Goal: Task Accomplishment & Management: Complete application form

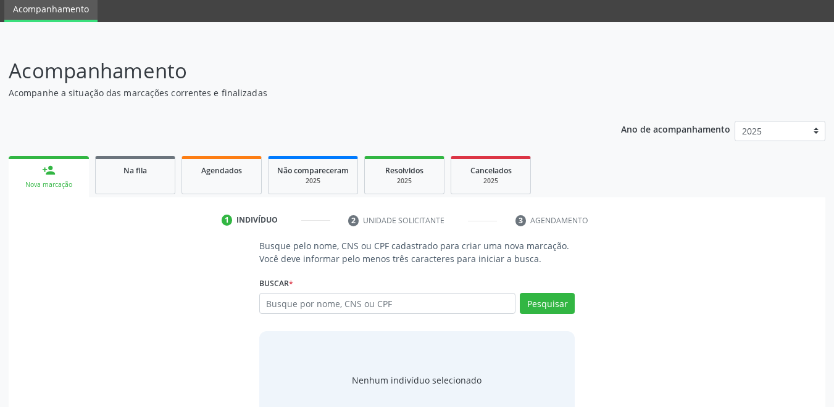
scroll to position [24, 0]
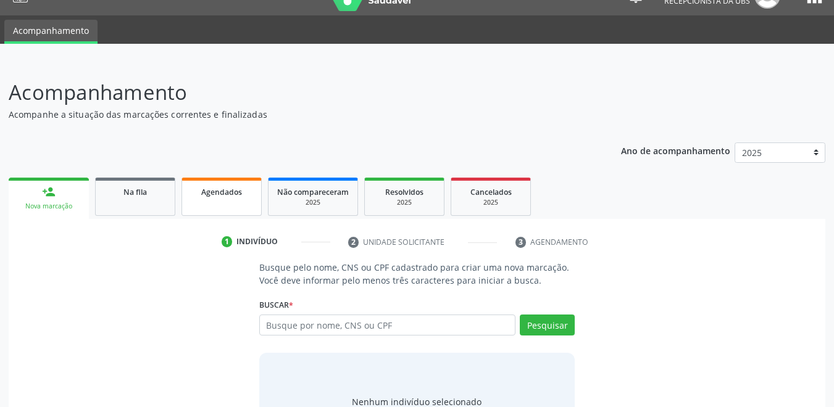
click at [217, 203] on link "Agendados" at bounding box center [222, 197] width 80 height 38
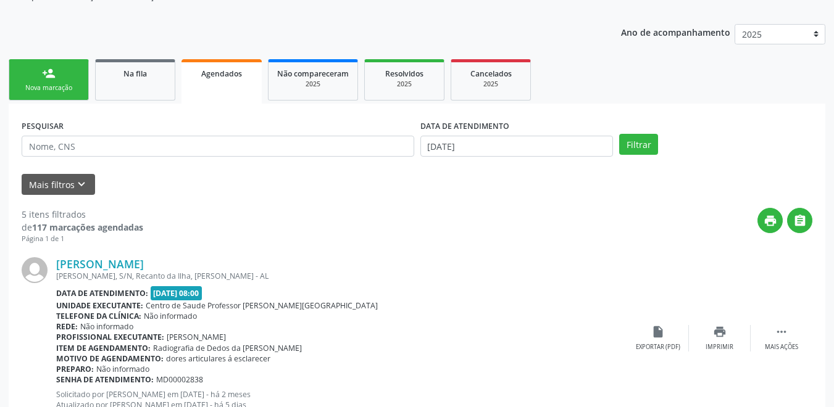
scroll to position [148, 0]
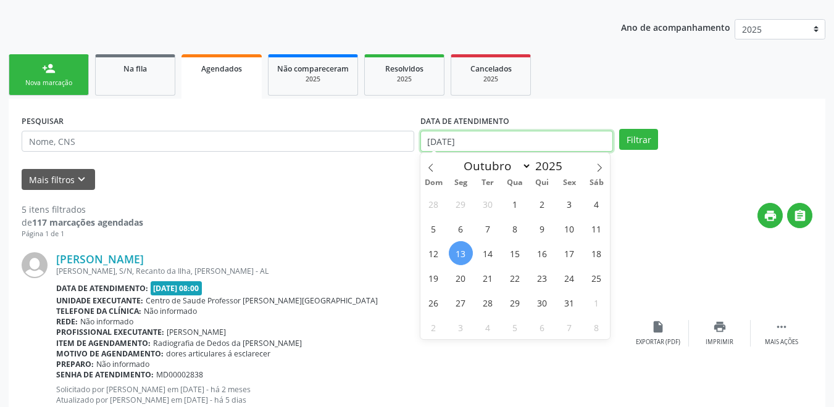
click at [478, 148] on input "1[DATE]" at bounding box center [516, 141] width 193 height 21
click at [468, 256] on span "13" at bounding box center [461, 253] width 24 height 24
type input "1[DATE]"
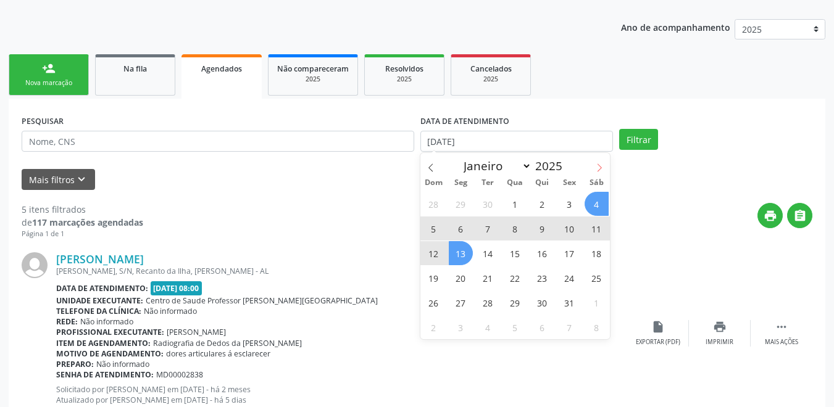
click at [599, 167] on icon at bounding box center [599, 168] width 9 height 9
select select "10"
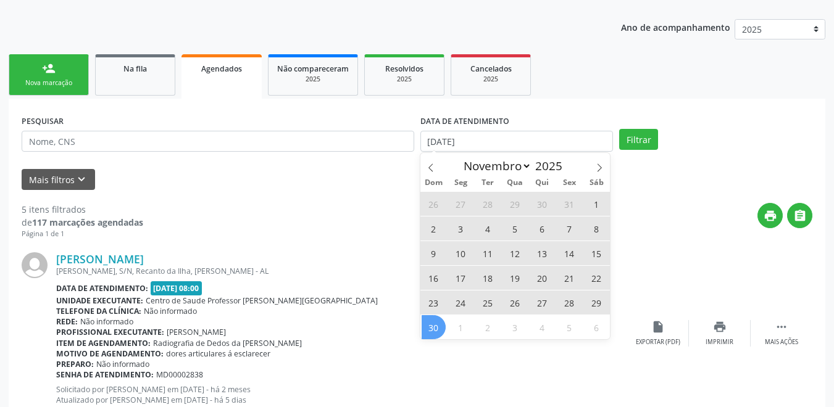
drag, startPoint x: 433, startPoint y: 331, endPoint x: 438, endPoint y: 324, distance: 8.6
click at [435, 329] on span "30" at bounding box center [434, 327] width 24 height 24
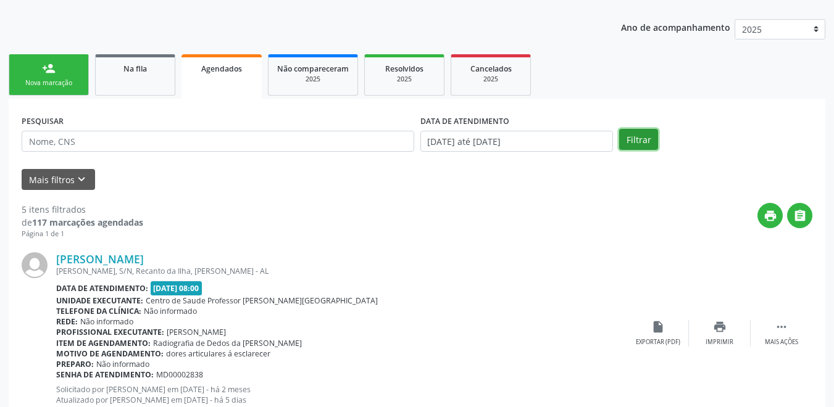
click at [640, 140] on button "Filtrar" at bounding box center [638, 139] width 39 height 21
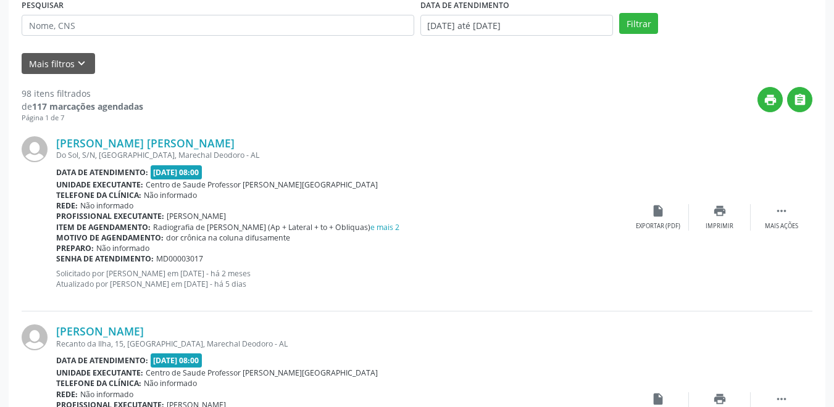
scroll to position [333, 0]
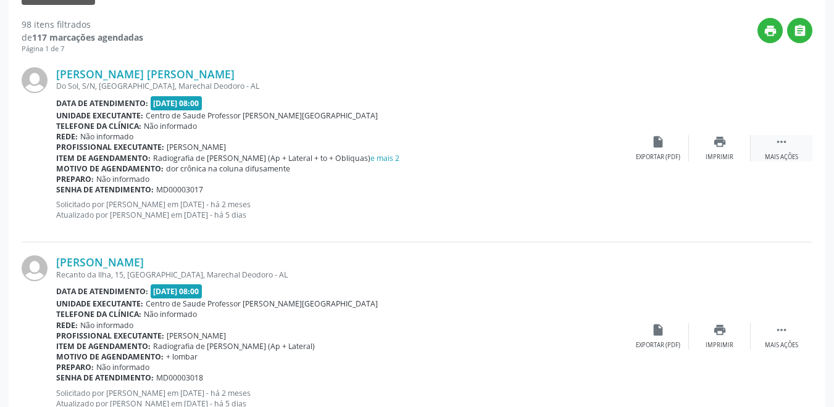
click at [770, 143] on div " Mais ações" at bounding box center [782, 148] width 62 height 27
click at [726, 147] on icon "edit" at bounding box center [720, 142] width 14 height 14
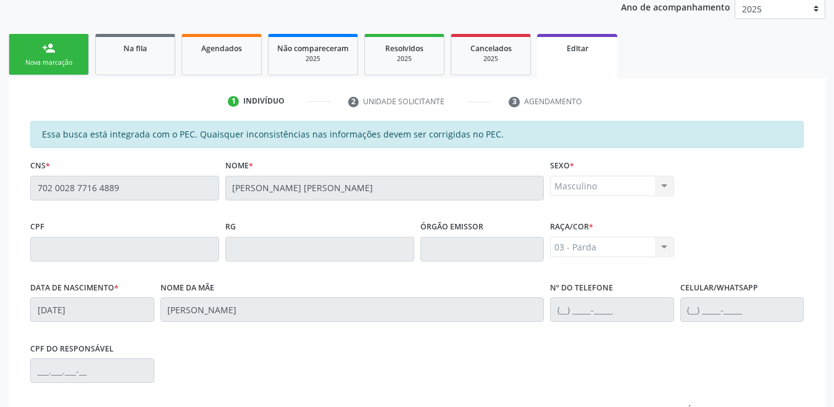
scroll to position [146, 0]
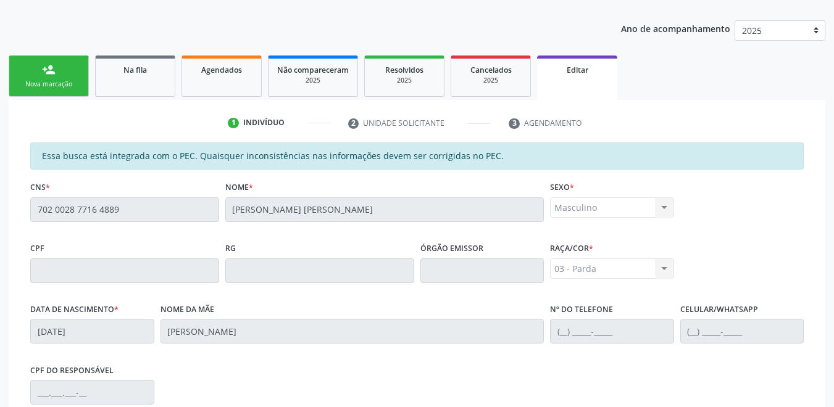
click at [575, 81] on link "Editar" at bounding box center [577, 78] width 80 height 44
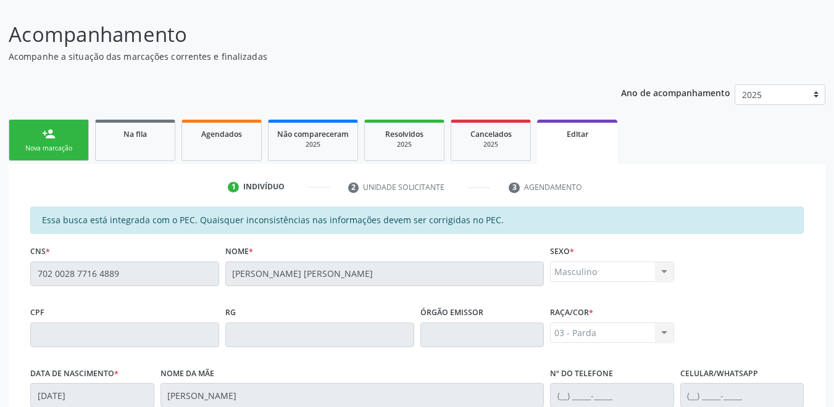
scroll to position [23, 0]
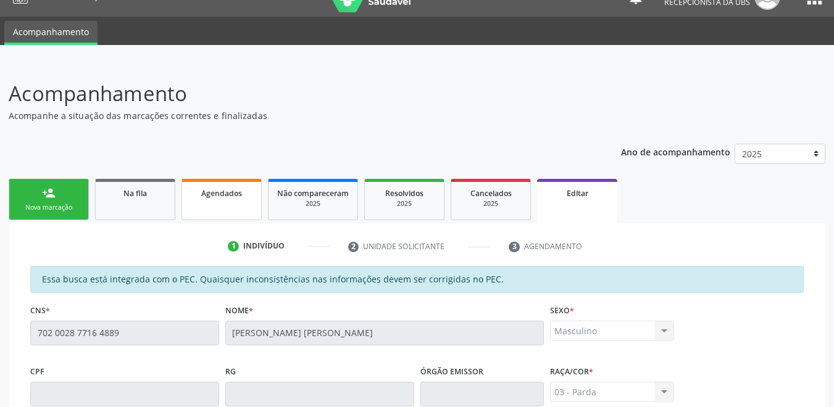
click at [215, 203] on link "Agendados" at bounding box center [222, 199] width 80 height 41
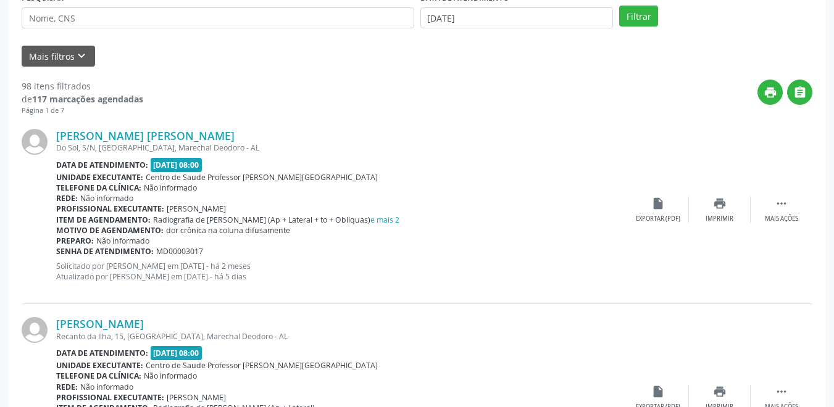
scroll to position [277, 0]
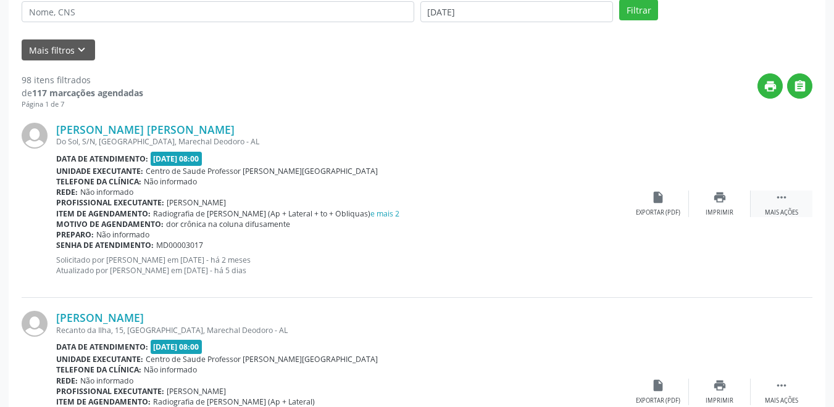
click at [774, 205] on div " Mais ações" at bounding box center [782, 204] width 62 height 27
click at [727, 207] on div "edit Editar" at bounding box center [720, 204] width 62 height 27
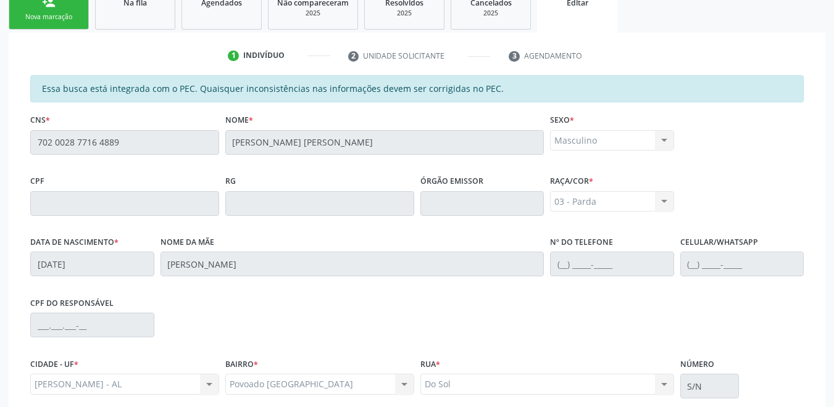
scroll to position [146, 0]
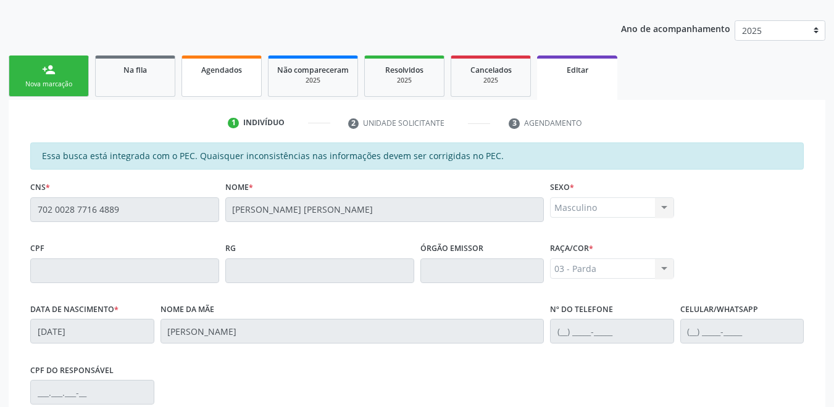
click at [225, 85] on link "Agendados" at bounding box center [222, 76] width 80 height 41
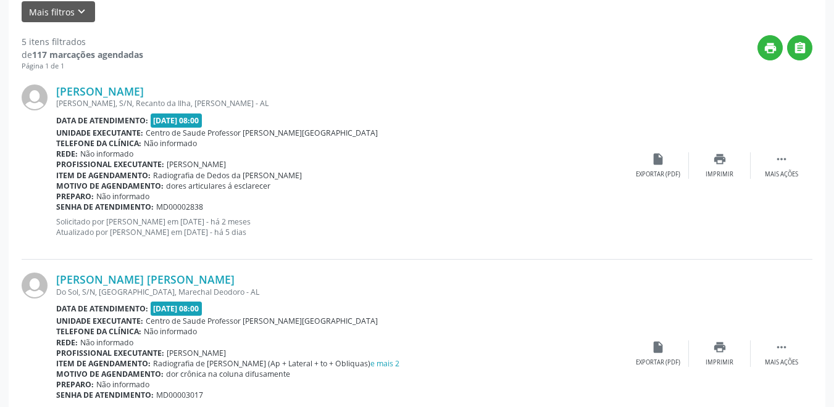
scroll to position [332, 0]
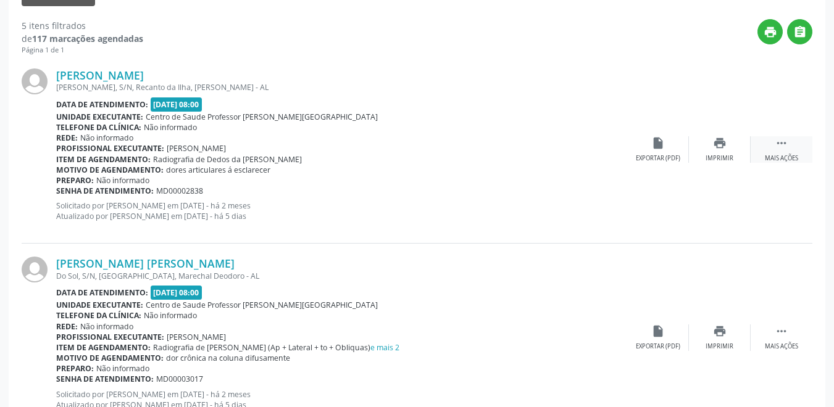
click at [780, 154] on div "Mais ações" at bounding box center [781, 158] width 33 height 9
click at [719, 148] on icon "edit" at bounding box center [720, 143] width 14 height 14
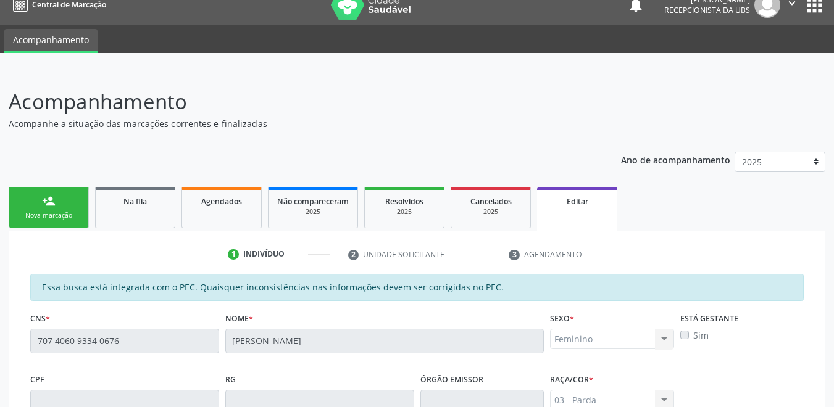
scroll to position [0, 0]
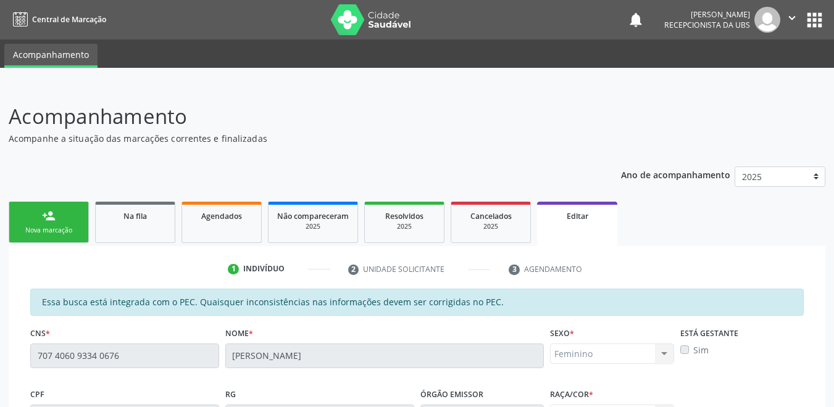
click at [604, 236] on link "Editar" at bounding box center [577, 224] width 80 height 44
click at [70, 233] on div "Nova marcação" at bounding box center [49, 230] width 62 height 9
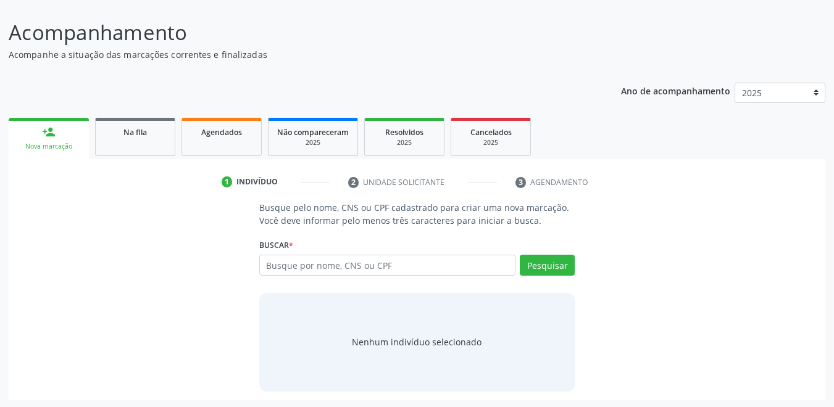
scroll to position [86, 0]
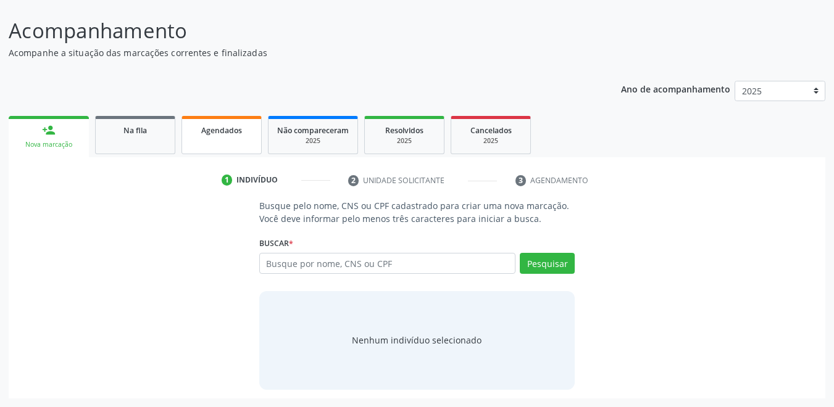
click at [206, 139] on link "Agendados" at bounding box center [222, 135] width 80 height 38
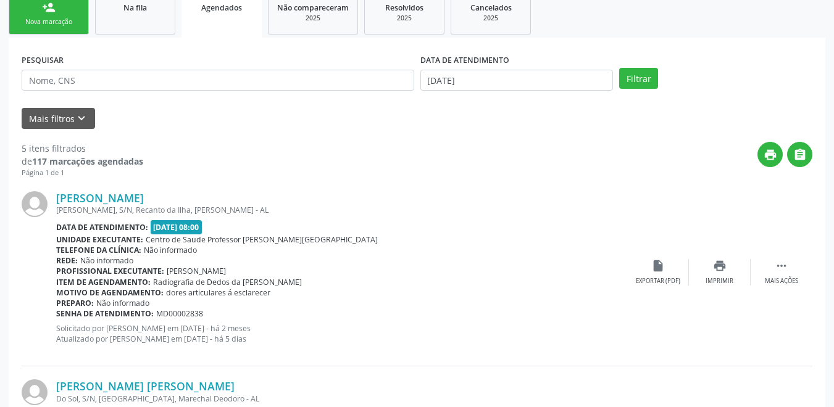
scroll to position [209, 0]
click at [488, 77] on input "1[DATE]" at bounding box center [516, 79] width 193 height 21
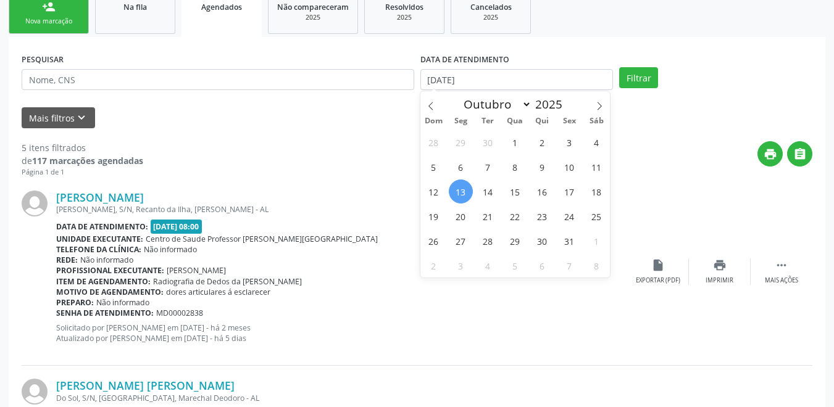
click at [459, 193] on span "13" at bounding box center [461, 192] width 24 height 24
type input "1[DATE]"
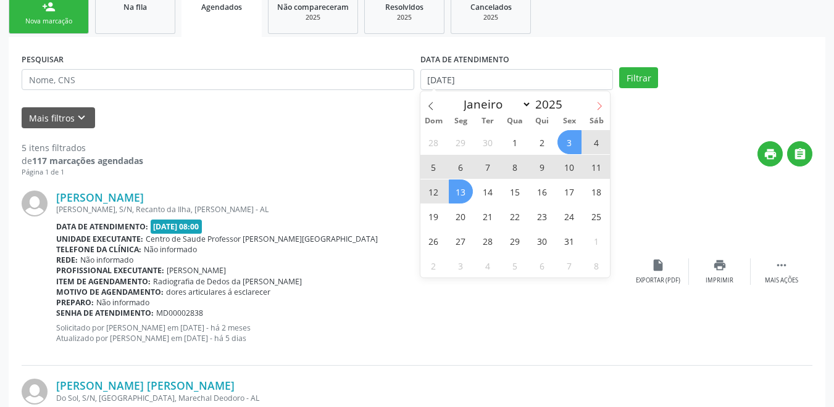
click at [602, 106] on icon at bounding box center [599, 106] width 9 height 9
select select "10"
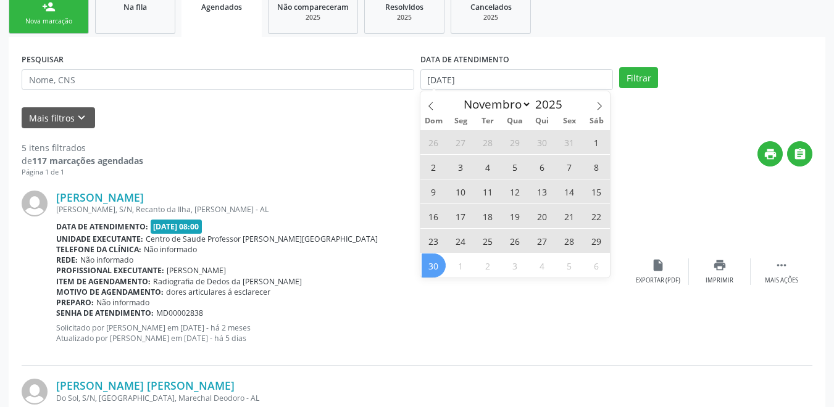
drag, startPoint x: 425, startPoint y: 264, endPoint x: 433, endPoint y: 262, distance: 7.5
click at [427, 264] on span "30" at bounding box center [434, 266] width 24 height 24
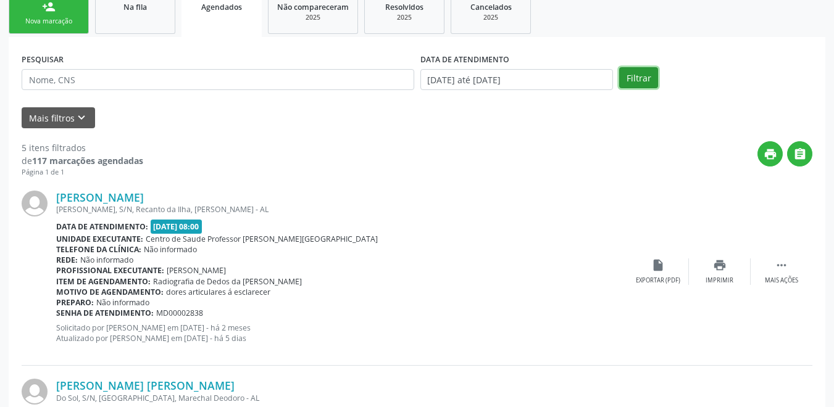
click at [637, 87] on button "Filtrar" at bounding box center [638, 77] width 39 height 21
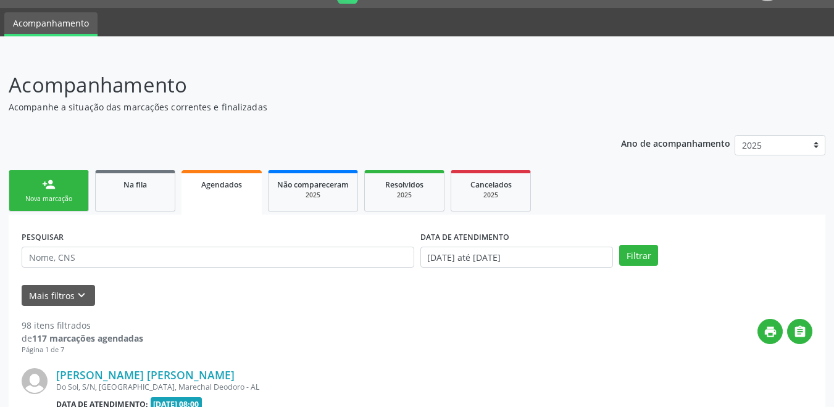
scroll to position [62, 0]
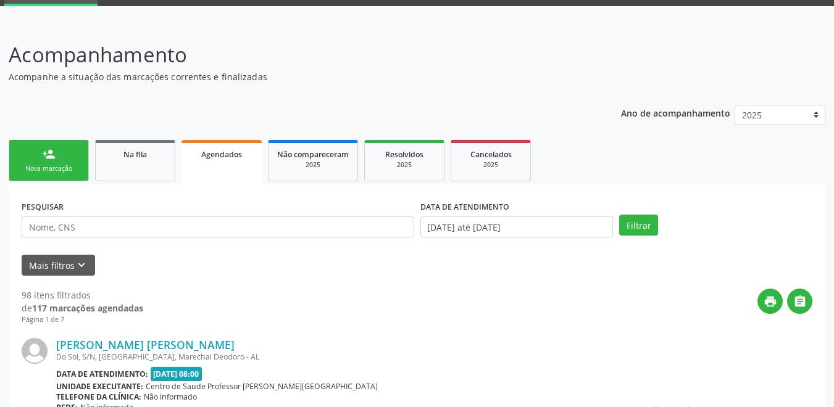
click at [48, 154] on div "person_add" at bounding box center [49, 155] width 14 height 14
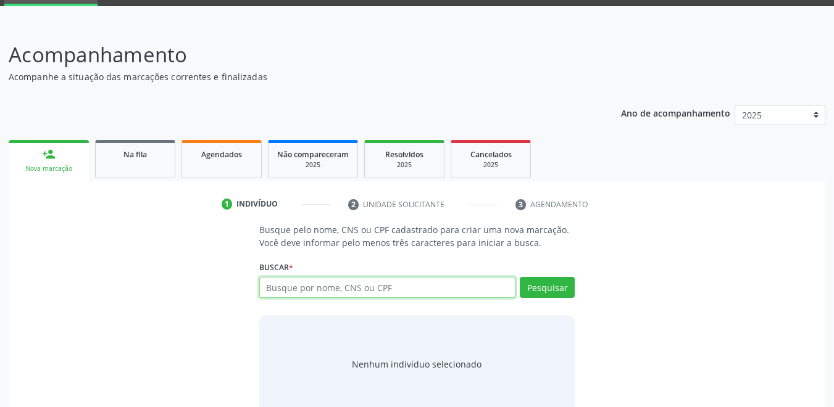
click at [313, 285] on input "text" at bounding box center [387, 287] width 257 height 21
type input "708301717405360"
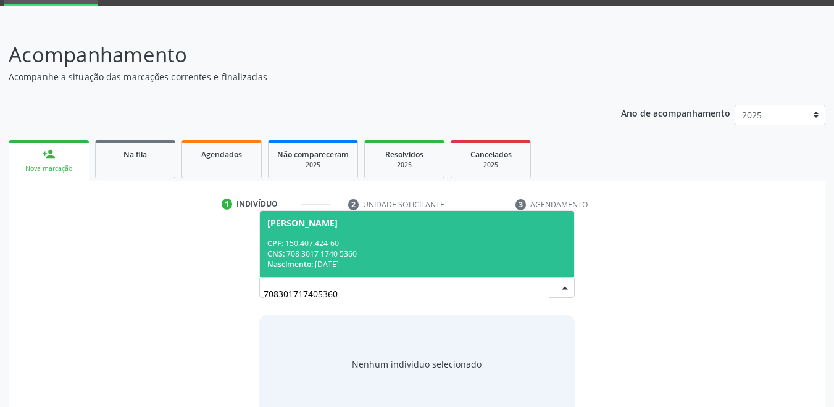
click at [373, 254] on div "CNS: 708 3017 1740 5360" at bounding box center [417, 254] width 300 height 10
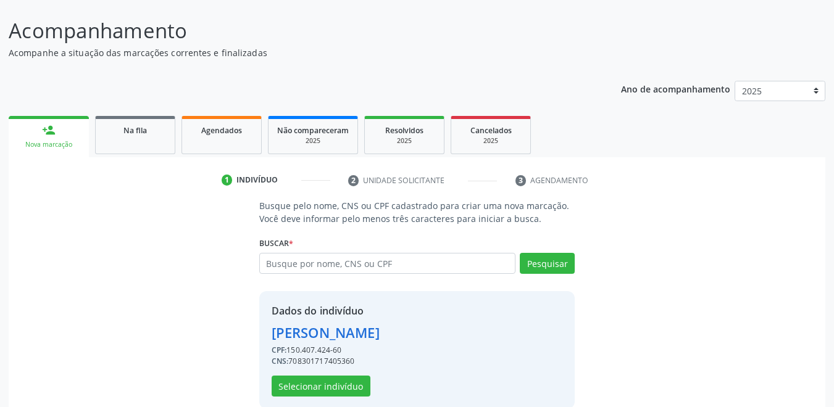
scroll to position [105, 0]
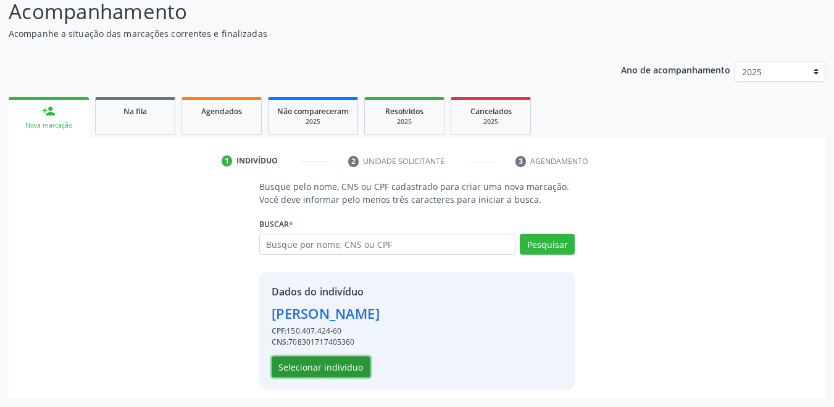
click at [358, 363] on button "Selecionar indivíduo" at bounding box center [321, 367] width 99 height 21
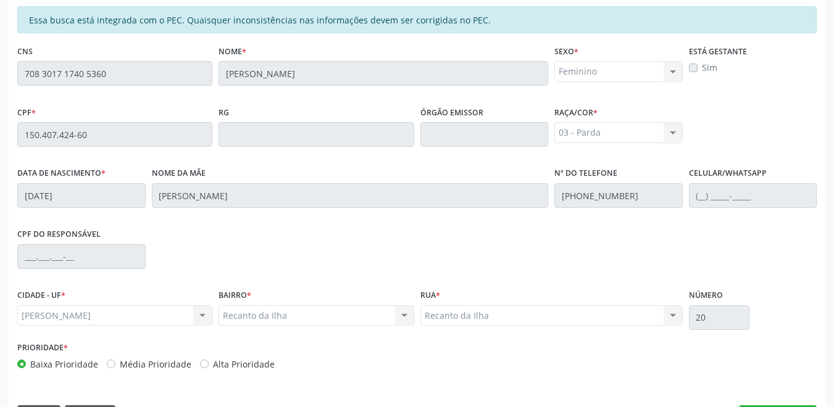
scroll to position [315, 0]
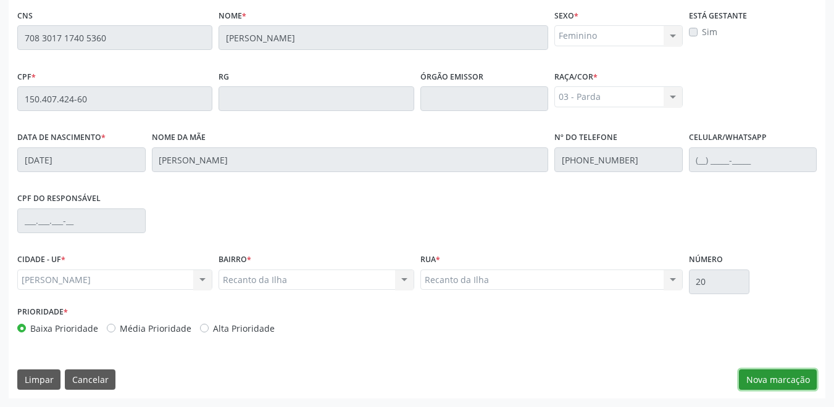
click at [796, 383] on button "Nova marcação" at bounding box center [778, 380] width 78 height 21
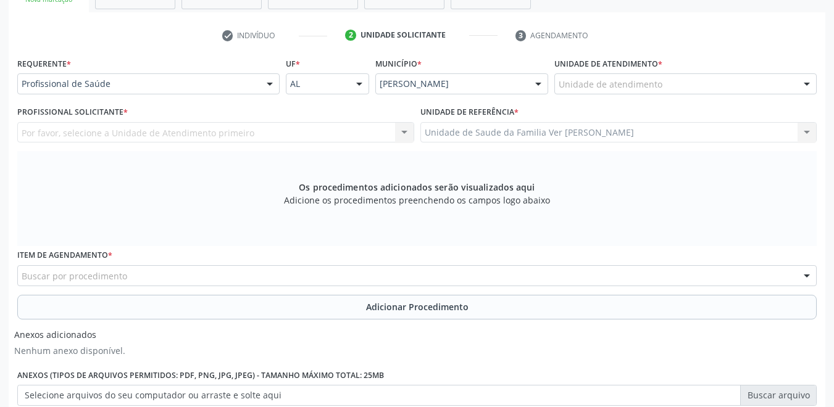
scroll to position [253, 0]
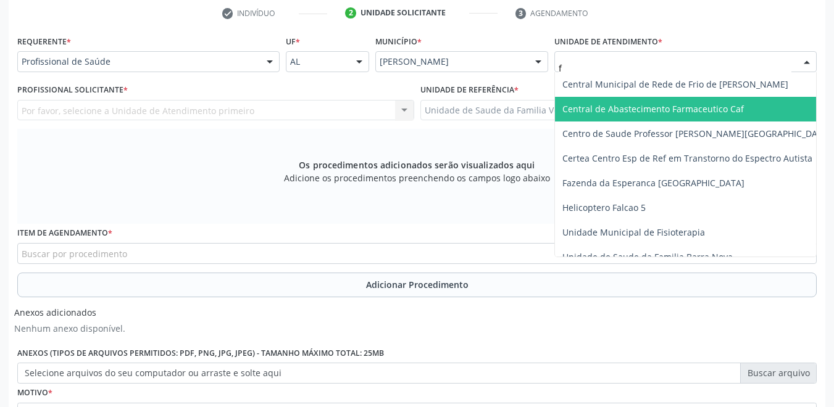
type input "fl"
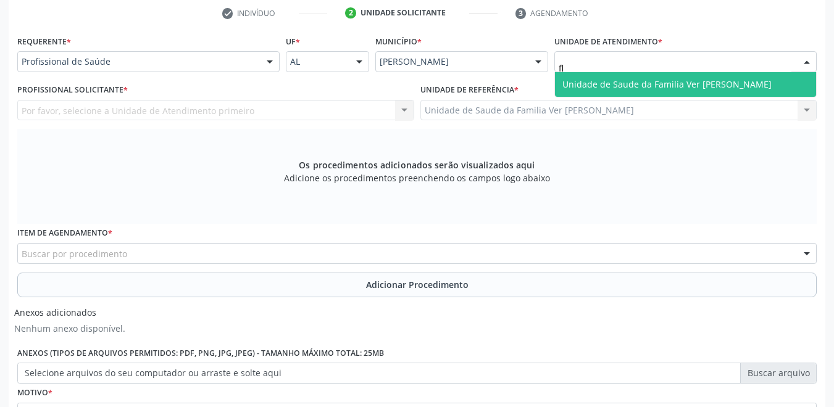
click at [614, 88] on span "Unidade de Saude da Familia Ver [PERSON_NAME]" at bounding box center [666, 84] width 209 height 12
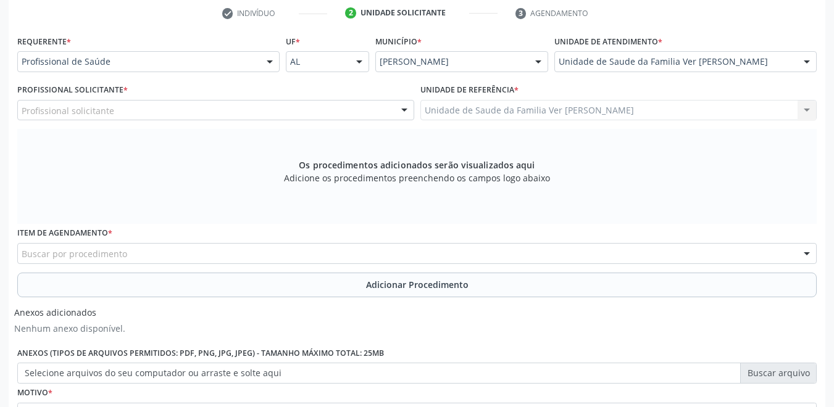
click at [215, 111] on div "Profissional solicitante" at bounding box center [215, 110] width 397 height 21
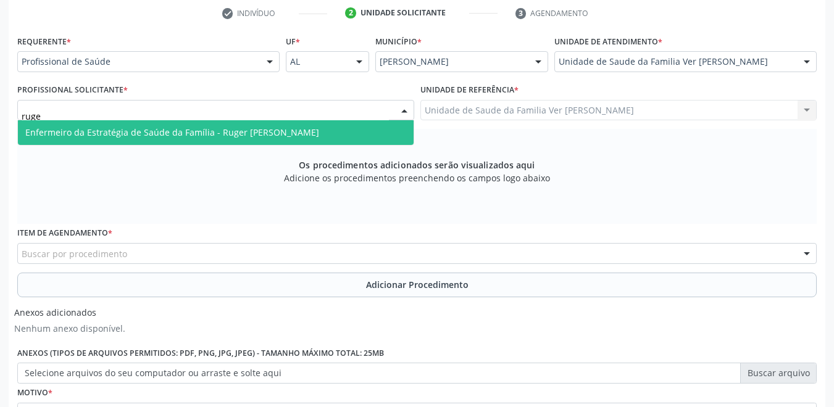
type input "ruger"
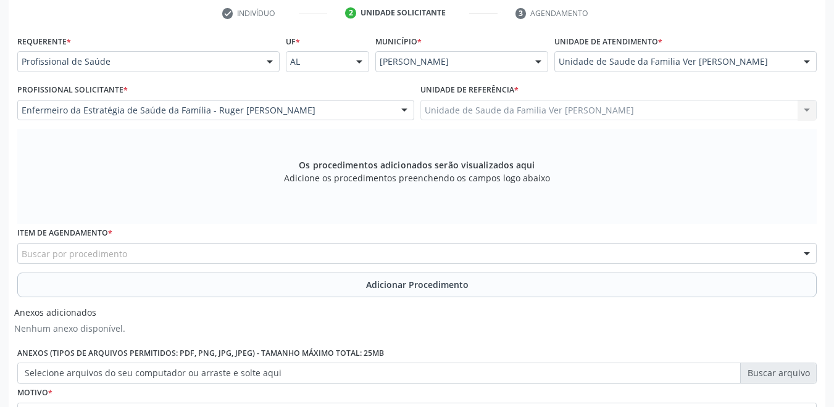
click at [214, 256] on div "Buscar por procedimento" at bounding box center [417, 253] width 800 height 21
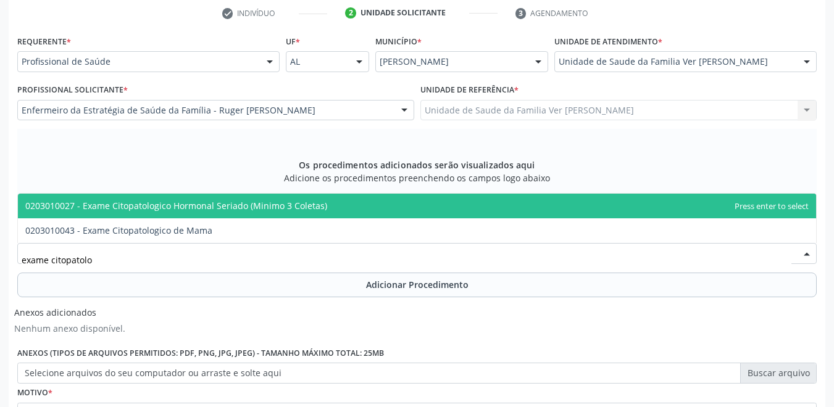
type input "exame citopatol"
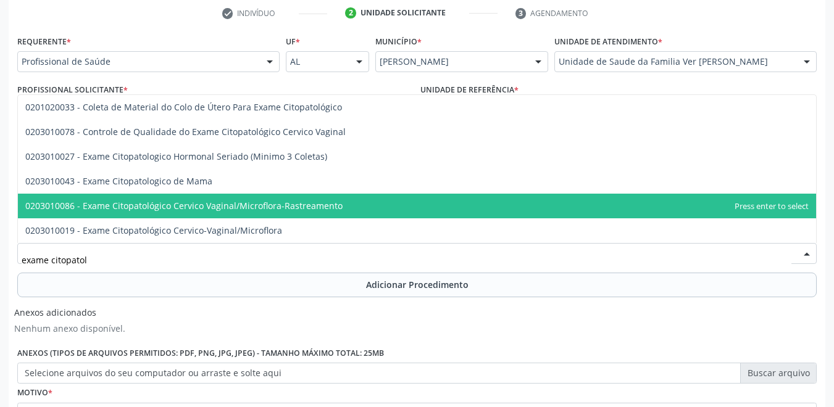
click at [370, 214] on span "0203010086 - Exame Citopatológico Cervico Vaginal/Microflora-Rastreamento" at bounding box center [417, 206] width 798 height 25
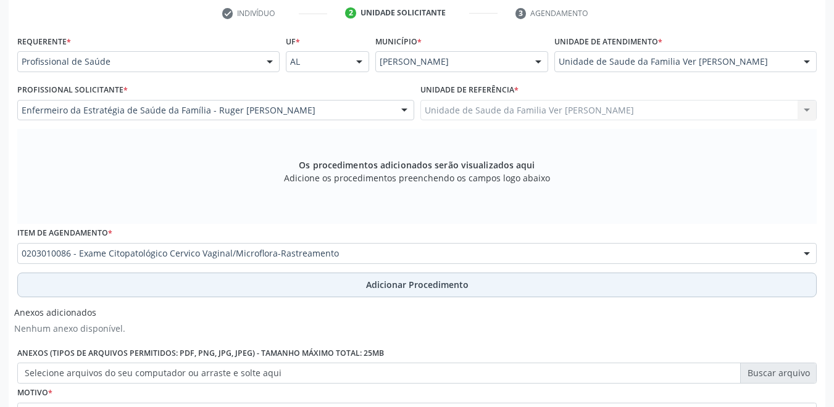
click at [284, 274] on button "Adicionar Procedimento" at bounding box center [417, 285] width 800 height 25
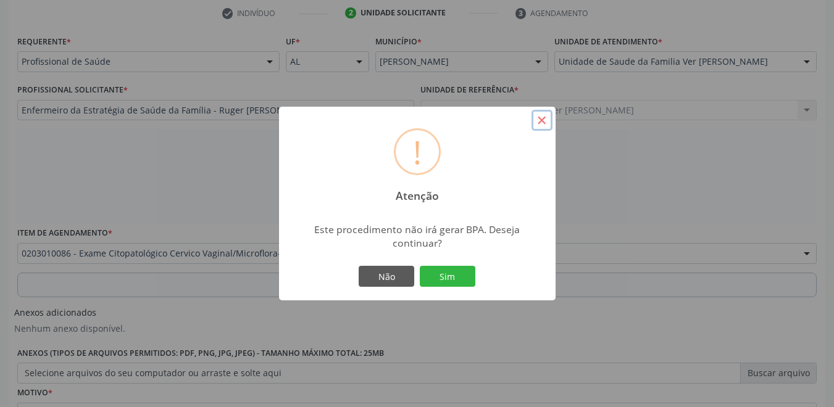
click at [541, 123] on button "×" at bounding box center [542, 120] width 21 height 21
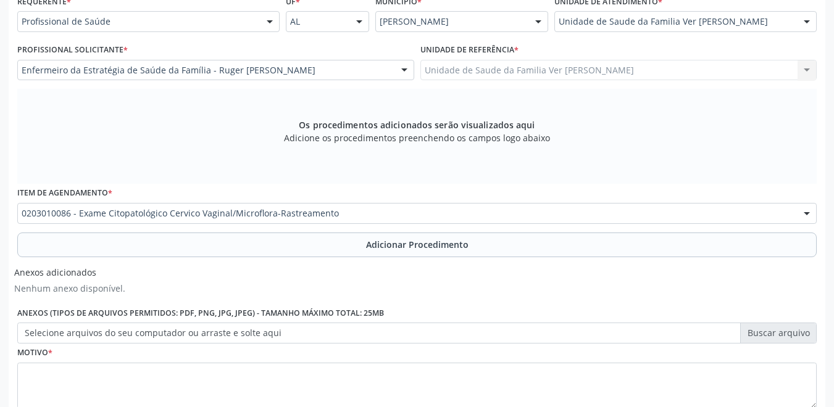
scroll to position [315, 0]
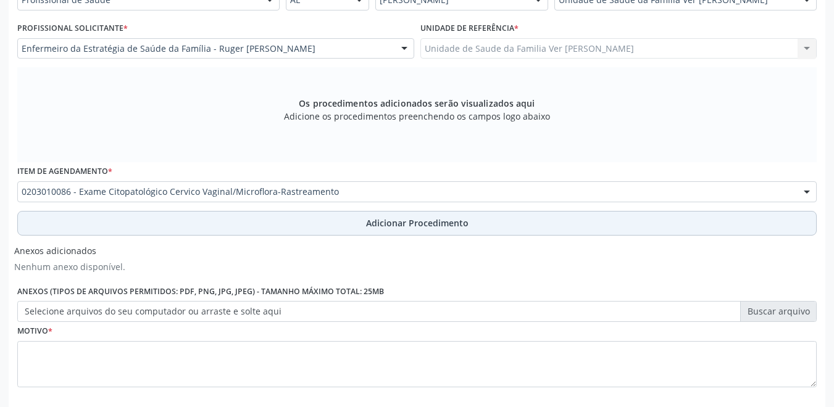
click at [301, 228] on button "Adicionar Procedimento" at bounding box center [417, 223] width 800 height 25
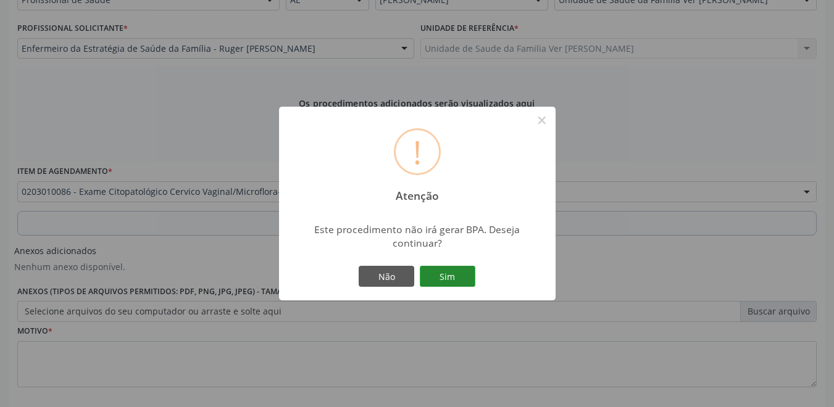
click at [446, 278] on button "Sim" at bounding box center [448, 276] width 56 height 21
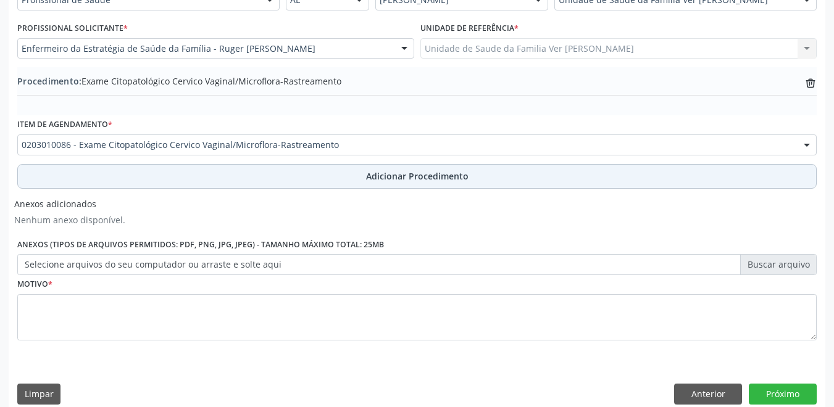
click at [307, 185] on button "Adicionar Procedimento" at bounding box center [417, 176] width 800 height 25
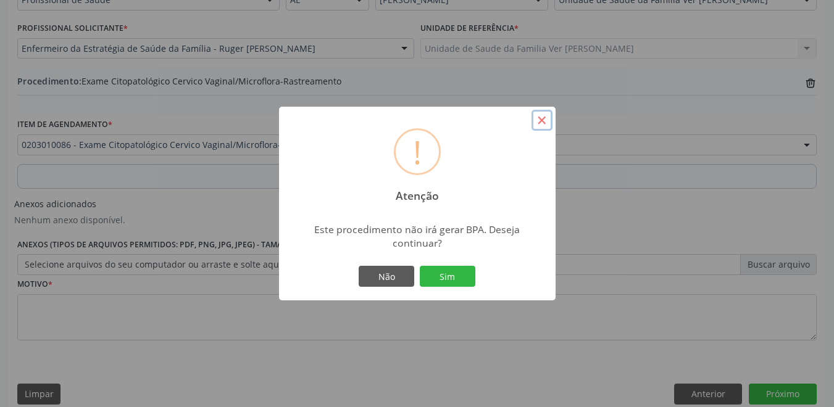
click at [540, 123] on button "×" at bounding box center [542, 120] width 21 height 21
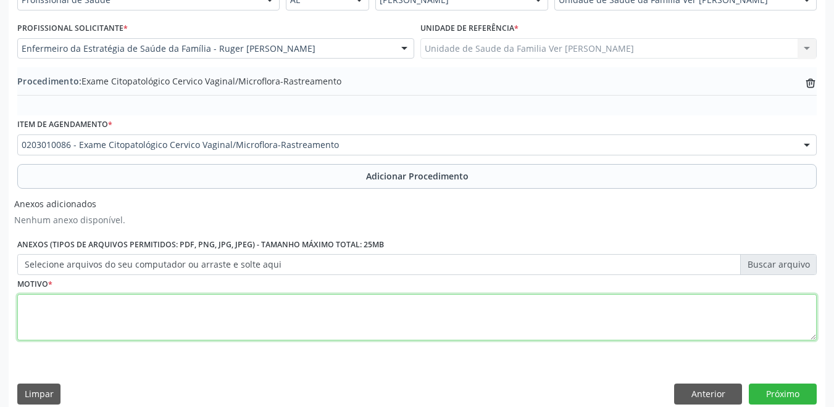
click at [206, 311] on textarea at bounding box center [417, 317] width 800 height 47
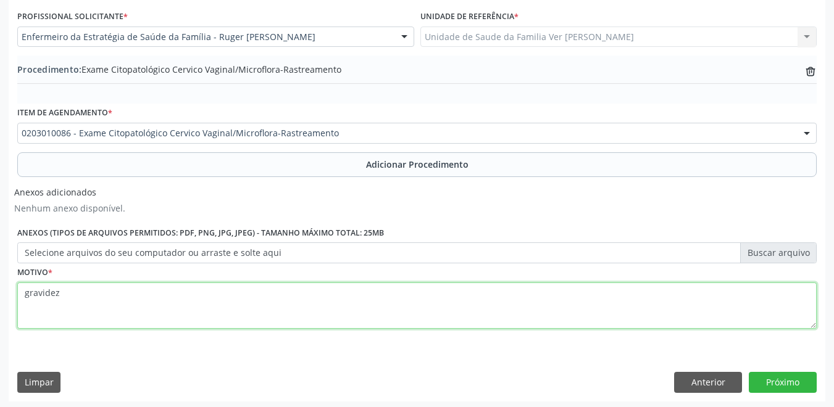
scroll to position [330, 0]
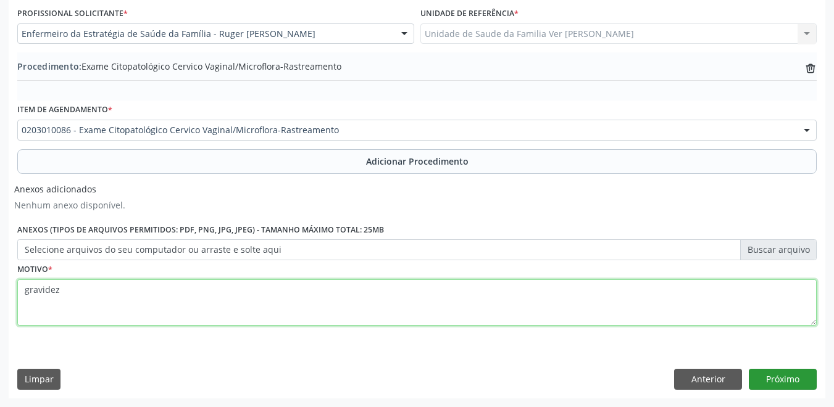
type textarea "gravidez"
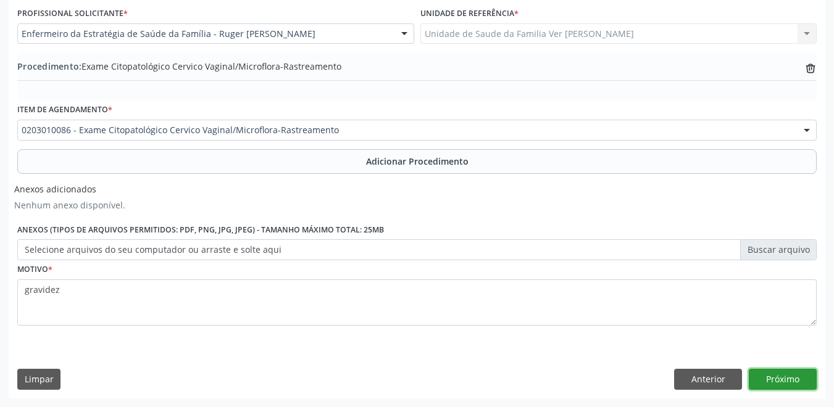
click at [782, 375] on button "Próximo" at bounding box center [783, 379] width 68 height 21
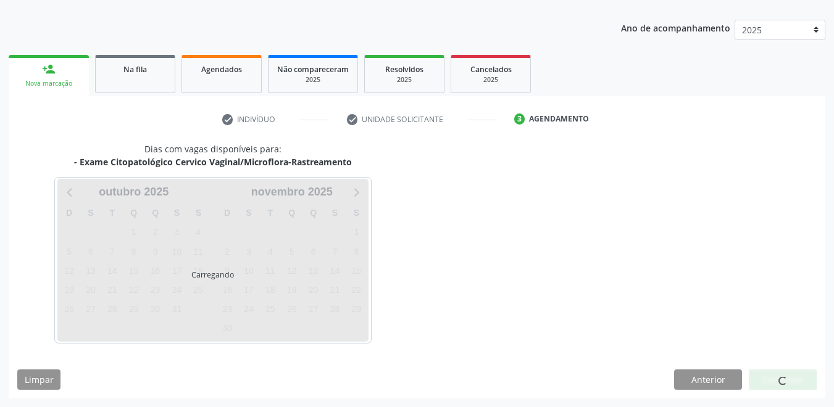
scroll to position [183, 0]
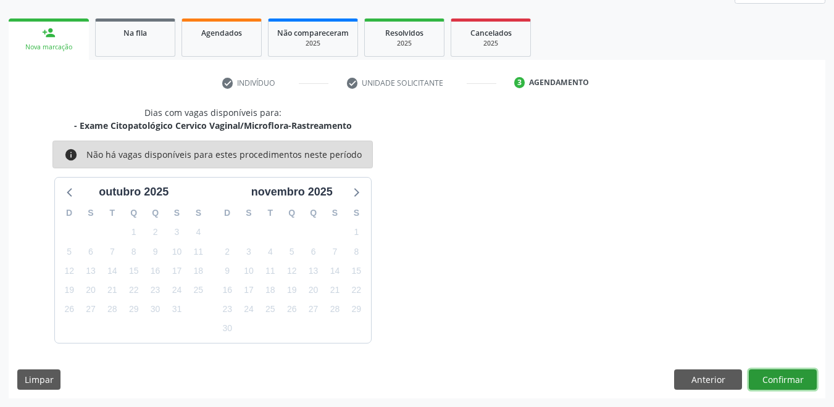
click at [776, 378] on button "Confirmar" at bounding box center [783, 380] width 68 height 21
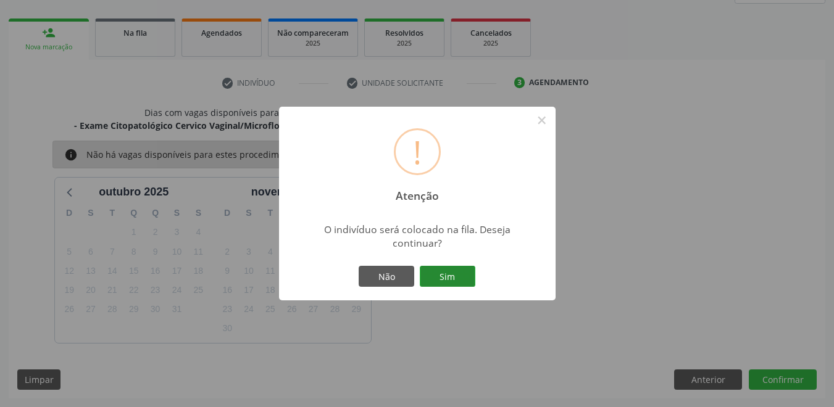
click at [443, 279] on button "Sim" at bounding box center [448, 276] width 56 height 21
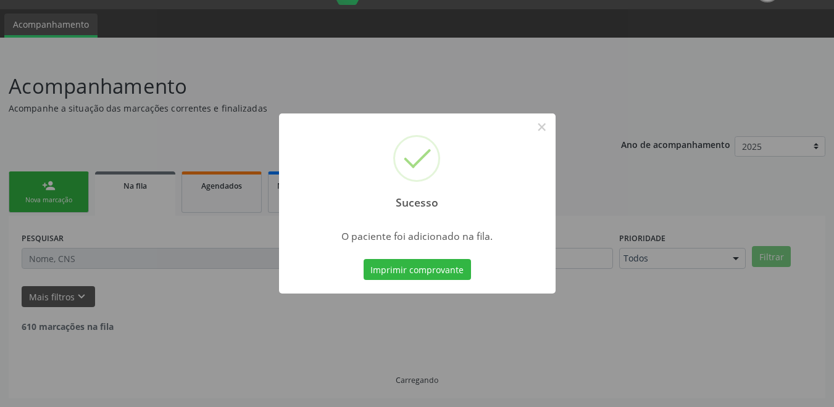
scroll to position [17, 0]
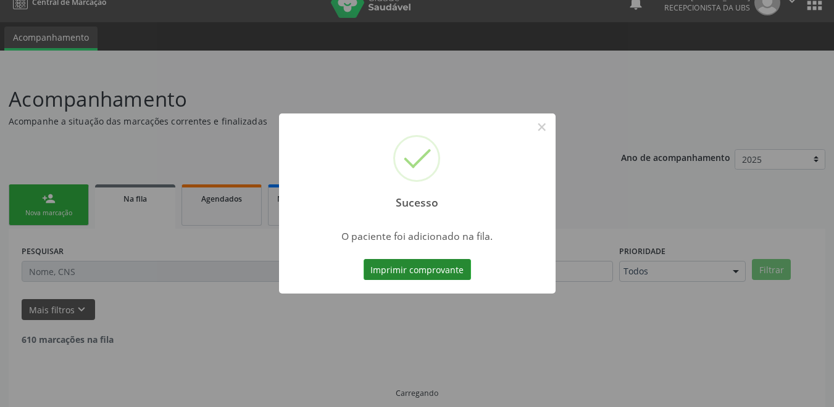
click at [449, 267] on button "Imprimir comprovante" at bounding box center [417, 269] width 107 height 21
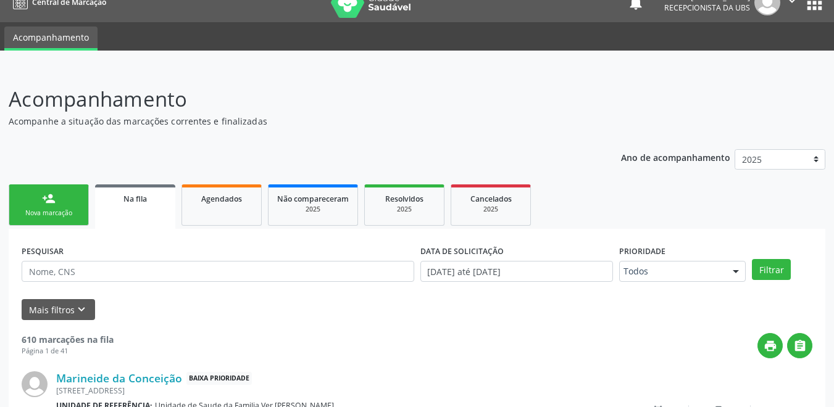
click at [60, 207] on link "person_add Nova marcação" at bounding box center [49, 205] width 80 height 41
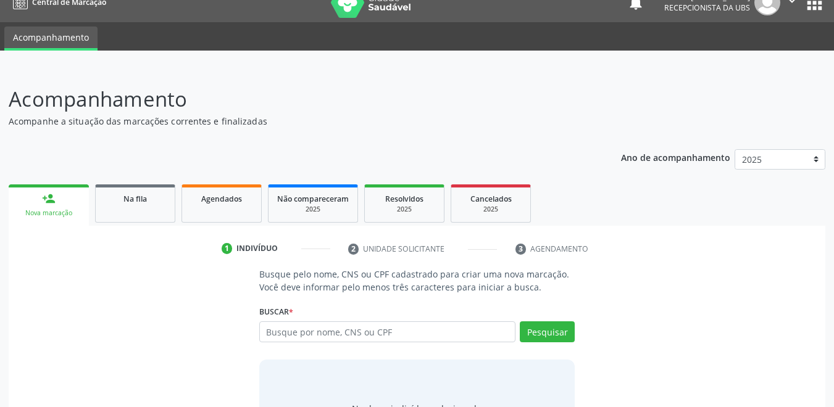
scroll to position [86, 0]
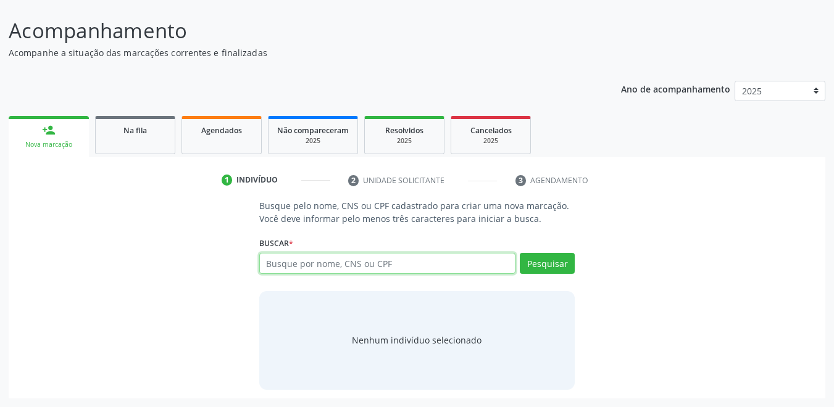
click at [382, 264] on input "text" at bounding box center [387, 263] width 257 height 21
type input "708301717405360"
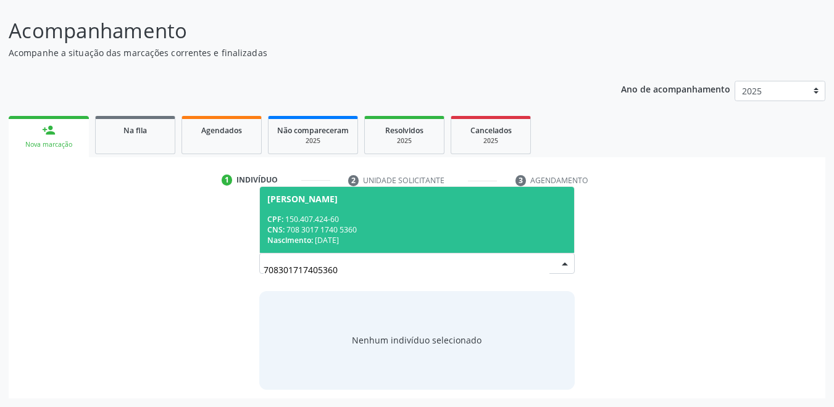
click at [385, 247] on span "Ana Carla Nascimento da Silva CPF: 150.407.424-60 CNS: 708 3017 1740 5360 Nasci…" at bounding box center [417, 220] width 315 height 66
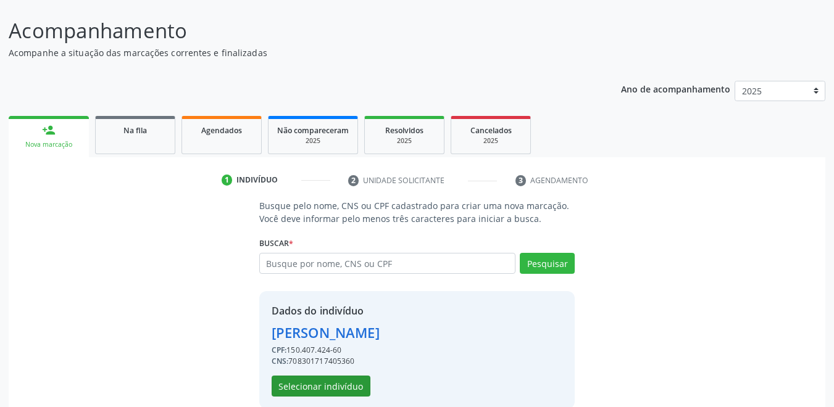
scroll to position [105, 0]
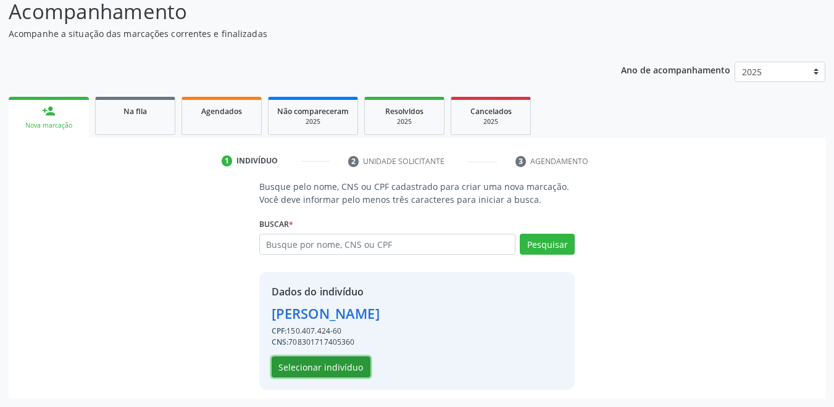
click at [333, 368] on button "Selecionar indivíduo" at bounding box center [321, 367] width 99 height 21
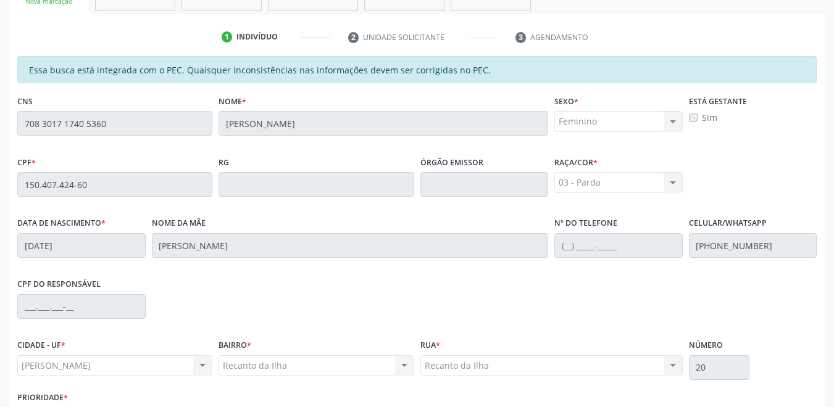
scroll to position [315, 0]
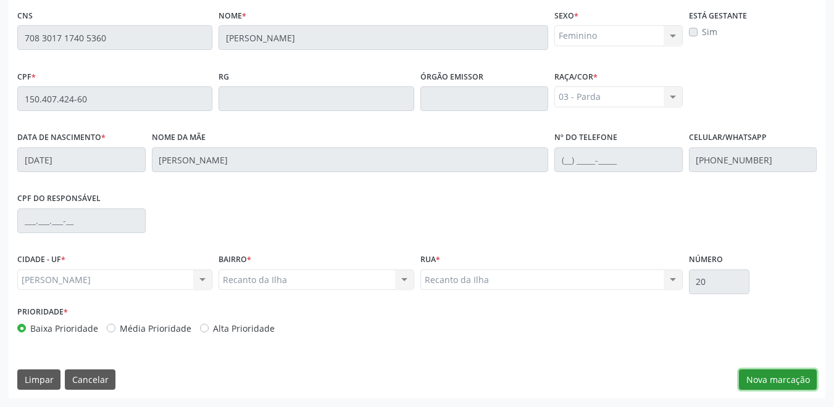
click at [760, 374] on button "Nova marcação" at bounding box center [778, 380] width 78 height 21
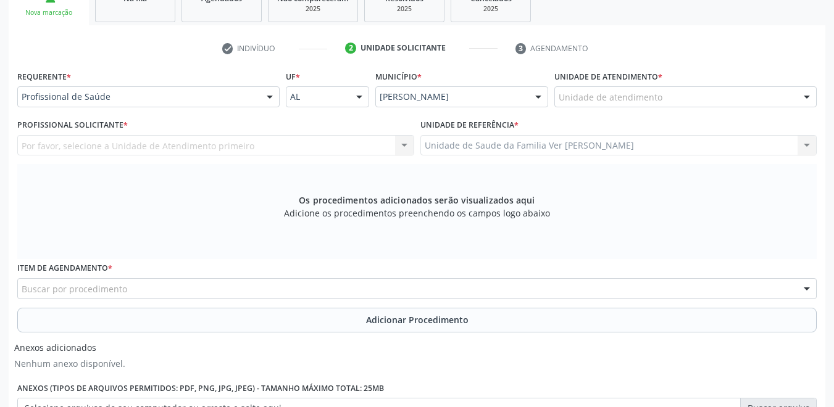
scroll to position [191, 0]
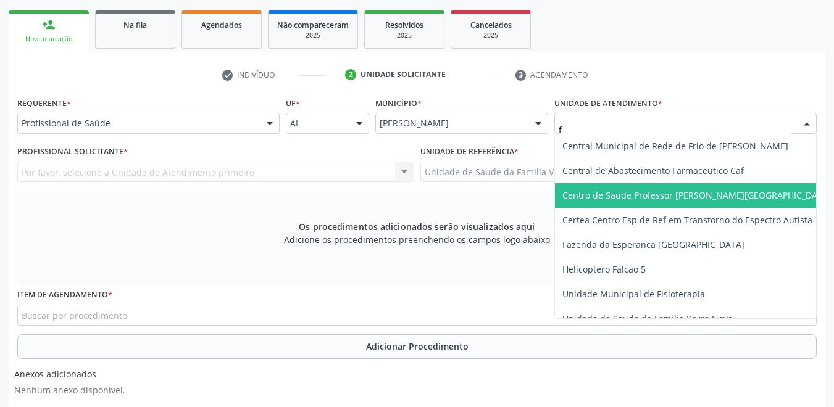
type input "fl"
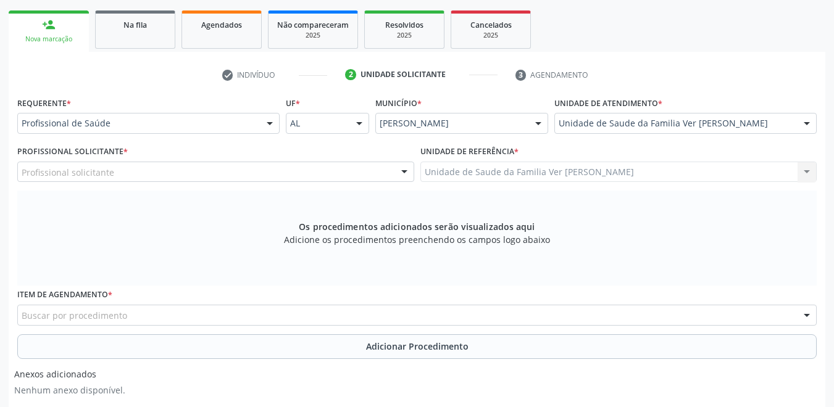
click at [204, 176] on div "Profissional solicitante" at bounding box center [215, 172] width 397 height 21
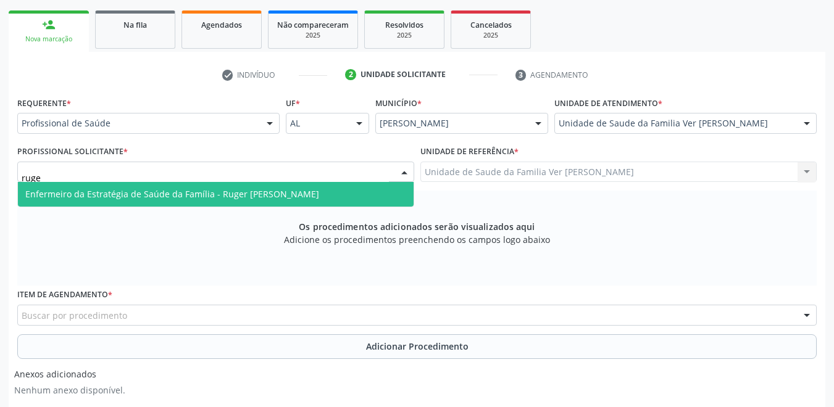
type input "ruger"
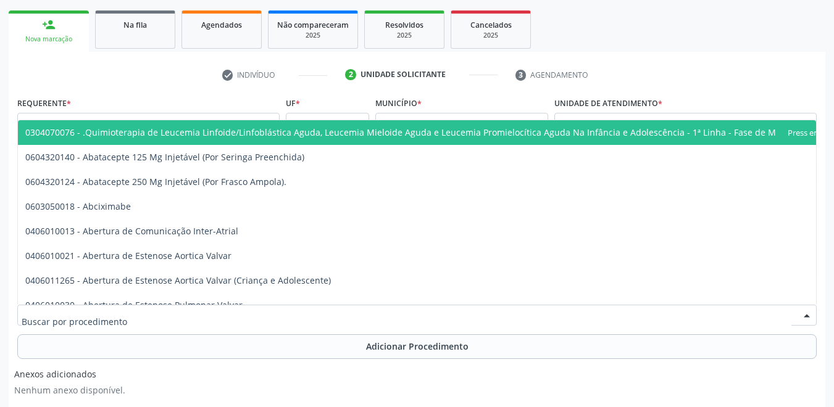
click at [143, 316] on div at bounding box center [417, 315] width 800 height 21
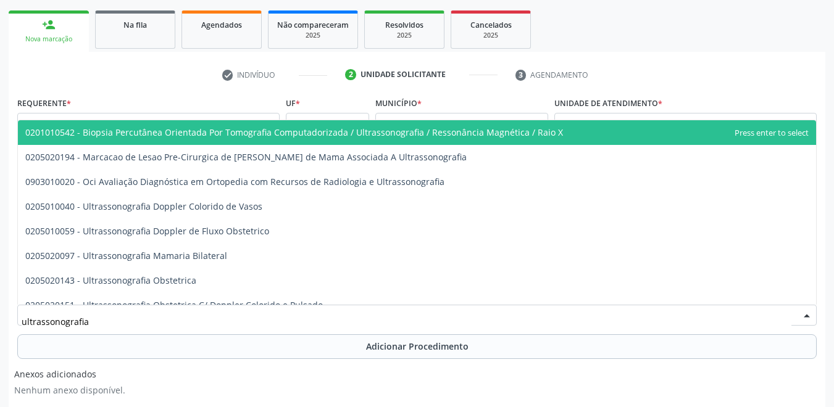
type input "ultrassonografia o"
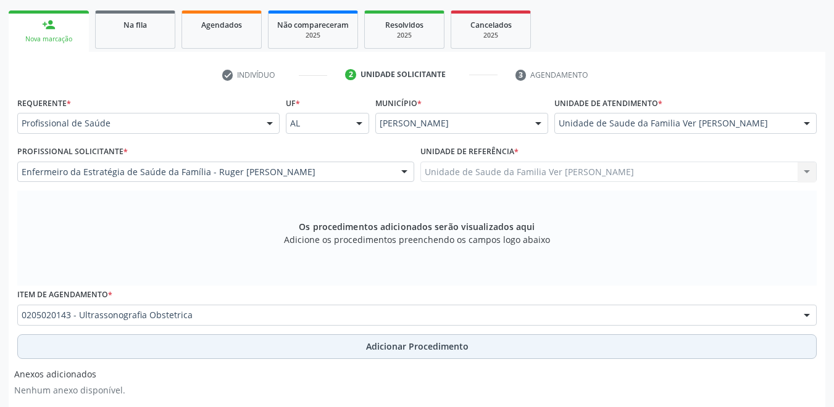
scroll to position [315, 0]
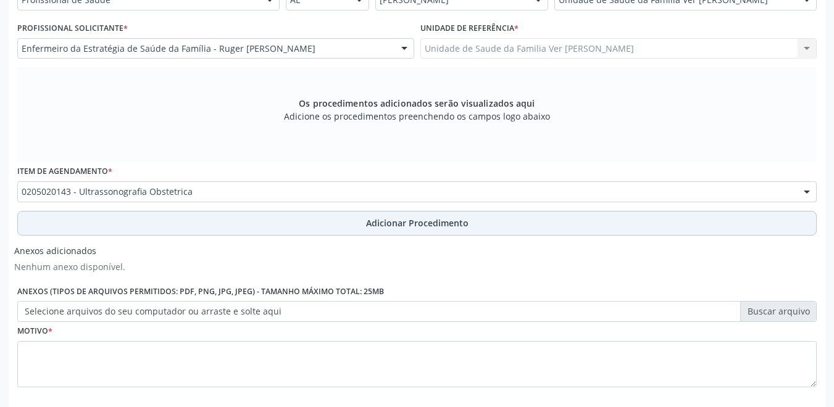
click at [201, 227] on button "Adicionar Procedimento" at bounding box center [417, 223] width 800 height 25
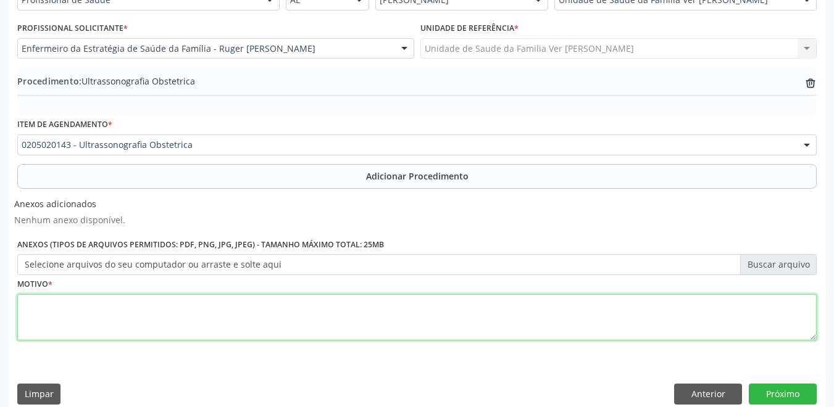
click at [191, 314] on textarea at bounding box center [417, 317] width 800 height 47
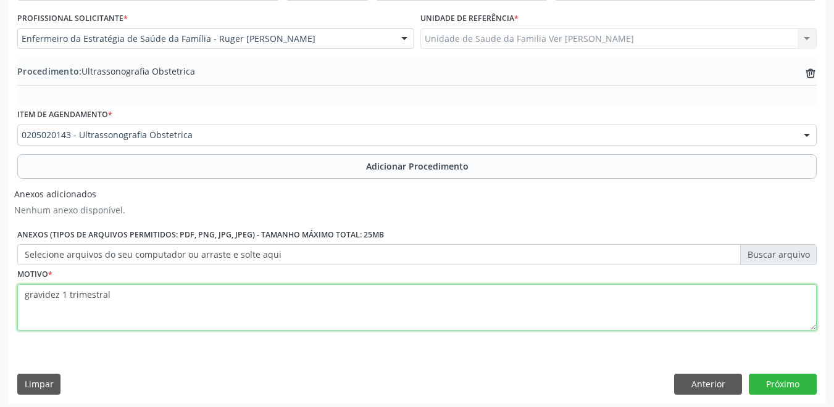
scroll to position [330, 0]
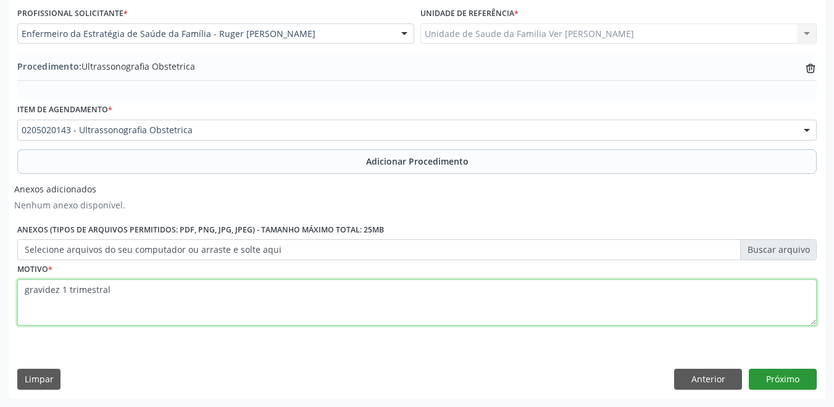
type textarea "gravidez 1 trimestral"
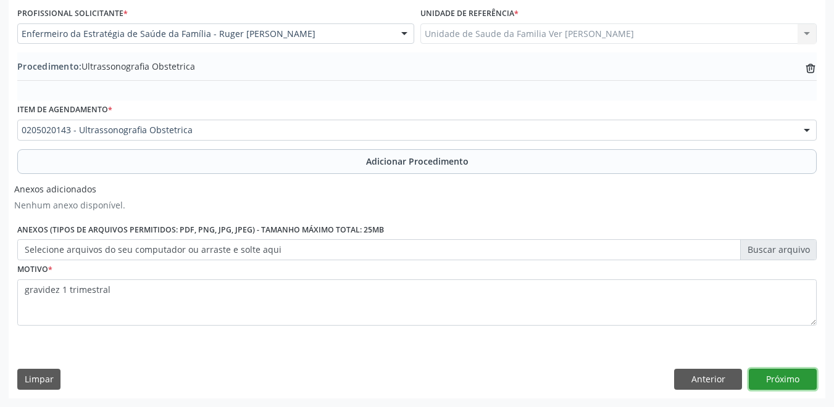
click at [767, 389] on button "Próximo" at bounding box center [783, 379] width 68 height 21
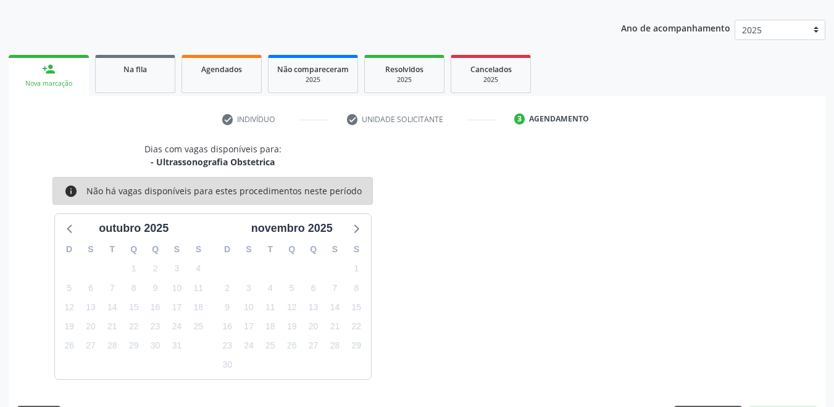
scroll to position [183, 0]
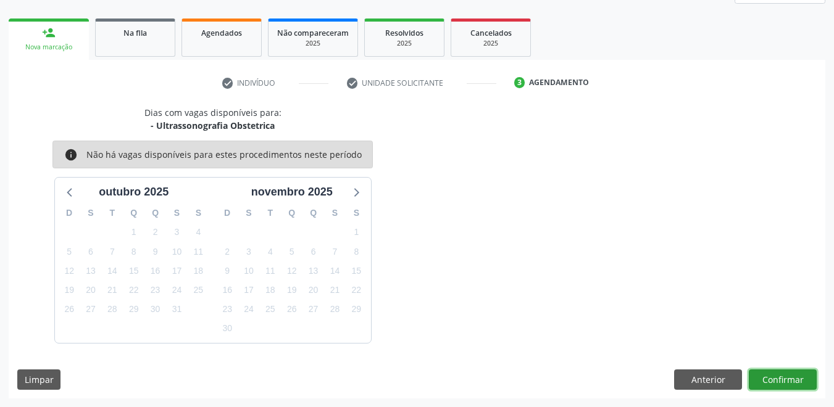
click at [777, 385] on button "Confirmar" at bounding box center [783, 380] width 68 height 21
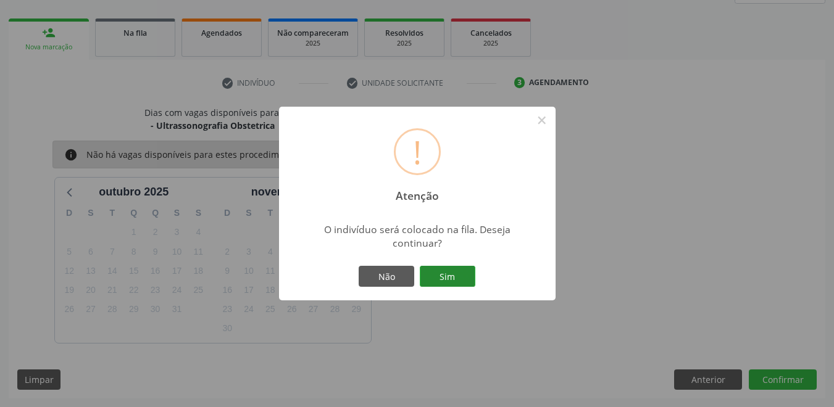
click at [446, 269] on button "Sim" at bounding box center [448, 276] width 56 height 21
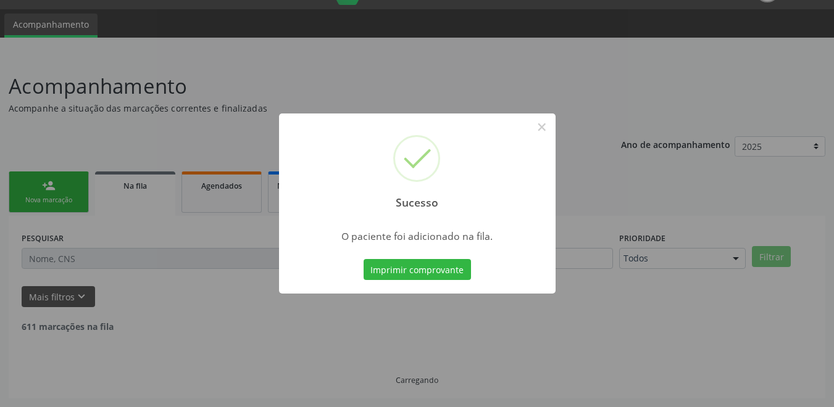
scroll to position [17, 0]
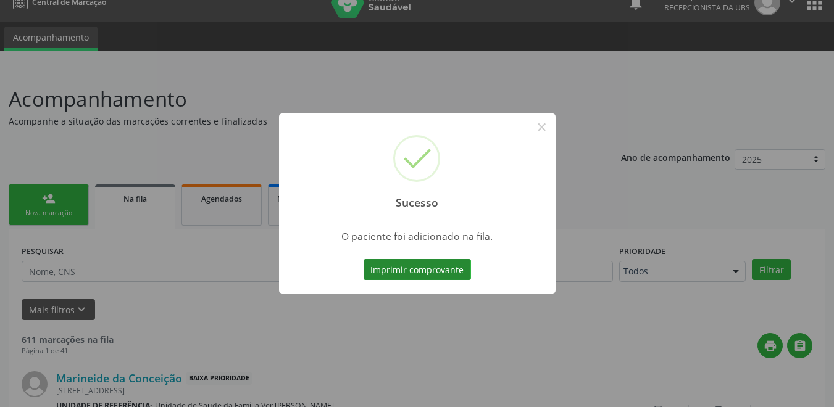
click at [448, 276] on button "Imprimir comprovante" at bounding box center [417, 269] width 107 height 21
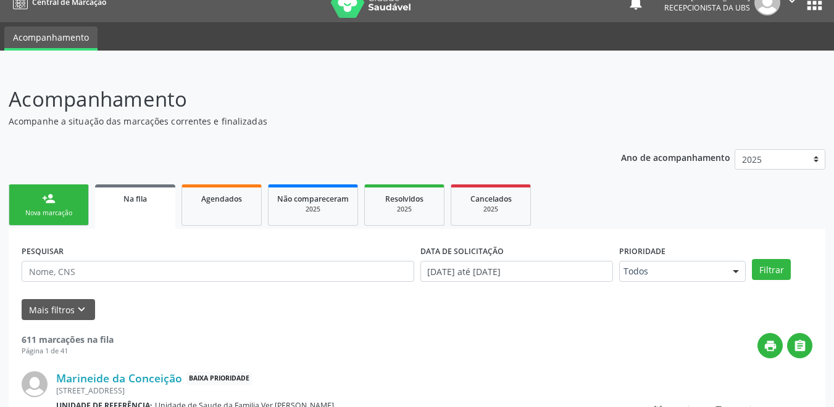
click at [57, 202] on link "person_add Nova marcação" at bounding box center [49, 205] width 80 height 41
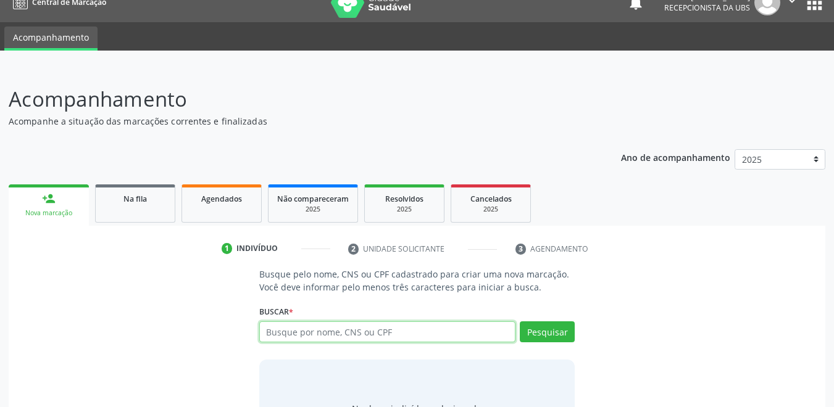
click at [412, 333] on input "text" at bounding box center [387, 332] width 257 height 21
click at [220, 207] on link "Agendados" at bounding box center [222, 204] width 80 height 38
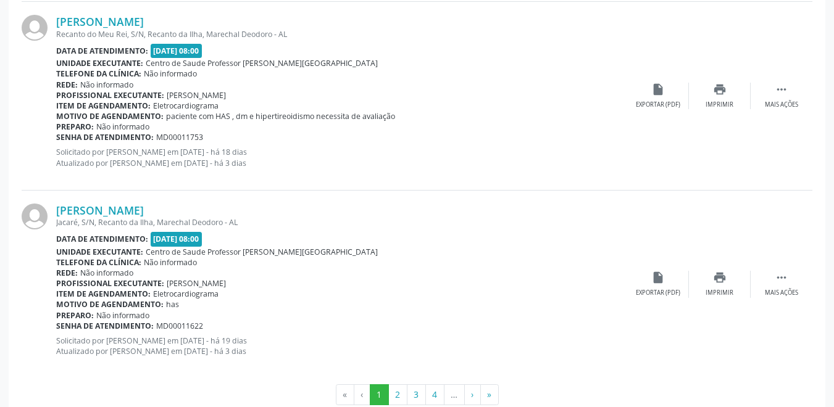
scroll to position [2891, 0]
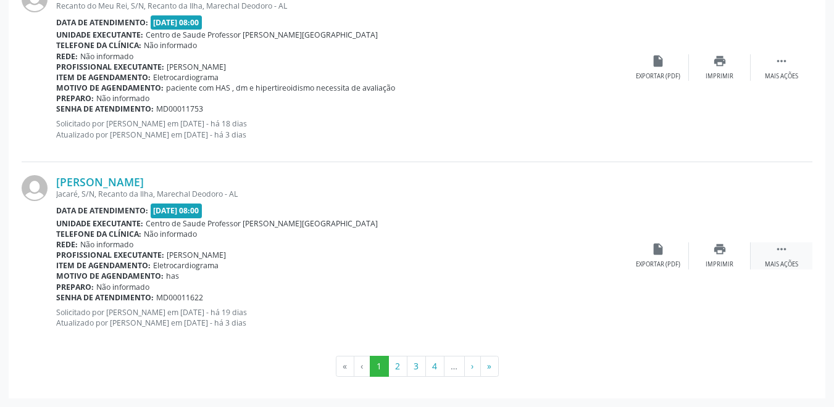
click at [782, 253] on icon "" at bounding box center [782, 250] width 14 height 14
click at [719, 251] on icon "edit" at bounding box center [720, 250] width 14 height 14
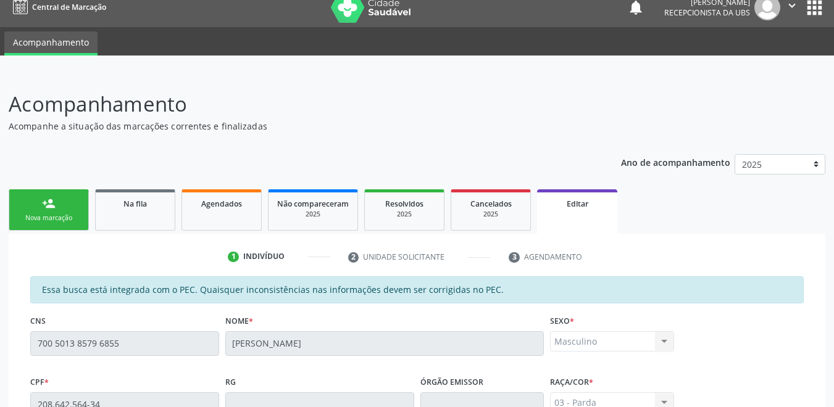
scroll to position [0, 0]
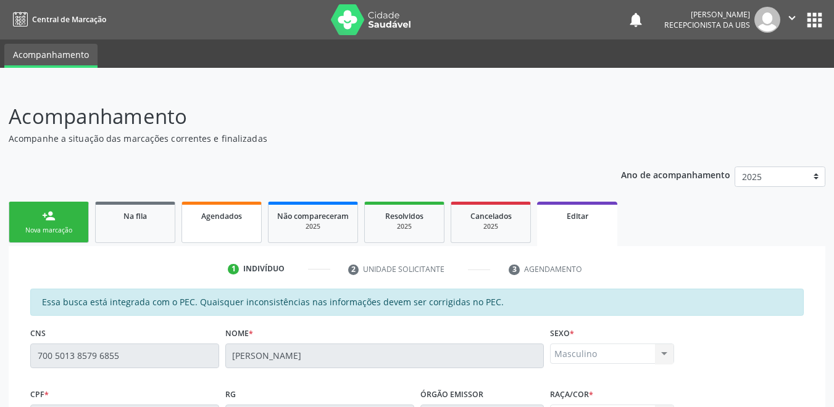
click at [204, 232] on link "Agendados" at bounding box center [222, 222] width 80 height 41
select select "9"
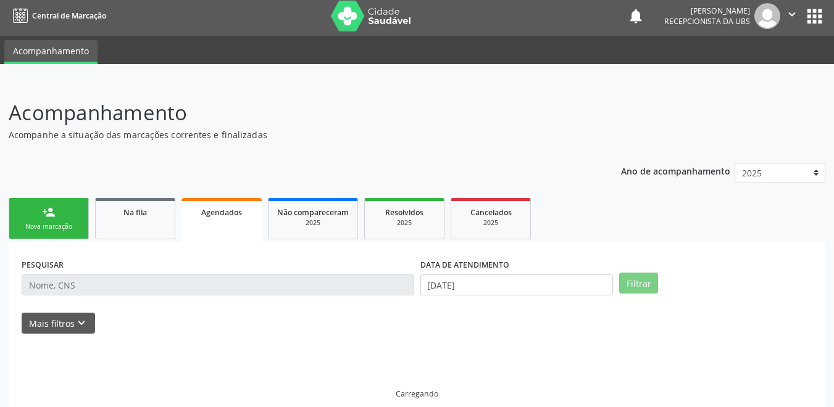
scroll to position [30, 0]
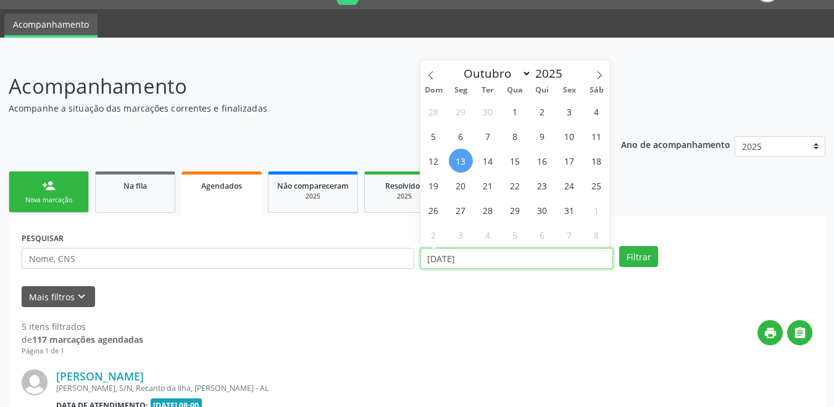
click at [533, 259] on input "1[DATE]" at bounding box center [516, 258] width 193 height 21
click at [467, 165] on span "13" at bounding box center [461, 161] width 24 height 24
type input "1[DATE]"
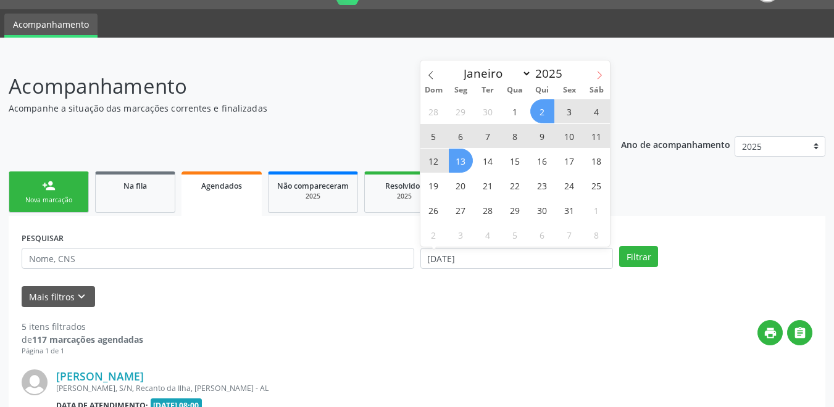
click at [604, 77] on span at bounding box center [599, 71] width 21 height 21
select select "10"
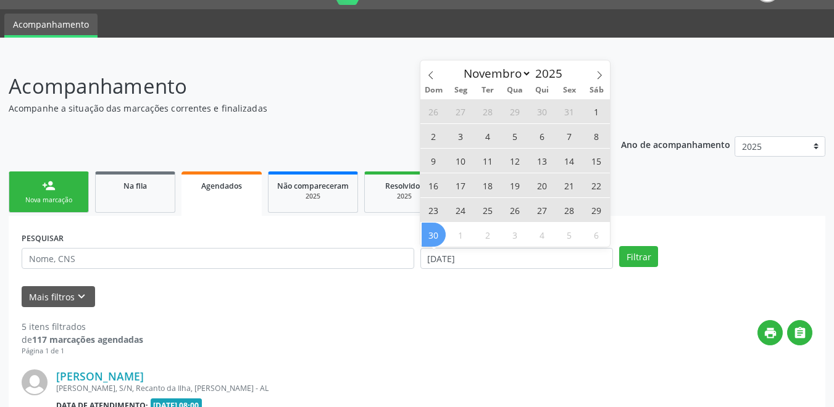
click at [429, 237] on span "30" at bounding box center [434, 235] width 24 height 24
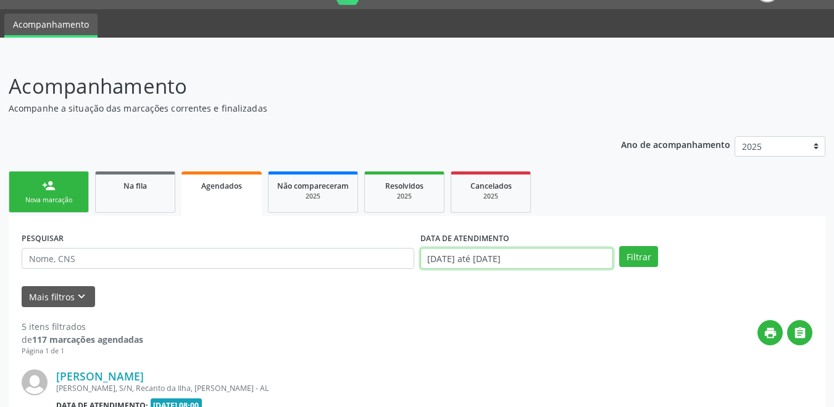
click at [490, 267] on input "1[DATE] até 3[DATE]" at bounding box center [516, 258] width 193 height 21
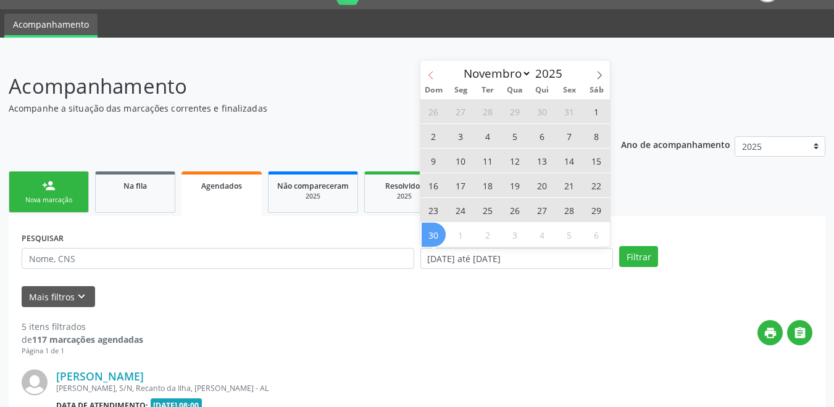
click at [438, 78] on span at bounding box center [430, 71] width 21 height 21
select select "9"
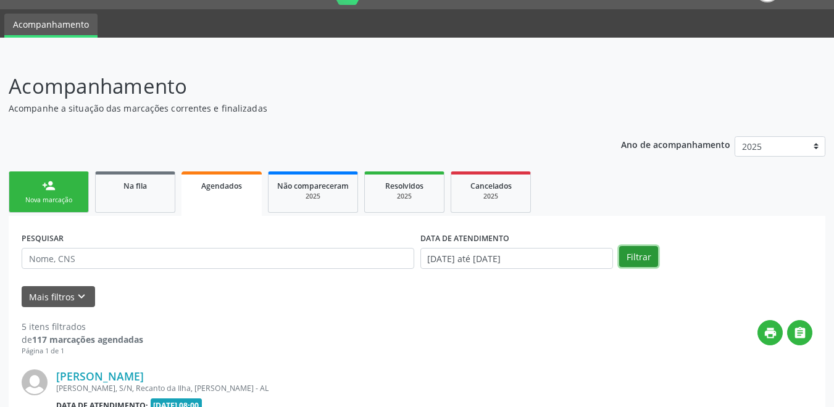
click at [643, 262] on button "Filtrar" at bounding box center [638, 256] width 39 height 21
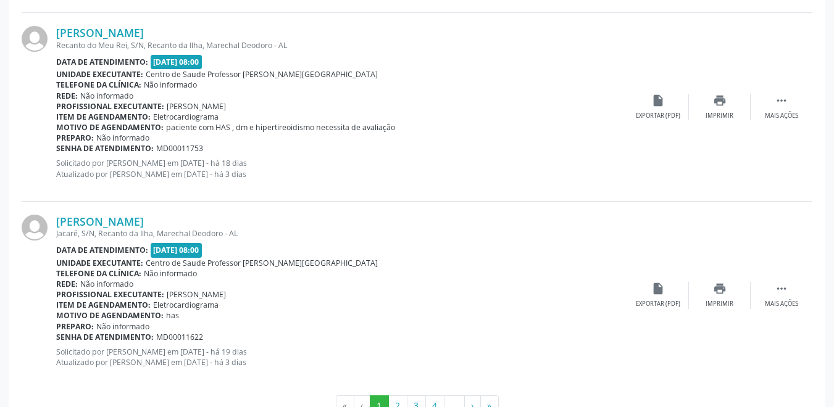
scroll to position [2829, 0]
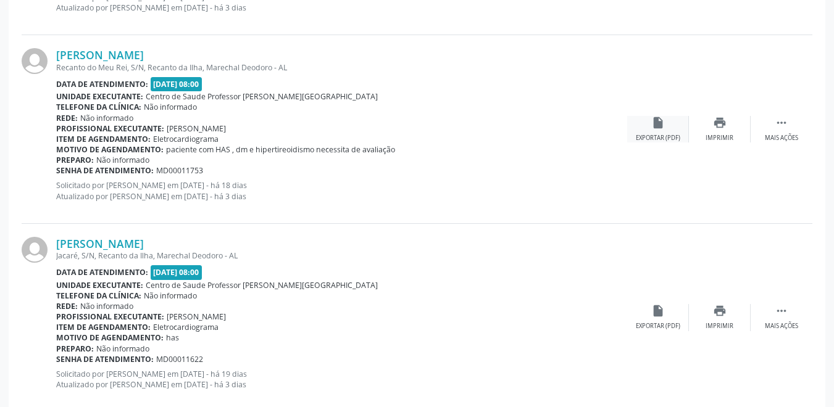
click at [654, 129] on icon "insert_drive_file" at bounding box center [658, 123] width 14 height 14
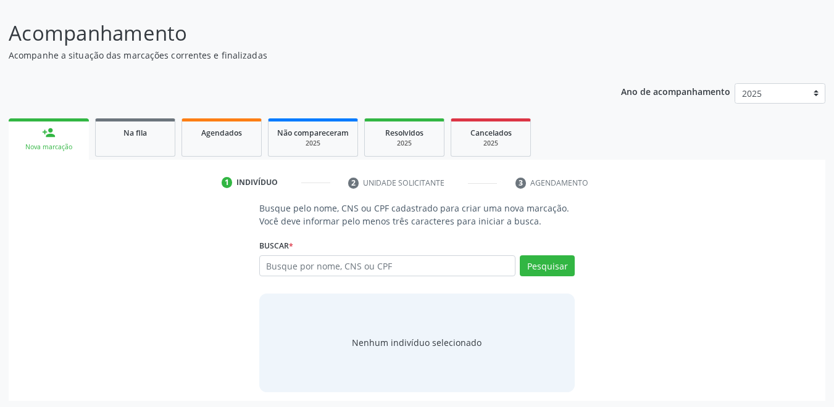
scroll to position [86, 0]
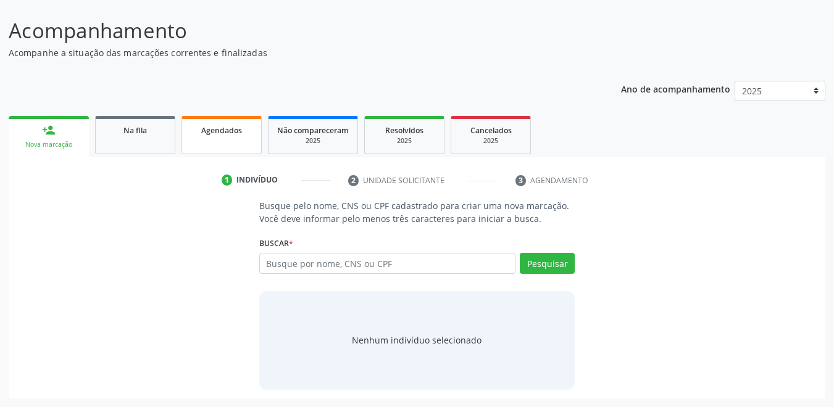
click at [219, 143] on link "Agendados" at bounding box center [222, 135] width 80 height 38
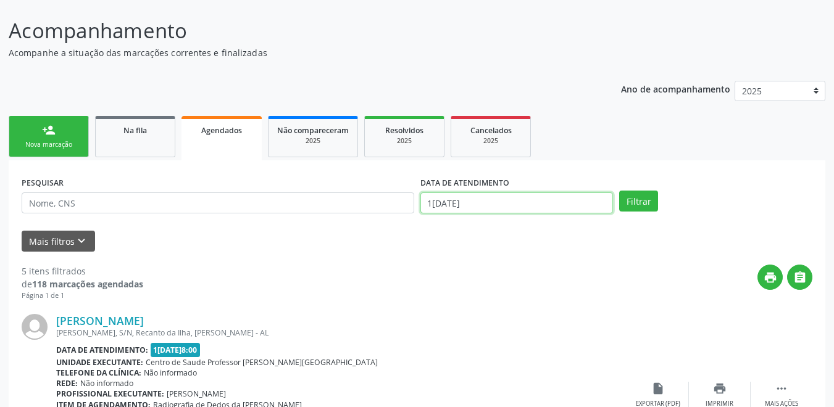
click at [475, 201] on input "1[DATE]" at bounding box center [516, 203] width 193 height 21
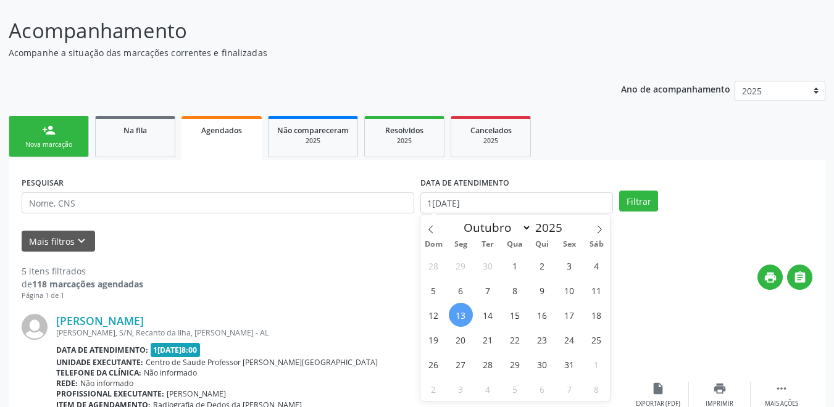
click at [466, 306] on span "13" at bounding box center [461, 315] width 24 height 24
type input "1[DATE]"
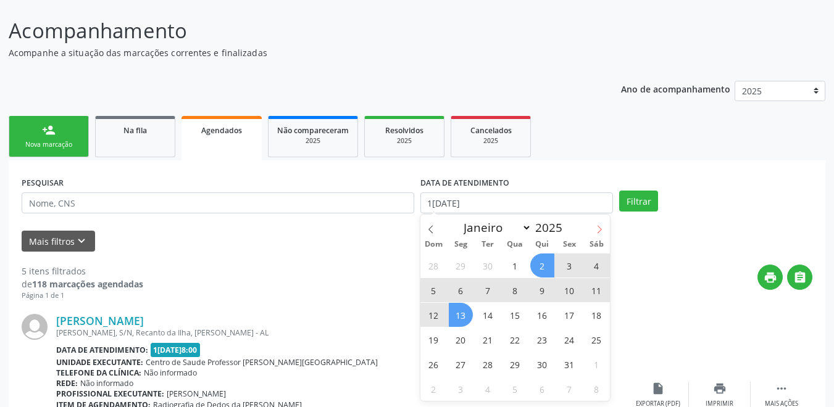
click at [597, 230] on icon at bounding box center [599, 229] width 9 height 9
select select "10"
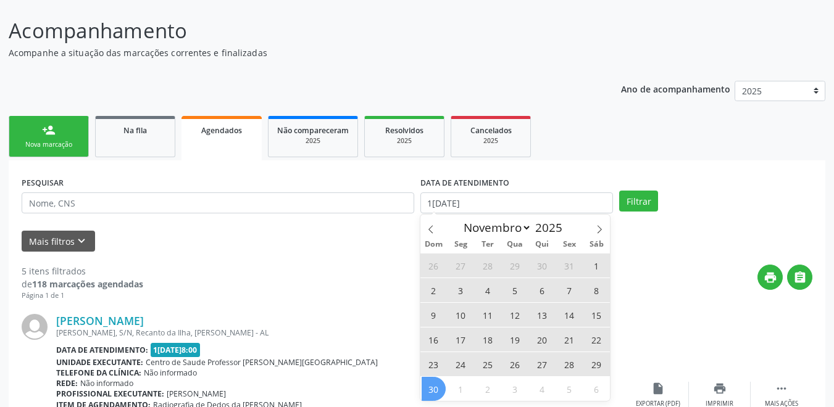
drag, startPoint x: 428, startPoint y: 388, endPoint x: 436, endPoint y: 375, distance: 15.2
click at [430, 386] on span "30" at bounding box center [434, 389] width 24 height 24
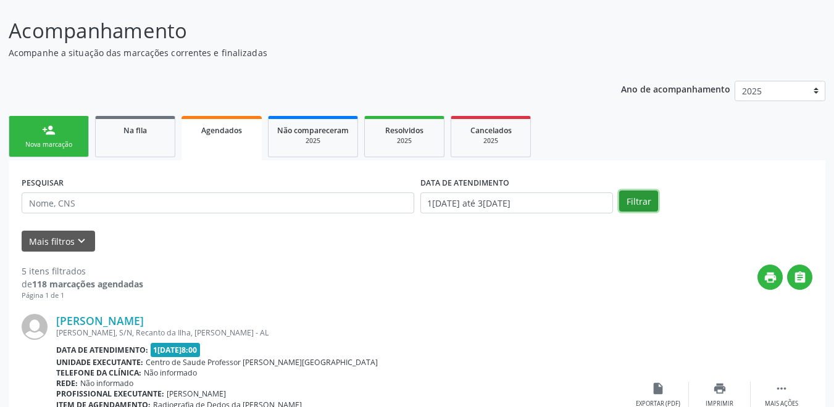
click at [643, 207] on button "Filtrar" at bounding box center [638, 201] width 39 height 21
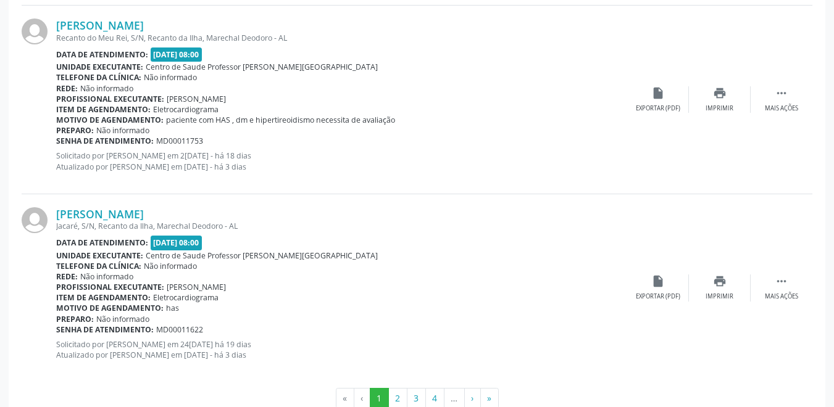
scroll to position [2829, 0]
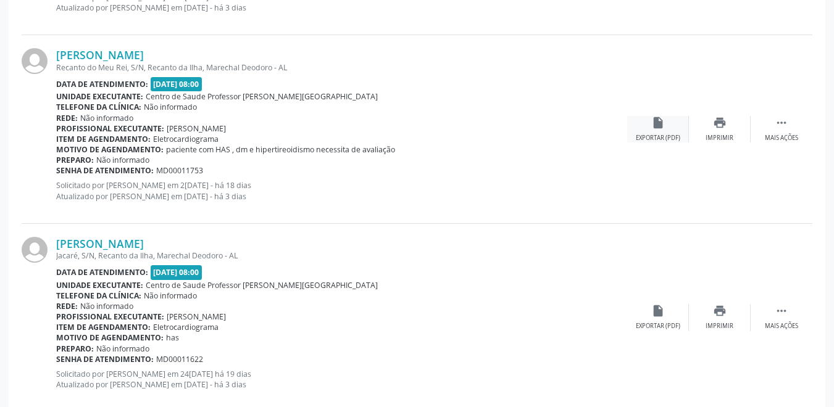
click at [656, 132] on div "insert_drive_file Exportar (PDF)" at bounding box center [658, 129] width 62 height 27
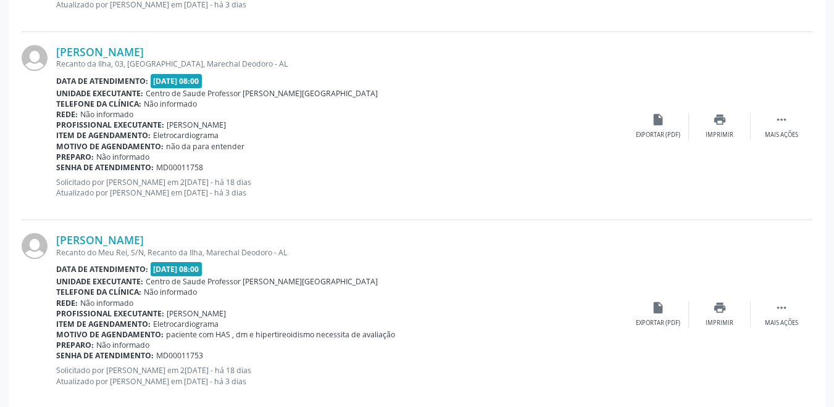
scroll to position [2582, 0]
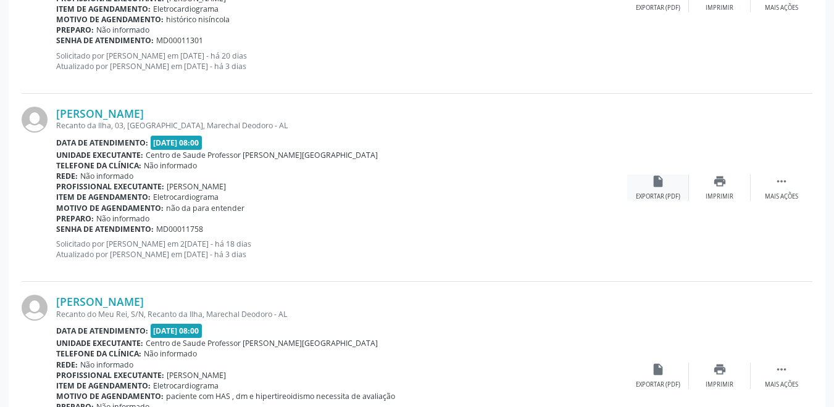
click at [658, 196] on div "Exportar (PDF)" at bounding box center [658, 197] width 44 height 9
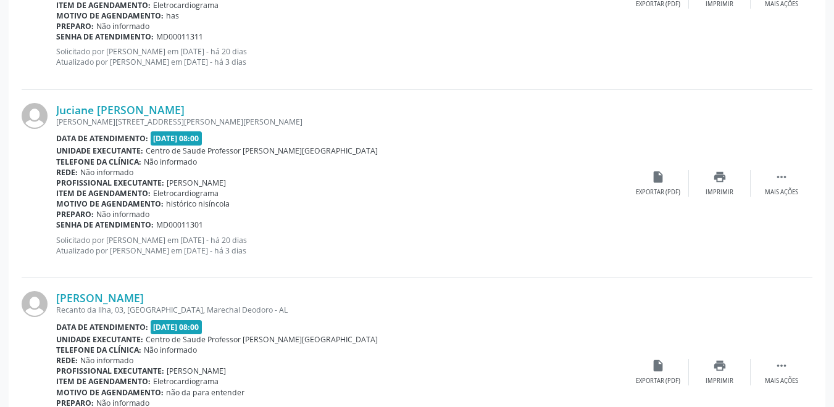
scroll to position [2397, 0]
click at [656, 186] on div "insert_drive_file Exportar (PDF)" at bounding box center [658, 184] width 62 height 27
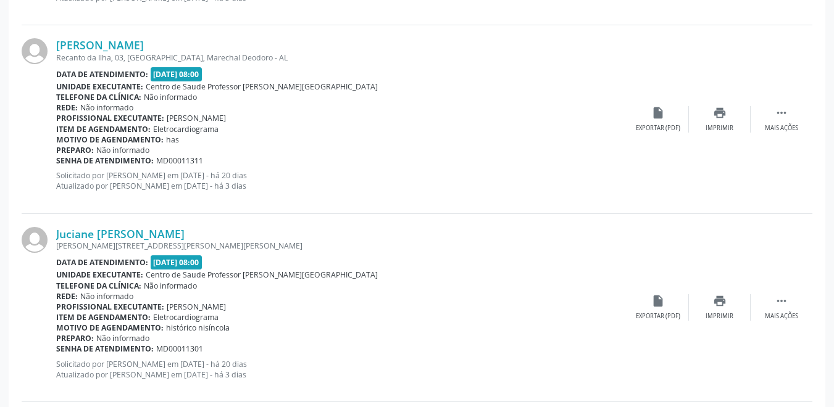
scroll to position [2211, 0]
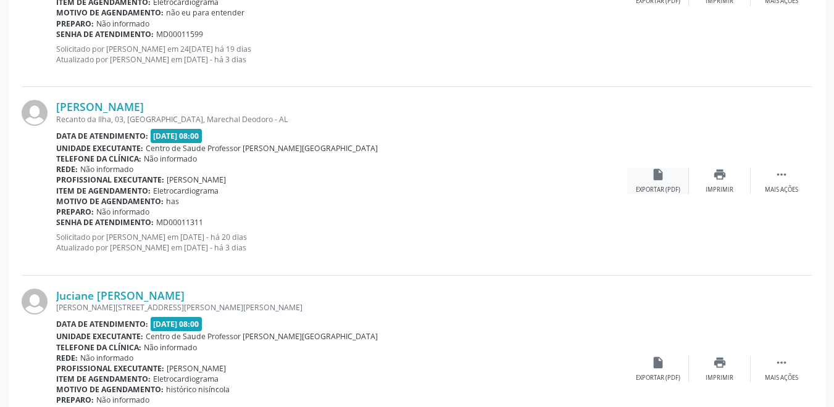
click at [654, 182] on div "insert_drive_file Exportar (PDF)" at bounding box center [658, 181] width 62 height 27
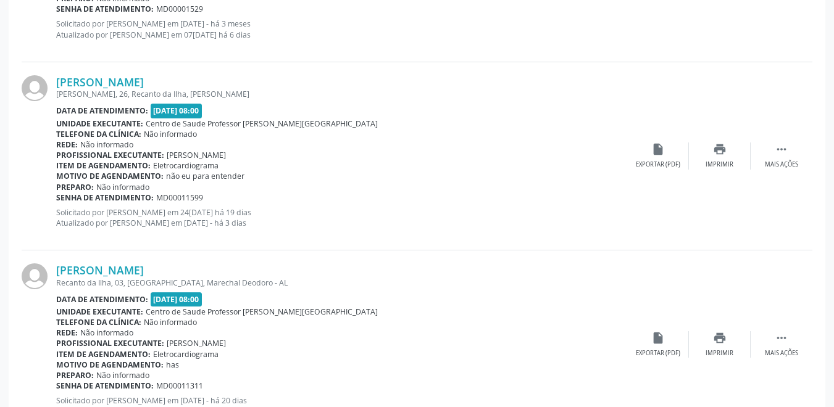
scroll to position [2026, 0]
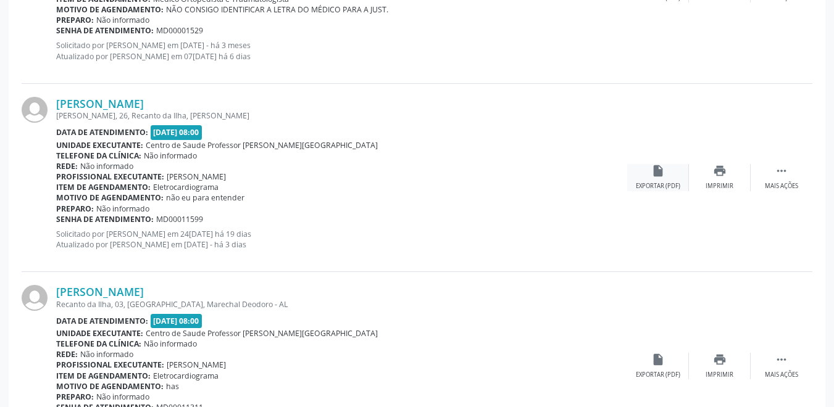
click at [641, 182] on div "Exportar (PDF)" at bounding box center [658, 186] width 44 height 9
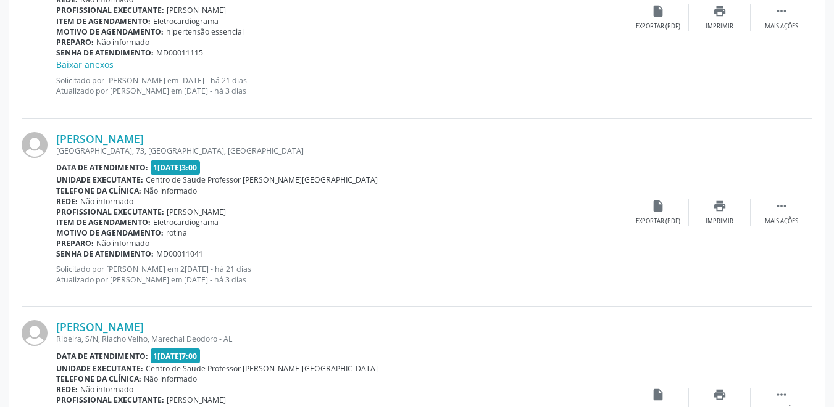
scroll to position [1409, 0]
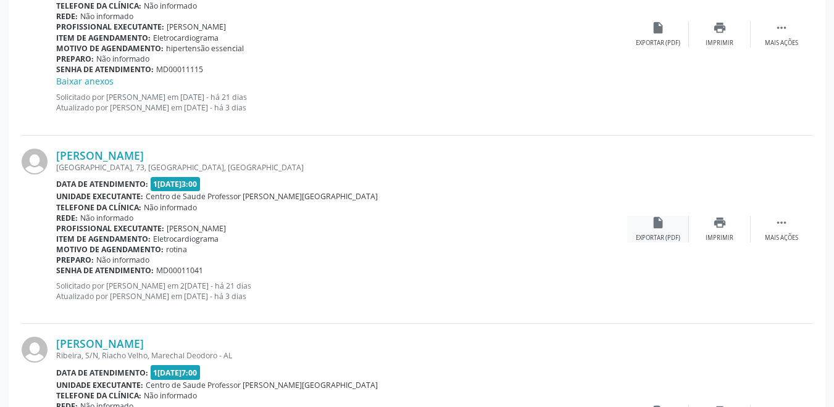
click at [653, 232] on div "insert_drive_file Exportar (PDF)" at bounding box center [658, 229] width 62 height 27
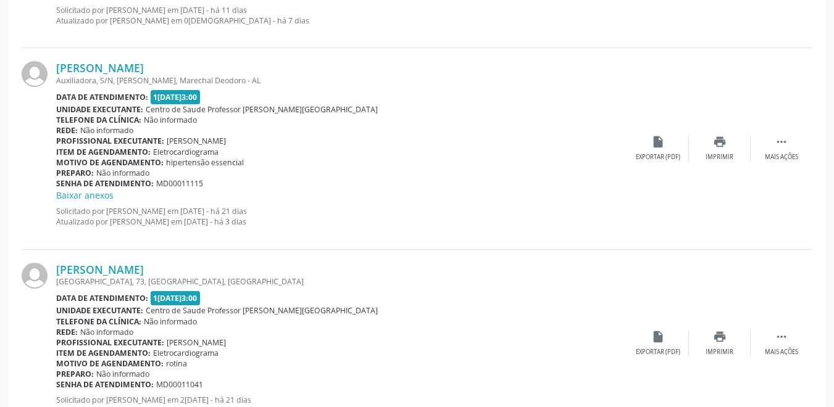
scroll to position [1285, 0]
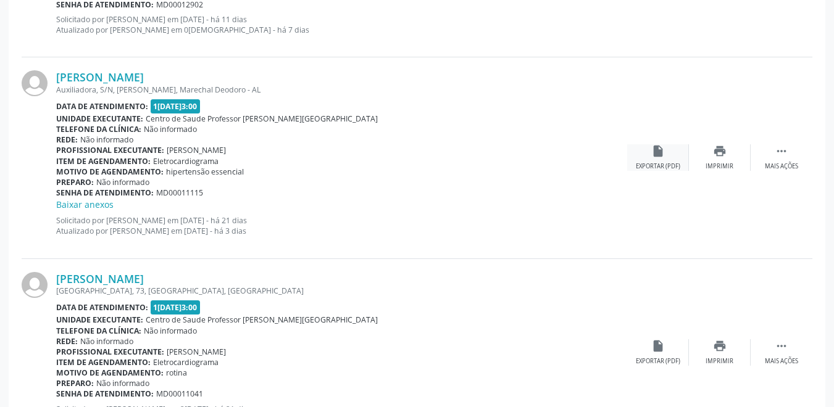
click at [658, 162] on div "Exportar (PDF)" at bounding box center [658, 166] width 44 height 9
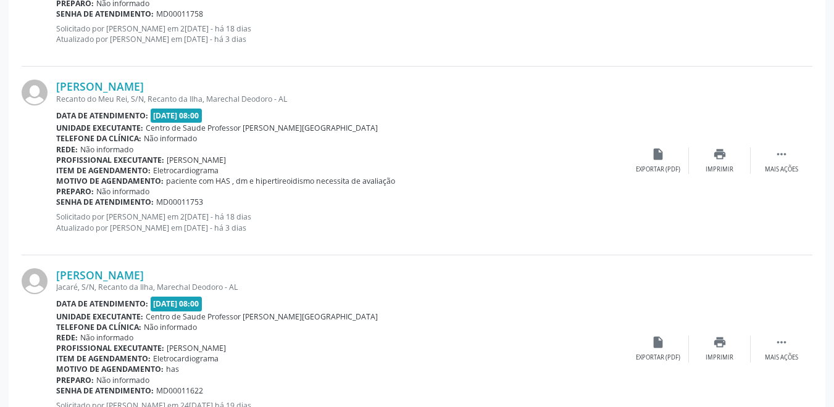
scroll to position [2891, 0]
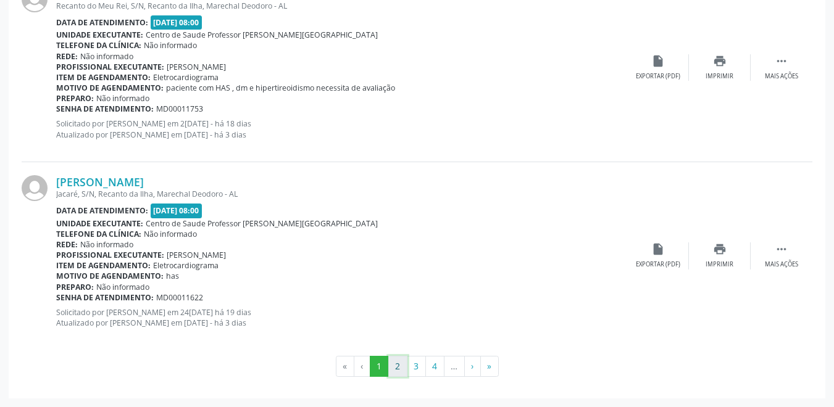
click at [399, 367] on button "2" at bounding box center [397, 366] width 19 height 21
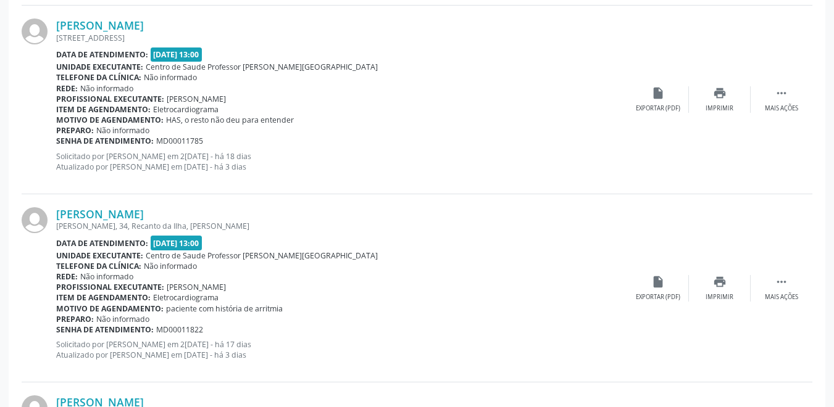
scroll to position [124, 0]
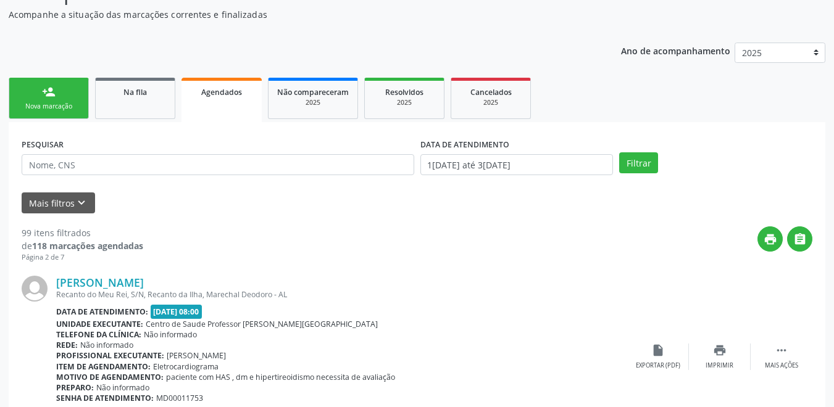
click at [62, 96] on link "person_add Nova marcação" at bounding box center [49, 98] width 80 height 41
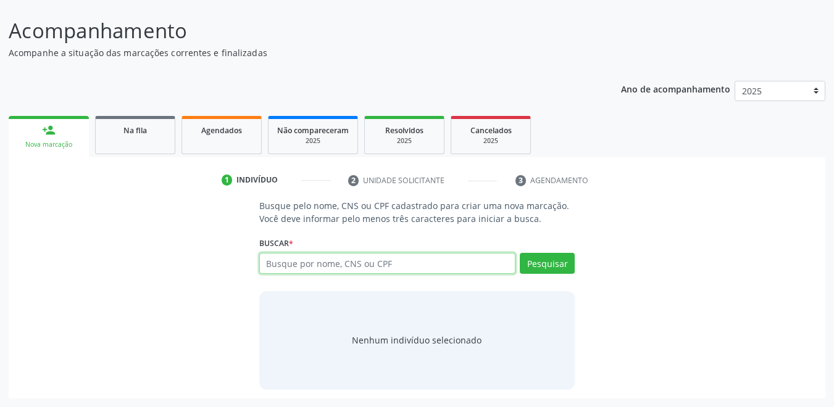
click at [389, 270] on input "text" at bounding box center [387, 263] width 257 height 21
type input "14151683429"
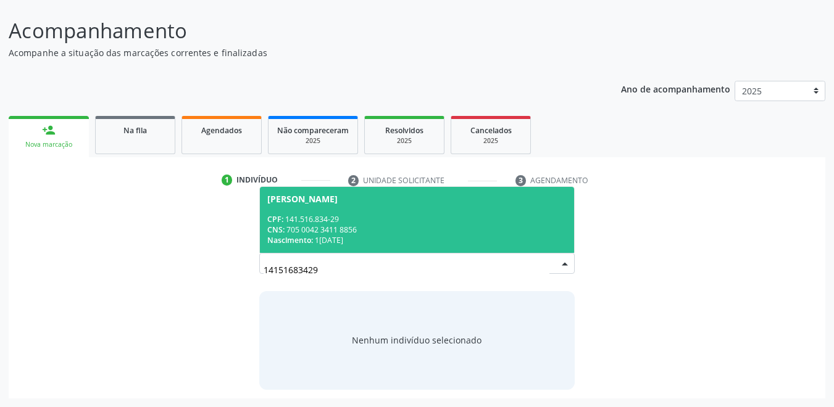
click at [381, 214] on span "[PERSON_NAME] CPF: 141.516.834-29 CNS: 705 0042 3411 8856 Nascimento: 1[DATE]" at bounding box center [417, 220] width 315 height 66
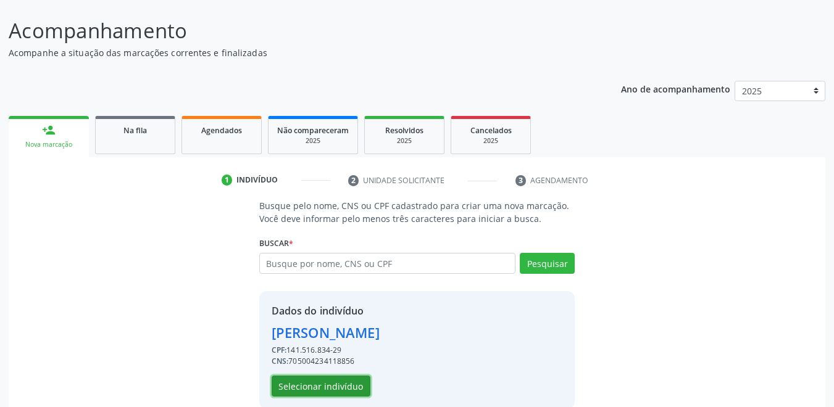
click at [342, 383] on button "Selecionar indivíduo" at bounding box center [321, 386] width 99 height 21
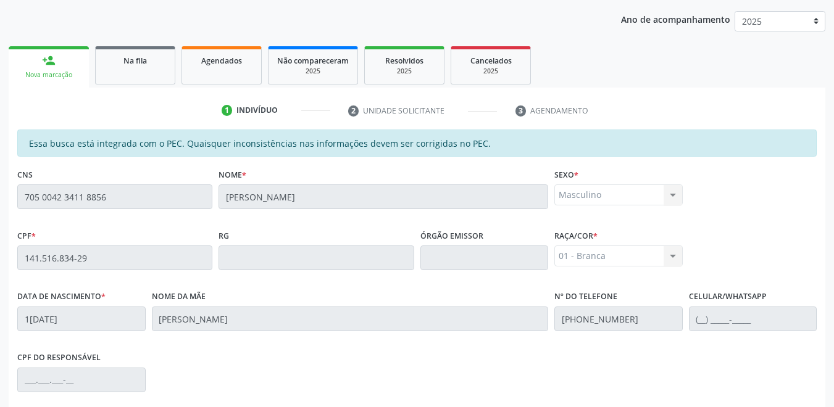
scroll to position [315, 0]
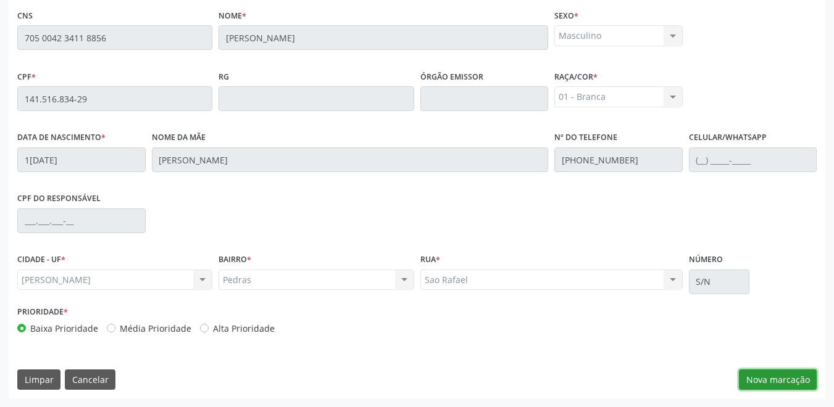
click at [790, 377] on button "Nova marcação" at bounding box center [778, 380] width 78 height 21
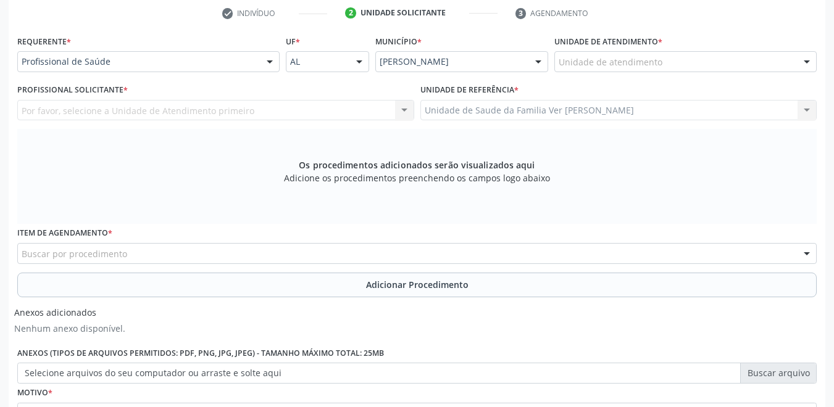
scroll to position [130, 0]
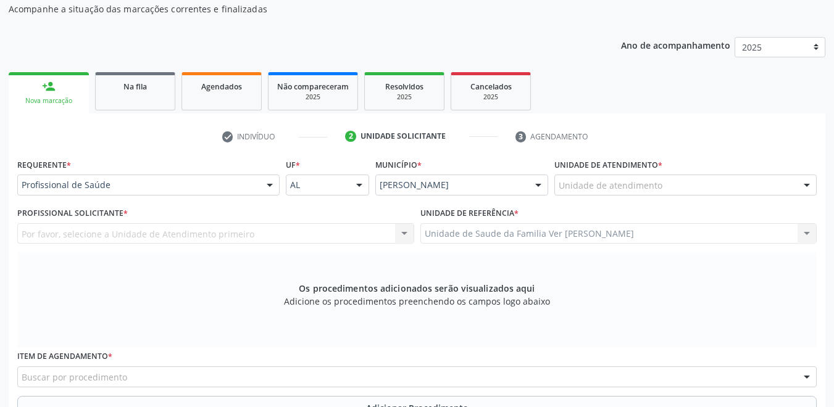
click at [237, 234] on div "Por favor, selecione a Unidade de Atendimento primeiro Nenhum resultado encontr…" at bounding box center [215, 233] width 397 height 21
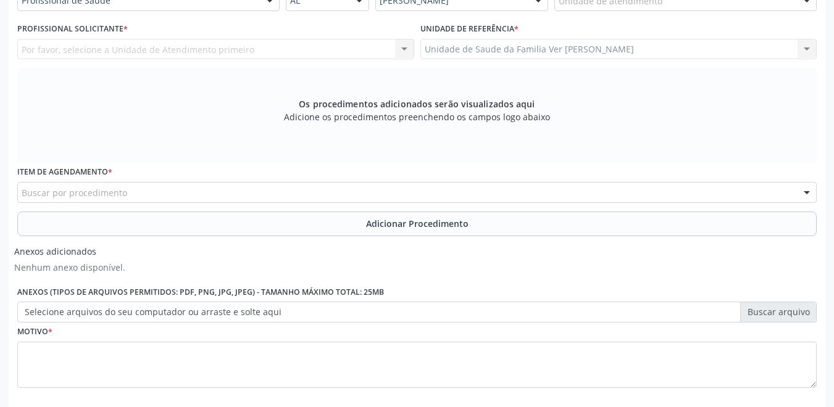
scroll to position [315, 0]
click at [143, 190] on div "Buscar por procedimento" at bounding box center [417, 192] width 800 height 21
click at [22, 193] on input "text" at bounding box center [22, 198] width 0 height 25
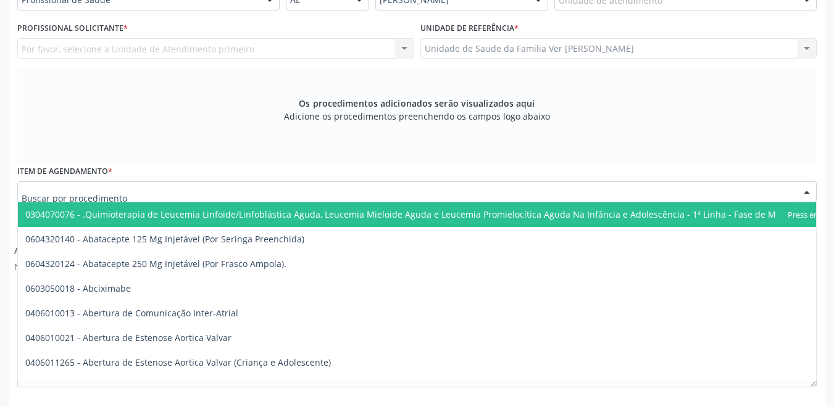
click at [134, 193] on input "text" at bounding box center [407, 198] width 770 height 25
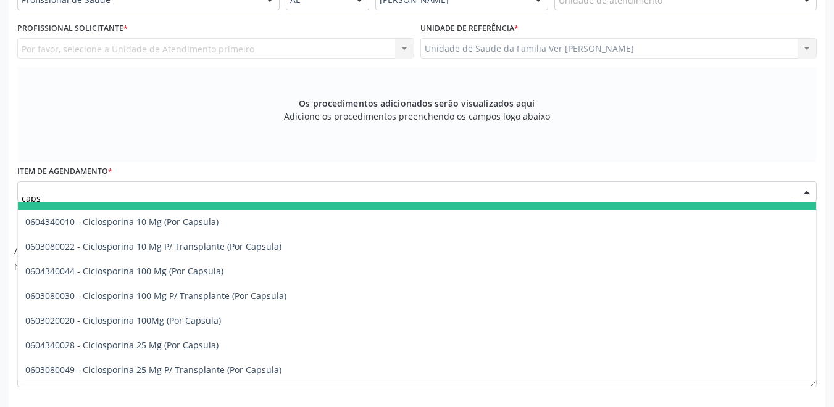
scroll to position [247, 0]
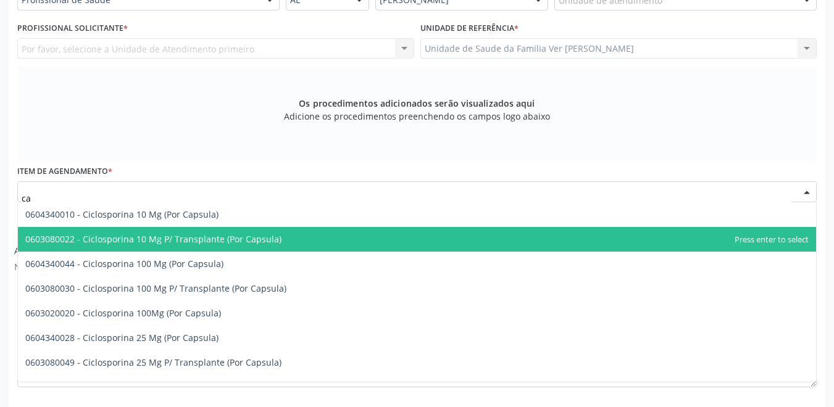
type input "c"
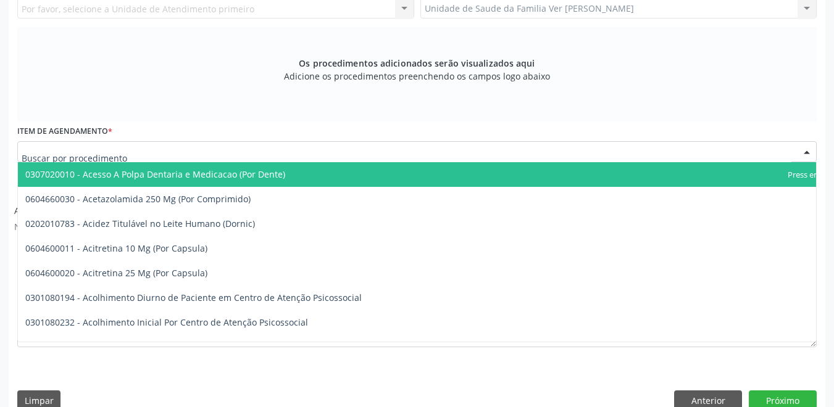
scroll to position [377, 0]
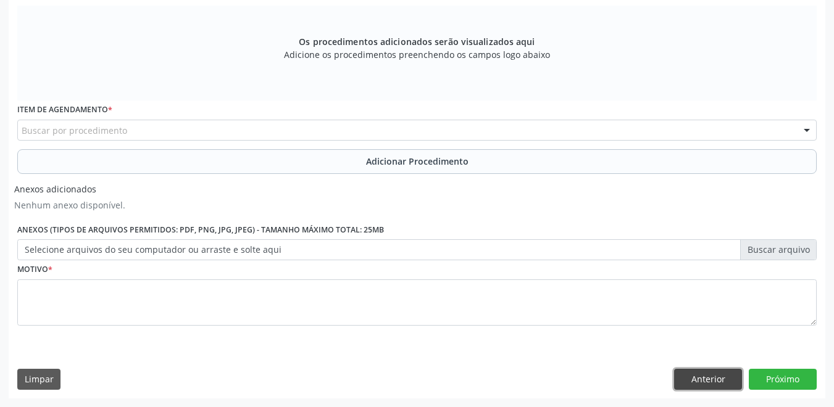
click at [698, 377] on button "Anterior" at bounding box center [708, 379] width 68 height 21
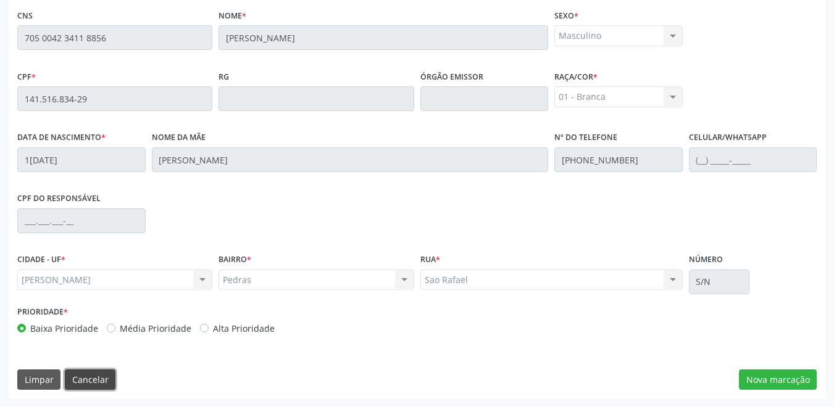
click at [96, 385] on button "Cancelar" at bounding box center [90, 380] width 51 height 21
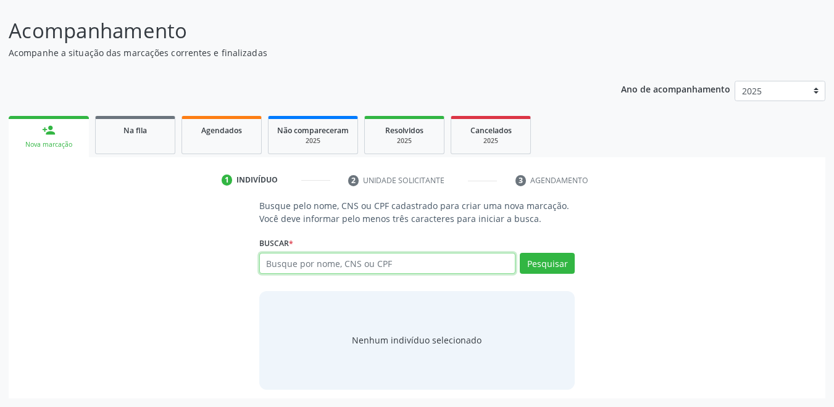
click at [356, 264] on input "text" at bounding box center [387, 263] width 257 height 21
click at [306, 269] on input "text" at bounding box center [387, 263] width 257 height 21
type input "98587889400"
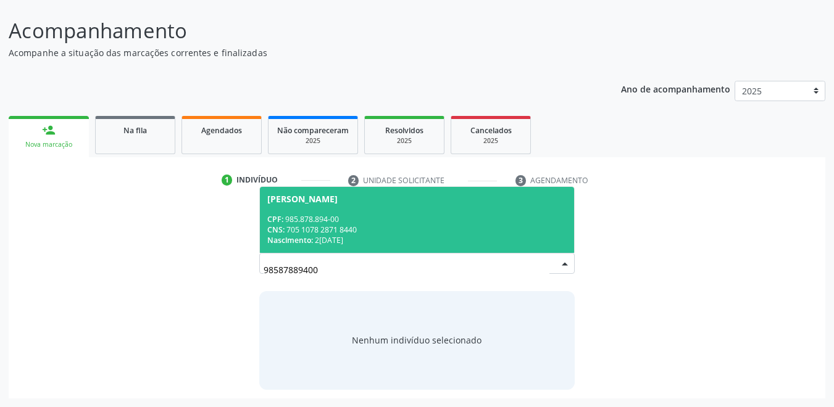
drag, startPoint x: 331, startPoint y: 269, endPoint x: 212, endPoint y: 288, distance: 120.2
click at [212, 288] on div "Busque pelo nome, CNS ou CPF cadastrado para criar uma nova marcação. Você deve…" at bounding box center [417, 294] width 800 height 190
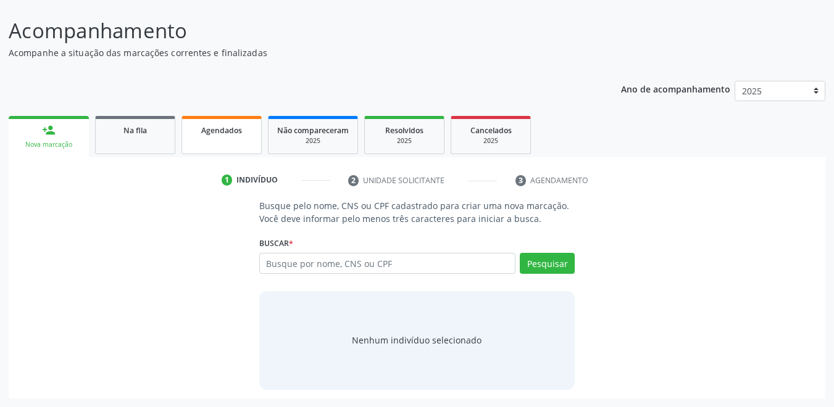
click at [203, 145] on link "Agendados" at bounding box center [222, 135] width 80 height 38
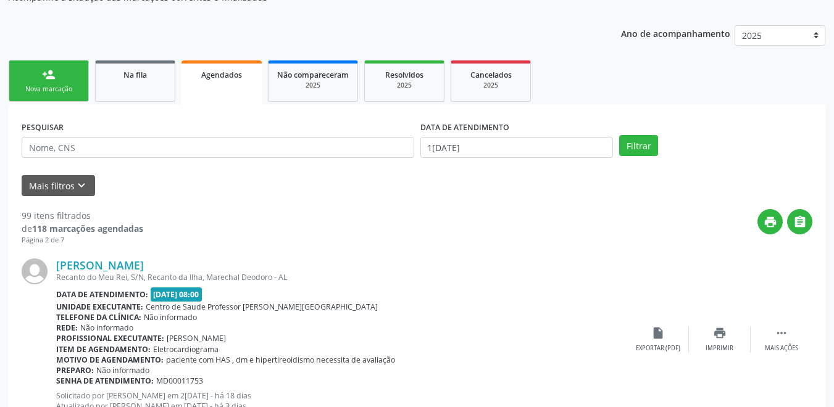
scroll to position [148, 0]
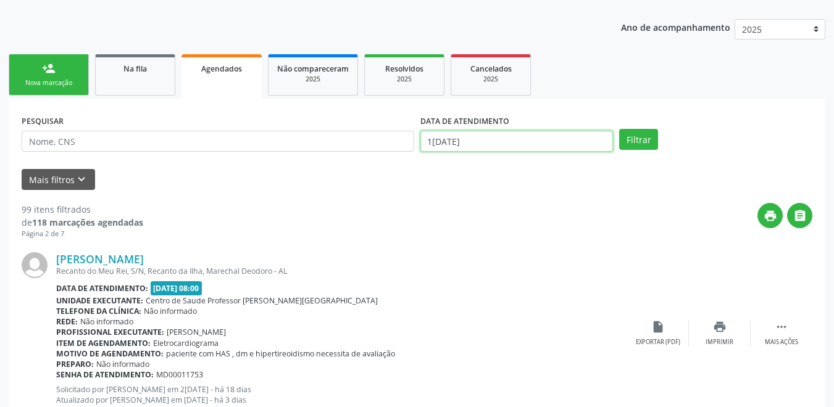
click at [475, 142] on input "1[DATE]" at bounding box center [516, 141] width 193 height 21
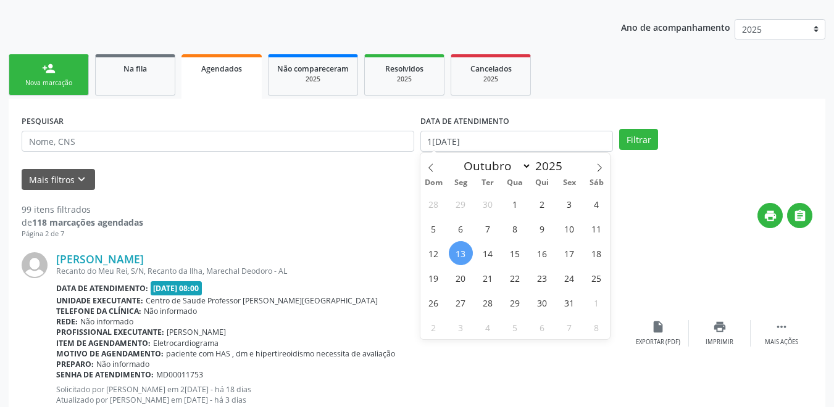
click at [462, 255] on span "13" at bounding box center [461, 253] width 24 height 24
type input "1[DATE]"
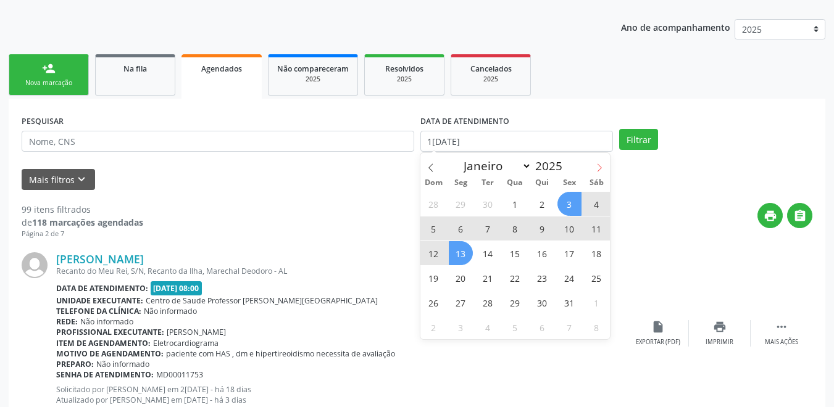
click at [605, 174] on span at bounding box center [599, 163] width 21 height 21
select select "10"
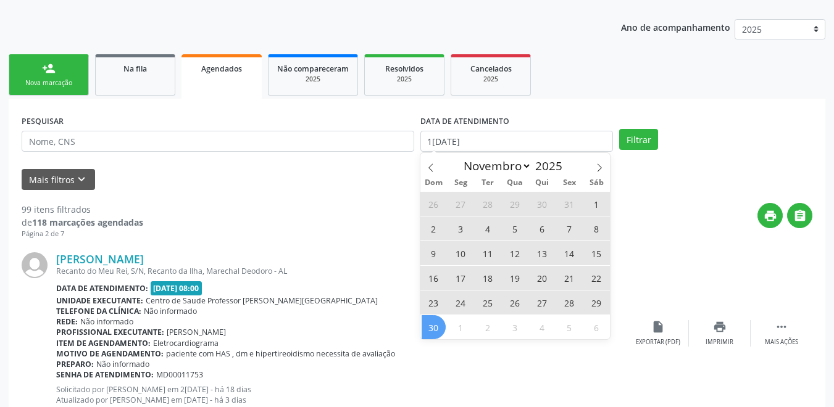
drag, startPoint x: 429, startPoint y: 329, endPoint x: 438, endPoint y: 329, distance: 8.6
click at [432, 330] on span "30" at bounding box center [434, 327] width 24 height 24
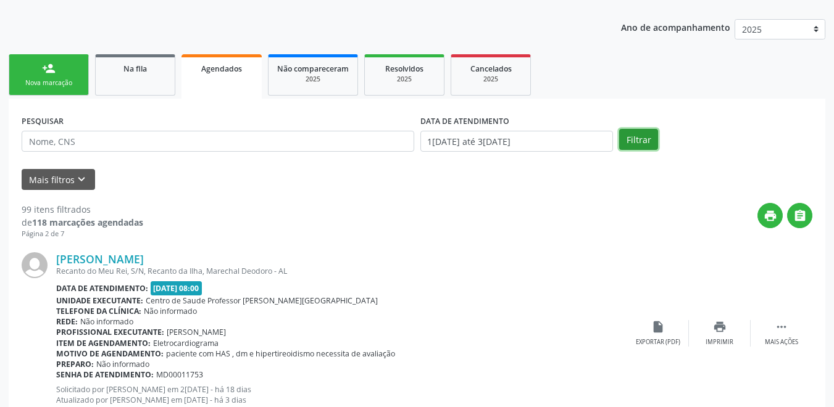
click at [635, 142] on button "Filtrar" at bounding box center [638, 139] width 39 height 21
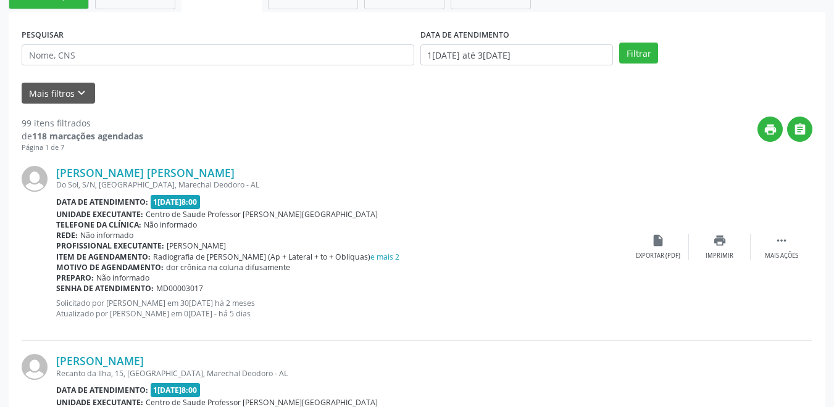
scroll to position [174, 0]
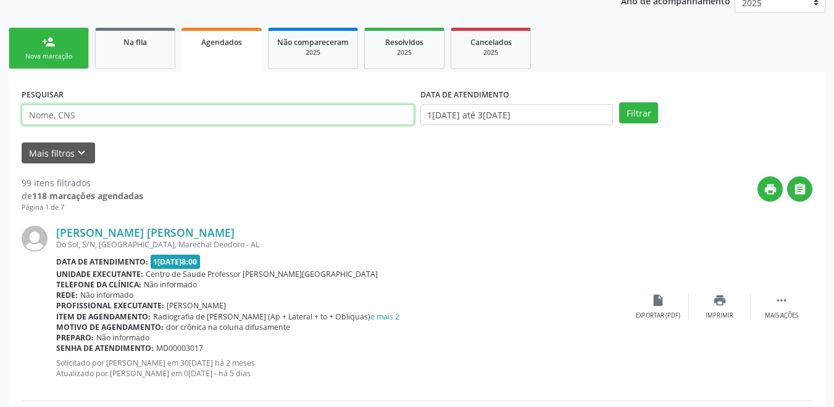
click at [144, 118] on input "text" at bounding box center [218, 114] width 393 height 21
click at [135, 42] on span "Na fila" at bounding box center [134, 42] width 23 height 10
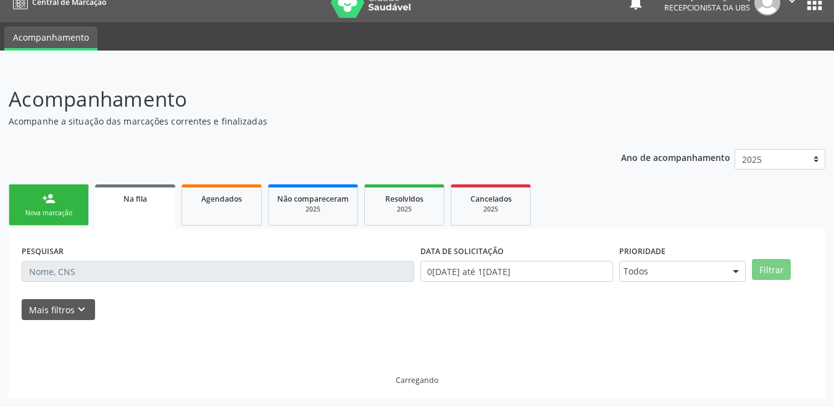
scroll to position [30, 0]
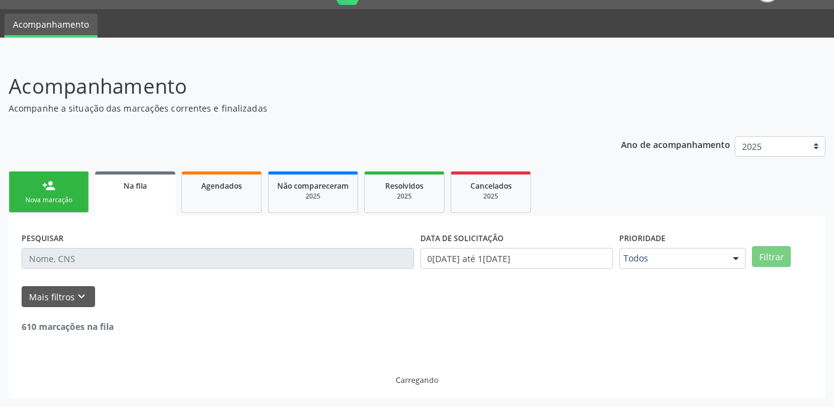
click at [94, 261] on input "text" at bounding box center [218, 258] width 393 height 21
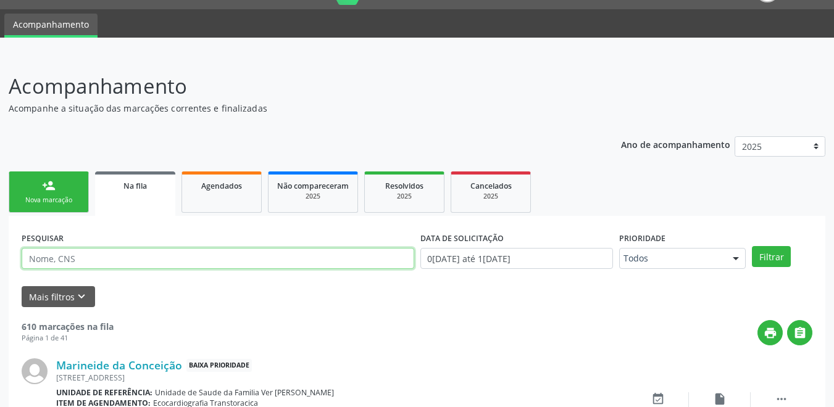
click at [94, 259] on input "text" at bounding box center [218, 258] width 393 height 21
click at [752, 246] on button "Filtrar" at bounding box center [771, 256] width 39 height 21
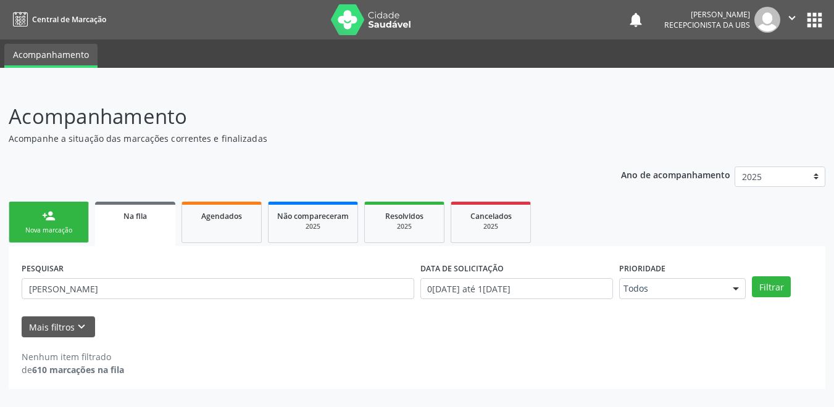
scroll to position [0, 0]
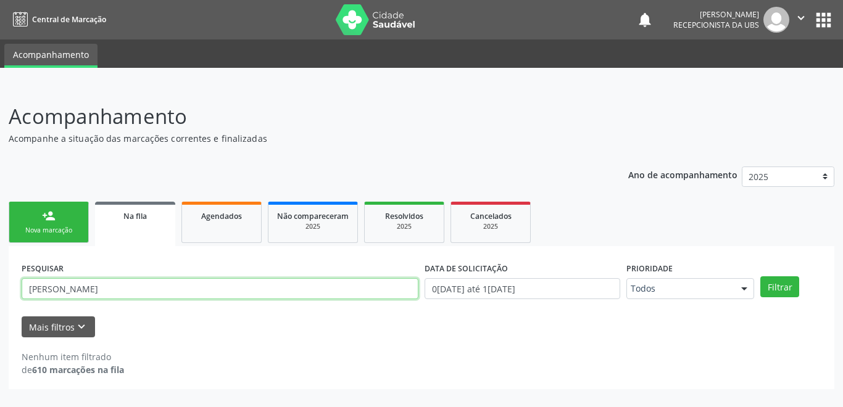
click at [99, 289] on input "[PERSON_NAME]" at bounding box center [220, 288] width 397 height 21
type input "i"
type input "[PERSON_NAME]"
click at [761, 277] on button "Filtrar" at bounding box center [780, 287] width 39 height 21
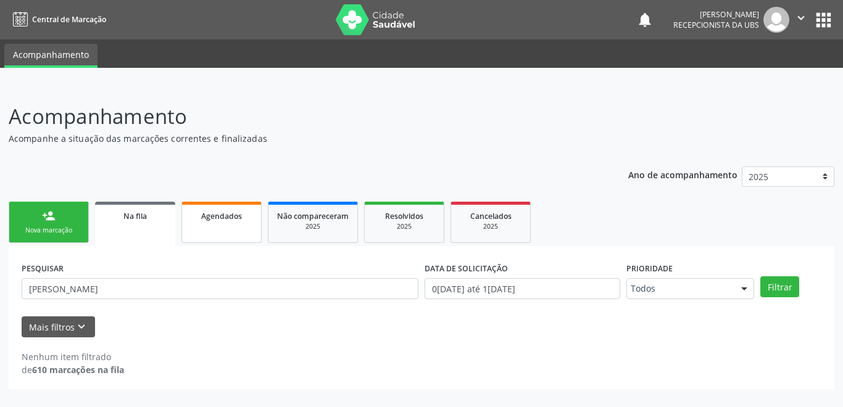
click at [231, 237] on link "Agendados" at bounding box center [222, 222] width 80 height 41
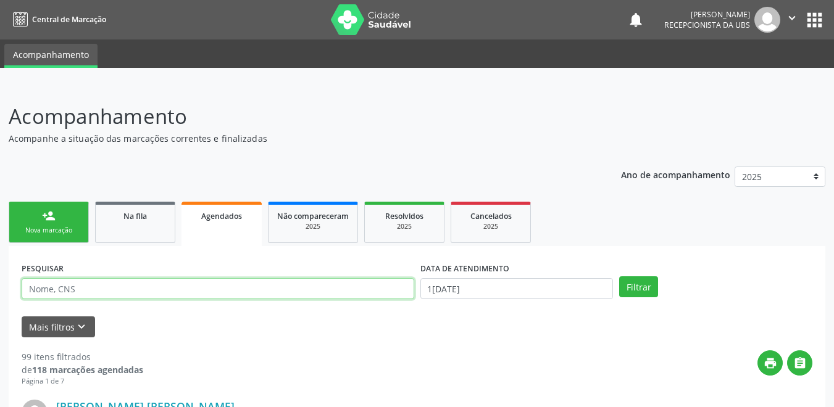
click at [80, 288] on input "text" at bounding box center [218, 288] width 393 height 21
click at [619, 277] on button "Filtrar" at bounding box center [638, 287] width 39 height 21
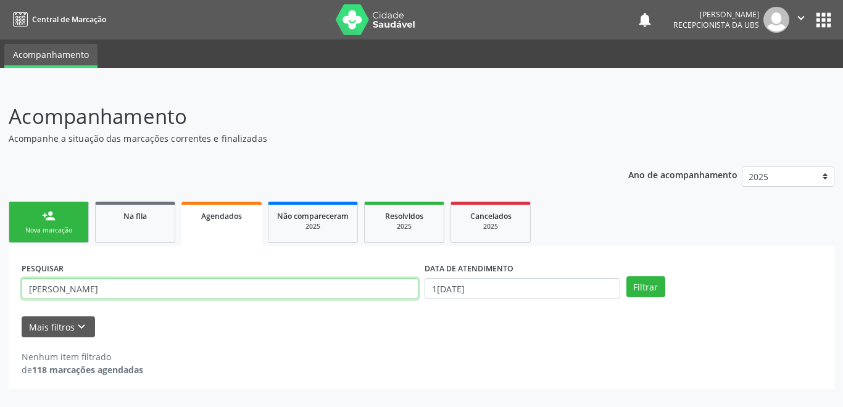
click at [97, 292] on input "[PERSON_NAME]" at bounding box center [220, 288] width 397 height 21
type input "i"
type input "705205446138973"
click at [627, 277] on button "Filtrar" at bounding box center [646, 287] width 39 height 21
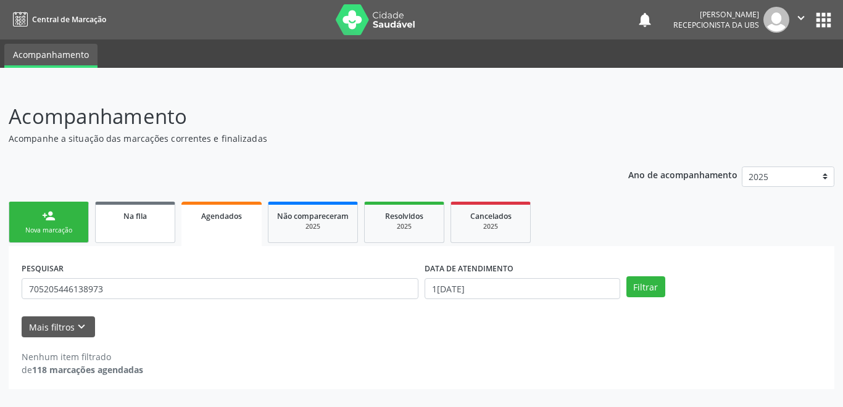
click at [130, 235] on link "Na fila" at bounding box center [135, 222] width 80 height 41
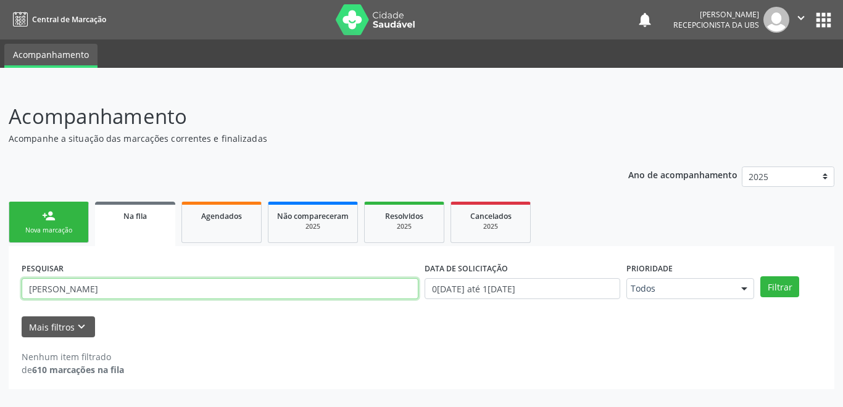
click at [119, 288] on input "[PERSON_NAME]" at bounding box center [220, 288] width 397 height 21
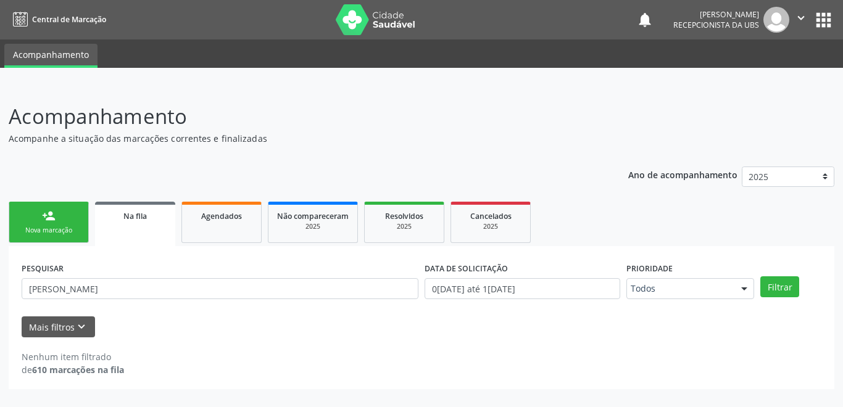
drag, startPoint x: 199, startPoint y: 272, endPoint x: 62, endPoint y: 273, distance: 137.7
click at [58, 272] on div "PESQUISAR [PERSON_NAME]" at bounding box center [220, 283] width 403 height 48
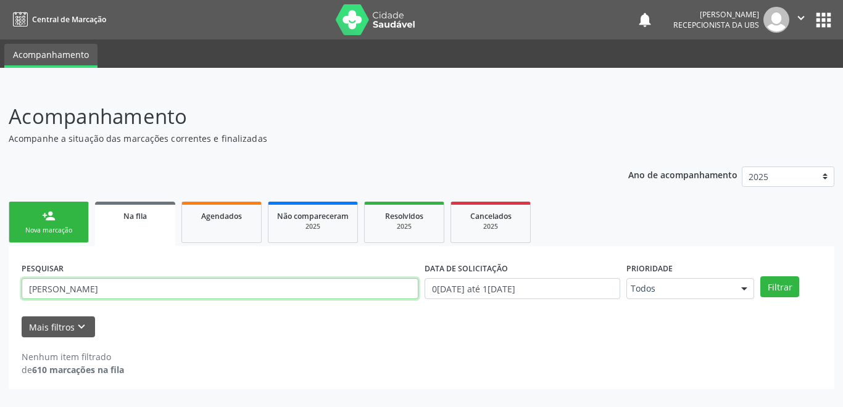
click at [90, 296] on input "[PERSON_NAME]" at bounding box center [220, 288] width 397 height 21
drag, startPoint x: 93, startPoint y: 294, endPoint x: 29, endPoint y: 297, distance: 63.6
click at [29, 297] on input "[PERSON_NAME]" at bounding box center [220, 288] width 397 height 21
type input "705205446138973"
click at [761, 277] on button "Filtrar" at bounding box center [780, 287] width 39 height 21
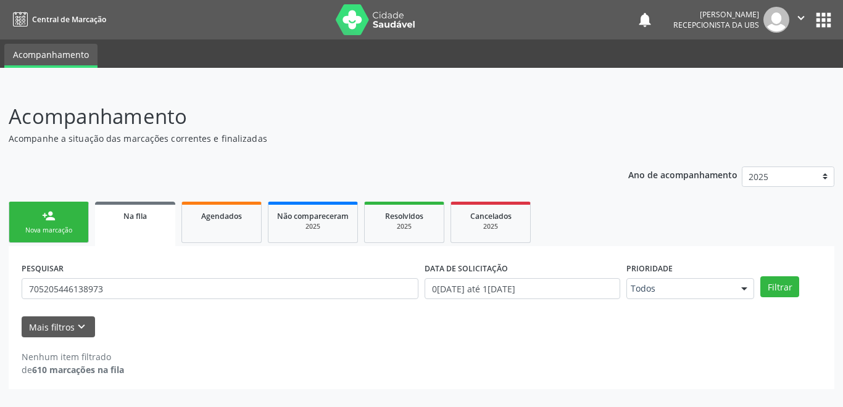
click at [147, 233] on link "Na fila" at bounding box center [135, 224] width 80 height 44
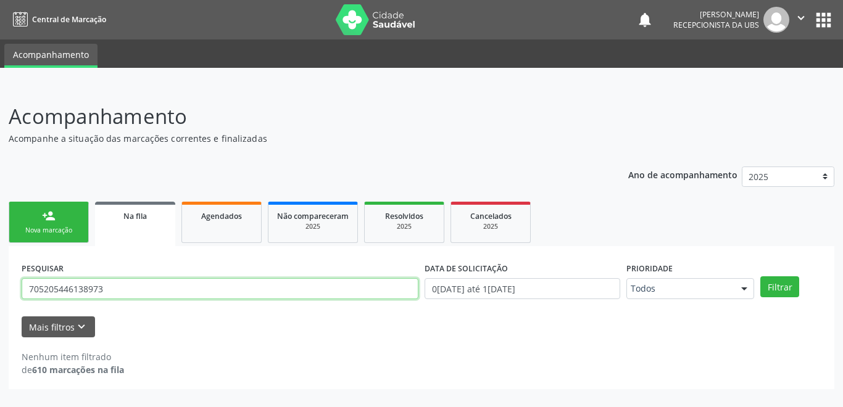
click at [130, 293] on input "705205446138973" at bounding box center [220, 288] width 397 height 21
click at [761, 277] on button "Filtrar" at bounding box center [780, 287] width 39 height 21
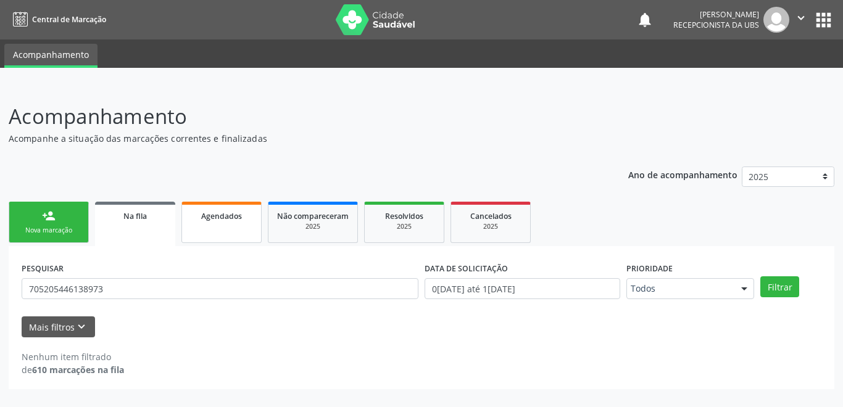
click at [227, 230] on link "Agendados" at bounding box center [222, 222] width 80 height 41
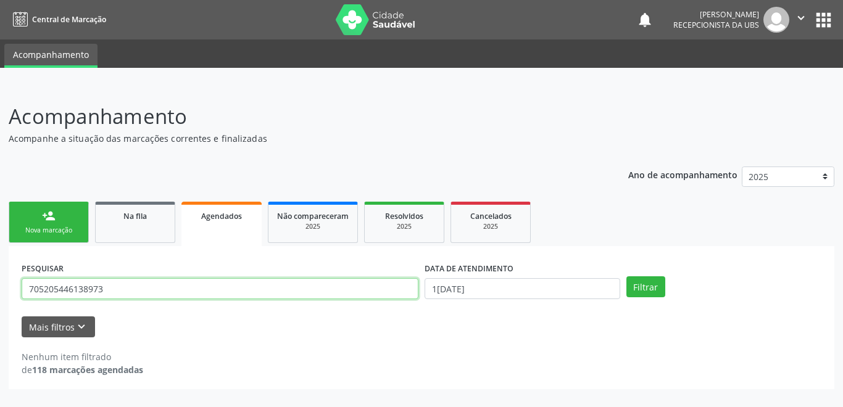
click at [114, 293] on input "705205446138973" at bounding box center [220, 288] width 397 height 21
click at [627, 277] on button "Filtrar" at bounding box center [646, 287] width 39 height 21
click at [121, 294] on input "705205446138973" at bounding box center [220, 288] width 397 height 21
type input "705205446138973"
click at [627, 277] on button "Filtrar" at bounding box center [646, 287] width 39 height 21
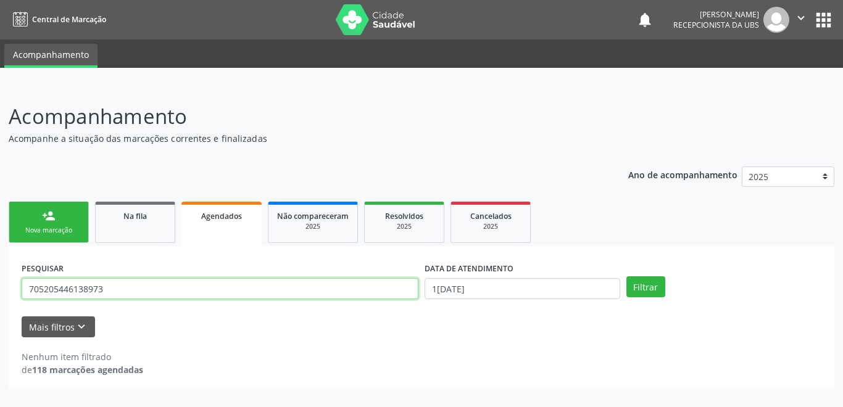
click at [107, 286] on input "705205446138973" at bounding box center [220, 288] width 397 height 21
drag, startPoint x: 104, startPoint y: 290, endPoint x: 0, endPoint y: 275, distance: 105.4
click at [0, 274] on div "Acompanhamento Acompanhe a situação das marcações correntes e finalizadas Relat…" at bounding box center [421, 246] width 843 height 322
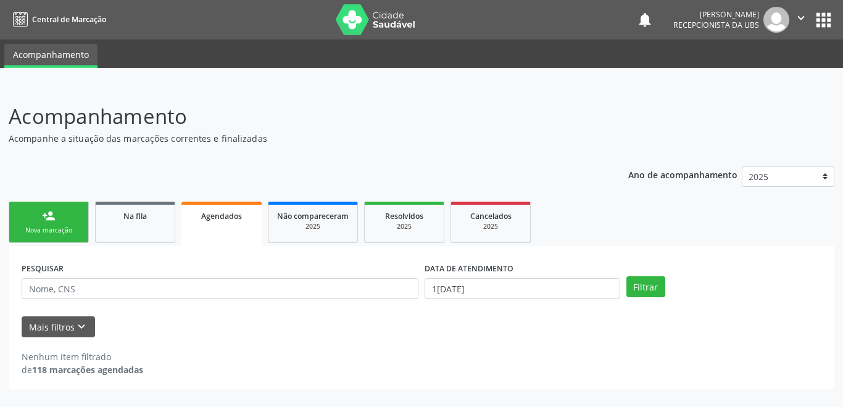
click at [50, 230] on div "Nova marcação" at bounding box center [49, 230] width 62 height 9
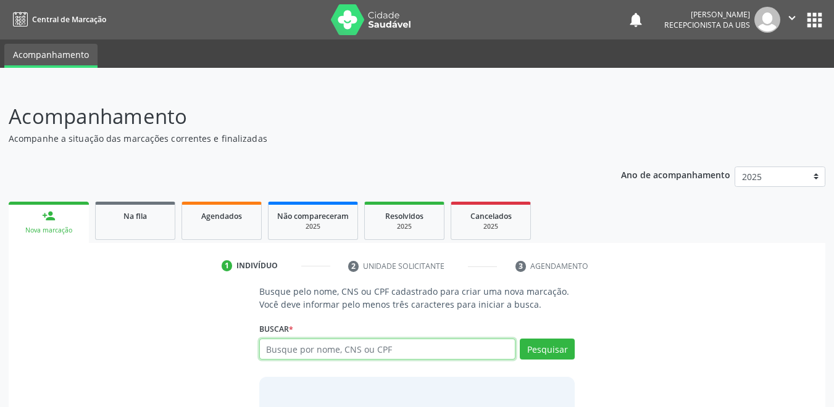
click at [349, 348] on input "text" at bounding box center [387, 349] width 257 height 21
type input "705205446138973"
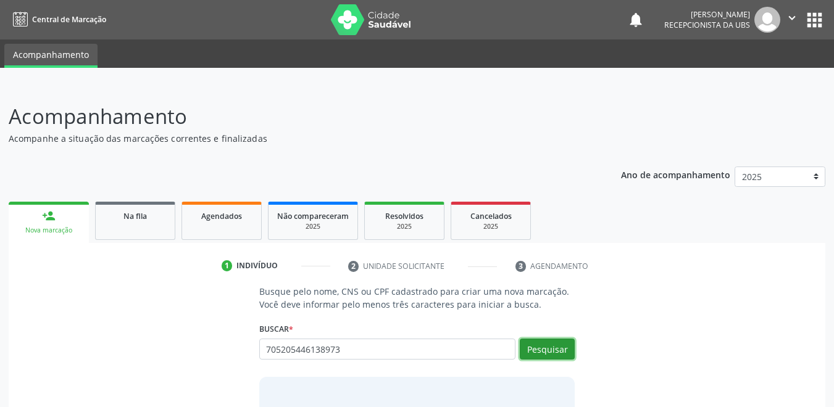
click at [543, 345] on button "Pesquisar" at bounding box center [547, 349] width 55 height 21
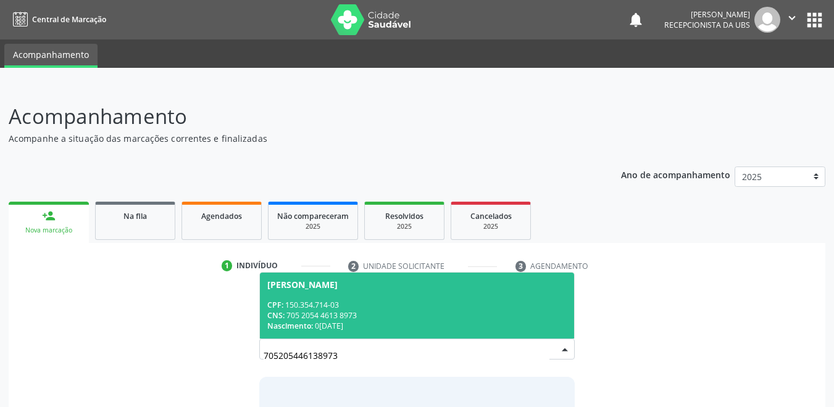
click at [403, 308] on div "CPF: 150.354.714-03" at bounding box center [417, 305] width 300 height 10
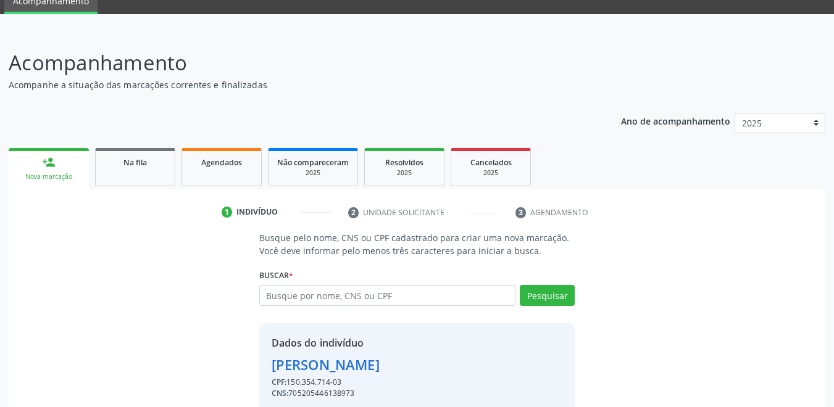
scroll to position [105, 0]
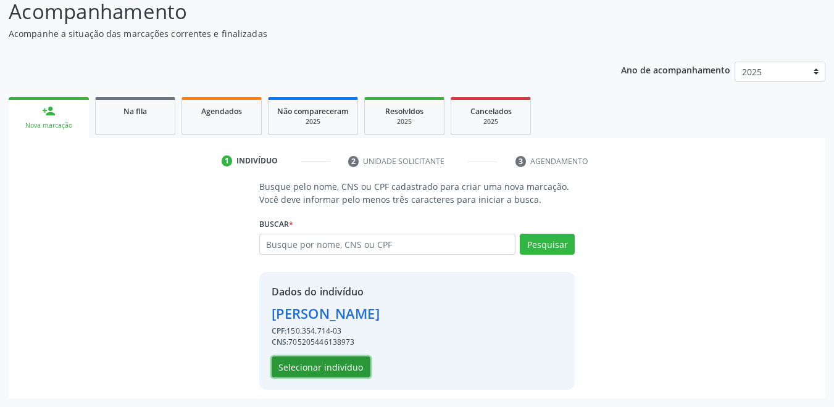
click at [350, 369] on button "Selecionar indivíduo" at bounding box center [321, 367] width 99 height 21
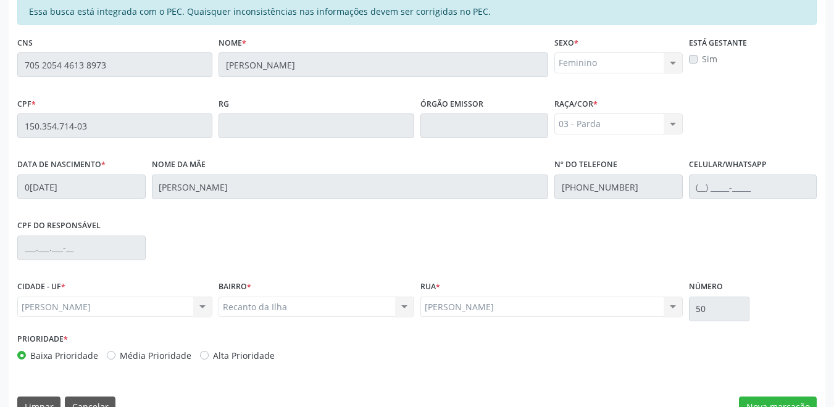
scroll to position [315, 0]
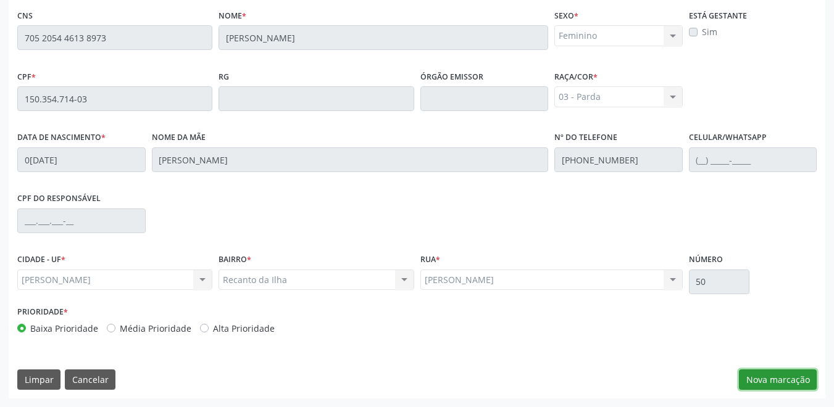
click at [775, 380] on button "Nova marcação" at bounding box center [778, 380] width 78 height 21
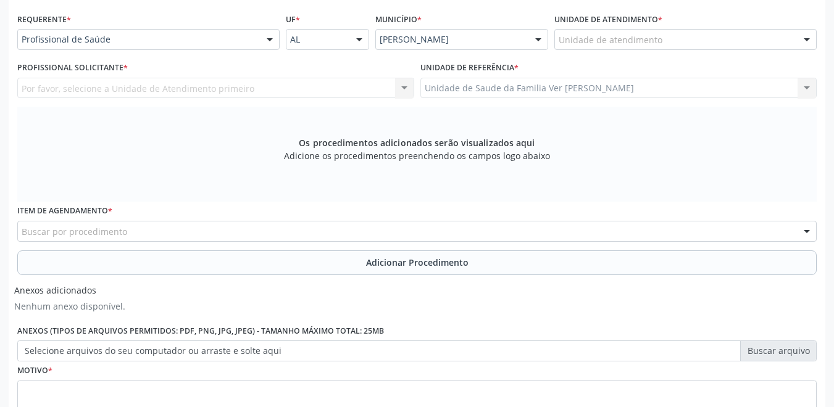
scroll to position [191, 0]
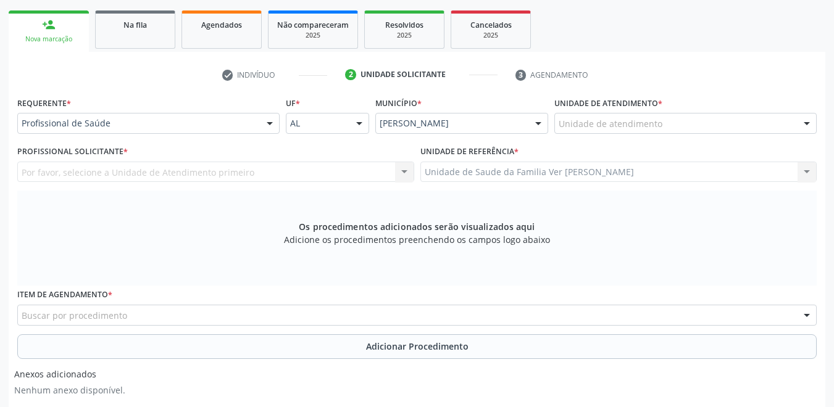
click at [612, 116] on div "Unidade de atendimento" at bounding box center [685, 123] width 262 height 21
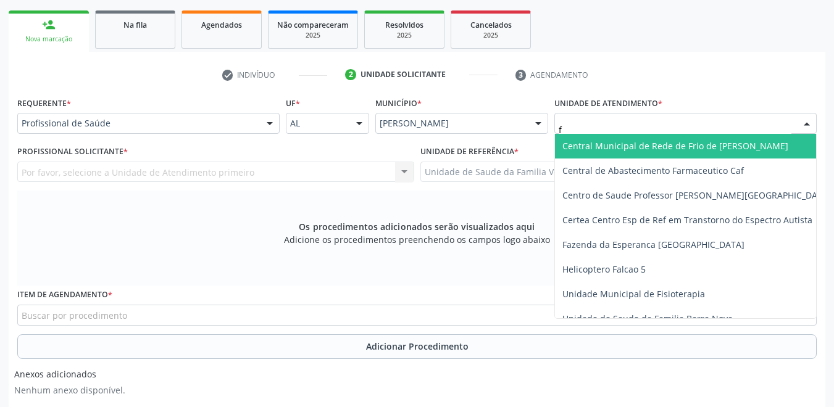
type input "fl"
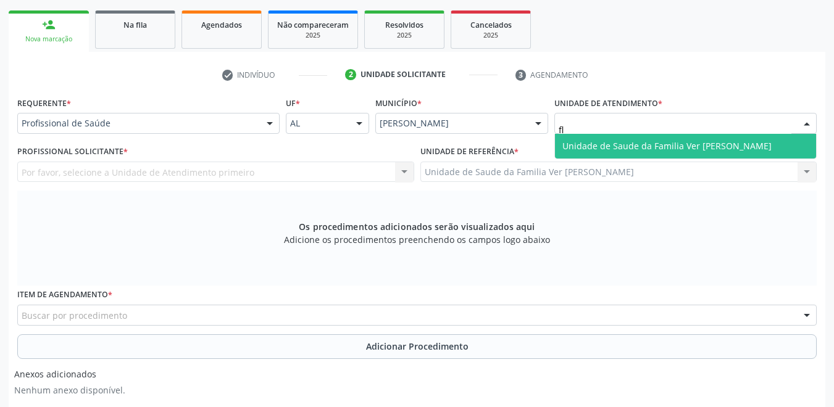
click at [605, 143] on span "Unidade de Saude da Familia Ver [PERSON_NAME]" at bounding box center [666, 146] width 209 height 12
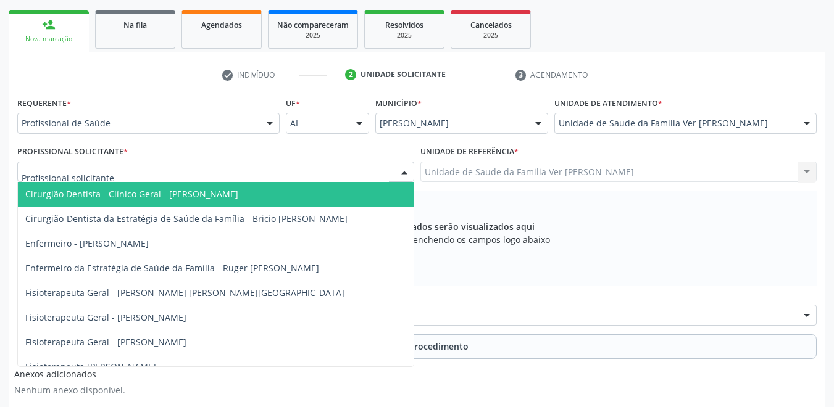
click at [182, 172] on div at bounding box center [215, 172] width 397 height 21
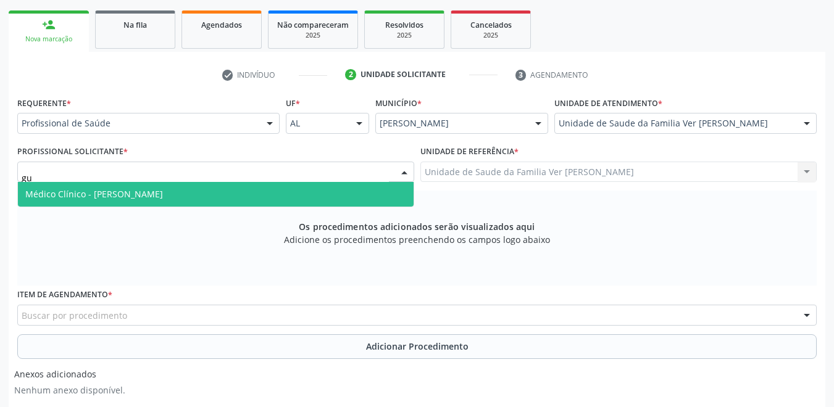
type input "gus"
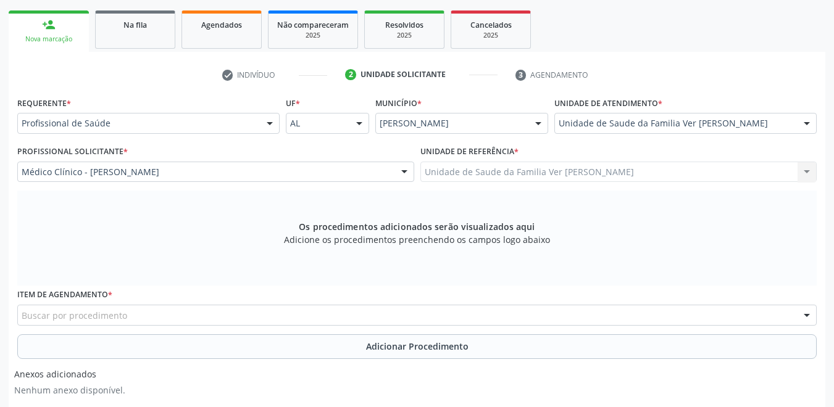
click at [140, 312] on div "Buscar por procedimento" at bounding box center [417, 315] width 800 height 21
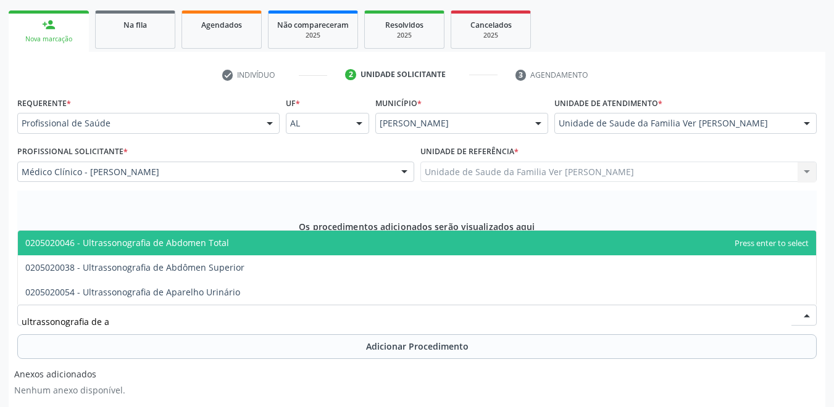
type input "ultrassonografia de ab"
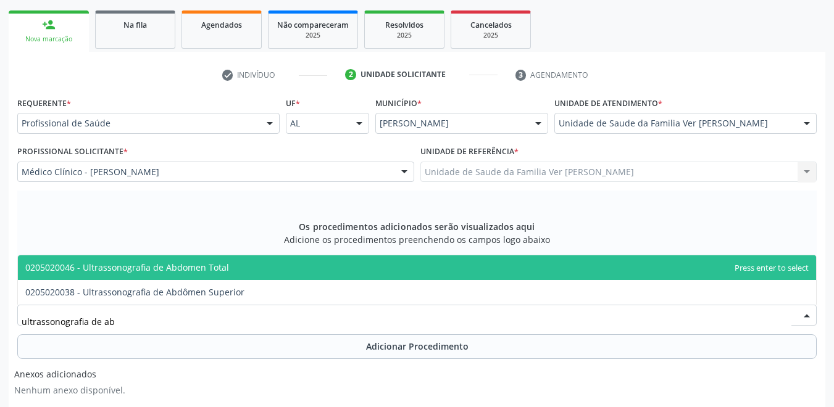
click at [276, 272] on span "0205020046 - Ultrassonografia de Abdomen Total" at bounding box center [417, 268] width 798 height 25
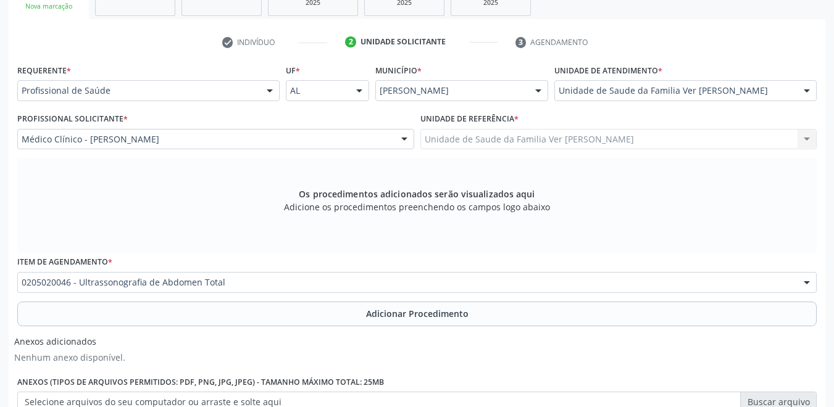
scroll to position [315, 0]
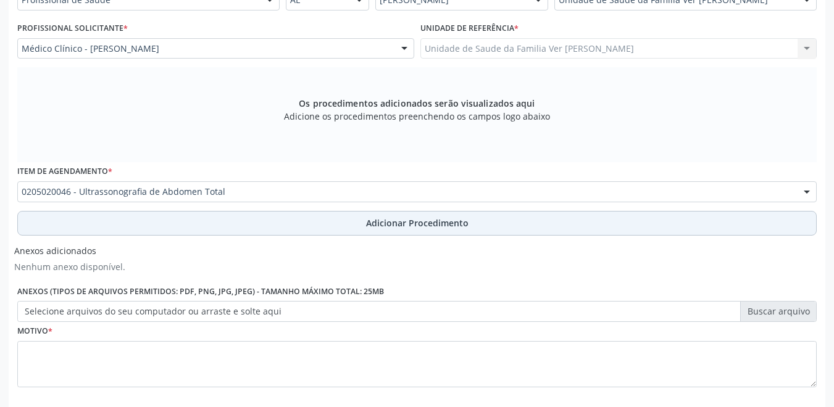
click at [275, 224] on button "Adicionar Procedimento" at bounding box center [417, 223] width 800 height 25
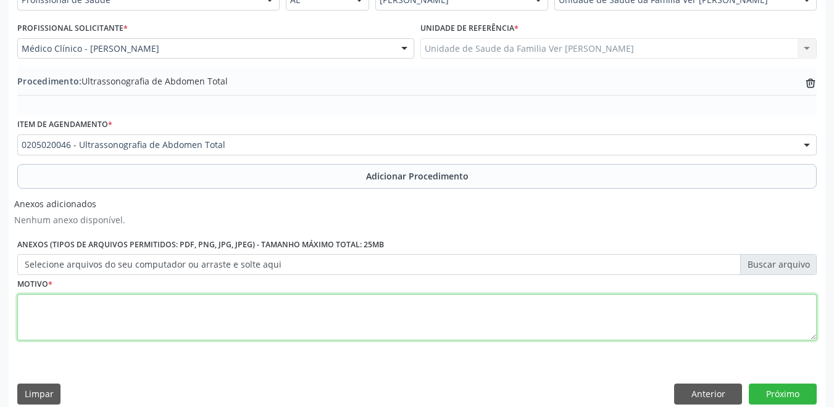
click at [152, 315] on textarea at bounding box center [417, 317] width 800 height 47
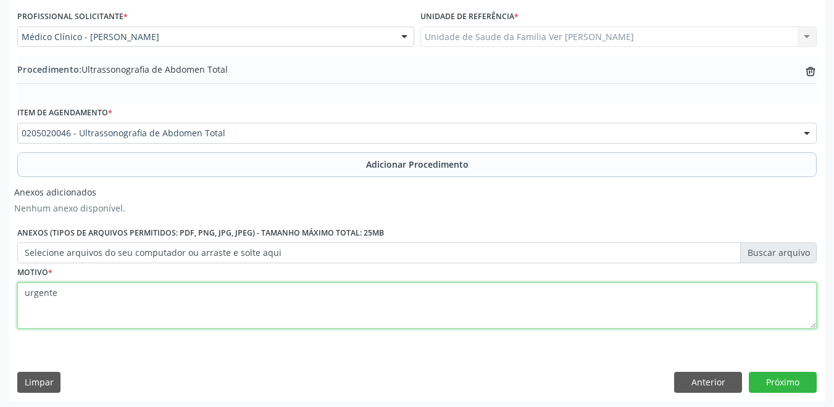
scroll to position [330, 0]
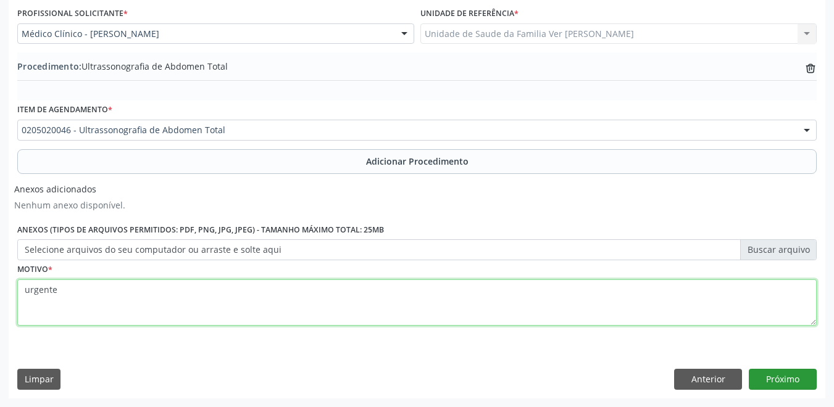
type textarea "urgente"
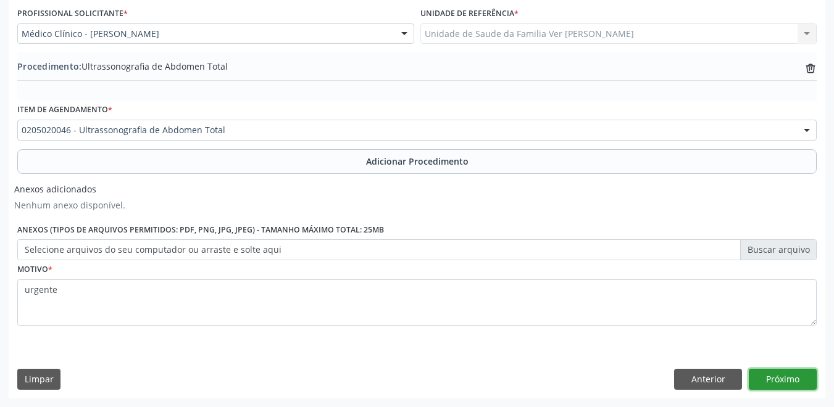
click at [771, 381] on button "Próximo" at bounding box center [783, 379] width 68 height 21
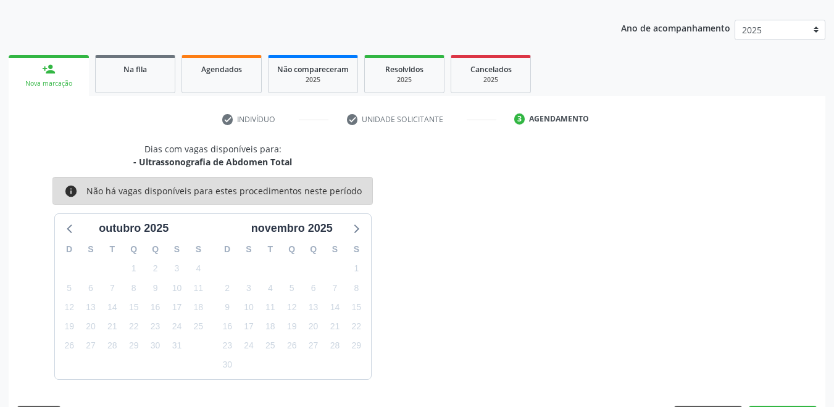
scroll to position [183, 0]
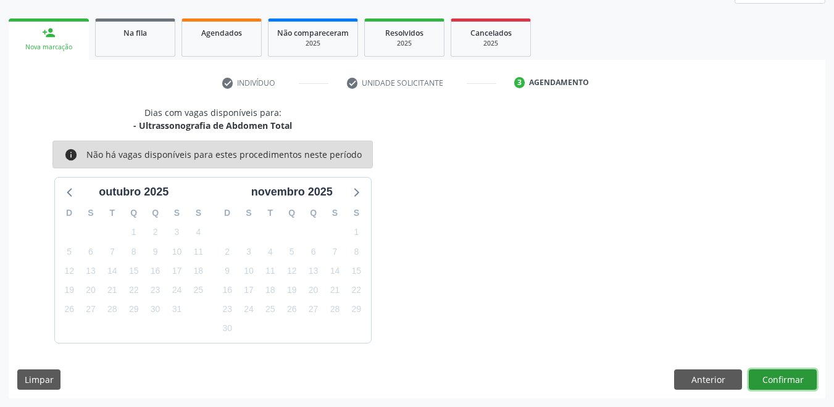
click at [784, 380] on button "Confirmar" at bounding box center [783, 380] width 68 height 21
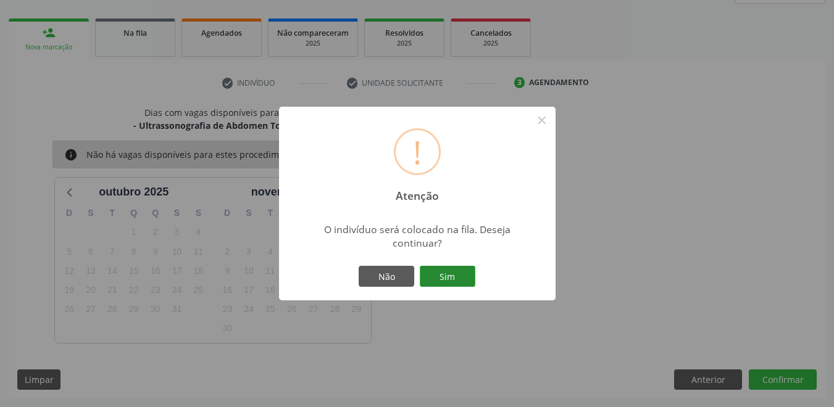
click at [461, 278] on button "Sim" at bounding box center [448, 276] width 56 height 21
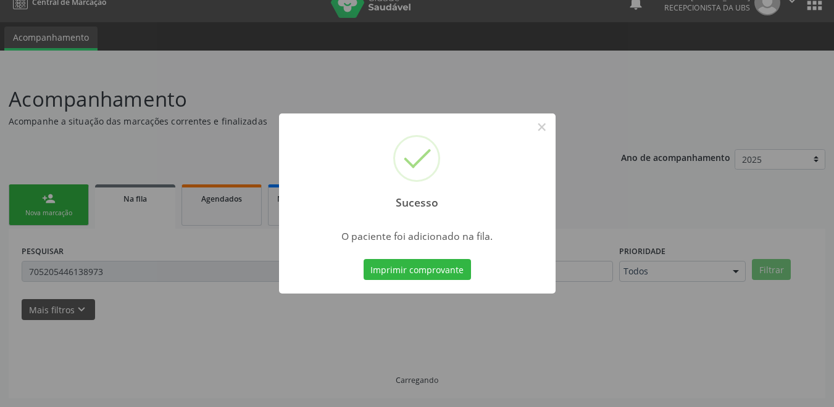
scroll to position [17, 0]
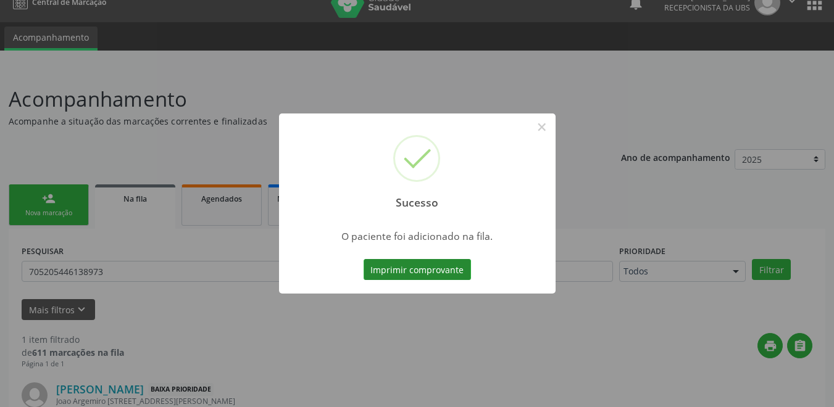
click at [429, 274] on button "Imprimir comprovante" at bounding box center [417, 269] width 107 height 21
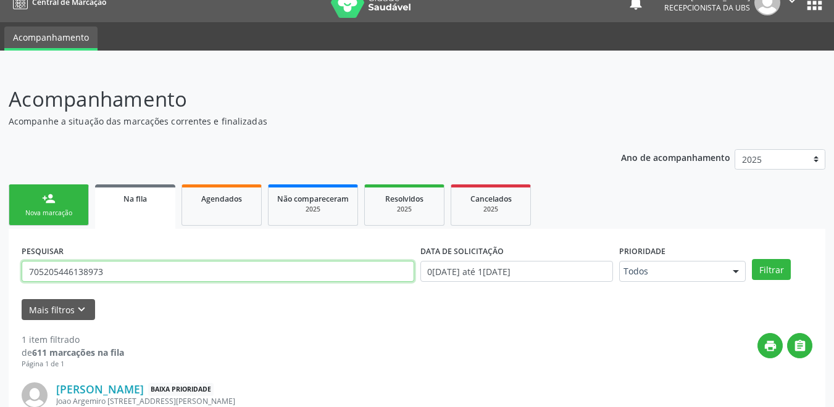
click at [110, 261] on input "705205446138973" at bounding box center [218, 271] width 393 height 21
drag, startPoint x: 105, startPoint y: 177, endPoint x: 29, endPoint y: 183, distance: 76.2
click at [29, 261] on input "705205446138973" at bounding box center [218, 271] width 393 height 21
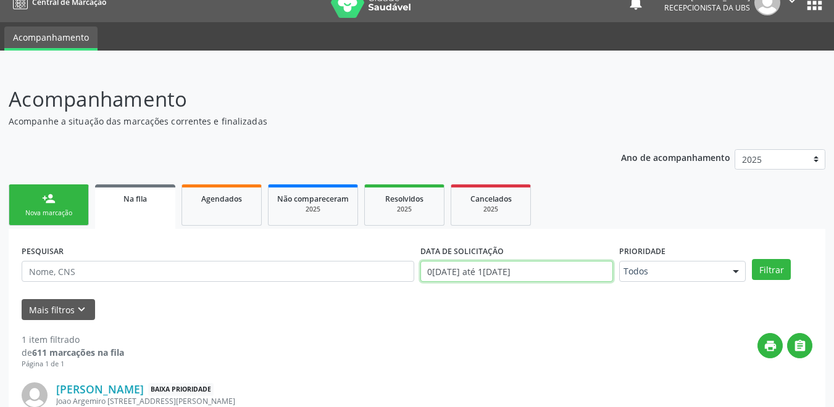
click at [510, 261] on input "0[DATE] até 1[DATE]" at bounding box center [516, 271] width 193 height 21
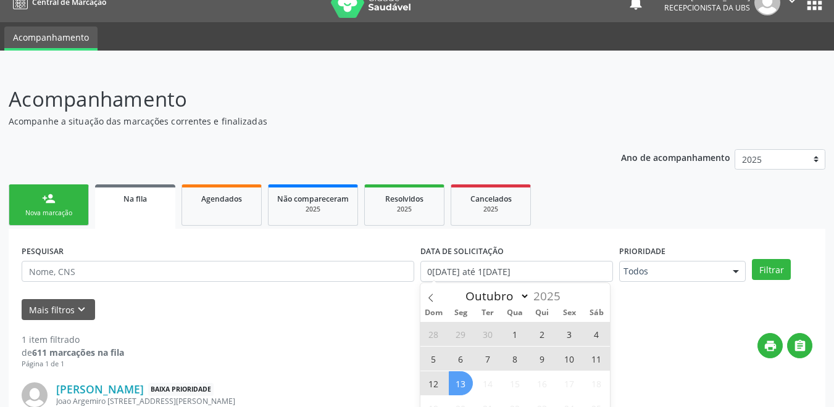
click at [323, 299] on div "Mais filtros keyboard_arrow_down" at bounding box center [417, 310] width 797 height 22
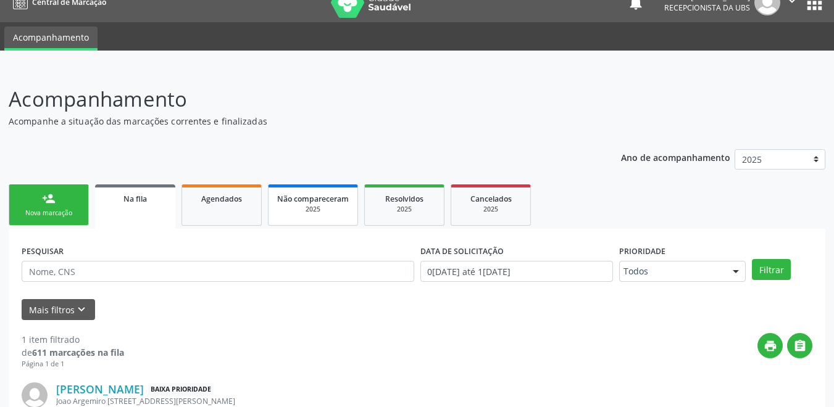
click at [227, 185] on link "Agendados" at bounding box center [222, 205] width 80 height 41
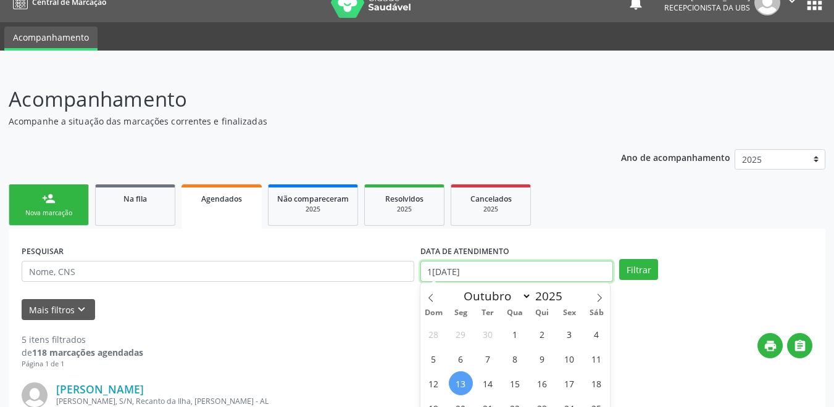
click at [470, 261] on input "1[DATE]" at bounding box center [516, 271] width 193 height 21
click at [451, 372] on span "13" at bounding box center [461, 384] width 24 height 24
type input "1[DATE]"
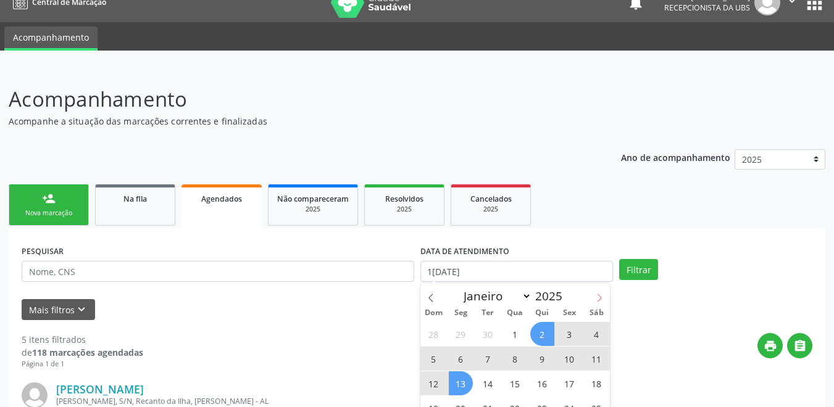
click at [601, 294] on icon at bounding box center [599, 298] width 9 height 9
select select "10"
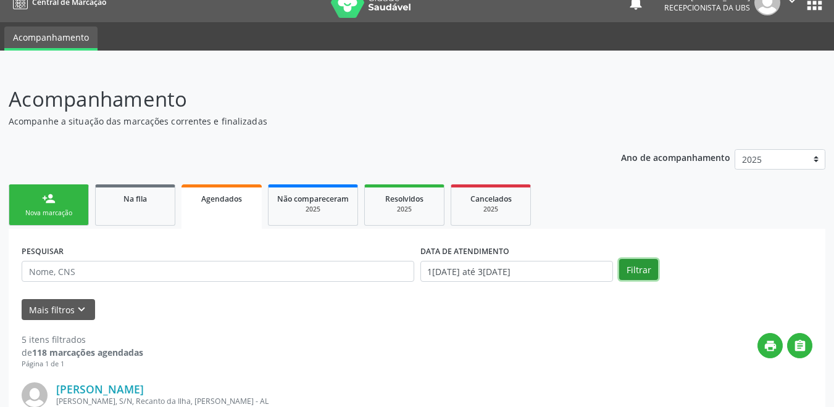
click at [642, 259] on button "Filtrar" at bounding box center [638, 269] width 39 height 21
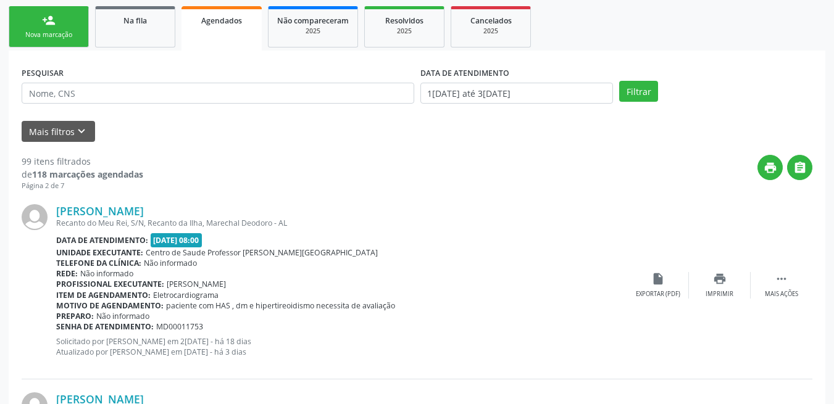
scroll to position [48, 0]
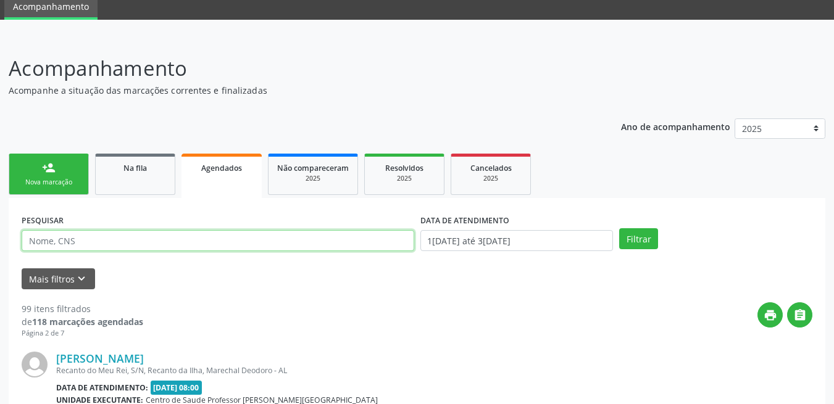
click at [152, 240] on input "text" at bounding box center [218, 240] width 393 height 21
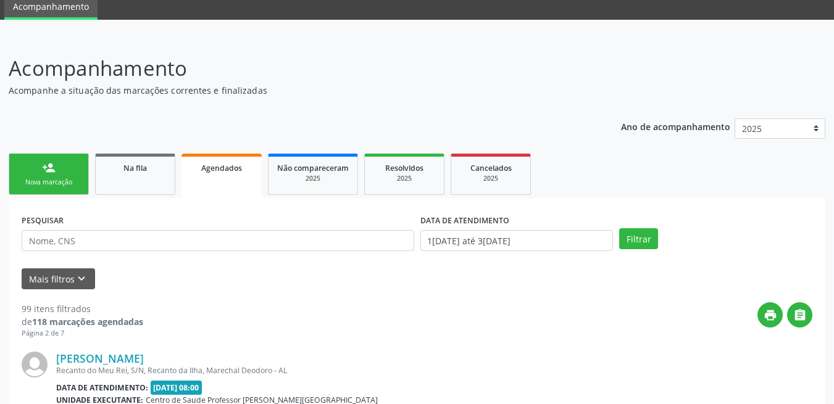
click at [203, 217] on div "PESQUISAR" at bounding box center [218, 235] width 399 height 48
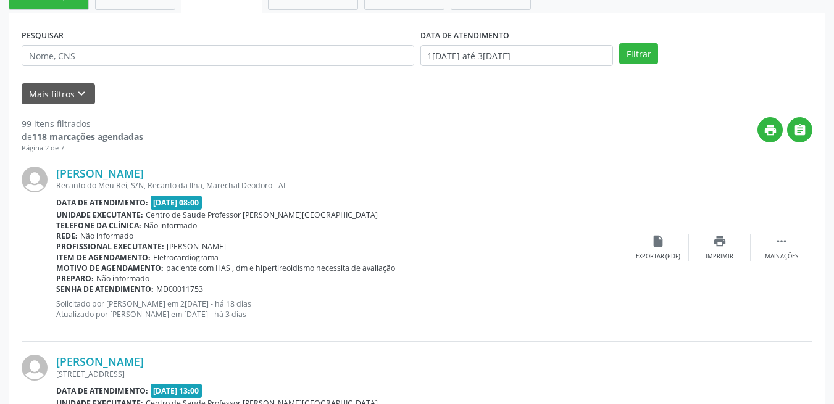
scroll to position [2868, 0]
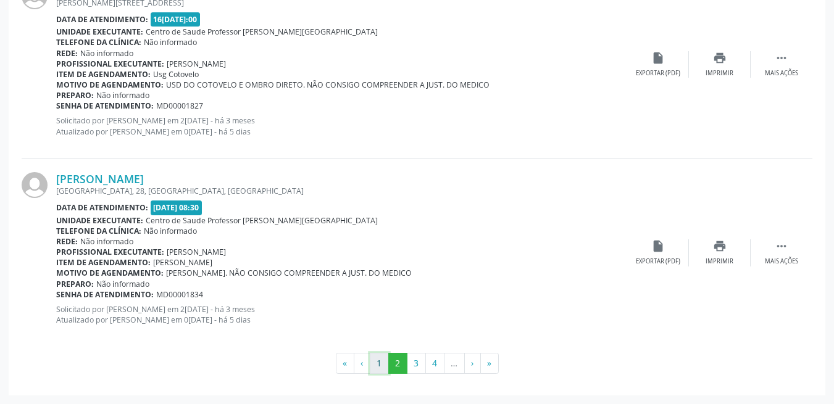
click at [374, 360] on button "1" at bounding box center [379, 363] width 19 height 21
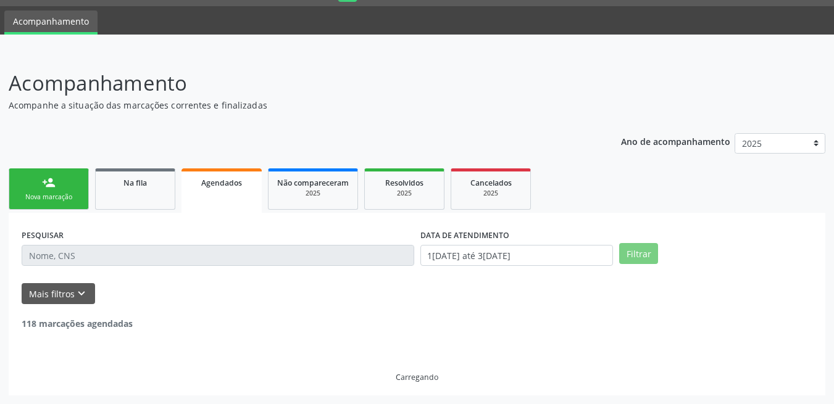
click at [377, 362] on div "Carregando" at bounding box center [417, 356] width 791 height 52
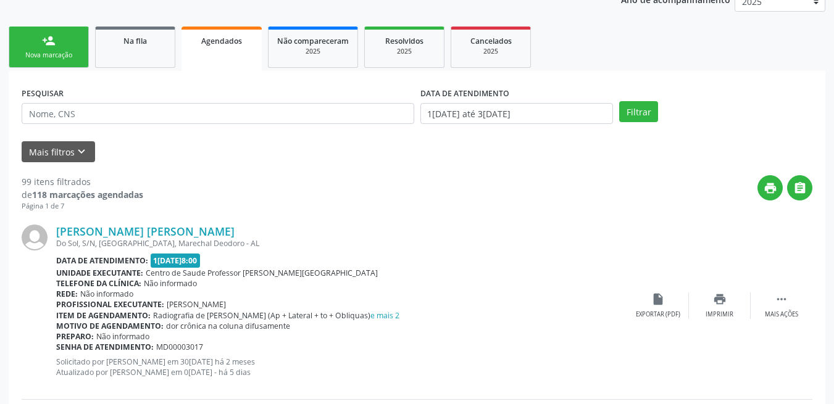
scroll to position [54, 0]
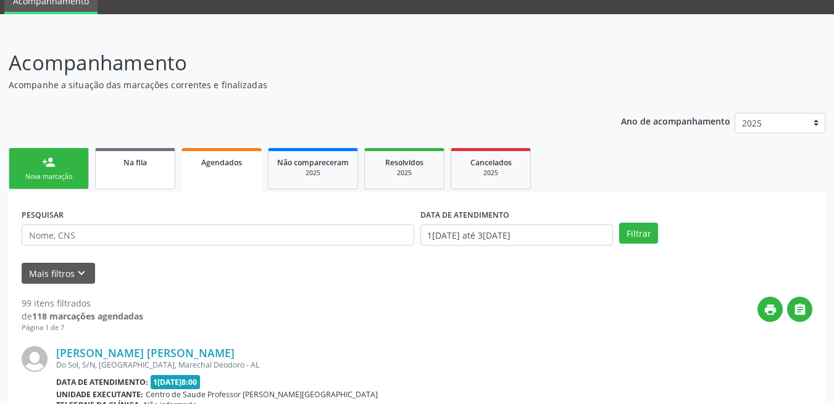
click at [144, 170] on link "Na fila" at bounding box center [135, 168] width 80 height 41
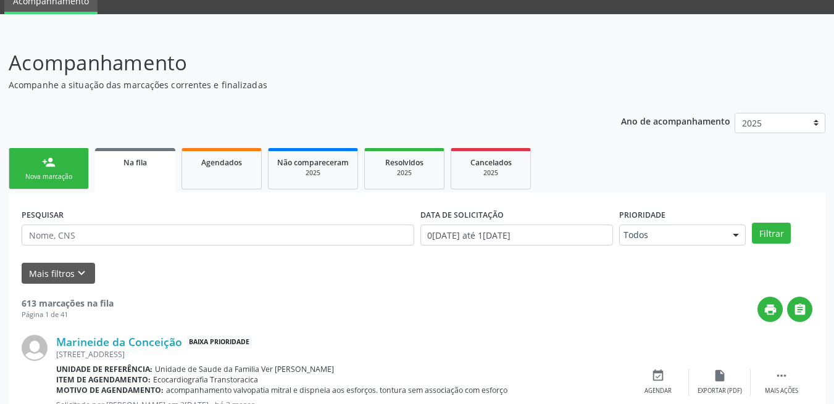
scroll to position [115, 0]
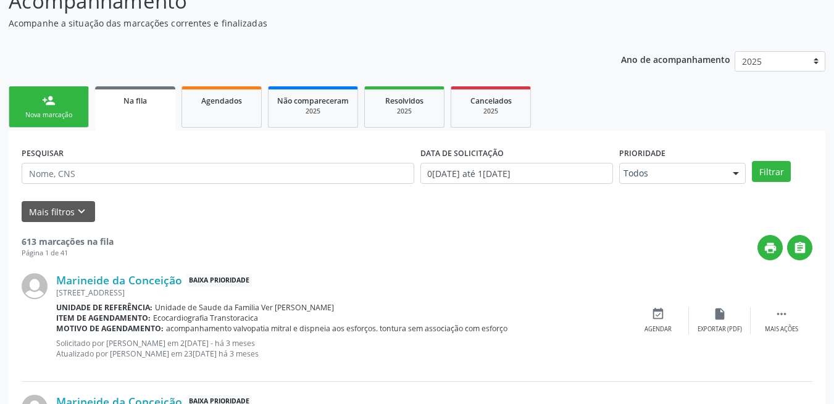
click at [34, 108] on link "person_add Nova marcação" at bounding box center [49, 106] width 80 height 41
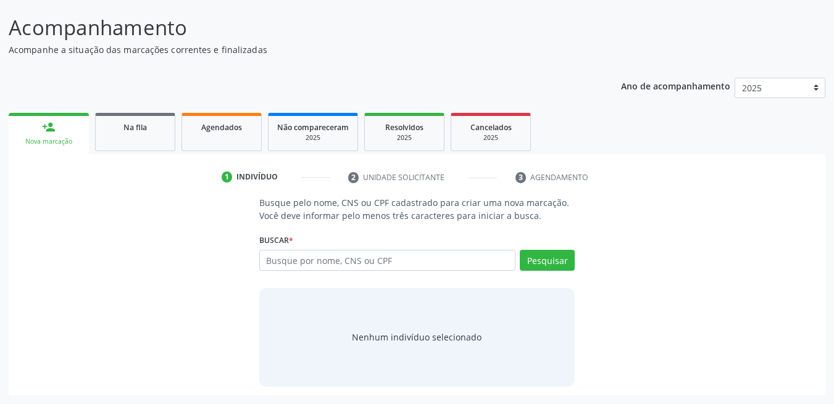
scroll to position [89, 0]
click at [327, 258] on input "text" at bounding box center [387, 260] width 257 height 21
type input "09533752424"
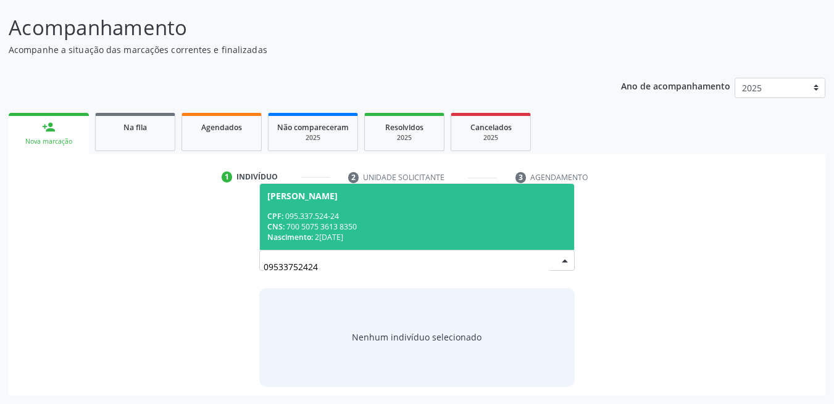
click at [328, 219] on div "CPF: 095.337.524-24" at bounding box center [417, 216] width 300 height 10
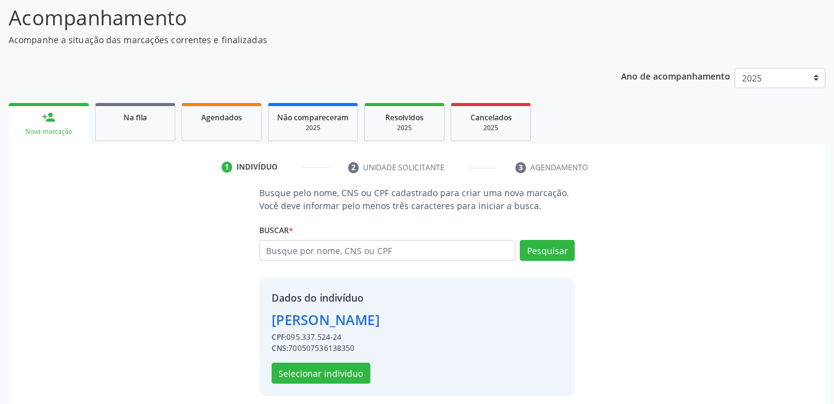
scroll to position [108, 0]
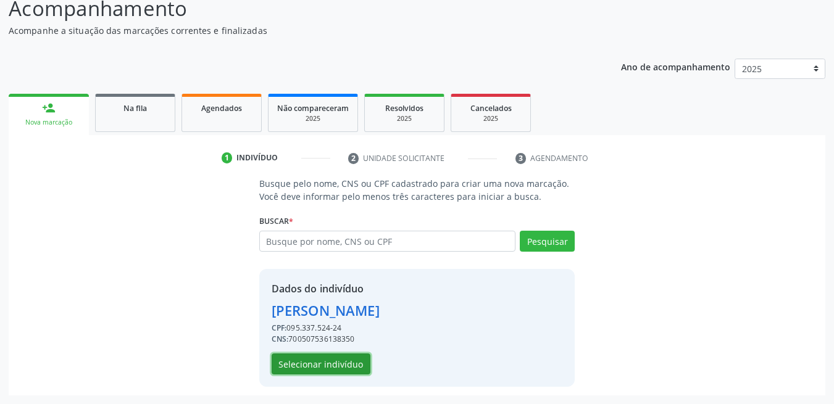
click at [317, 360] on button "Selecionar indivíduo" at bounding box center [321, 364] width 99 height 21
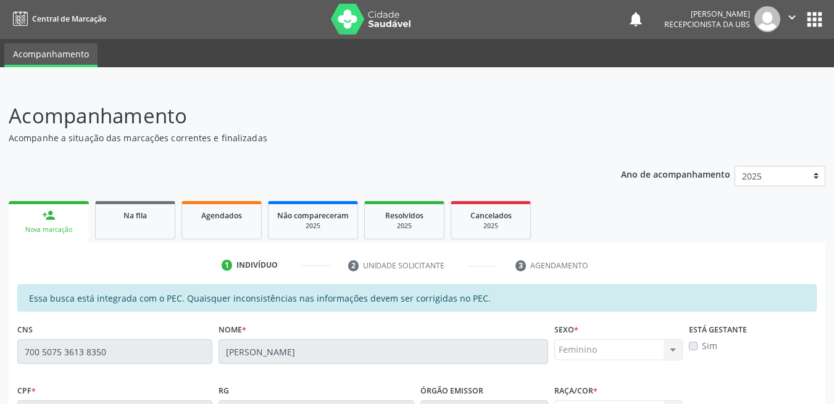
scroll to position [0, 0]
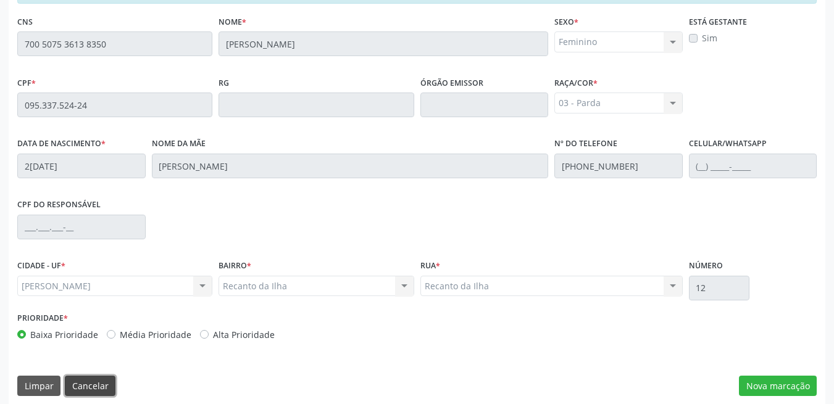
click at [106, 385] on button "Cancelar" at bounding box center [90, 386] width 51 height 21
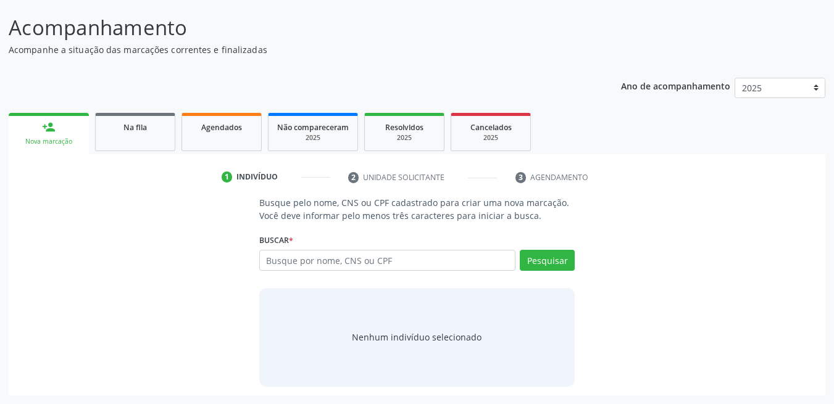
scroll to position [89, 0]
click at [359, 264] on input "text" at bounding box center [387, 260] width 257 height 21
type input "09533752424"
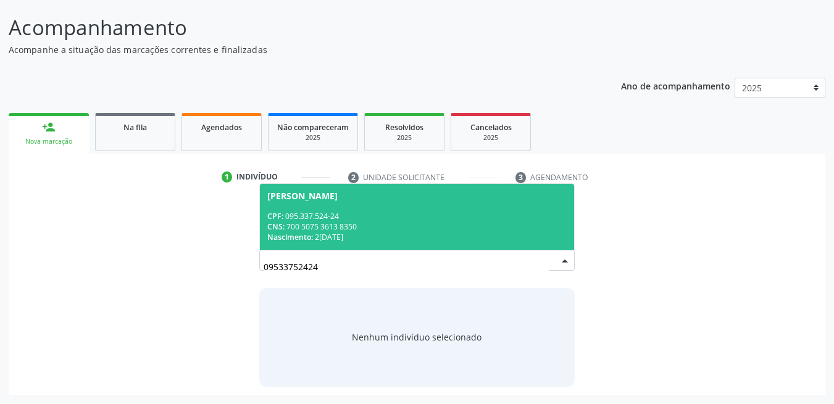
click at [387, 228] on div "CNS: 700 5075 3613 8350" at bounding box center [417, 227] width 300 height 10
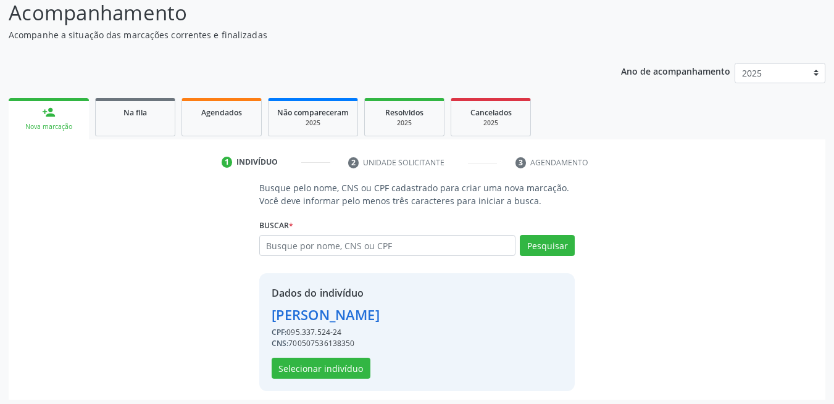
scroll to position [108, 0]
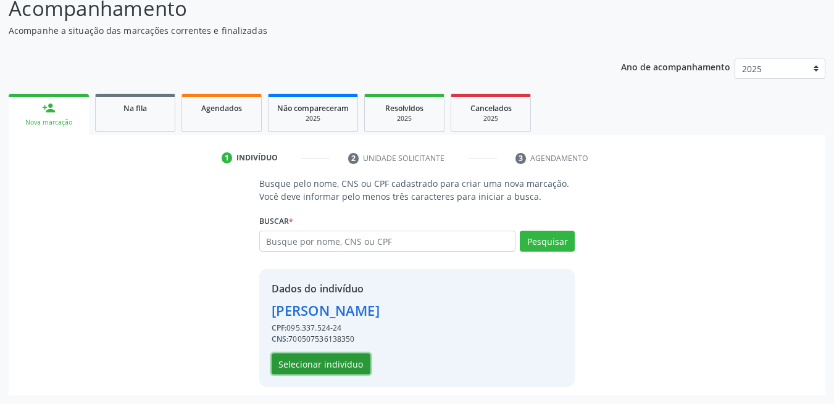
click at [328, 372] on button "Selecionar indivíduo" at bounding box center [321, 364] width 99 height 21
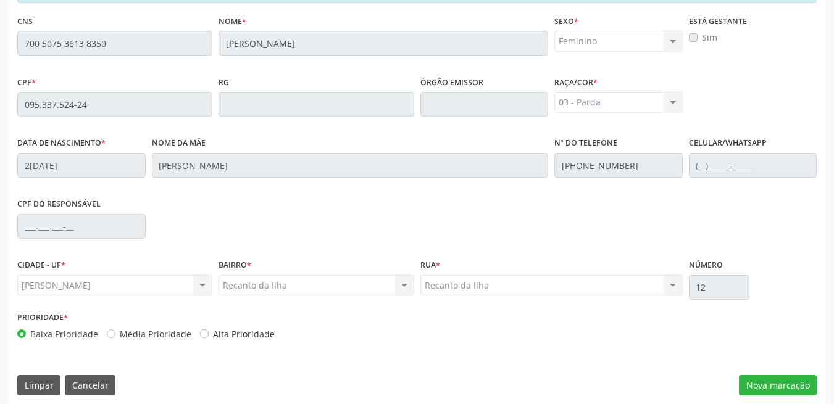
scroll to position [318, 0]
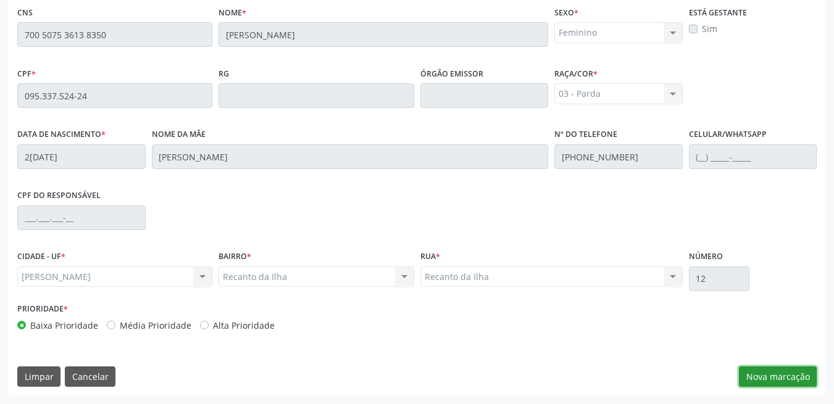
click at [788, 377] on button "Nova marcação" at bounding box center [778, 377] width 78 height 21
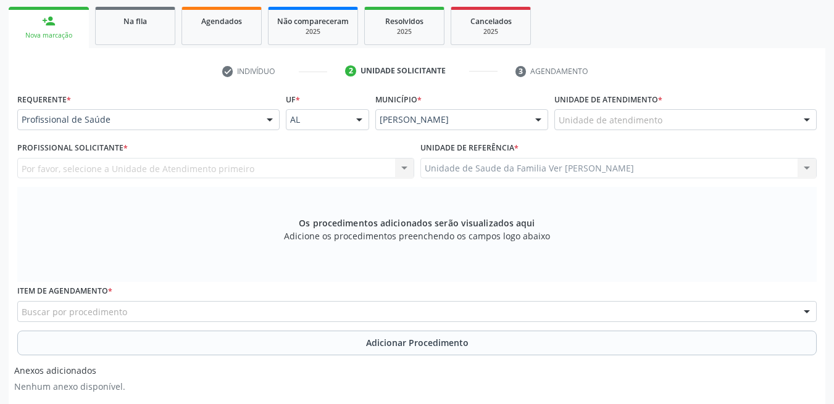
scroll to position [194, 0]
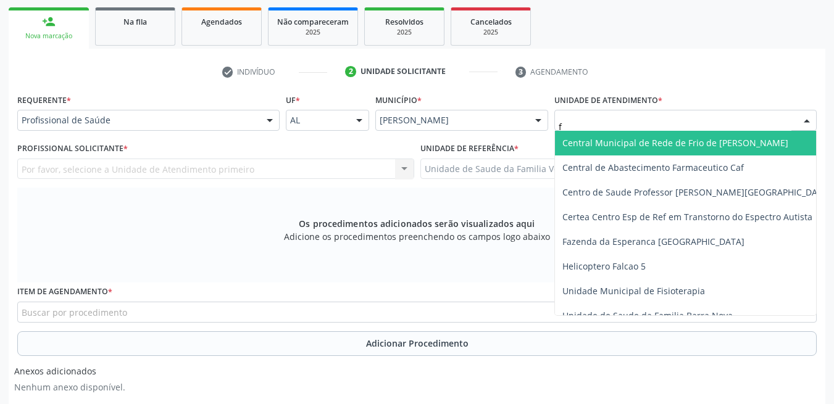
type input "fl"
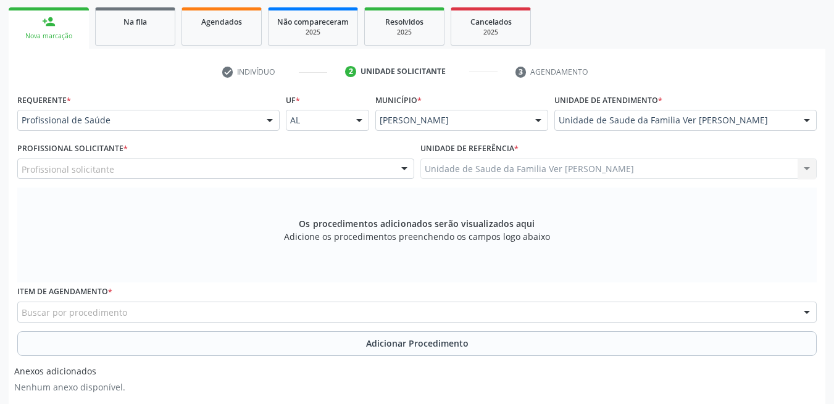
click at [212, 171] on div "Profissional solicitante" at bounding box center [215, 169] width 397 height 21
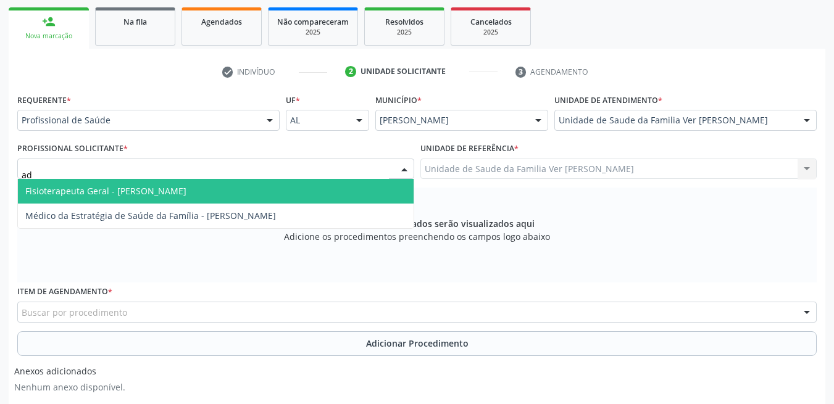
type input "ade"
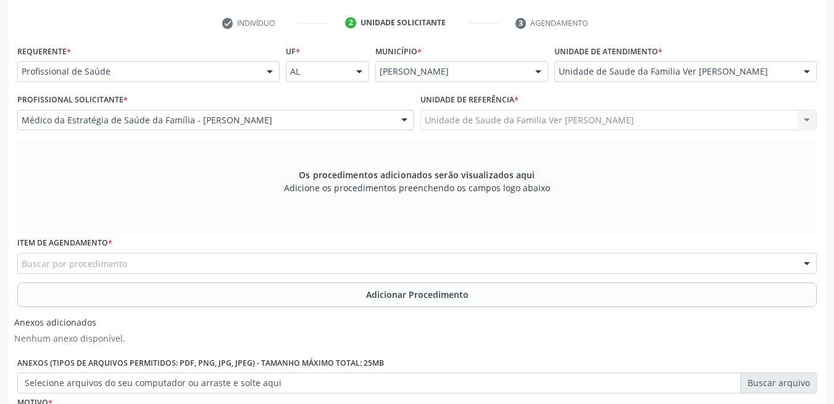
scroll to position [318, 0]
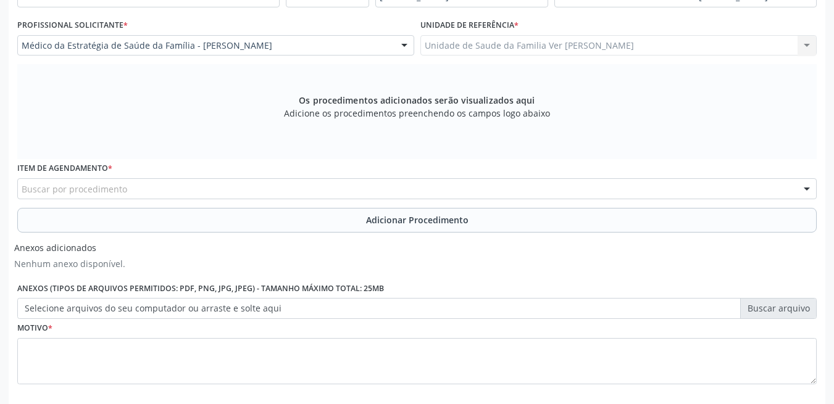
click at [212, 191] on div "Buscar por procedimento" at bounding box center [417, 188] width 800 height 21
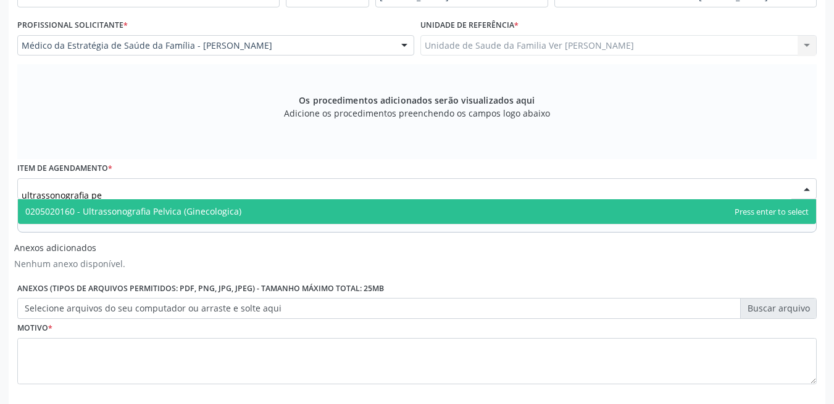
type input "ultrassonografia pel"
click at [228, 212] on span "0205020160 - Ultrassonografia Pelvica (Ginecologica)" at bounding box center [133, 212] width 216 height 12
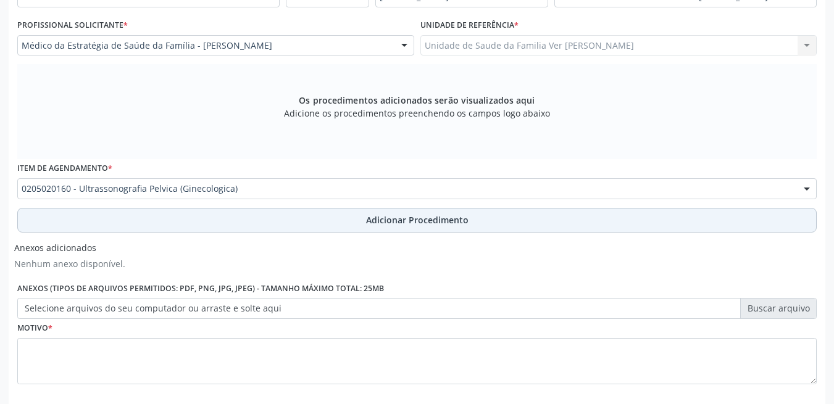
click at [241, 219] on button "Adicionar Procedimento" at bounding box center [417, 220] width 800 height 25
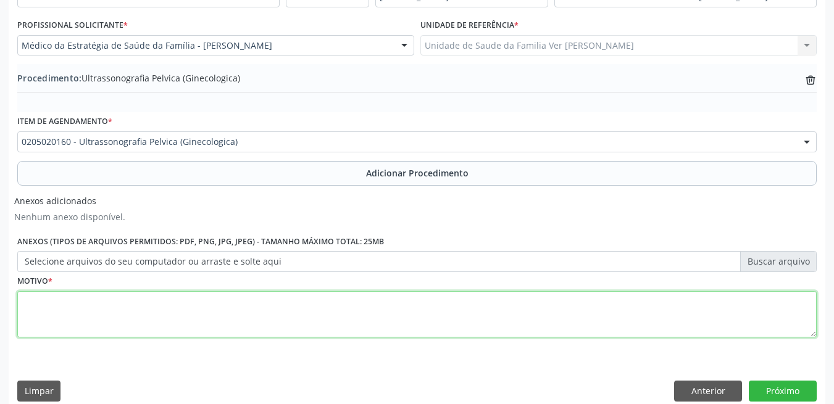
click at [112, 312] on textarea at bounding box center [417, 314] width 800 height 47
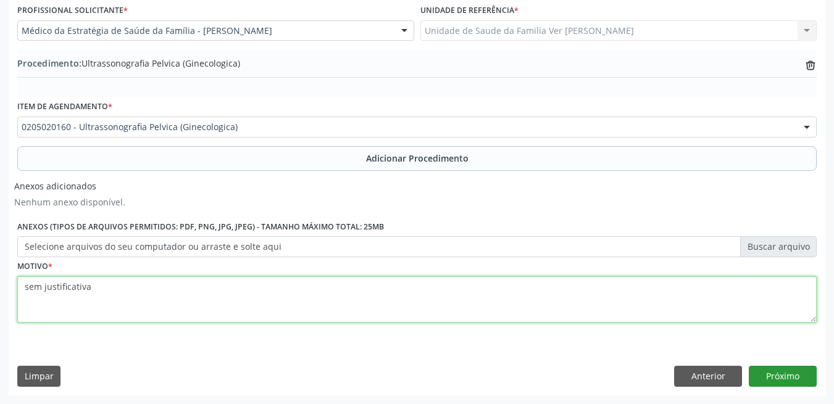
type textarea "sem justificativa"
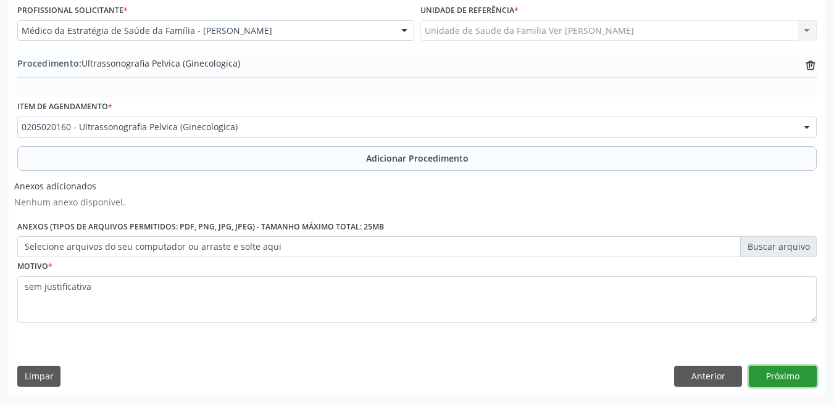
click at [785, 375] on button "Próximo" at bounding box center [783, 376] width 68 height 21
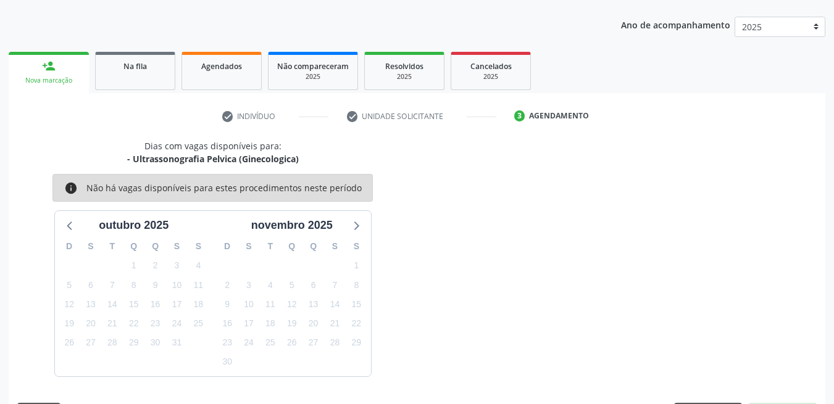
scroll to position [186, 0]
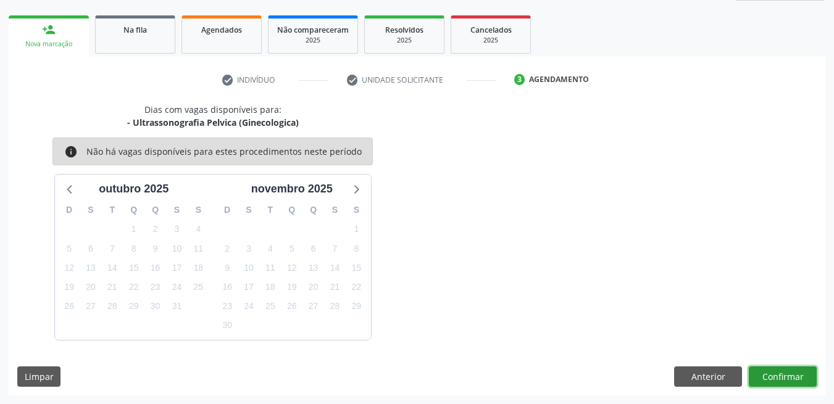
click at [805, 378] on button "Confirmar" at bounding box center [783, 377] width 68 height 21
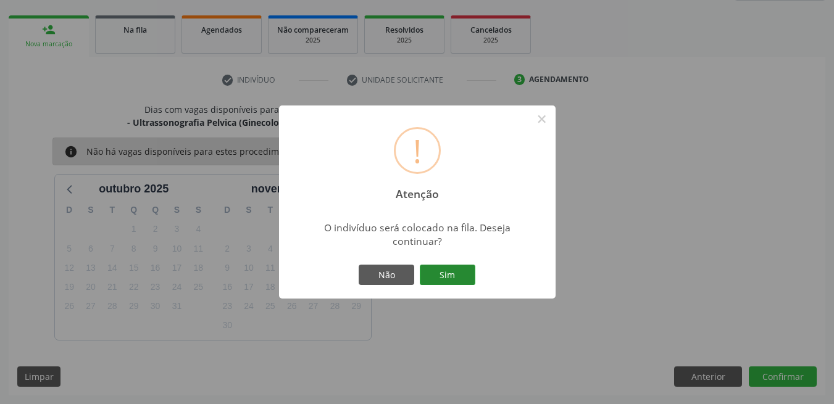
click at [445, 275] on button "Sim" at bounding box center [448, 275] width 56 height 21
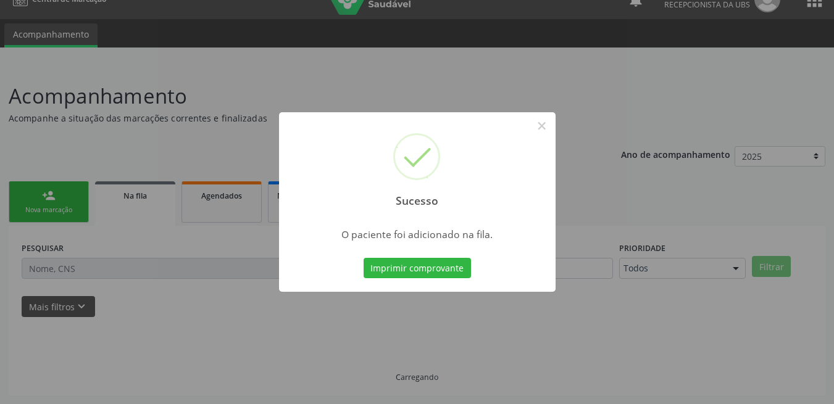
scroll to position [20, 0]
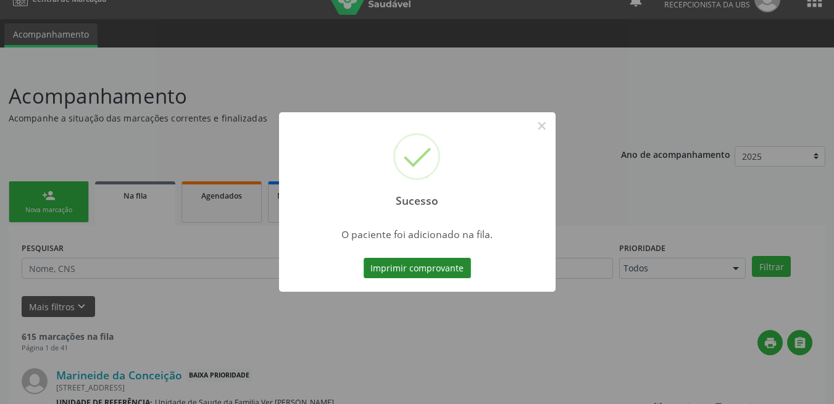
click at [438, 270] on button "Imprimir comprovante" at bounding box center [417, 268] width 107 height 21
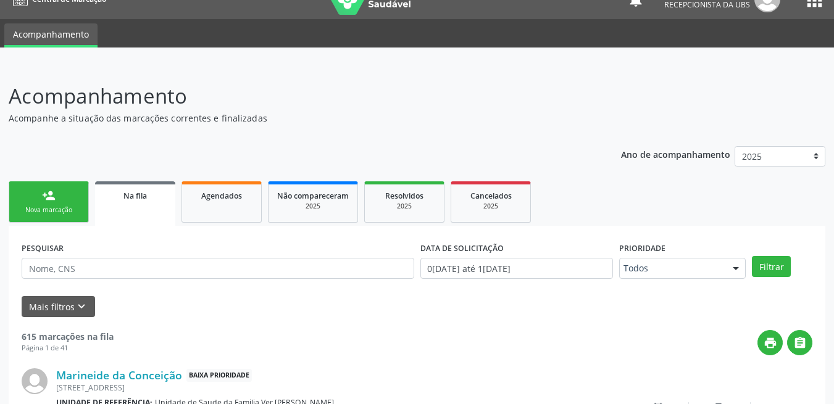
click at [54, 189] on div "person_add" at bounding box center [49, 196] width 14 height 14
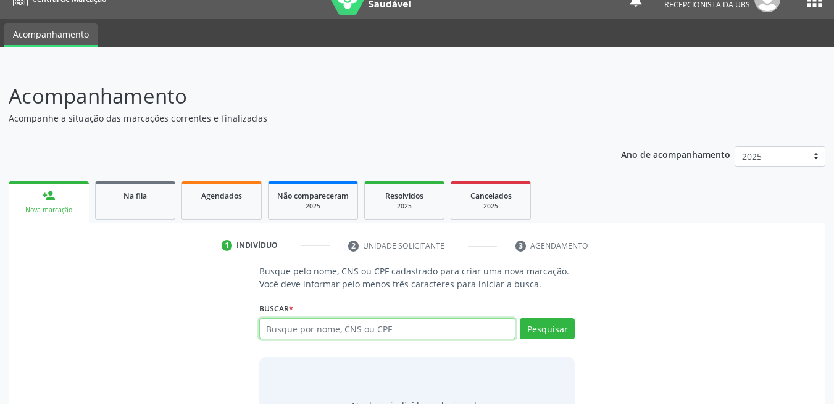
click at [401, 329] on input "text" at bounding box center [387, 329] width 257 height 21
type input "704605162056121"
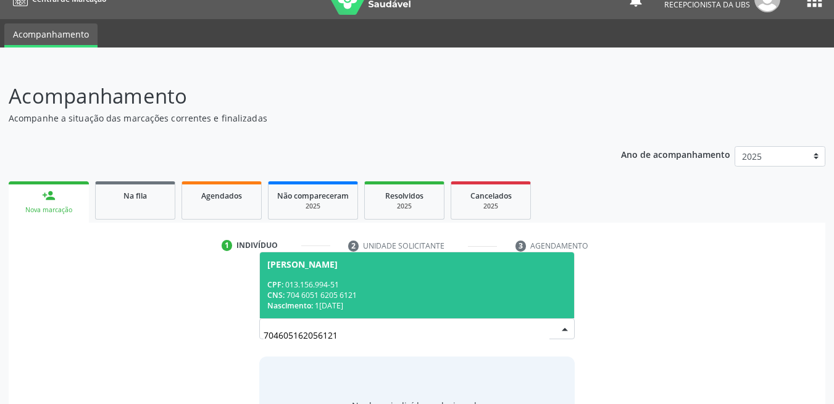
click at [420, 296] on div "CNS: 704 6051 6205 6121" at bounding box center [417, 295] width 300 height 10
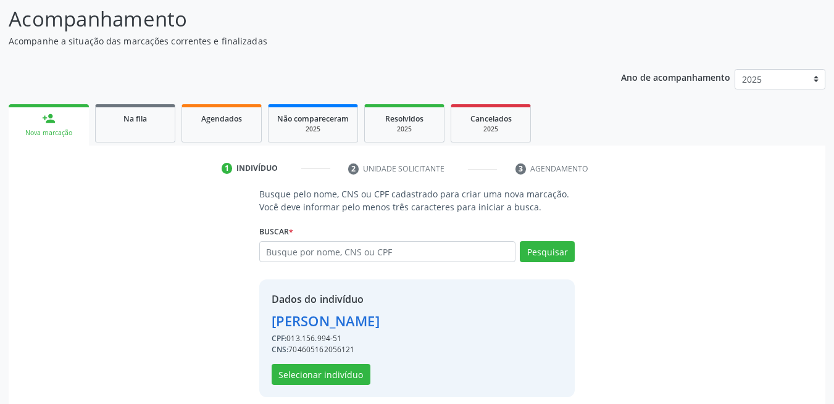
scroll to position [108, 0]
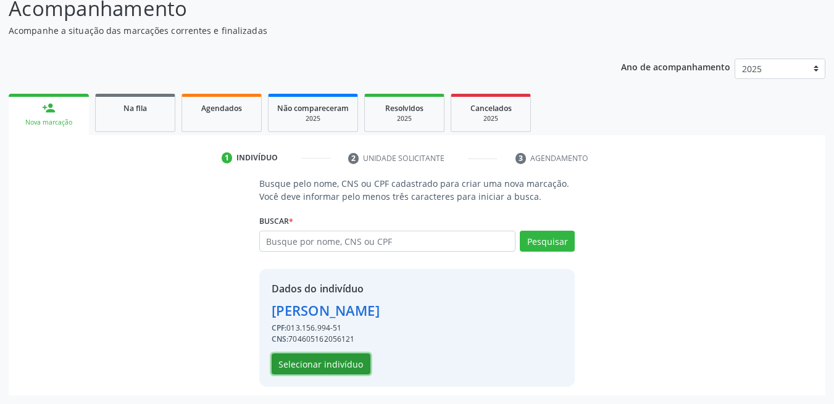
click at [315, 362] on button "Selecionar indivíduo" at bounding box center [321, 364] width 99 height 21
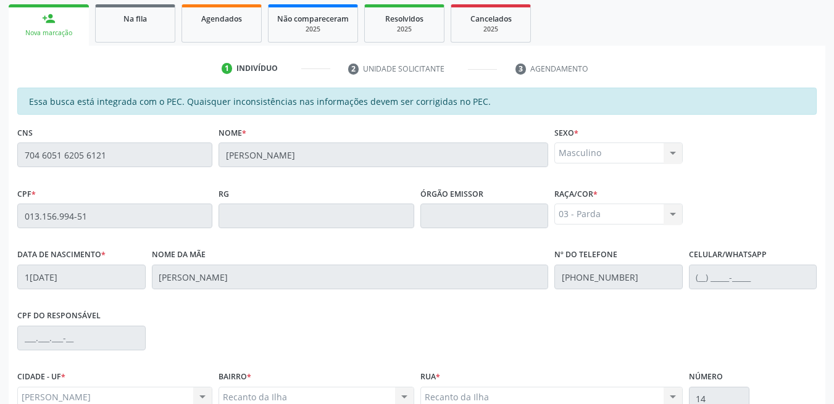
scroll to position [318, 0]
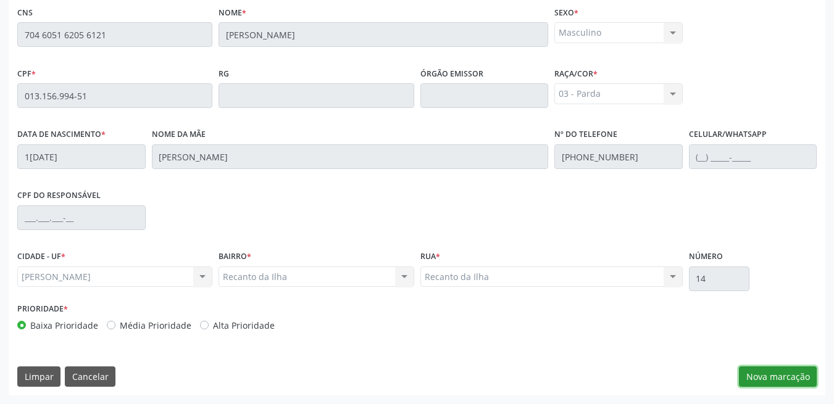
click at [808, 378] on button "Nova marcação" at bounding box center [778, 377] width 78 height 21
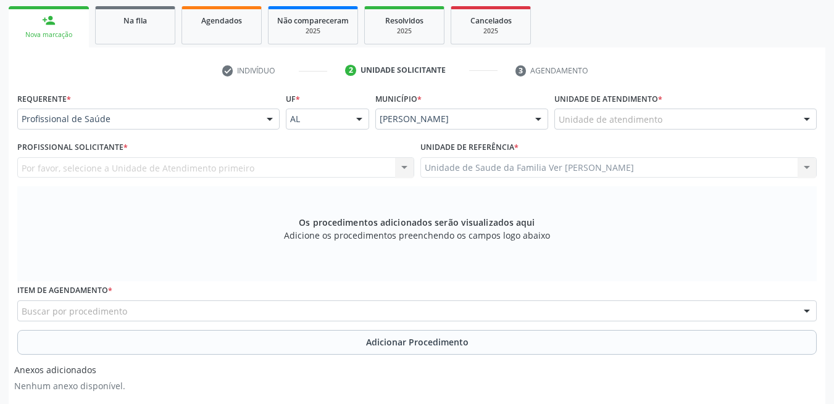
scroll to position [194, 0]
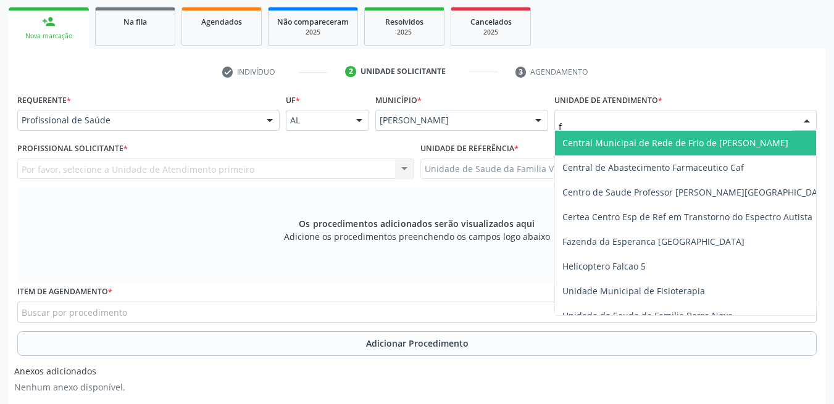
type input "fl"
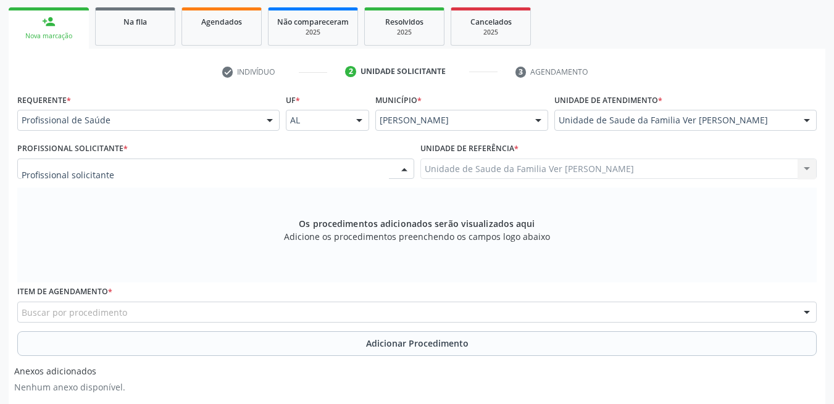
click at [321, 170] on div at bounding box center [215, 169] width 397 height 21
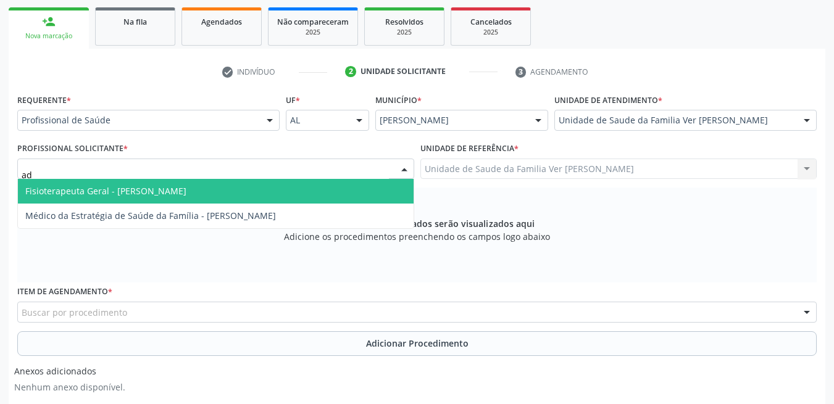
type input "ade"
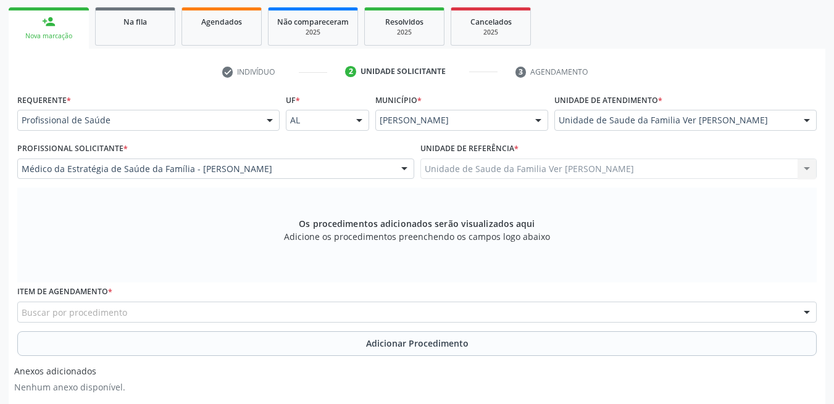
click at [220, 313] on div "Buscar por procedimento" at bounding box center [417, 312] width 800 height 21
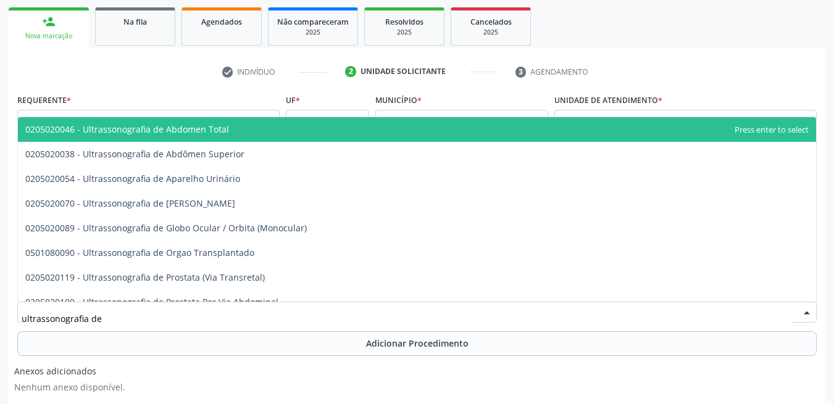
type input "ultrassonografia de a"
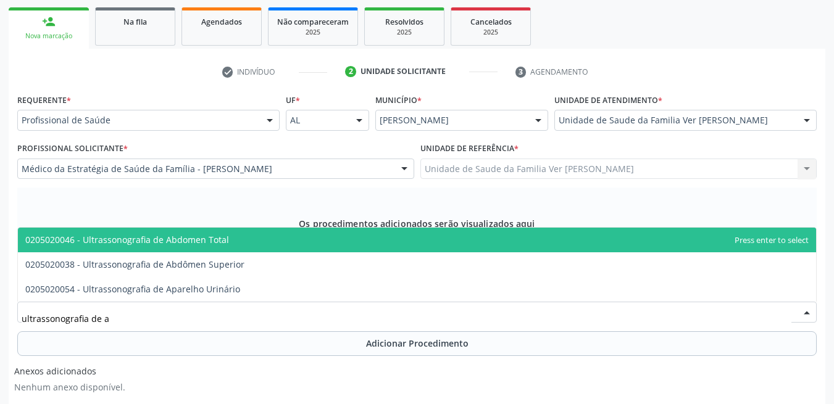
click at [261, 240] on span "0205020046 - Ultrassonografia de Abdomen Total" at bounding box center [417, 240] width 798 height 25
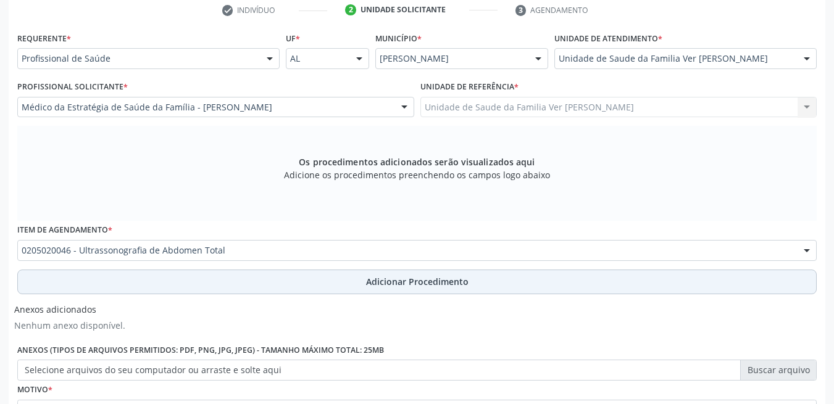
click at [270, 284] on button "Adicionar Procedimento" at bounding box center [417, 282] width 800 height 25
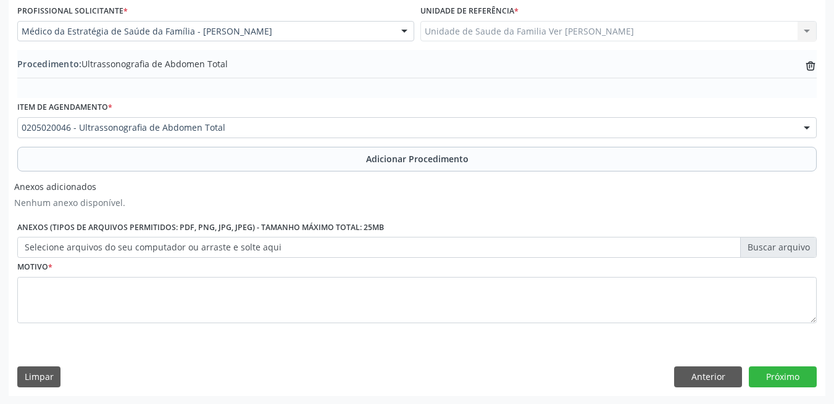
scroll to position [333, 0]
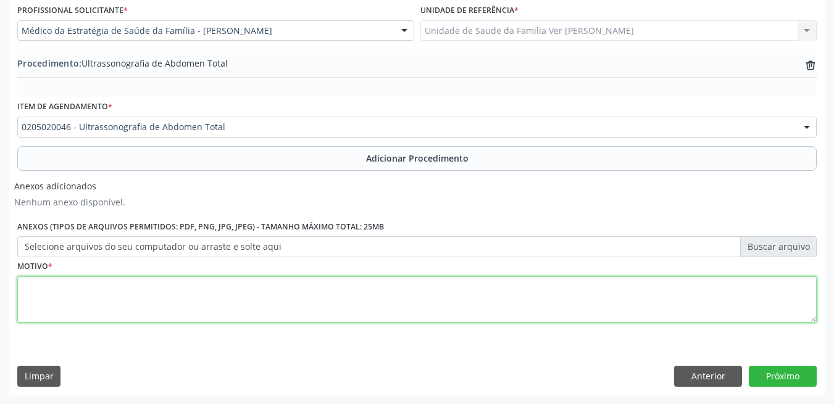
click at [257, 308] on textarea at bounding box center [417, 300] width 800 height 47
type textarea "eslecfose?"
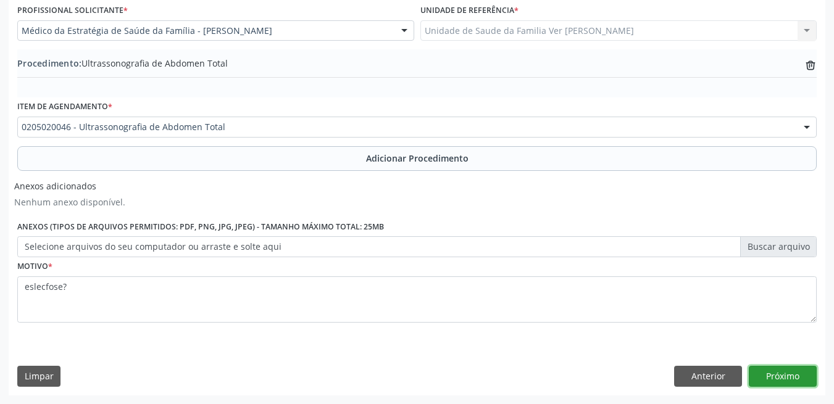
click at [796, 367] on button "Próximo" at bounding box center [783, 376] width 68 height 21
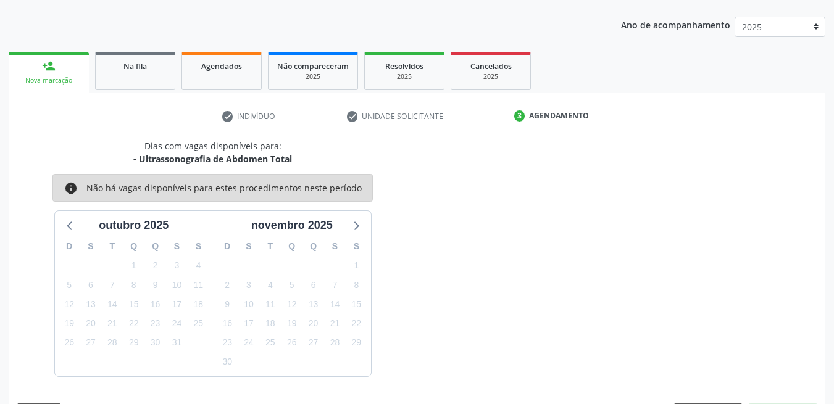
scroll to position [186, 0]
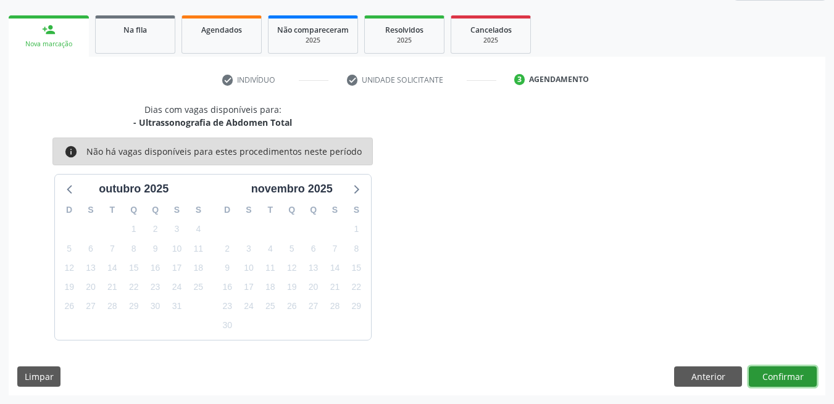
click at [788, 378] on button "Confirmar" at bounding box center [783, 377] width 68 height 21
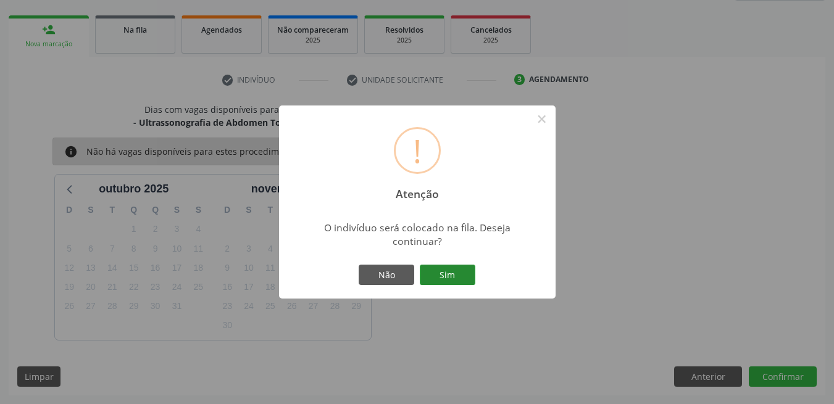
click at [465, 276] on button "Sim" at bounding box center [448, 275] width 56 height 21
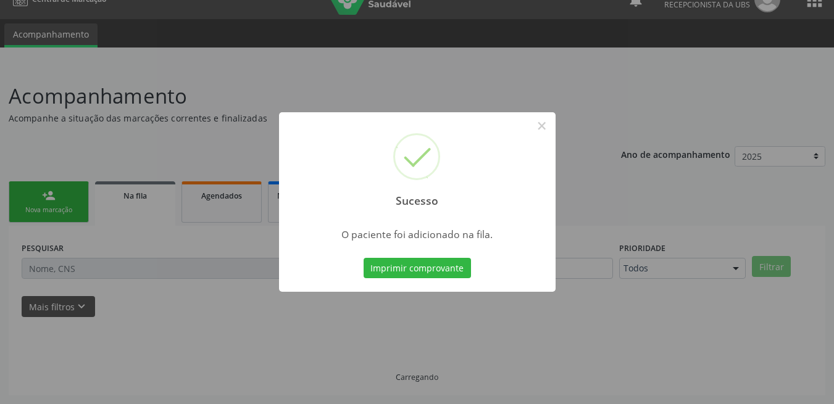
scroll to position [20, 0]
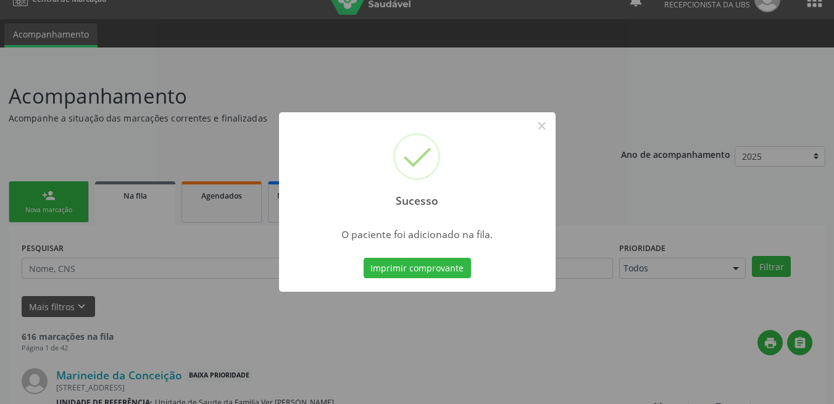
click at [465, 276] on button "Imprimir comprovante" at bounding box center [417, 268] width 107 height 21
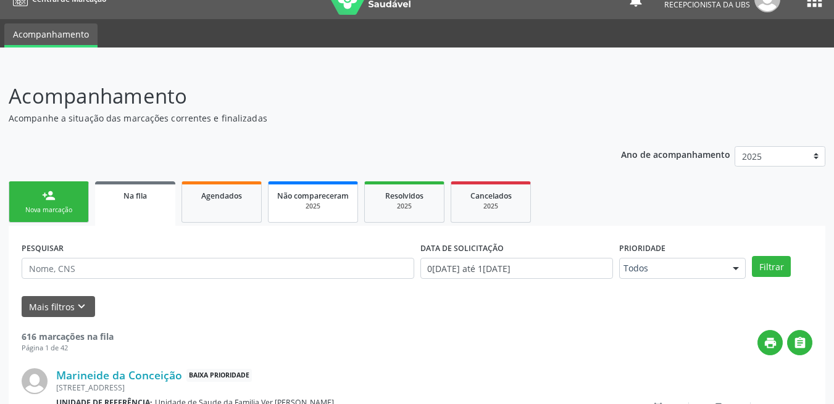
drag, startPoint x: 222, startPoint y: 210, endPoint x: 301, endPoint y: 216, distance: 79.3
click at [222, 210] on link "Agendados" at bounding box center [222, 202] width 80 height 41
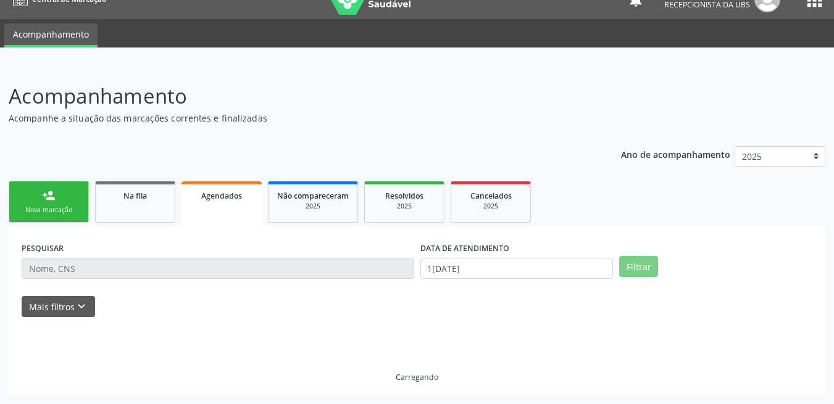
drag, startPoint x: 141, startPoint y: 207, endPoint x: 219, endPoint y: 182, distance: 82.0
click at [142, 206] on link "Na fila" at bounding box center [135, 202] width 80 height 41
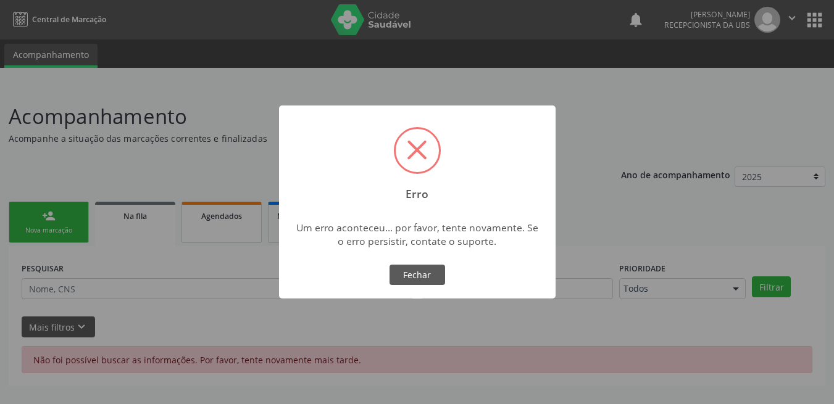
scroll to position [0, 0]
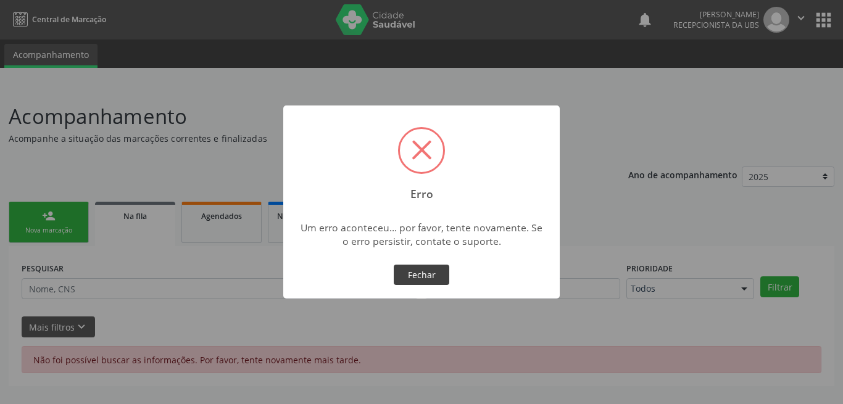
click at [422, 282] on button "Fechar" at bounding box center [422, 275] width 56 height 21
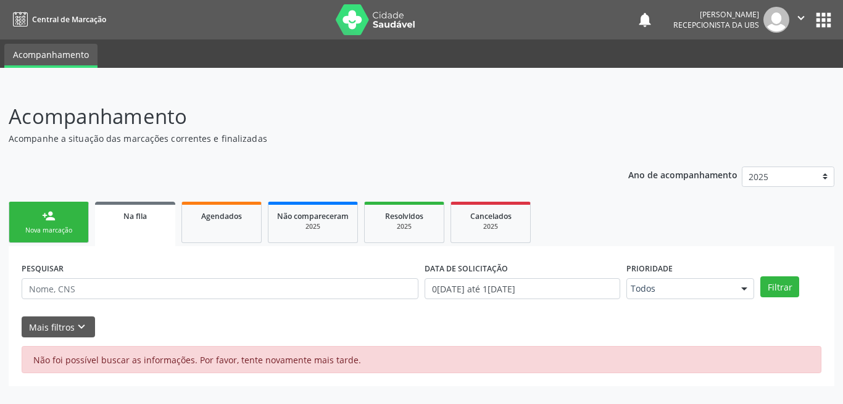
click at [134, 226] on link "Na fila" at bounding box center [135, 224] width 80 height 44
click at [152, 240] on link "Na fila" at bounding box center [135, 224] width 80 height 44
click at [217, 238] on link "Agendados" at bounding box center [222, 222] width 80 height 41
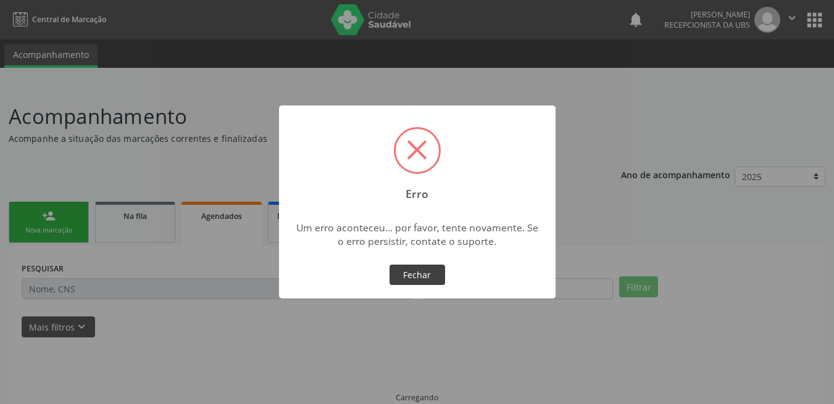
click at [427, 275] on button "Fechar" at bounding box center [418, 275] width 56 height 21
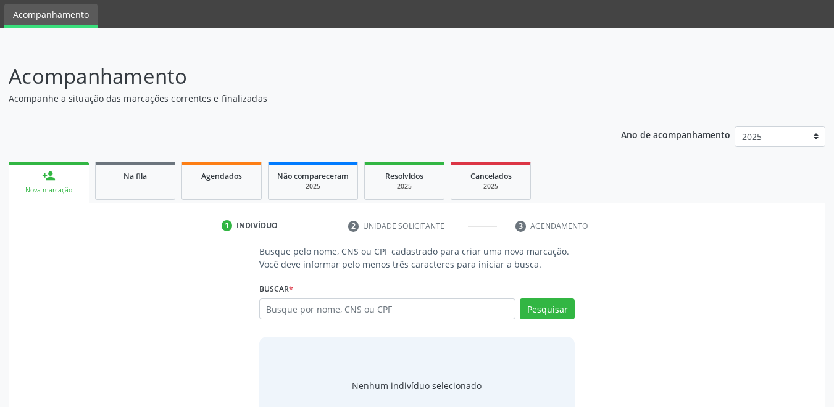
scroll to position [62, 0]
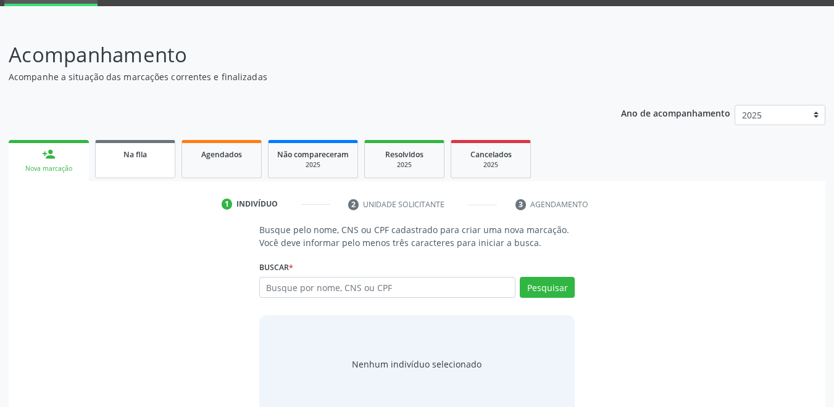
click at [130, 167] on link "Na fila" at bounding box center [135, 159] width 80 height 38
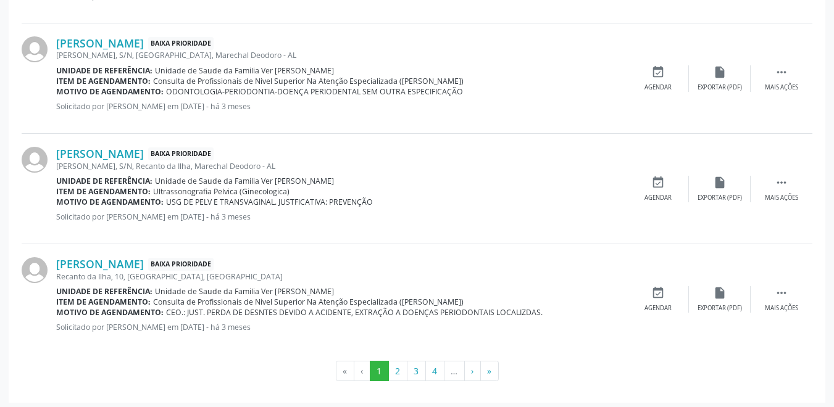
scroll to position [1716, 0]
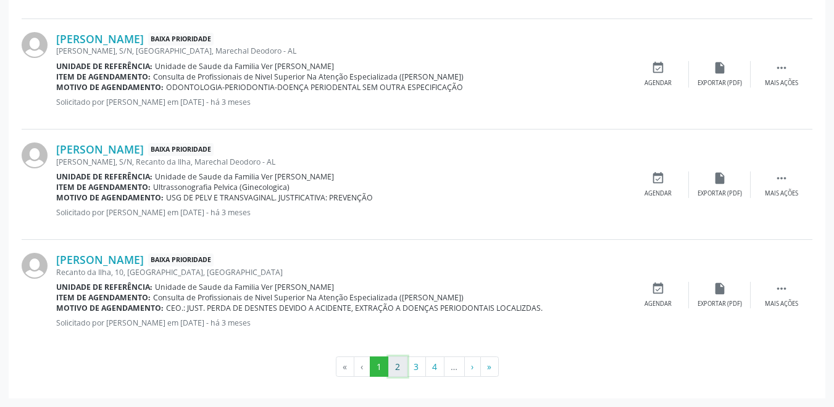
click at [394, 370] on button "2" at bounding box center [397, 367] width 19 height 21
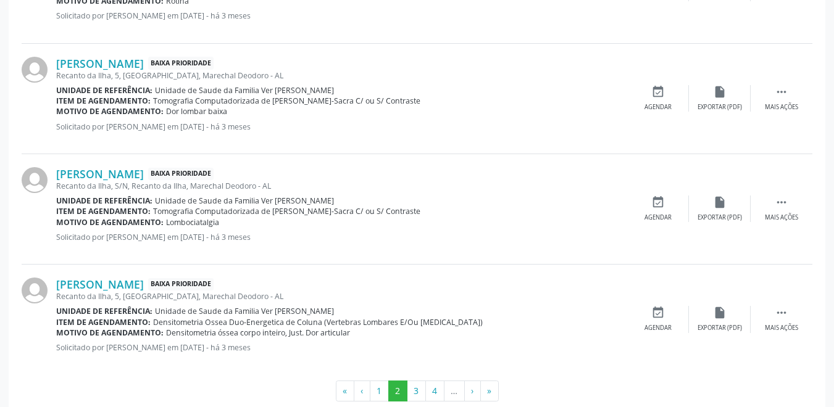
scroll to position [1685, 0]
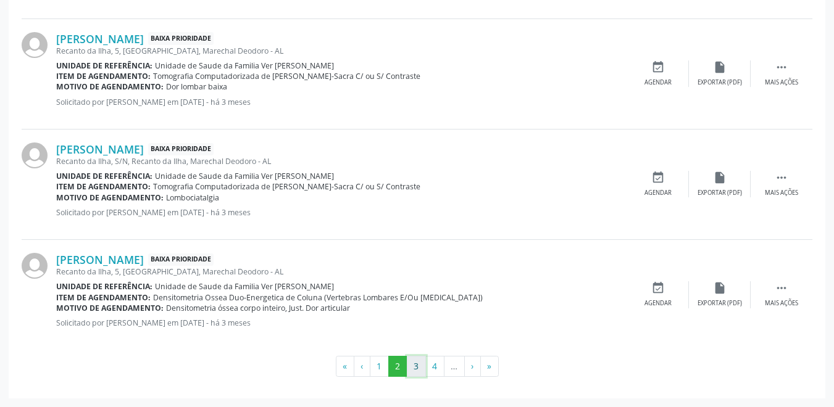
click at [412, 374] on button "3" at bounding box center [416, 366] width 19 height 21
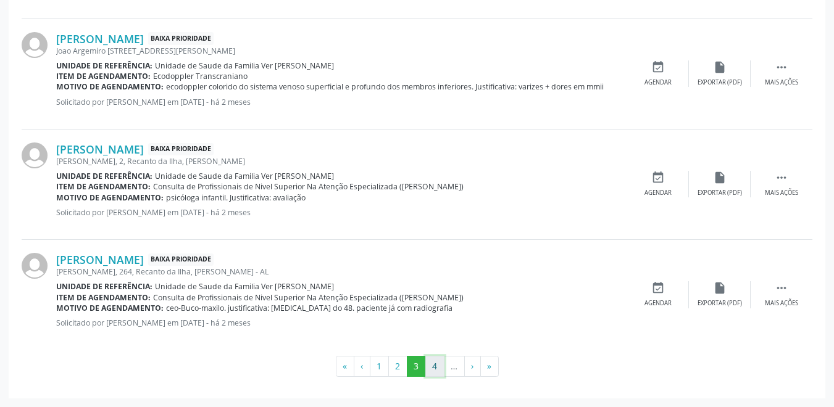
click at [430, 369] on button "4" at bounding box center [434, 366] width 19 height 21
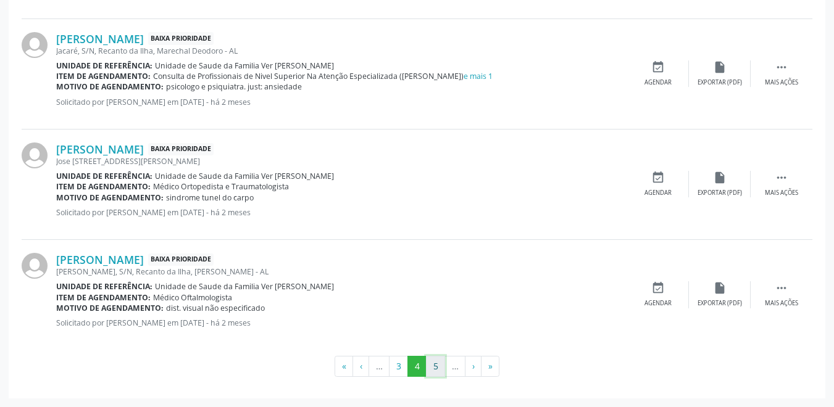
click at [438, 368] on button "5" at bounding box center [435, 366] width 19 height 21
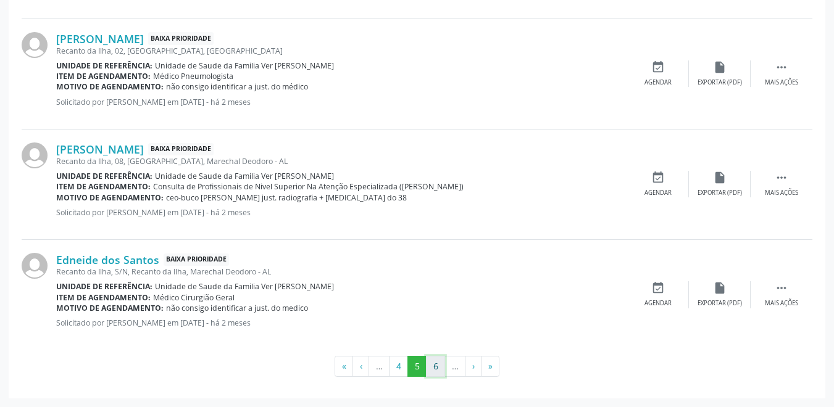
click at [436, 373] on button "6" at bounding box center [435, 366] width 19 height 21
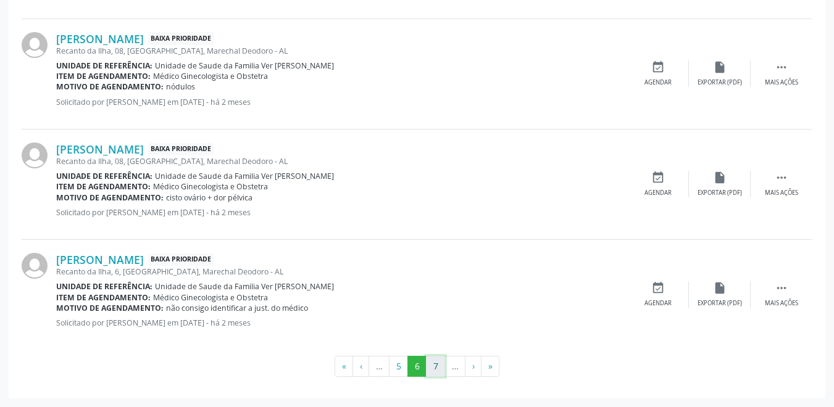
click at [434, 370] on button "7" at bounding box center [435, 366] width 19 height 21
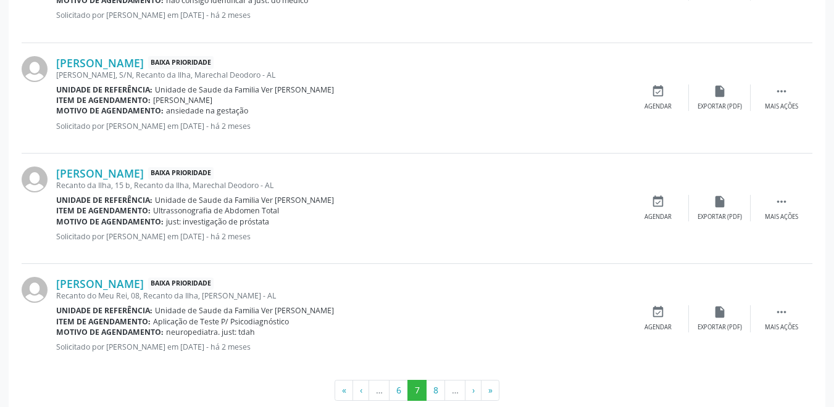
scroll to position [1623, 0]
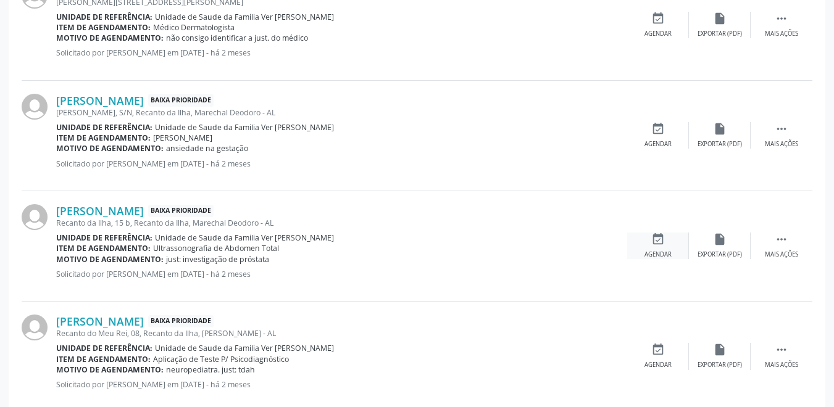
click at [653, 246] on icon "event_available" at bounding box center [658, 240] width 14 height 14
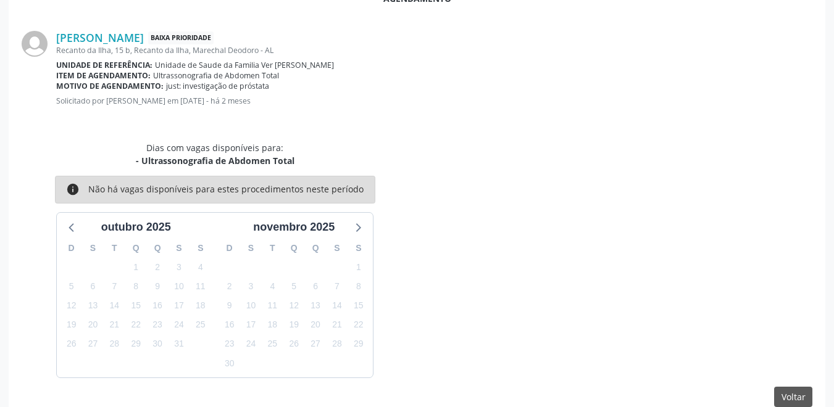
scroll to position [289, 0]
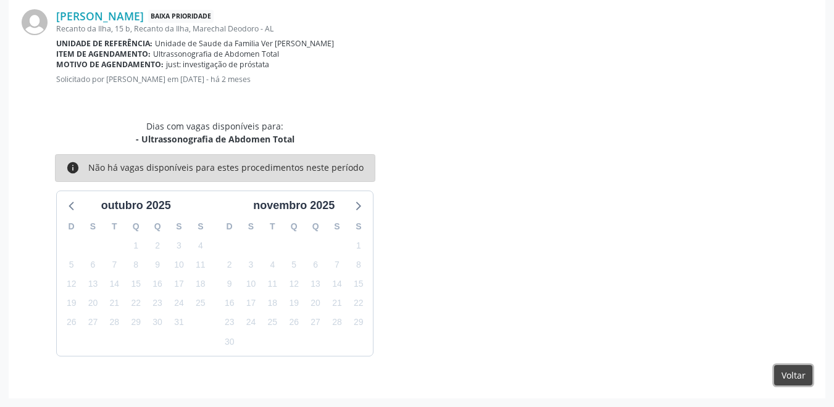
click at [796, 375] on button "Voltar" at bounding box center [793, 375] width 38 height 21
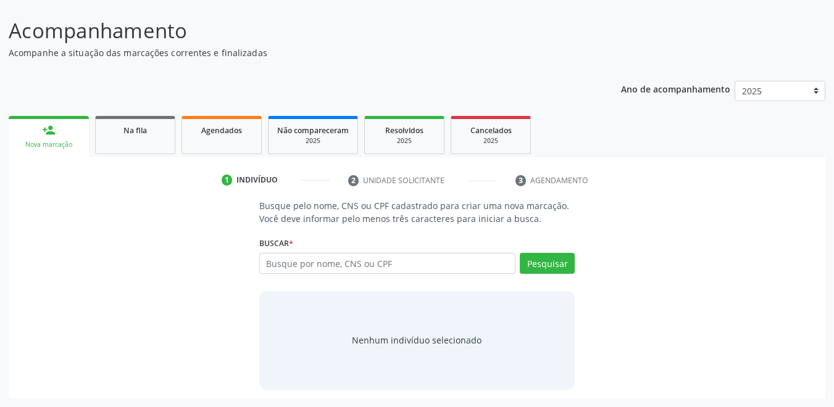
scroll to position [86, 0]
click at [141, 139] on link "Na fila" at bounding box center [135, 135] width 80 height 38
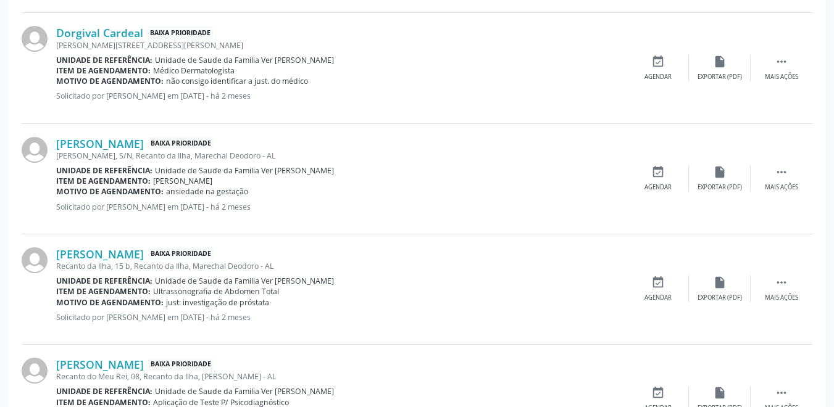
scroll to position [1685, 0]
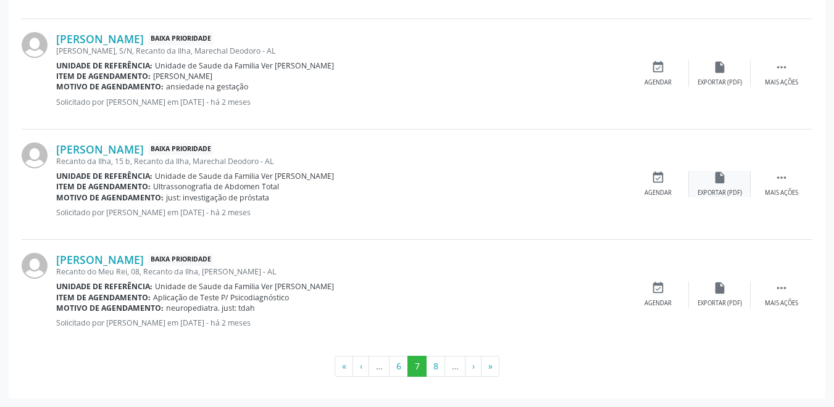
click at [726, 183] on icon "insert_drive_file" at bounding box center [720, 178] width 14 height 14
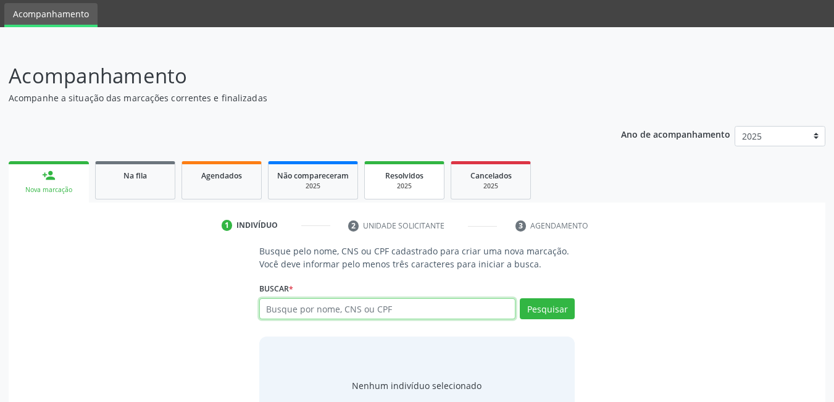
scroll to position [62, 0]
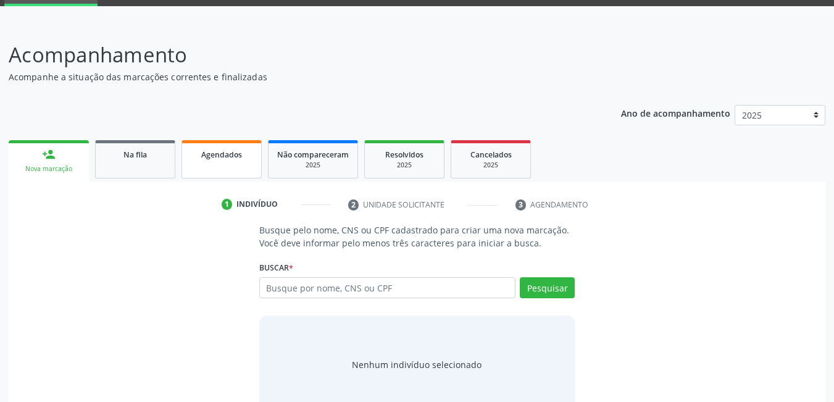
click at [218, 171] on link "Agendados" at bounding box center [222, 159] width 80 height 38
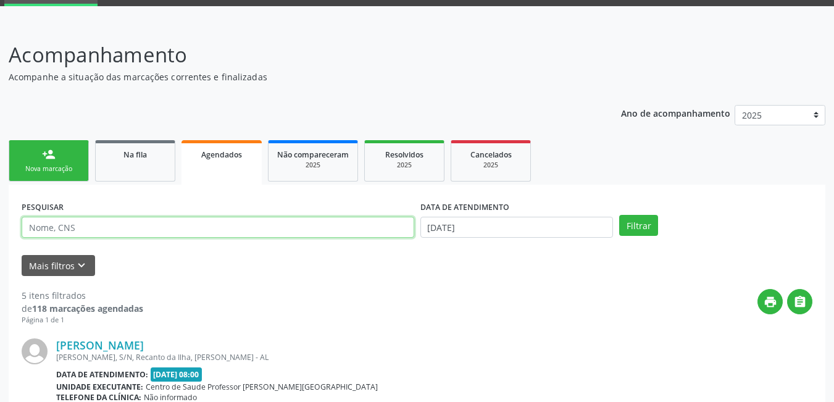
click at [140, 230] on input "text" at bounding box center [218, 227] width 393 height 21
type input "702103710858291"
click at [619, 215] on button "Filtrar" at bounding box center [638, 225] width 39 height 21
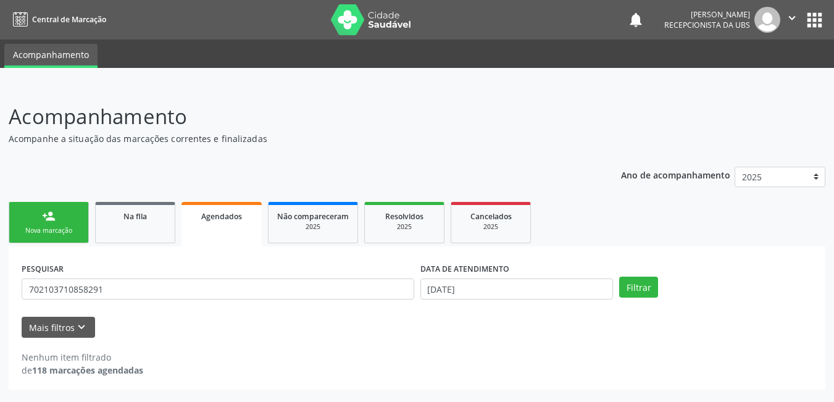
scroll to position [0, 0]
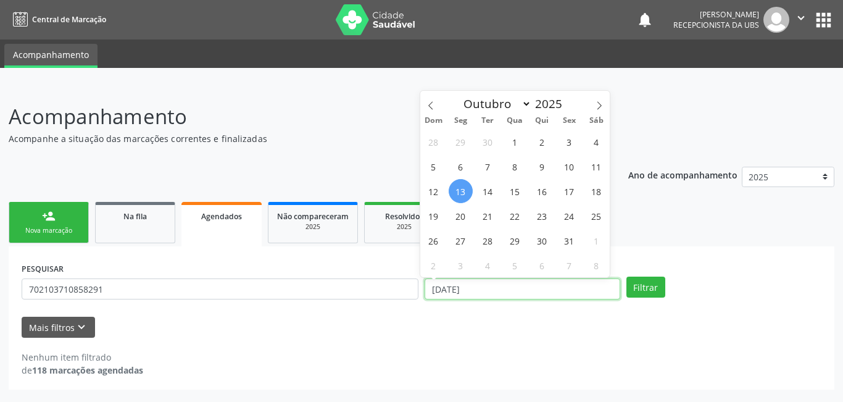
click at [533, 296] on input "1[DATE]" at bounding box center [523, 288] width 196 height 21
click at [464, 191] on span "13" at bounding box center [461, 191] width 24 height 24
type input "1[DATE]"
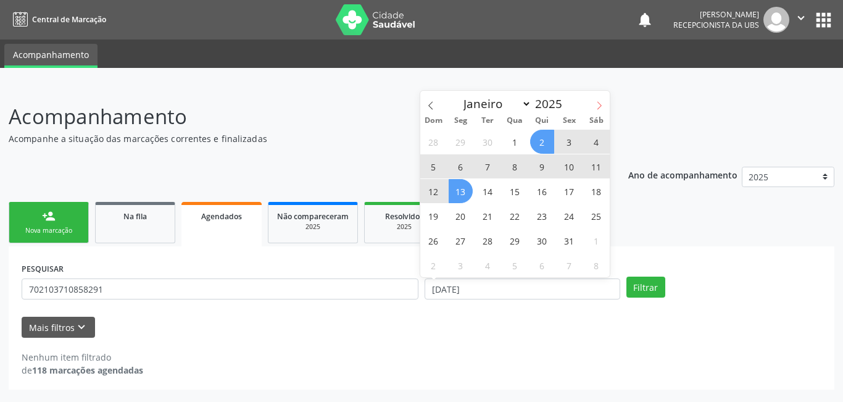
click at [596, 107] on span at bounding box center [599, 101] width 21 height 21
select select "10"
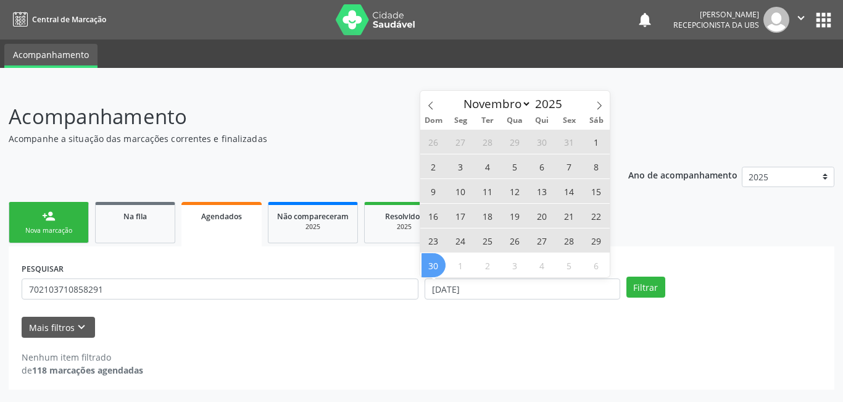
drag, startPoint x: 429, startPoint y: 274, endPoint x: 441, endPoint y: 272, distance: 11.9
click at [432, 273] on span "30" at bounding box center [434, 265] width 24 height 24
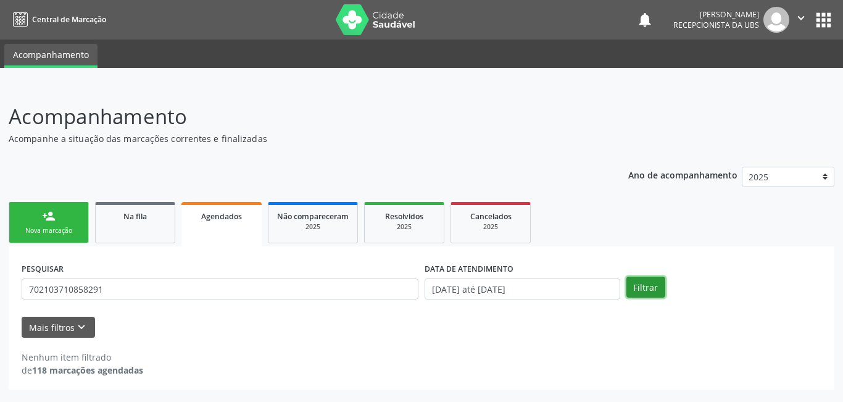
click at [647, 291] on button "Filtrar" at bounding box center [646, 287] width 39 height 21
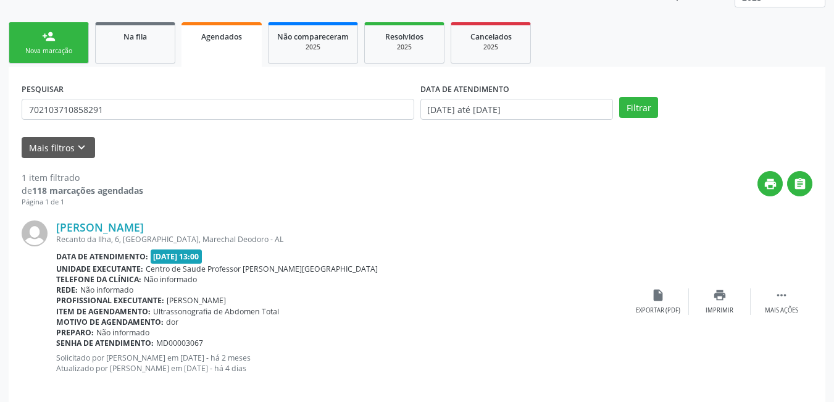
scroll to position [185, 0]
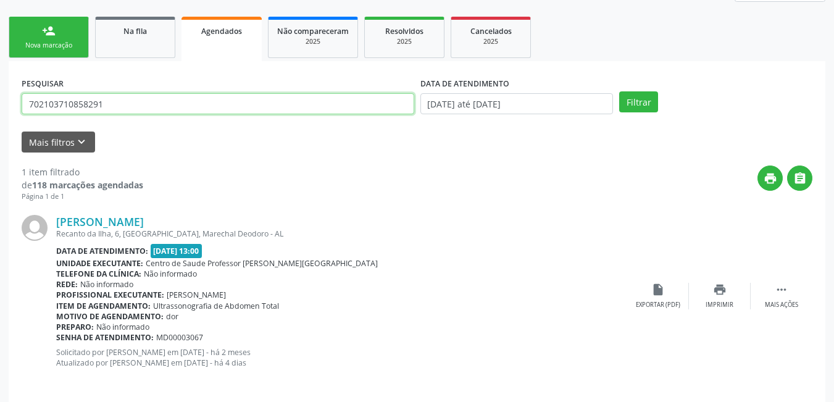
click at [104, 110] on input "702103710858291" at bounding box center [218, 103] width 393 height 21
drag, startPoint x: 107, startPoint y: 106, endPoint x: 0, endPoint y: 84, distance: 109.0
click at [0, 84] on div "Acompanhamento Acompanhe a situação das marcações correntes e finalizadas Relat…" at bounding box center [417, 155] width 834 height 511
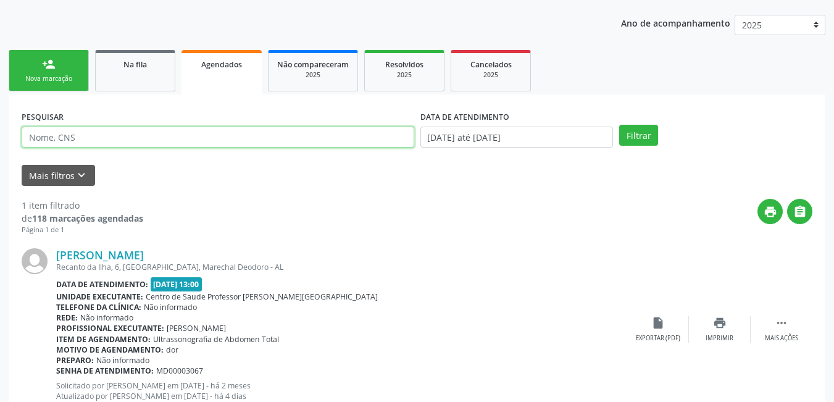
scroll to position [133, 0]
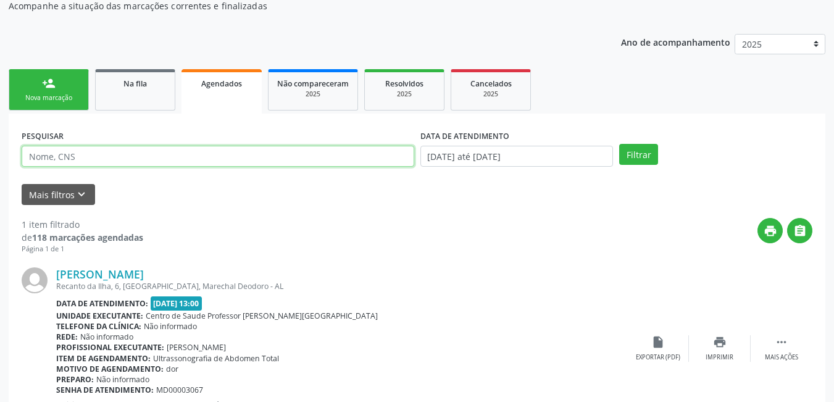
click at [127, 162] on input "text" at bounding box center [218, 156] width 393 height 21
type input "701807266634178"
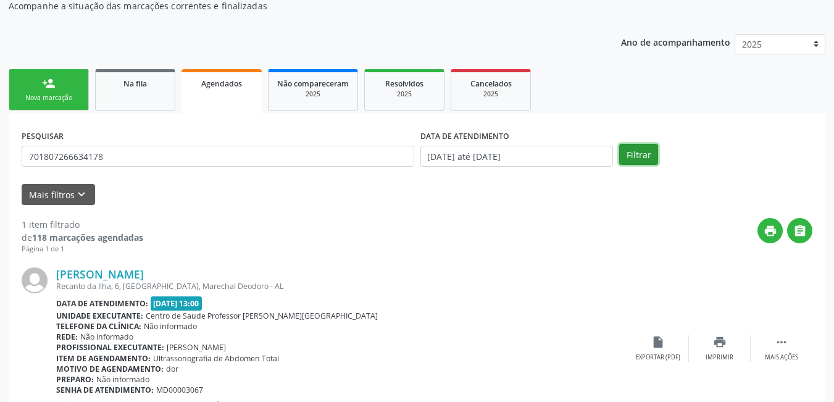
click at [630, 154] on button "Filtrar" at bounding box center [638, 154] width 39 height 21
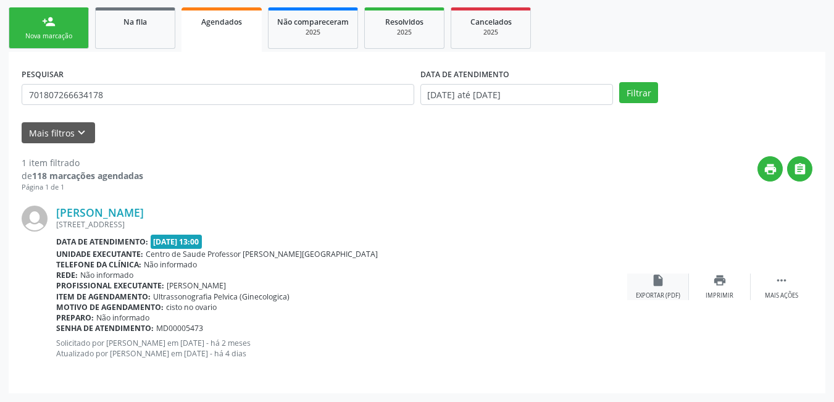
click at [669, 290] on div "insert_drive_file Exportar (PDF)" at bounding box center [658, 287] width 62 height 27
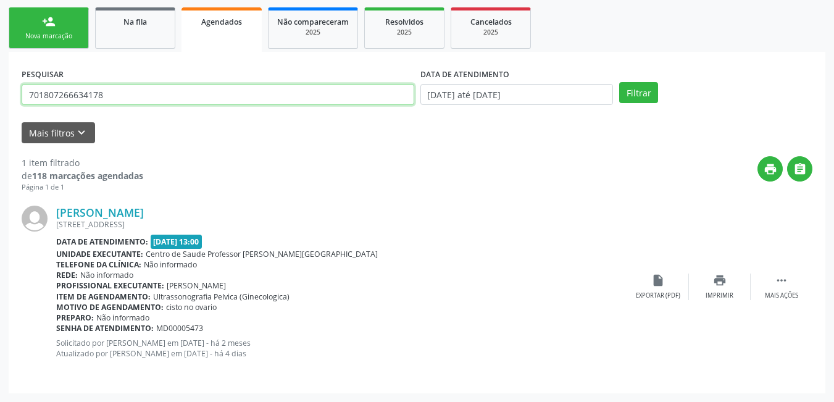
drag, startPoint x: 114, startPoint y: 98, endPoint x: 0, endPoint y: 92, distance: 113.7
click at [0, 92] on div "Acompanhamento Acompanhe a situação das marcações correntes e finalizadas Relat…" at bounding box center [417, 146] width 834 height 511
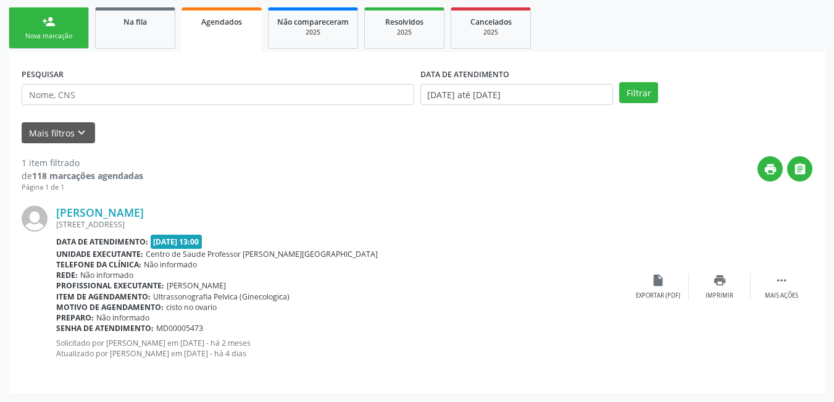
click at [227, 37] on link "Agendados" at bounding box center [222, 29] width 80 height 44
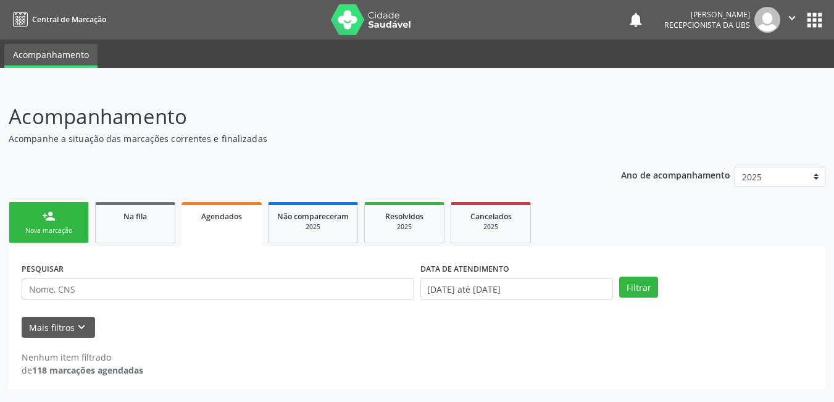
scroll to position [0, 0]
click at [643, 290] on button "Filtrar" at bounding box center [646, 287] width 39 height 21
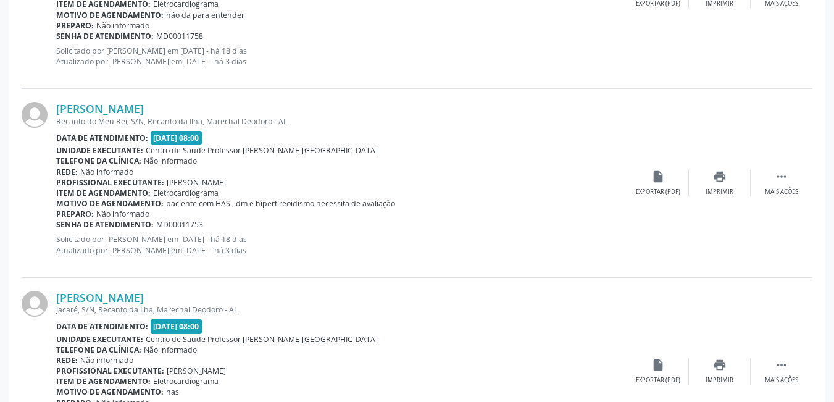
scroll to position [2896, 0]
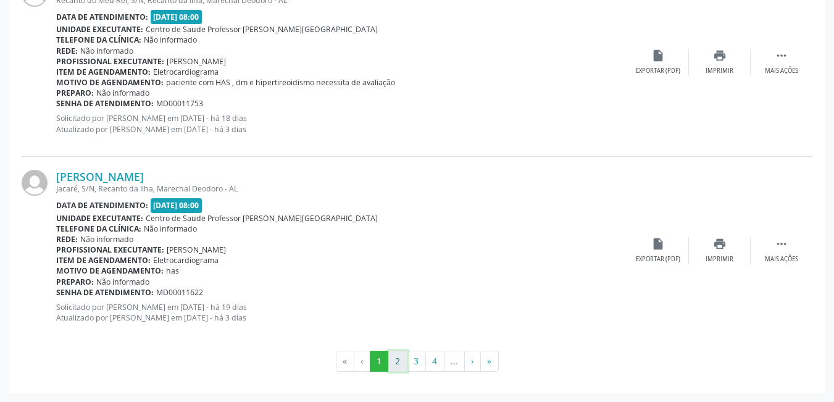
click at [397, 365] on button "2" at bounding box center [397, 361] width 19 height 21
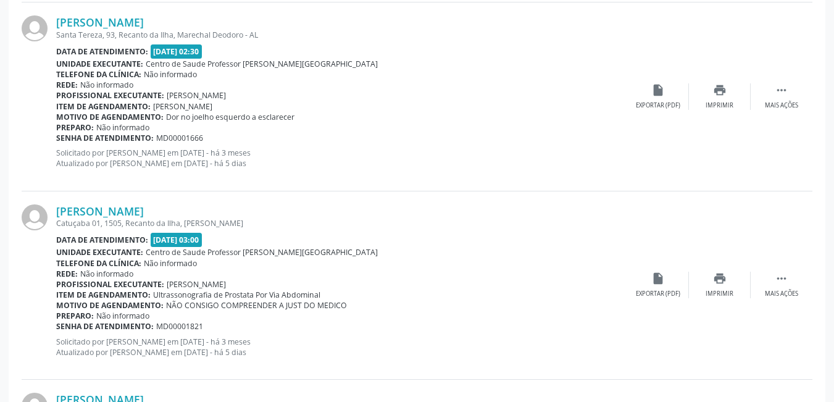
scroll to position [2870, 0]
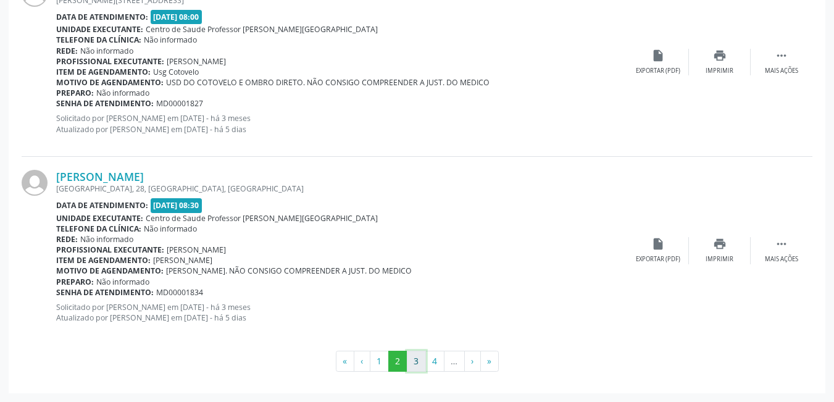
click at [413, 363] on button "3" at bounding box center [416, 361] width 19 height 21
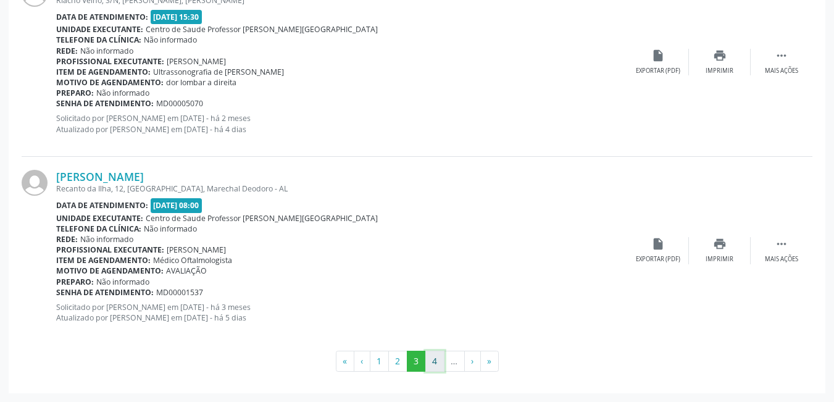
click at [437, 364] on button "4" at bounding box center [434, 361] width 19 height 21
click at [438, 362] on button "5" at bounding box center [435, 361] width 19 height 21
click at [441, 364] on button "6" at bounding box center [436, 361] width 19 height 21
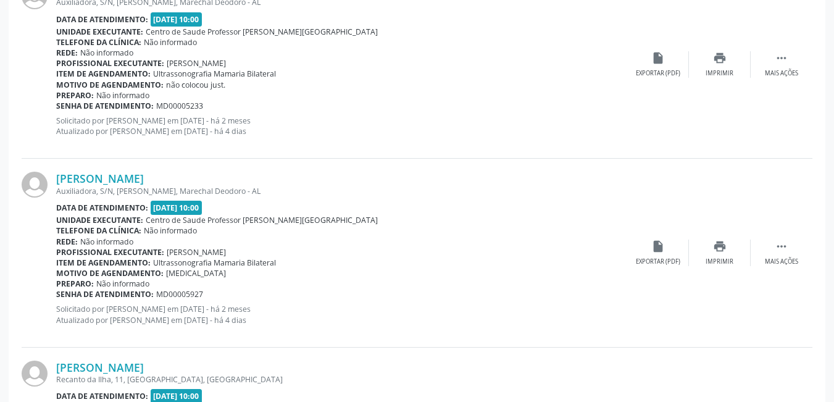
scroll to position [2883, 0]
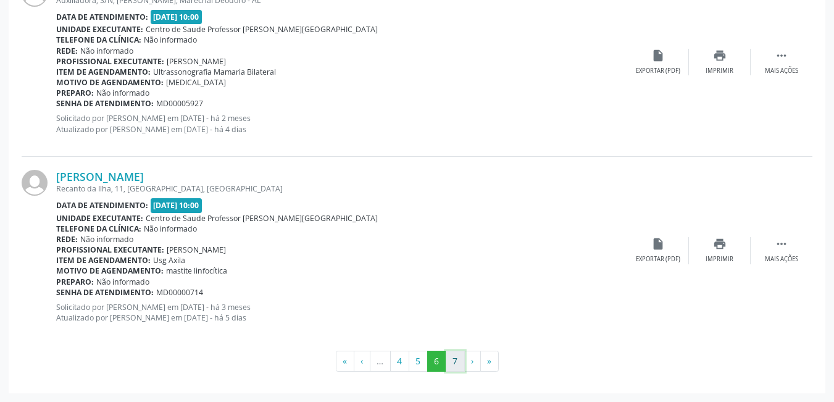
click at [457, 364] on button "7" at bounding box center [455, 361] width 19 height 21
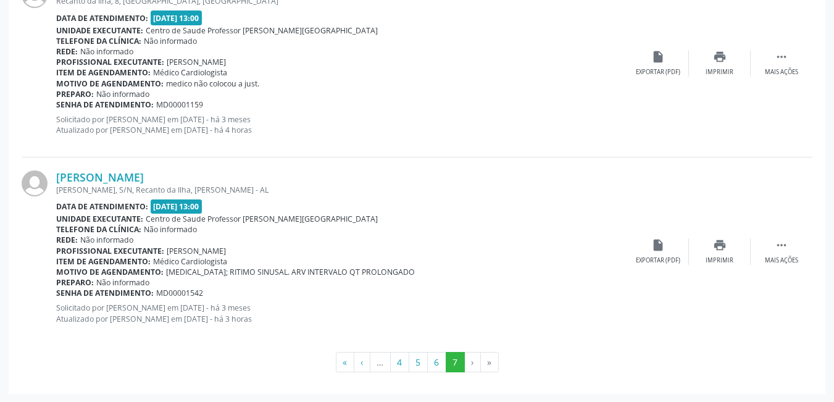
scroll to position [1739, 0]
click at [398, 365] on button "4" at bounding box center [399, 361] width 19 height 21
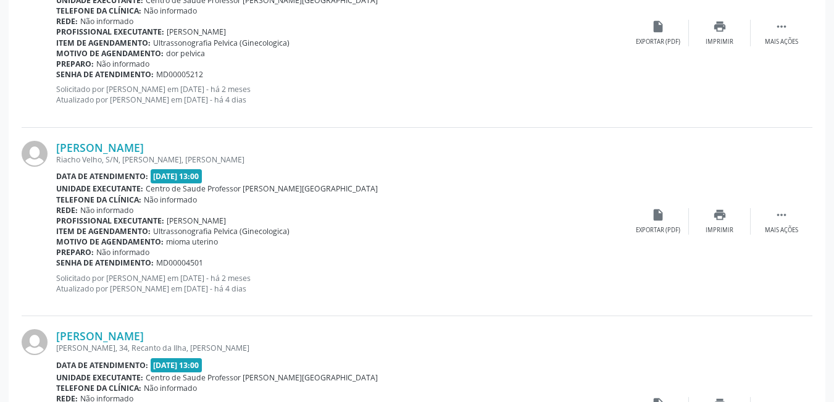
scroll to position [2870, 0]
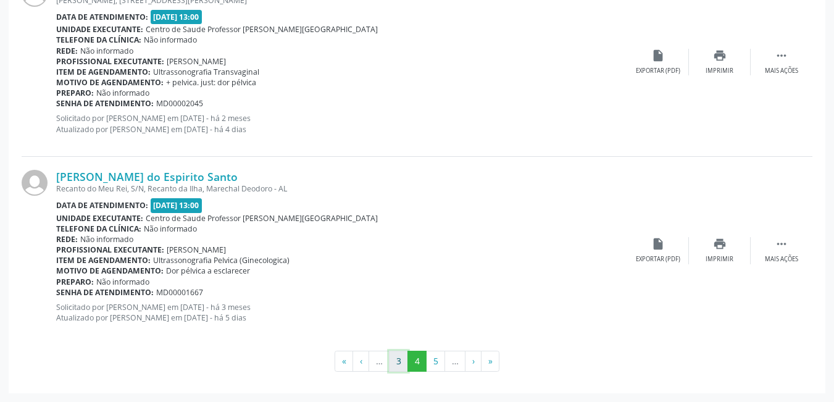
click at [398, 359] on button "3" at bounding box center [398, 361] width 19 height 21
click at [377, 365] on button "1" at bounding box center [379, 361] width 19 height 21
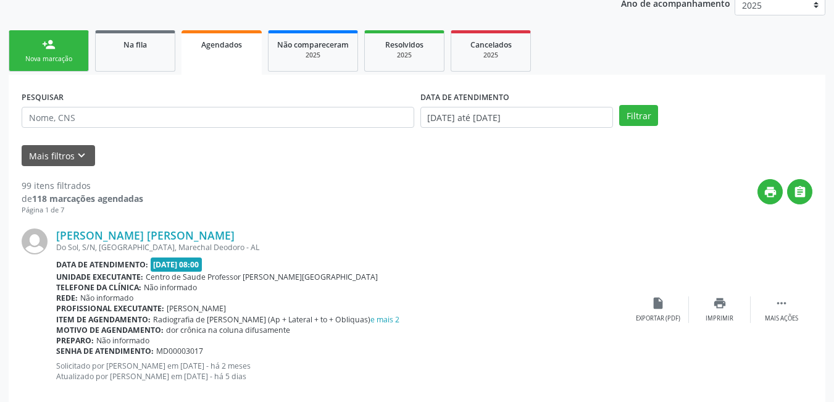
scroll to position [171, 0]
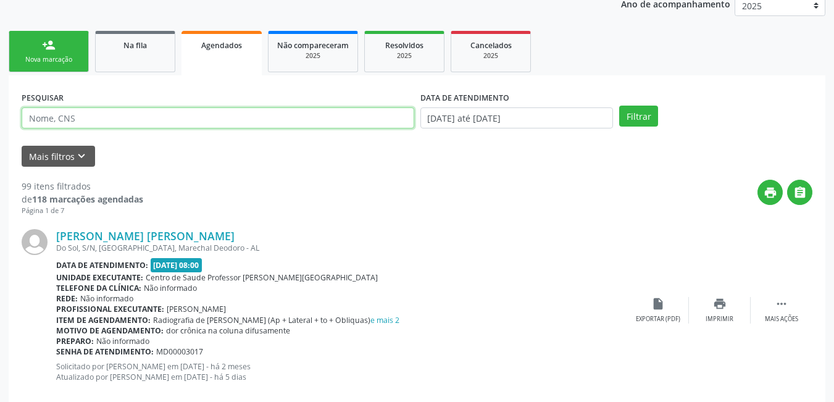
click at [148, 123] on input "text" at bounding box center [218, 117] width 393 height 21
type input "898004670273835"
click at [619, 106] on button "Filtrar" at bounding box center [638, 116] width 39 height 21
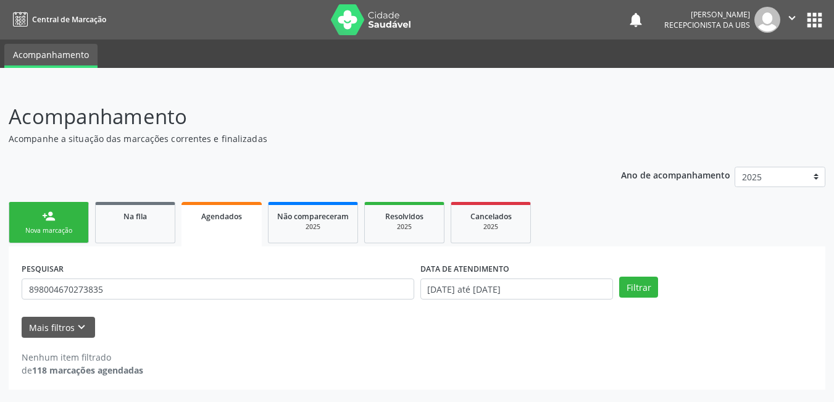
scroll to position [0, 0]
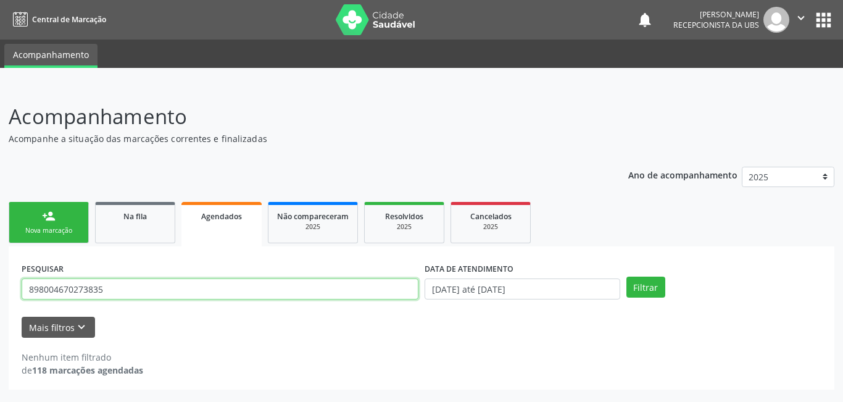
click at [133, 292] on input "898004670273835" at bounding box center [220, 288] width 397 height 21
drag, startPoint x: 111, startPoint y: 290, endPoint x: 1, endPoint y: 294, distance: 110.0
click at [0, 293] on div "Acompanhamento Acompanhe a situação das marcações correntes e finalizadas Relat…" at bounding box center [421, 243] width 843 height 317
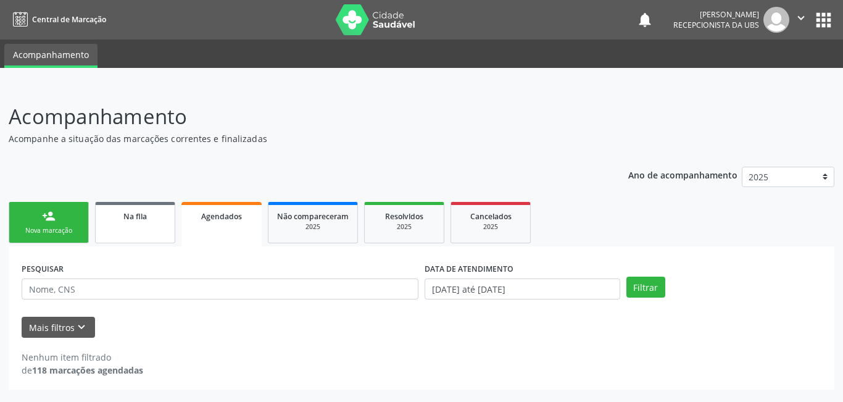
click at [136, 236] on link "Na fila" at bounding box center [135, 222] width 80 height 41
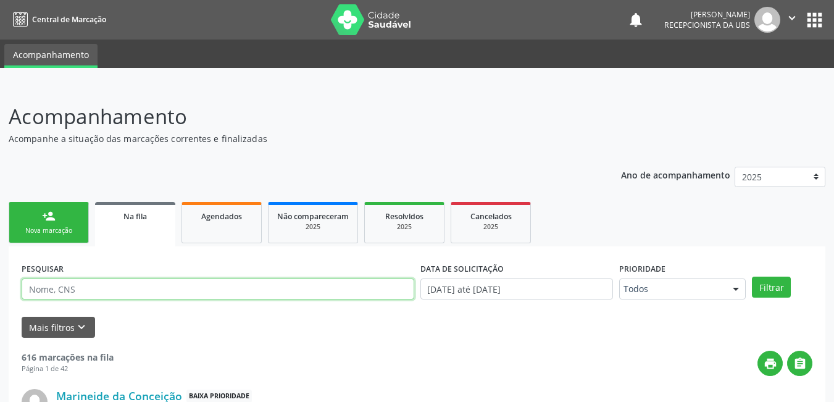
click at [58, 284] on input "text" at bounding box center [218, 288] width 393 height 21
type input "898004670273835"
click at [752, 277] on button "Filtrar" at bounding box center [771, 287] width 39 height 21
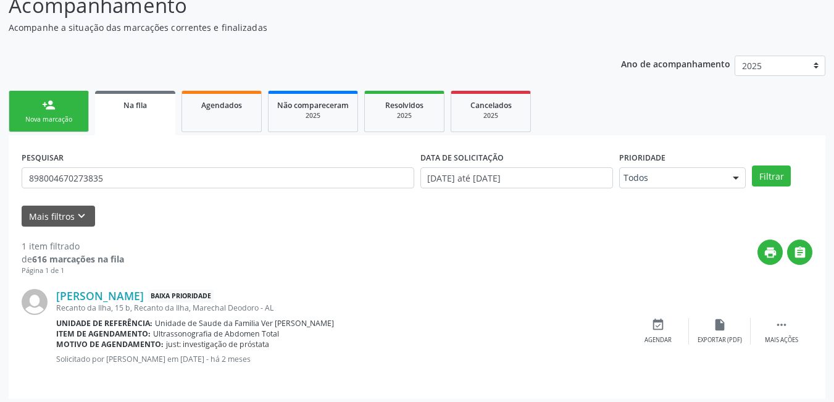
scroll to position [117, 0]
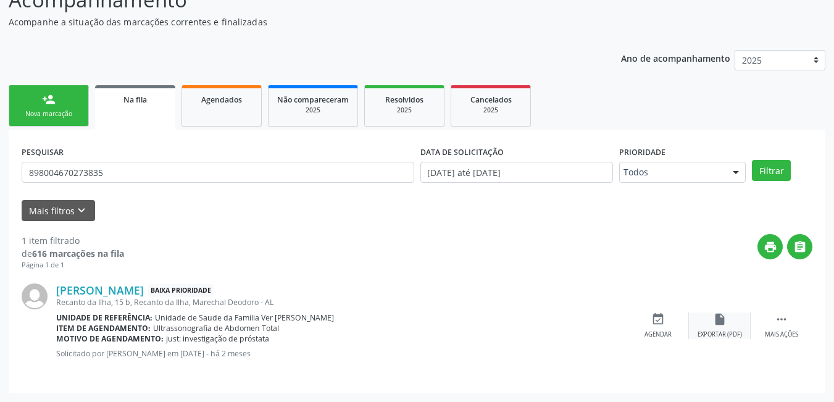
click at [717, 332] on div "Exportar (PDF)" at bounding box center [720, 334] width 44 height 9
click at [173, 171] on input "898004670273835" at bounding box center [218, 172] width 393 height 21
drag, startPoint x: 106, startPoint y: 170, endPoint x: 0, endPoint y: 189, distance: 107.8
click at [0, 189] on div "Acompanhamento Acompanhe a situação das marcações correntes e finalizadas Relat…" at bounding box center [417, 185] width 834 height 433
click at [227, 127] on link "Agendados" at bounding box center [222, 105] width 80 height 41
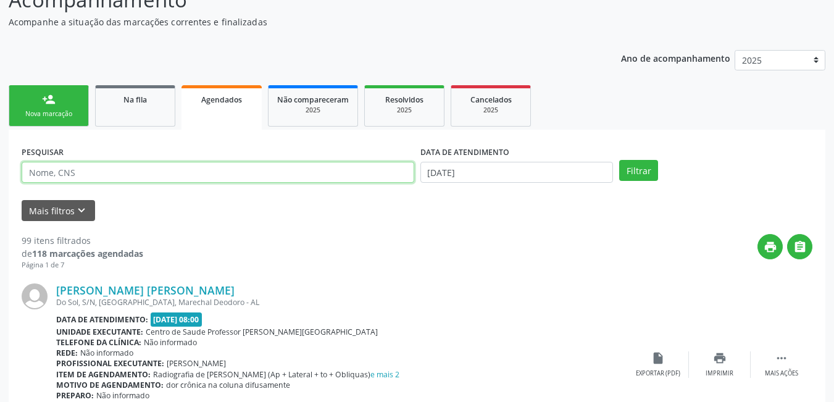
click at [112, 180] on input "text" at bounding box center [218, 172] width 393 height 21
type input "705205446138973"
click at [619, 160] on button "Filtrar" at bounding box center [638, 170] width 39 height 21
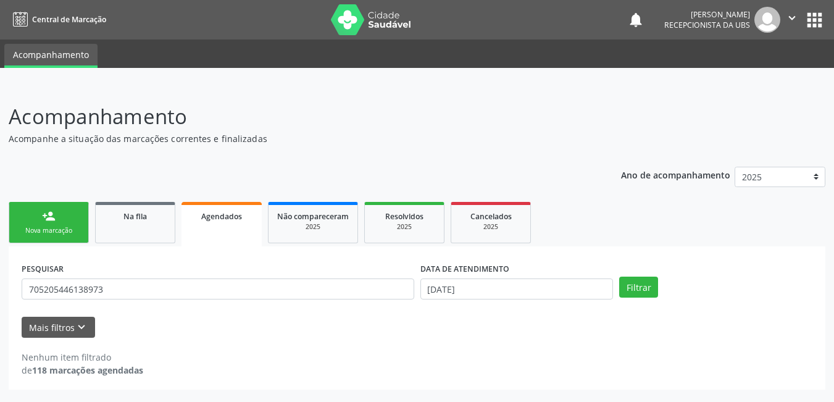
scroll to position [0, 0]
click at [660, 291] on button "Filtrar" at bounding box center [646, 287] width 39 height 21
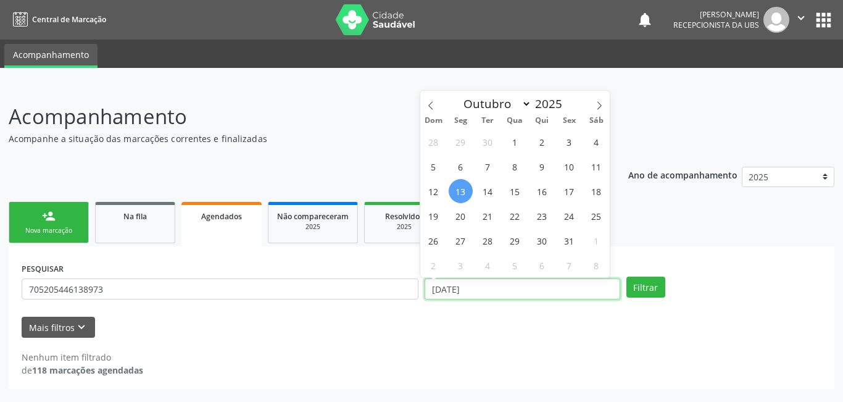
click at [490, 286] on input "1[DATE]" at bounding box center [523, 288] width 196 height 21
click at [465, 193] on span "13" at bounding box center [461, 191] width 24 height 24
type input "1[DATE]"
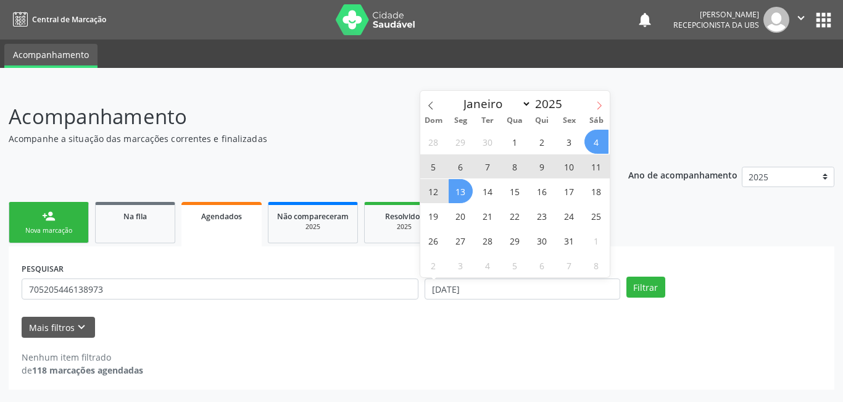
click at [598, 103] on icon at bounding box center [599, 105] width 9 height 9
select select "10"
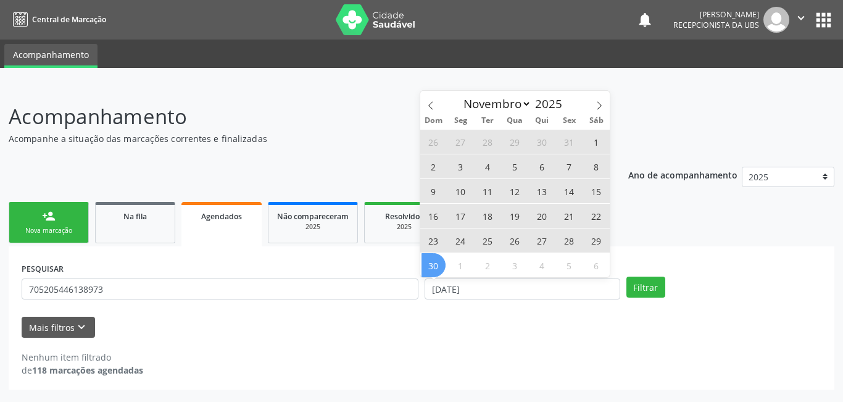
click at [436, 258] on span "30" at bounding box center [434, 265] width 24 height 24
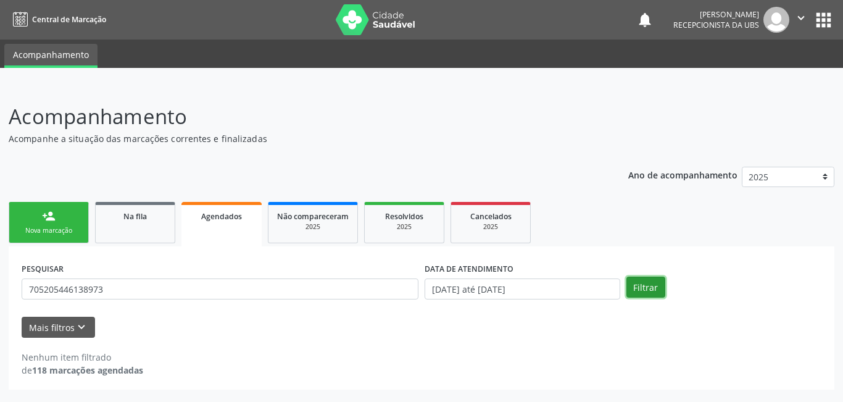
click at [638, 289] on button "Filtrar" at bounding box center [646, 287] width 39 height 21
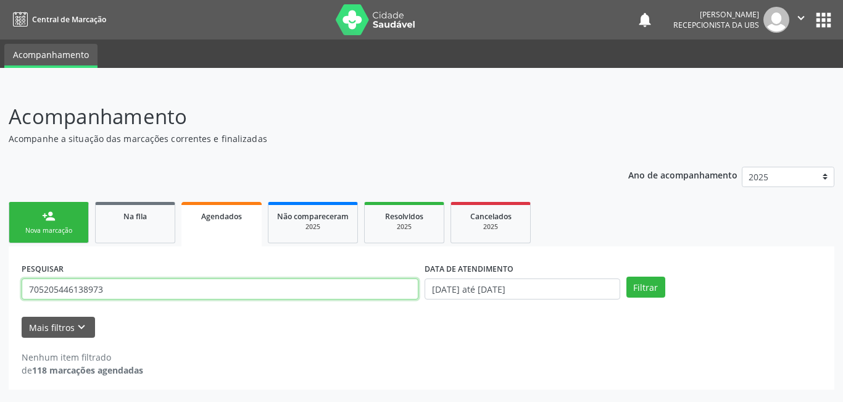
drag, startPoint x: 83, startPoint y: 291, endPoint x: 100, endPoint y: 289, distance: 16.9
click at [91, 291] on input "705205446138973" at bounding box center [220, 288] width 397 height 21
click at [107, 286] on input "705205446138973" at bounding box center [220, 288] width 397 height 21
drag, startPoint x: 109, startPoint y: 287, endPoint x: 0, endPoint y: 282, distance: 109.4
click at [0, 282] on div "Acompanhamento Acompanhe a situação das marcações correntes e finalizadas Relat…" at bounding box center [421, 243] width 843 height 317
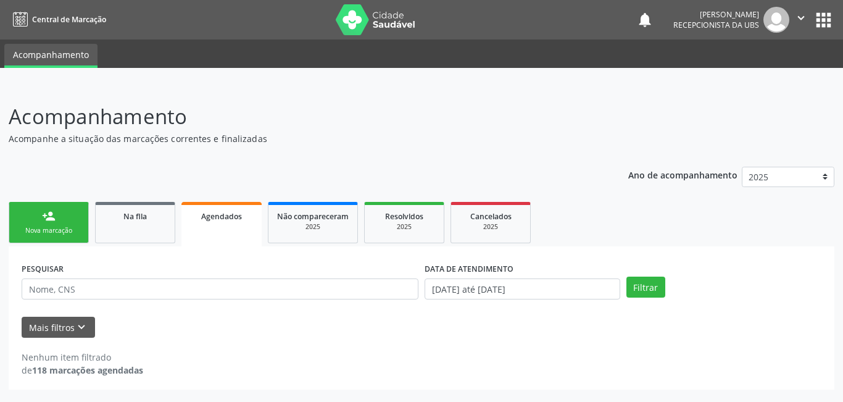
click at [438, 176] on div "Ano de acompanhamento 2025 person_add Nova marcação Na fila Agendados Não compa…" at bounding box center [422, 274] width 826 height 232
click at [353, 164] on div "Ano de acompanhamento 2025 person_add Nova marcação Na fila Agendados Não compa…" at bounding box center [422, 274] width 826 height 232
click at [240, 228] on link "Agendados" at bounding box center [222, 224] width 80 height 44
click at [640, 291] on button "Filtrar" at bounding box center [646, 287] width 39 height 21
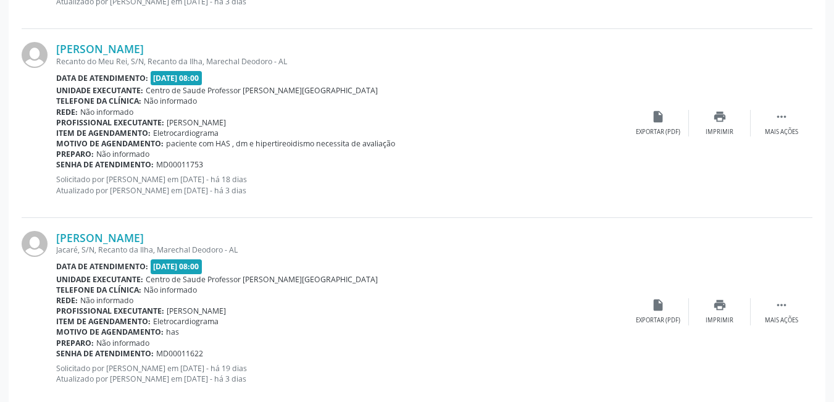
scroll to position [2896, 0]
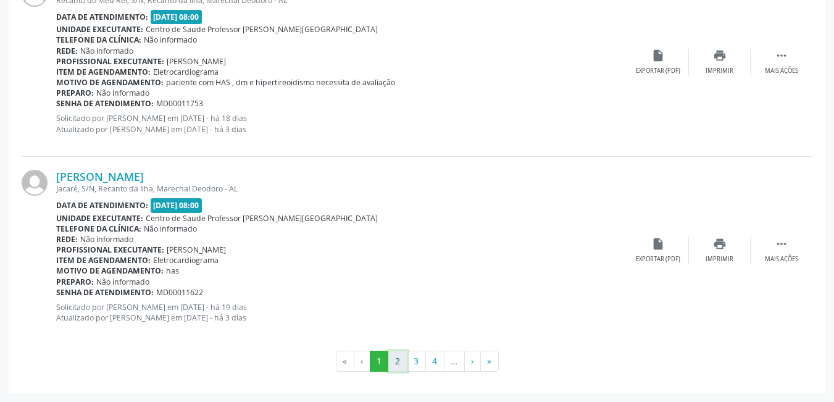
click at [405, 367] on button "2" at bounding box center [397, 361] width 19 height 21
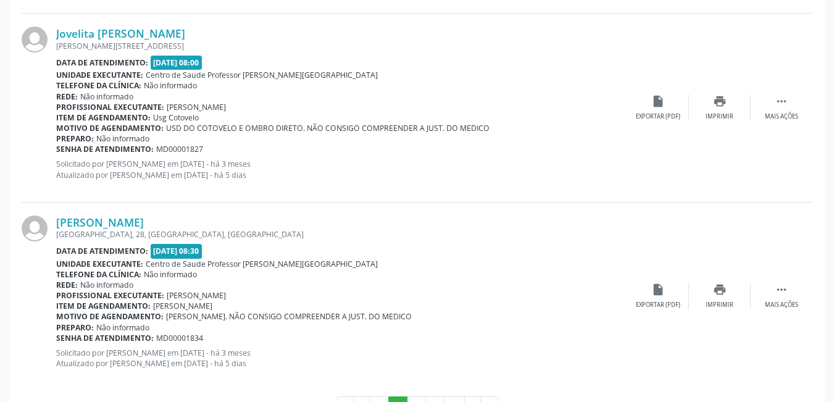
scroll to position [2870, 0]
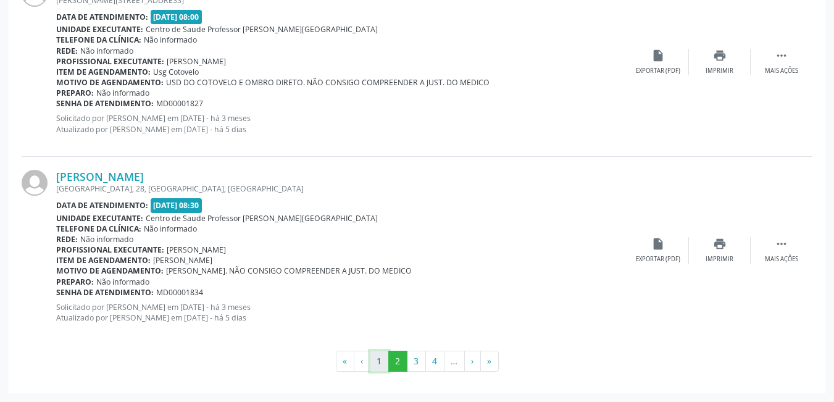
click at [378, 359] on button "1" at bounding box center [379, 361] width 19 height 21
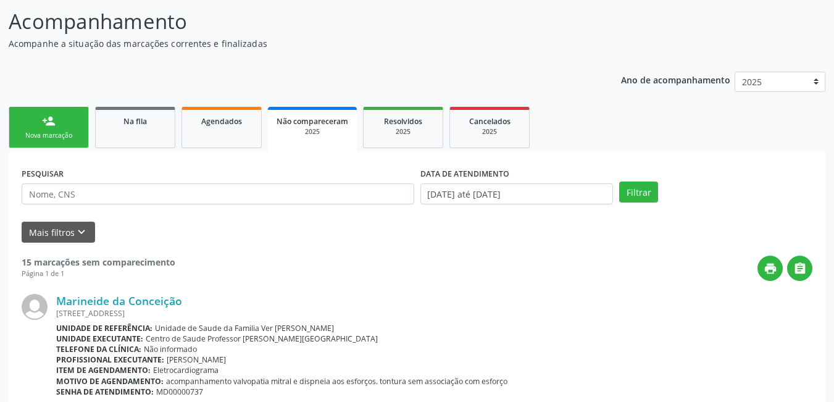
scroll to position [0, 0]
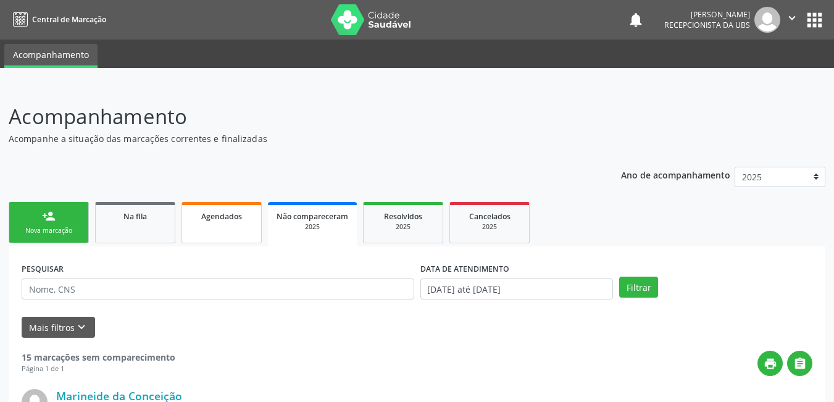
click at [237, 227] on link "Agendados" at bounding box center [222, 222] width 80 height 41
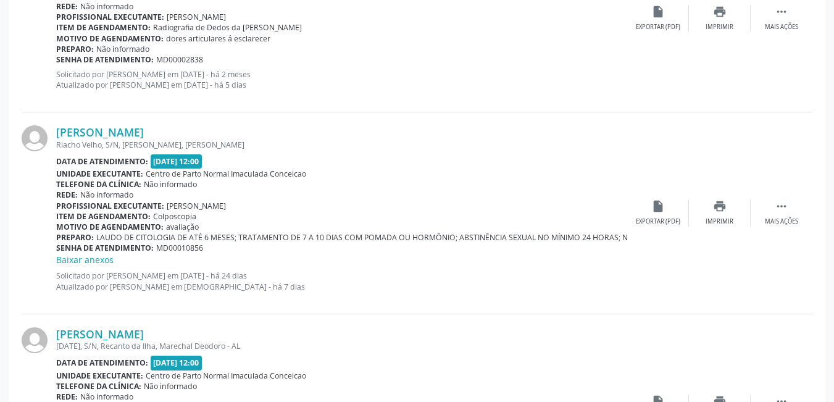
scroll to position [838, 0]
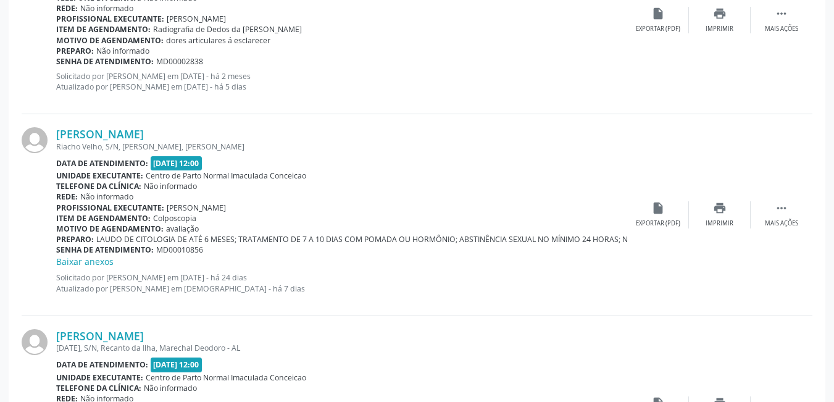
drag, startPoint x: 827, startPoint y: 131, endPoint x: 824, endPoint y: 57, distance: 73.5
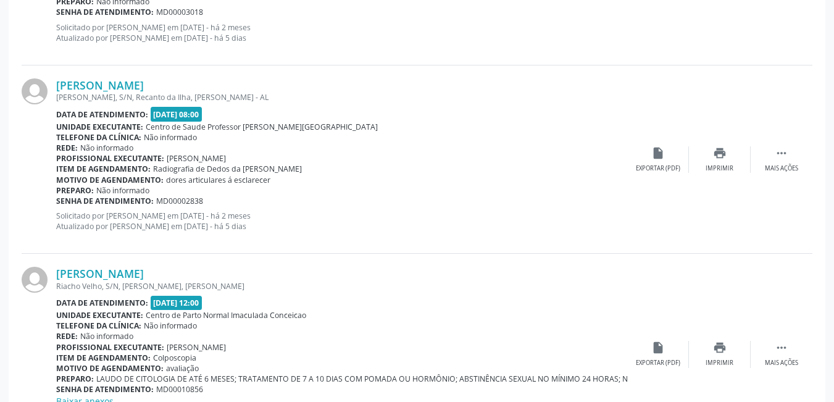
scroll to position [0, 0]
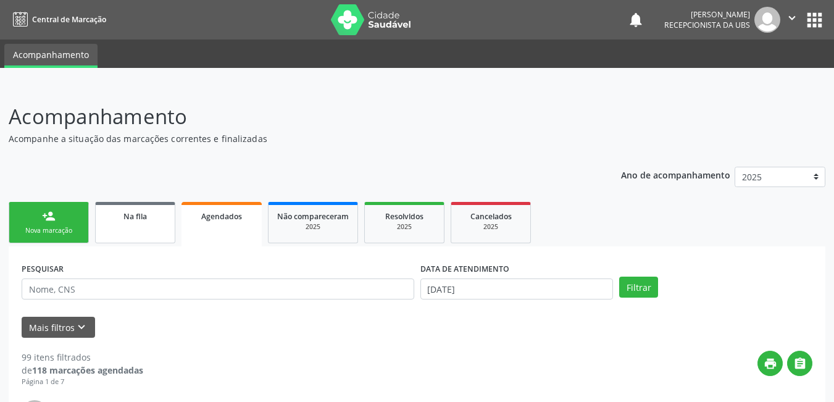
click at [149, 223] on link "Na fila" at bounding box center [135, 222] width 80 height 41
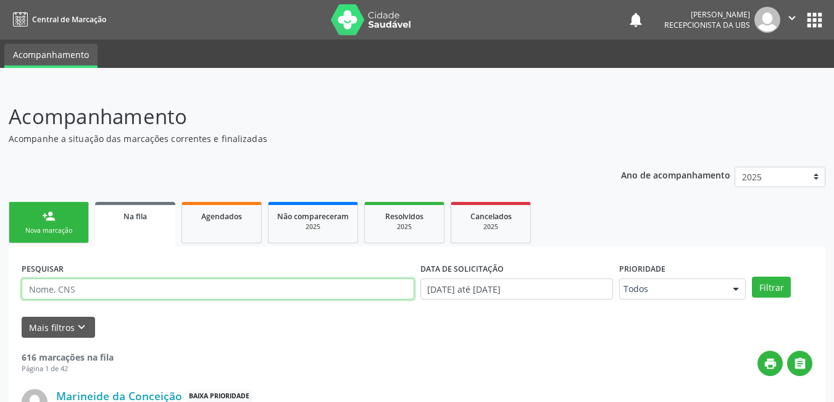
click at [154, 291] on input "text" at bounding box center [218, 288] width 393 height 21
type input "898004670273835"
click at [752, 277] on button "Filtrar" at bounding box center [771, 287] width 39 height 21
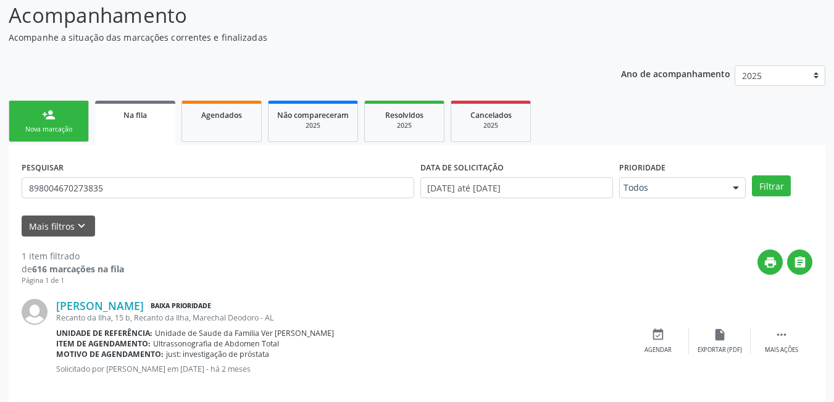
scroll to position [117, 0]
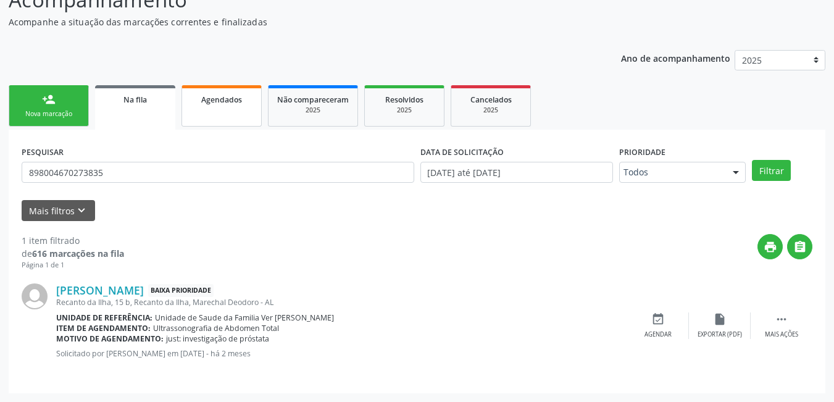
click at [214, 114] on link "Agendados" at bounding box center [222, 105] width 80 height 41
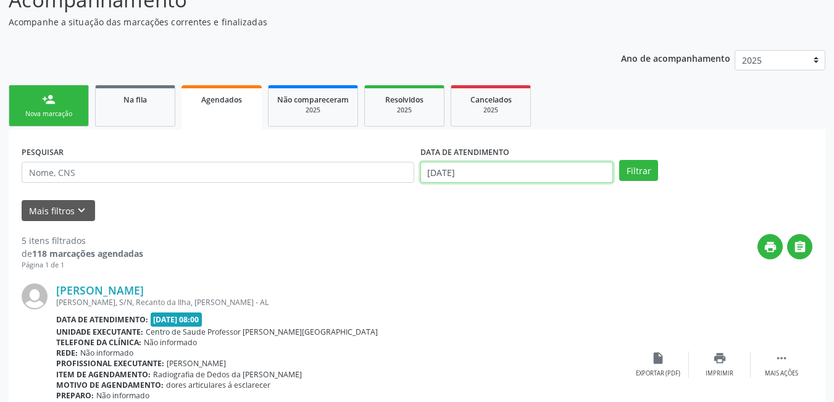
click at [554, 174] on input "1[DATE]" at bounding box center [516, 172] width 193 height 21
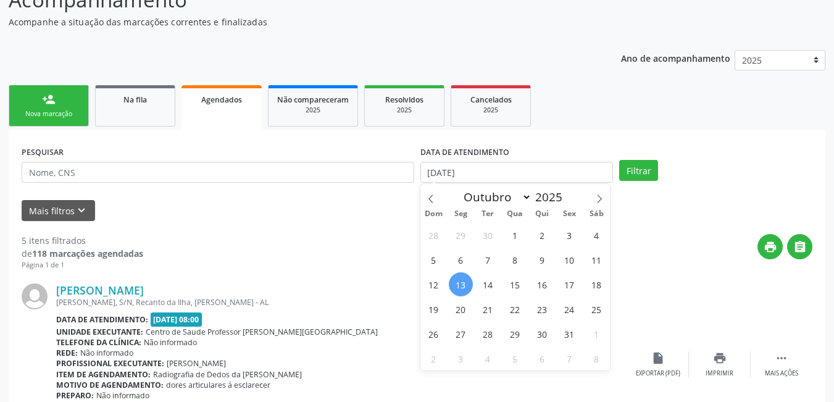
click at [469, 283] on span "13" at bounding box center [461, 284] width 24 height 24
type input "1[DATE]"
click at [598, 198] on icon at bounding box center [599, 198] width 9 height 9
select select "10"
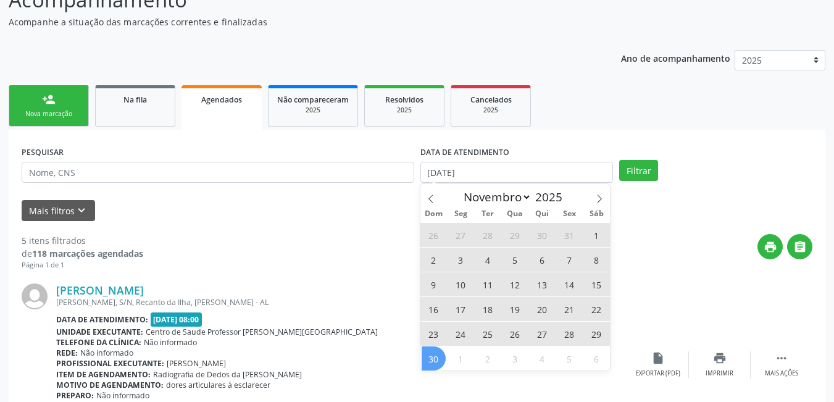
drag, startPoint x: 428, startPoint y: 359, endPoint x: 436, endPoint y: 354, distance: 10.3
click at [430, 361] on span "30" at bounding box center [434, 358] width 24 height 24
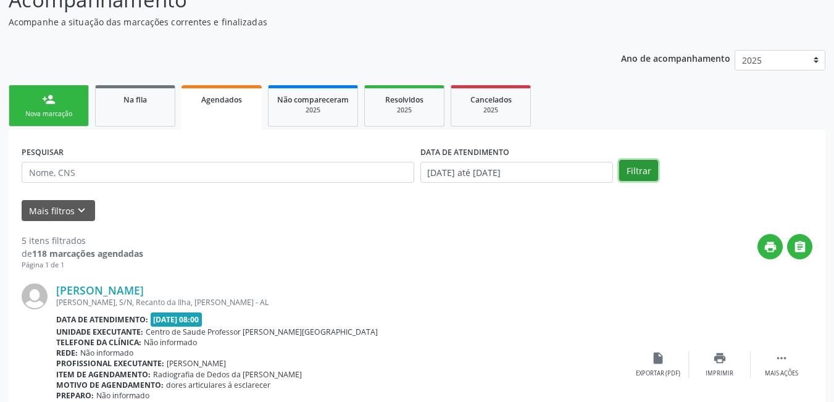
click at [636, 168] on button "Filtrar" at bounding box center [638, 170] width 39 height 21
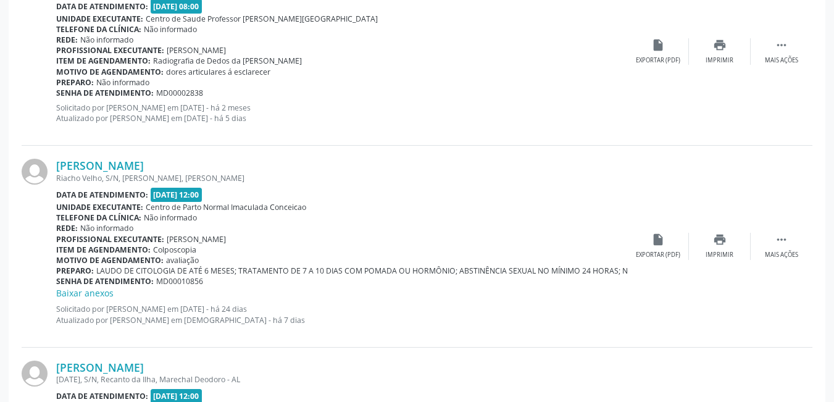
scroll to position [0, 0]
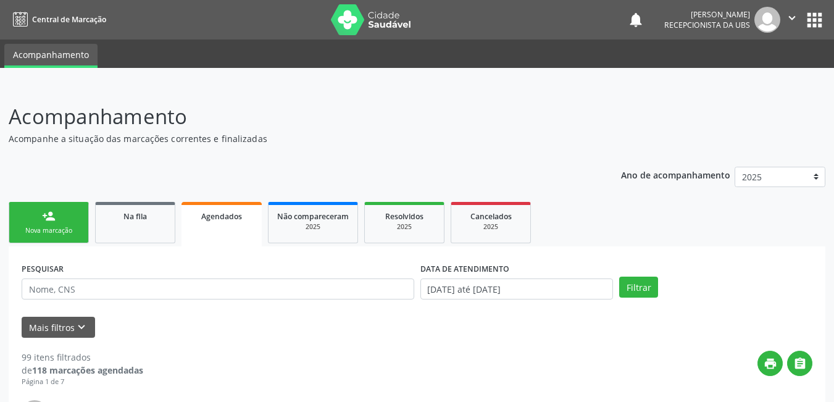
click at [220, 236] on link "Agendados" at bounding box center [222, 224] width 80 height 44
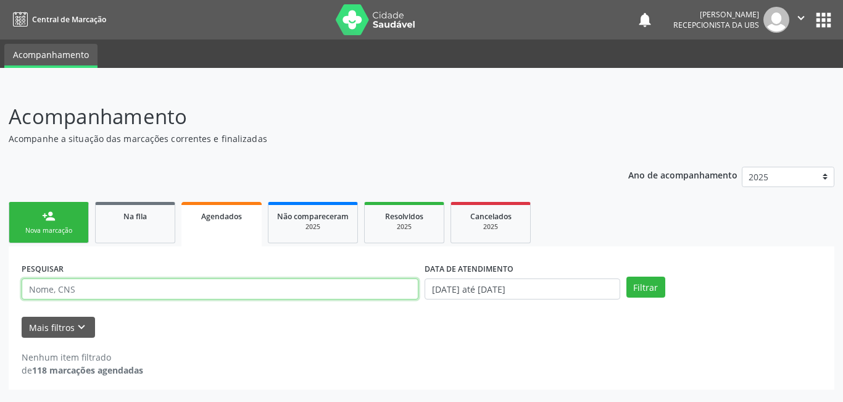
click at [186, 290] on input "text" at bounding box center [220, 288] width 397 height 21
type input "700606968452765"
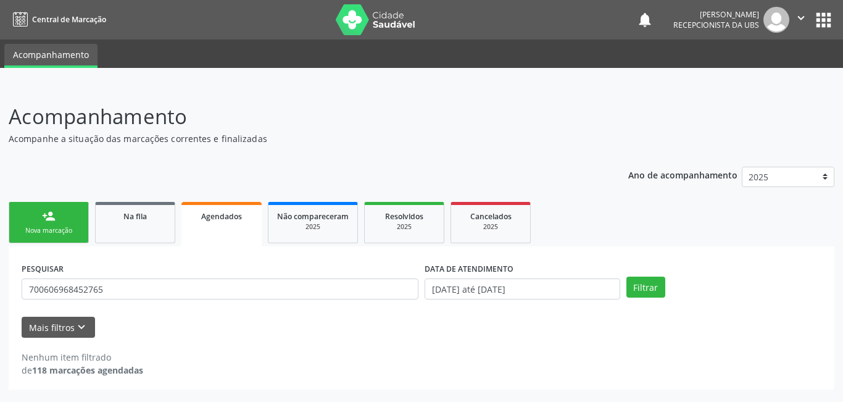
click at [654, 298] on div "PESQUISAR 700606968452765 DATA DE ATENDIMENTO 13/10/2025 até 30/11/2025 Filtrar" at bounding box center [422, 283] width 806 height 48
click at [654, 290] on button "Filtrar" at bounding box center [646, 287] width 39 height 21
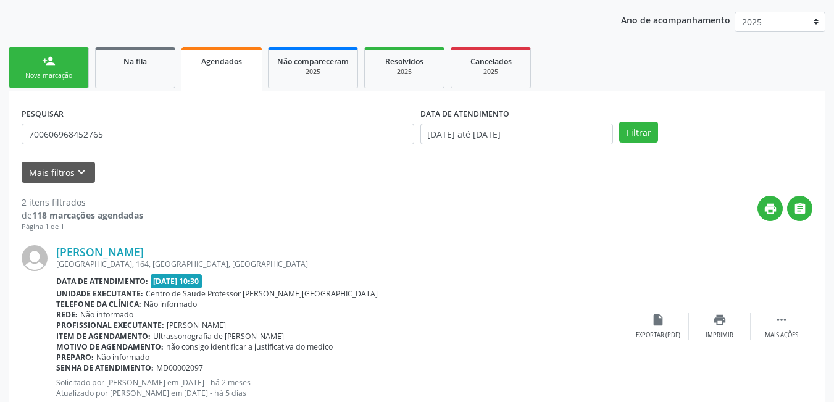
scroll to position [123, 0]
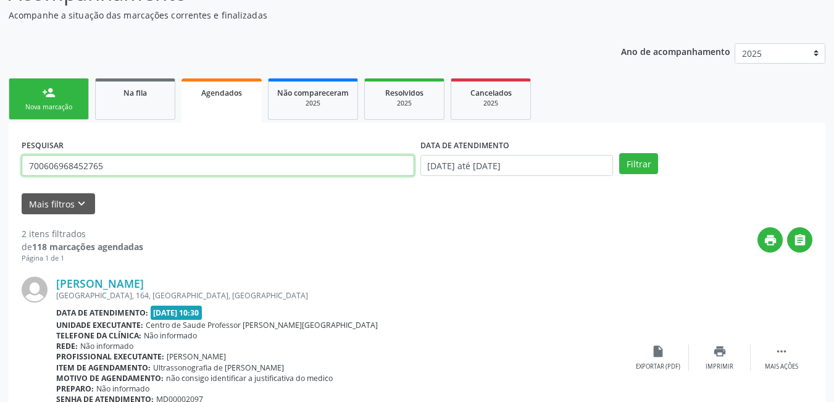
click at [117, 170] on input "700606968452765" at bounding box center [218, 165] width 393 height 21
drag, startPoint x: 109, startPoint y: 169, endPoint x: 0, endPoint y: 159, distance: 109.1
click at [0, 159] on div "Acompanhamento Acompanhe a situação das marcações correntes e finalizadas Relat…" at bounding box center [417, 312] width 834 height 700
type input "703600015246632"
click at [619, 153] on button "Filtrar" at bounding box center [638, 163] width 39 height 21
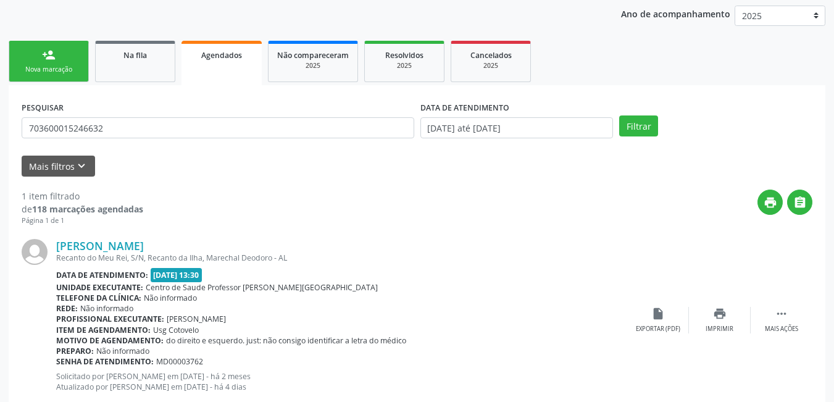
scroll to position [194, 0]
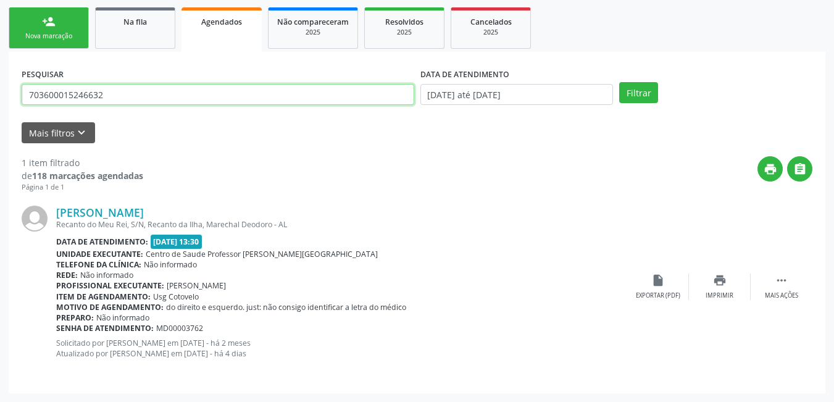
drag, startPoint x: 128, startPoint y: 102, endPoint x: 0, endPoint y: 87, distance: 129.3
click at [0, 87] on div "Acompanhamento Acompanhe a situação das marcações correntes e finalizadas Relat…" at bounding box center [417, 146] width 834 height 511
type input "704305567359394"
click at [619, 82] on button "Filtrar" at bounding box center [638, 92] width 39 height 21
drag, startPoint x: 132, startPoint y: 104, endPoint x: 0, endPoint y: 96, distance: 132.4
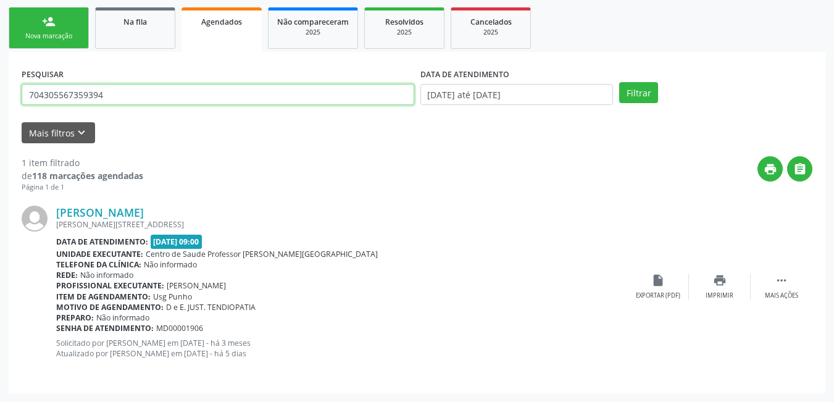
click at [0, 96] on div "Acompanhamento Acompanhe a situação das marcações correntes e finalizadas Relat…" at bounding box center [417, 146] width 834 height 511
click at [135, 96] on input "text" at bounding box center [218, 94] width 393 height 21
click at [131, 95] on input "text" at bounding box center [218, 94] width 393 height 21
type input "704503385143511"
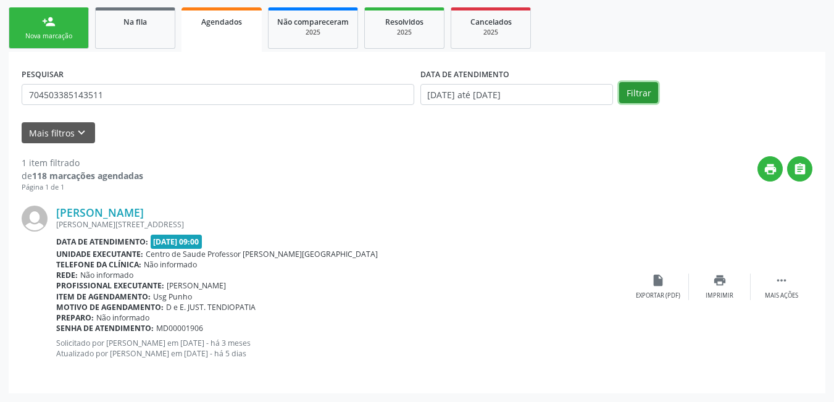
click at [632, 98] on button "Filtrar" at bounding box center [638, 92] width 39 height 21
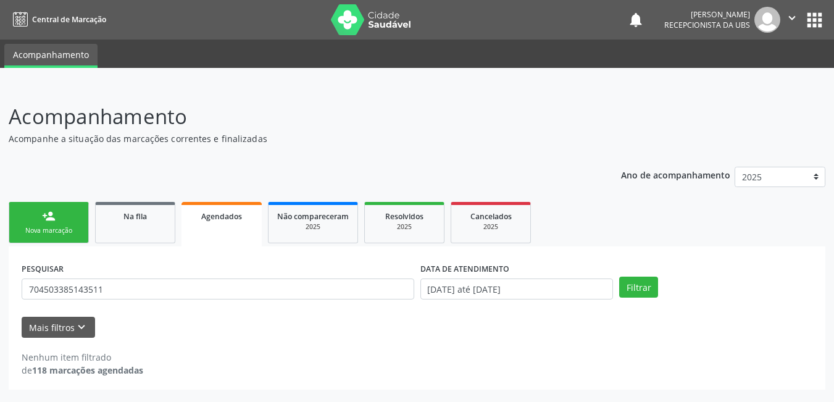
scroll to position [0, 0]
click at [127, 220] on span "Na fila" at bounding box center [134, 216] width 23 height 10
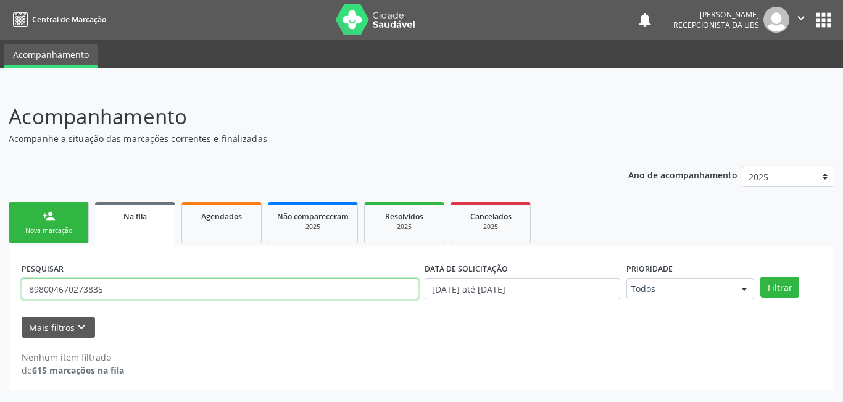
click at [135, 295] on input "898004670273835" at bounding box center [220, 288] width 397 height 21
drag, startPoint x: 136, startPoint y: 296, endPoint x: 0, endPoint y: 273, distance: 138.3
click at [0, 273] on div "Acompanhamento Acompanhe a situação das marcações correntes e finalizadas Relat…" at bounding box center [421, 243] width 843 height 317
type input "704503385143511"
click at [761, 277] on button "Filtrar" at bounding box center [780, 287] width 39 height 21
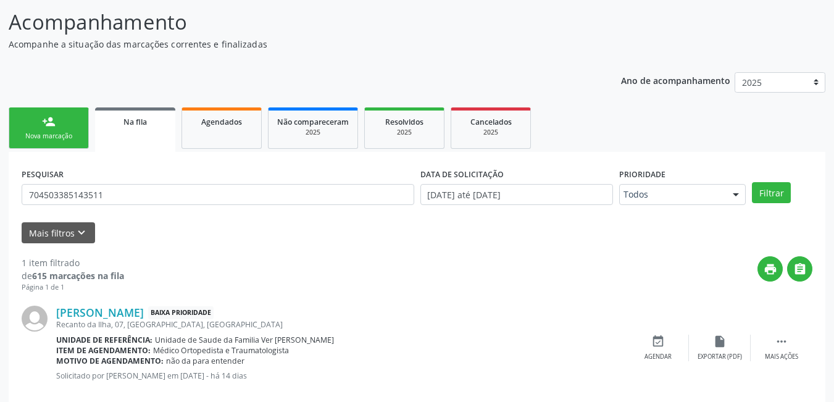
scroll to position [117, 0]
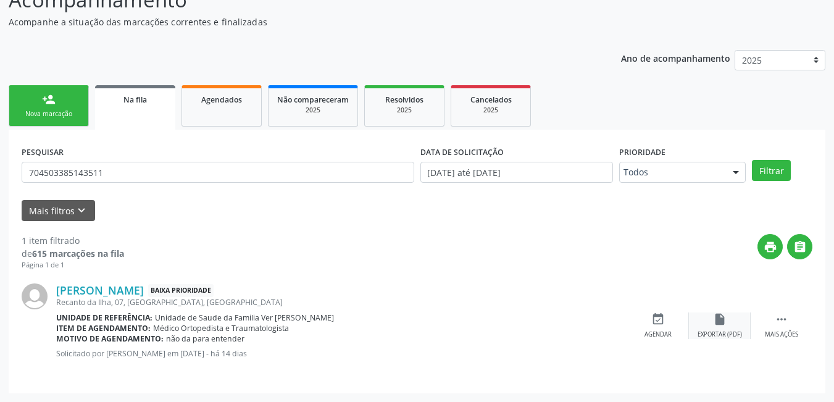
click at [714, 328] on div "insert_drive_file Exportar (PDF)" at bounding box center [720, 325] width 62 height 27
click at [100, 171] on input "704503385143511" at bounding box center [218, 172] width 393 height 21
click at [107, 171] on input "704503385143511" at bounding box center [218, 172] width 393 height 21
drag, startPoint x: 63, startPoint y: 174, endPoint x: 0, endPoint y: 163, distance: 63.9
click at [0, 163] on div "Acompanhamento Acompanhe a situação das marcações correntes e finalizadas Relat…" at bounding box center [417, 185] width 834 height 433
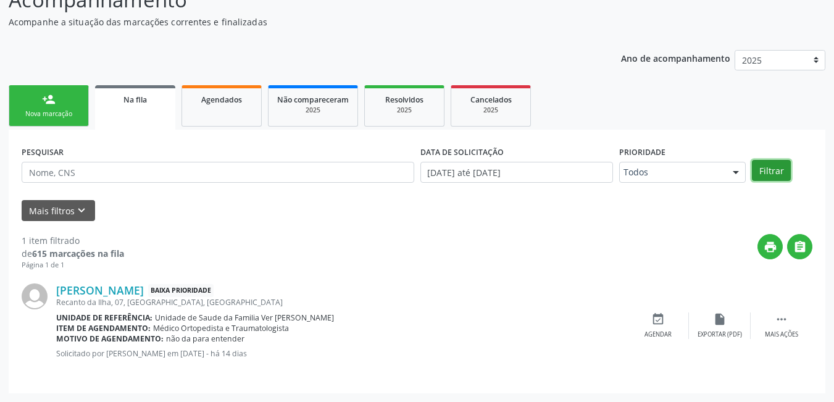
click at [767, 170] on button "Filtrar" at bounding box center [771, 170] width 39 height 21
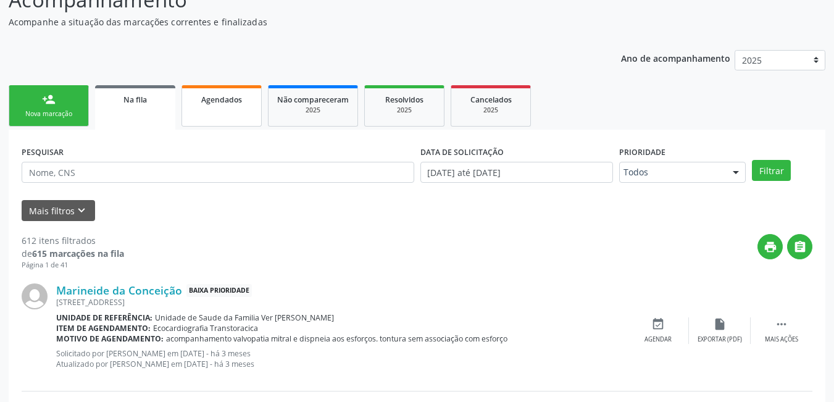
click at [219, 112] on link "Agendados" at bounding box center [222, 105] width 80 height 41
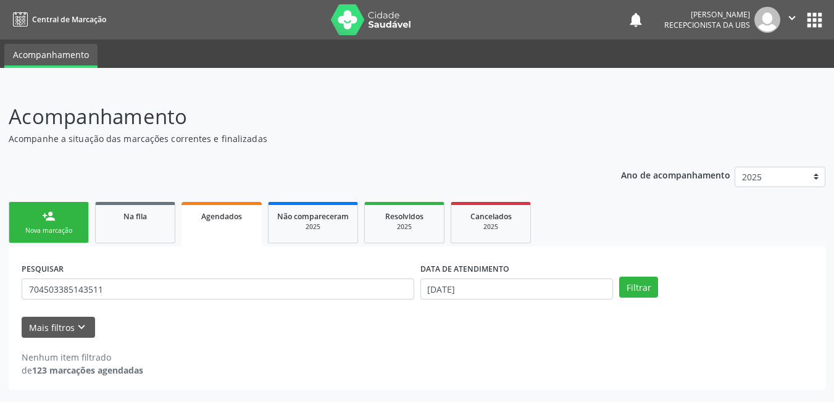
scroll to position [0, 0]
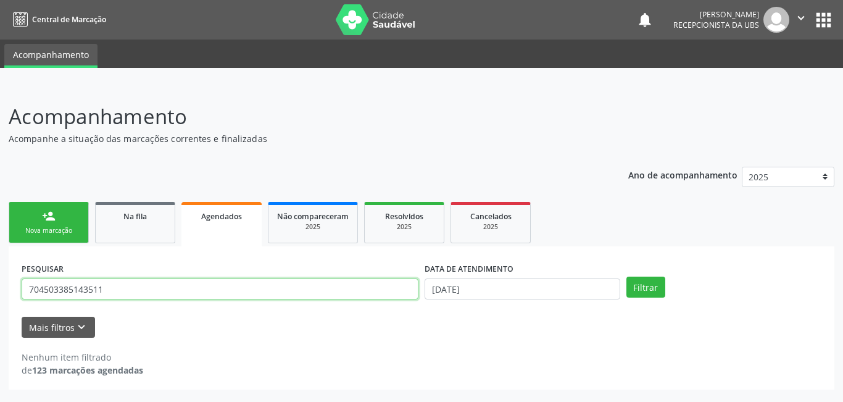
click at [226, 278] on input "704503385143511" at bounding box center [220, 288] width 397 height 21
drag, startPoint x: 132, startPoint y: 290, endPoint x: 0, endPoint y: 287, distance: 132.2
click at [0, 287] on div "Acompanhamento Acompanhe a situação das marcações correntes e finalizadas Relat…" at bounding box center [421, 243] width 843 height 317
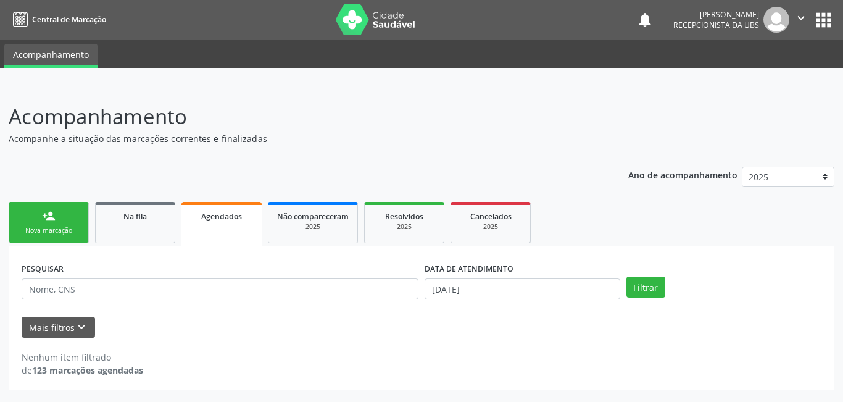
click at [512, 300] on div "DATA DE ATENDIMENTO 13/10/2025" at bounding box center [523, 283] width 202 height 48
click at [487, 294] on input "1[DATE]" at bounding box center [523, 288] width 196 height 21
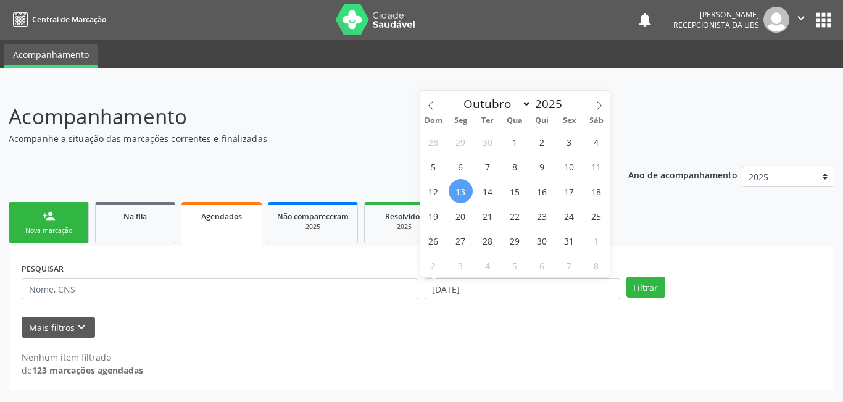
click at [466, 188] on span "13" at bounding box center [461, 191] width 24 height 24
type input "1[DATE]"
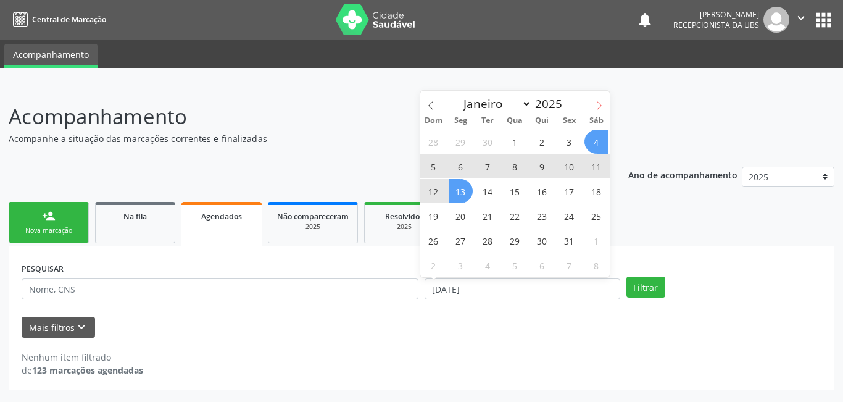
click at [605, 101] on span at bounding box center [599, 101] width 21 height 21
select select "10"
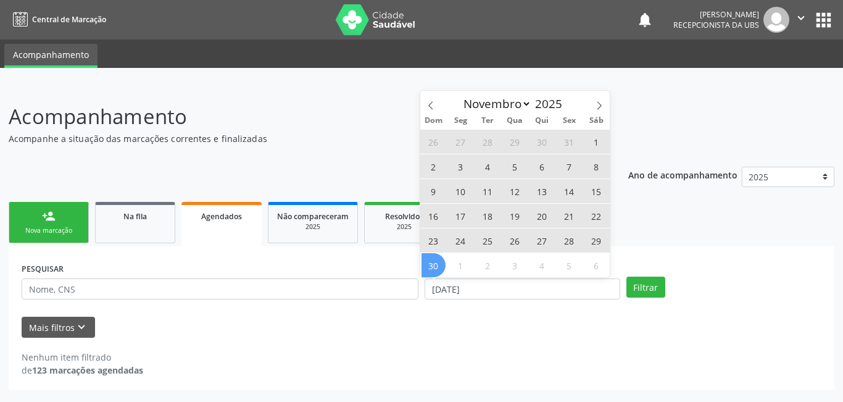
click at [441, 262] on span "30" at bounding box center [434, 265] width 24 height 24
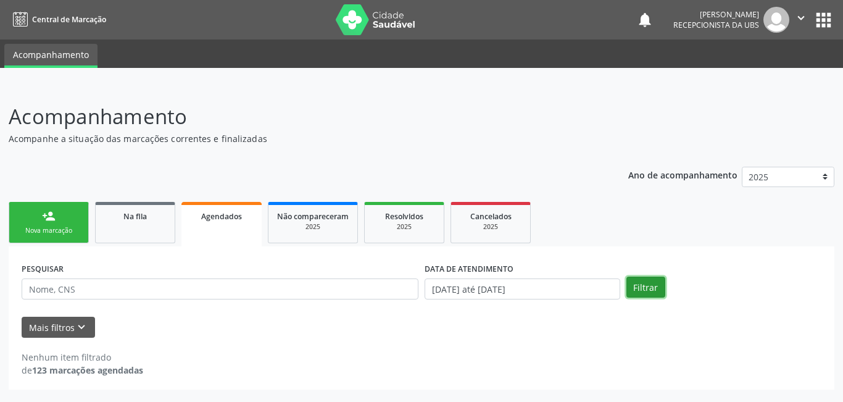
click at [646, 282] on button "Filtrar" at bounding box center [646, 287] width 39 height 21
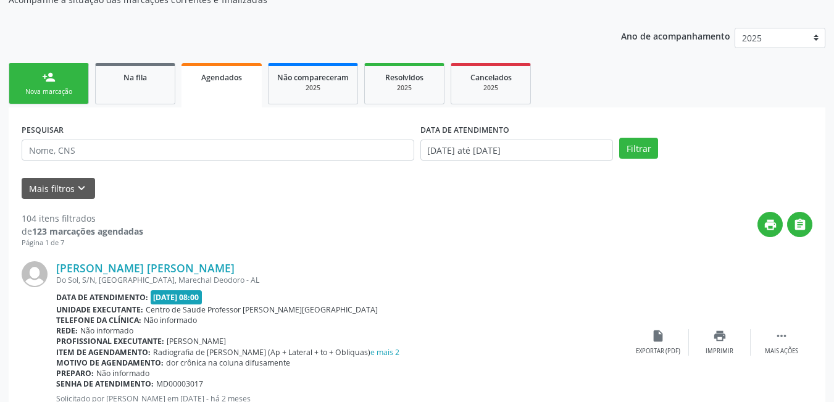
scroll to position [159, 0]
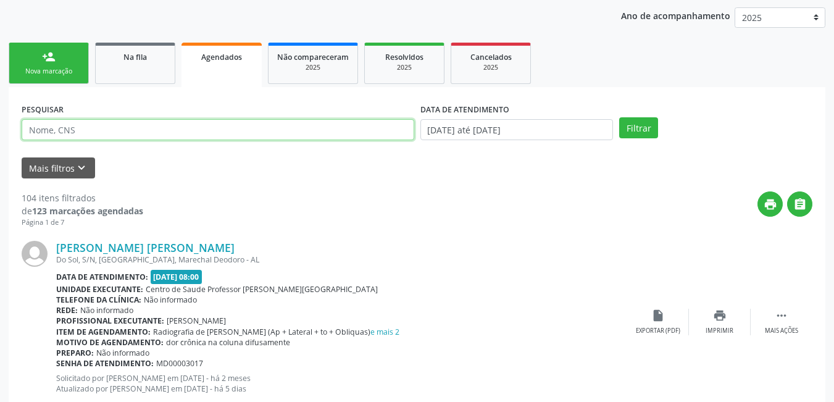
click at [246, 135] on input "text" at bounding box center [218, 129] width 393 height 21
type input "704503385143511"
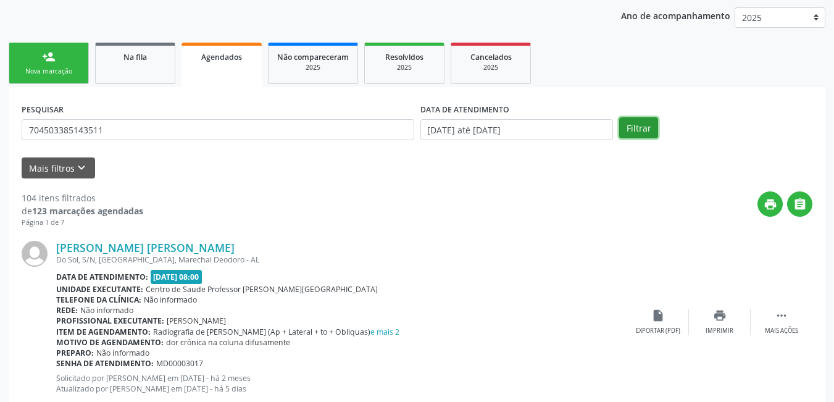
click at [637, 132] on button "Filtrar" at bounding box center [638, 127] width 39 height 21
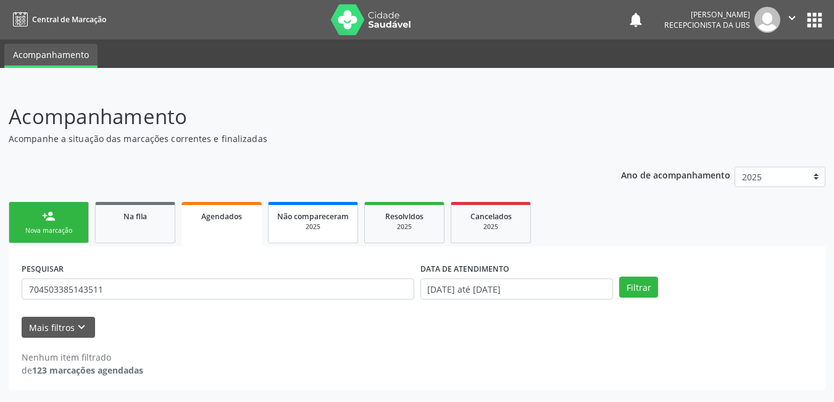
scroll to position [0, 0]
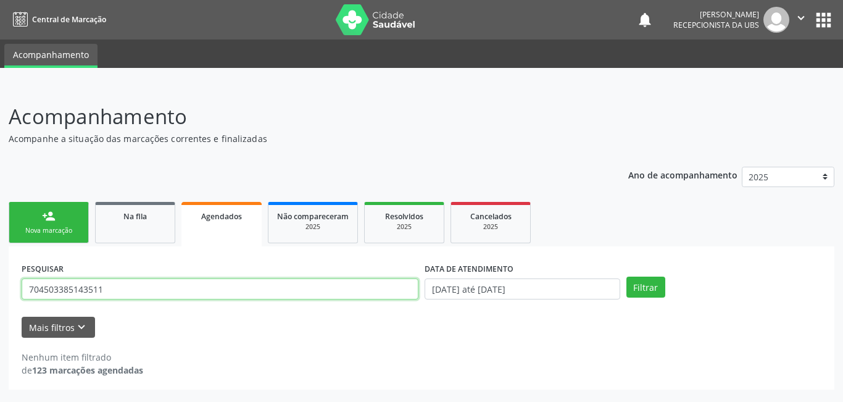
click at [107, 288] on input "704503385143511" at bounding box center [220, 288] width 397 height 21
drag, startPoint x: 107, startPoint y: 288, endPoint x: 22, endPoint y: 271, distance: 86.9
click at [23, 271] on div "PESQUISAR 704503385143511" at bounding box center [220, 283] width 403 height 48
type input "898004670273835"
click at [627, 277] on button "Filtrar" at bounding box center [646, 287] width 39 height 21
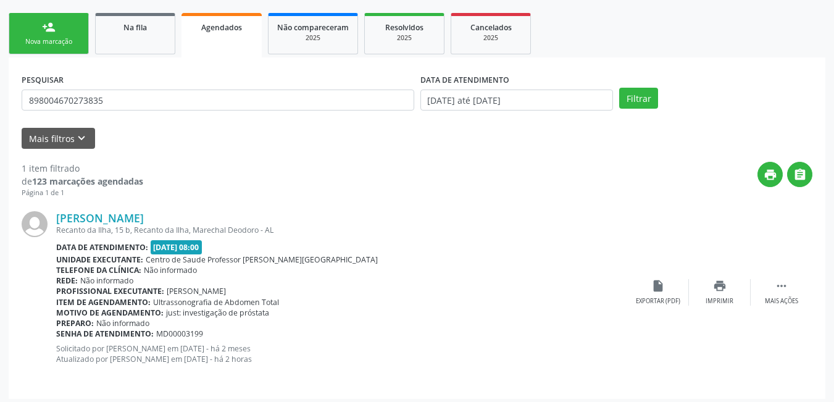
scroll to position [194, 0]
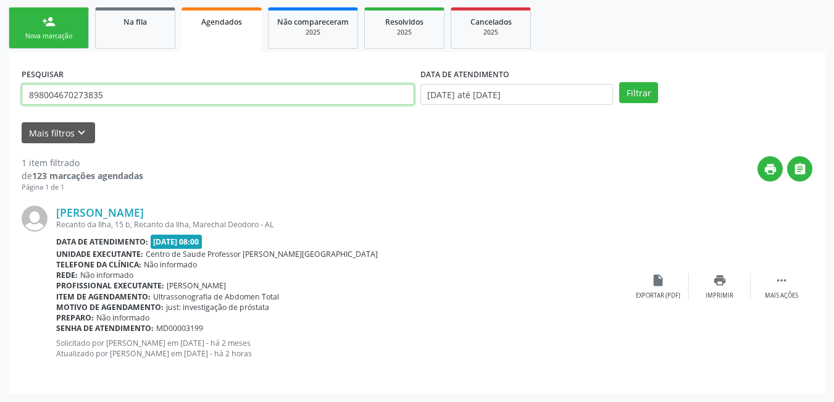
click at [114, 93] on input "898004670273835" at bounding box center [218, 94] width 393 height 21
drag, startPoint x: 62, startPoint y: 88, endPoint x: 0, endPoint y: 76, distance: 63.0
click at [0, 76] on div "Acompanhamento Acompanhe a situação das marcações correntes e finalizadas Relat…" at bounding box center [417, 146] width 834 height 511
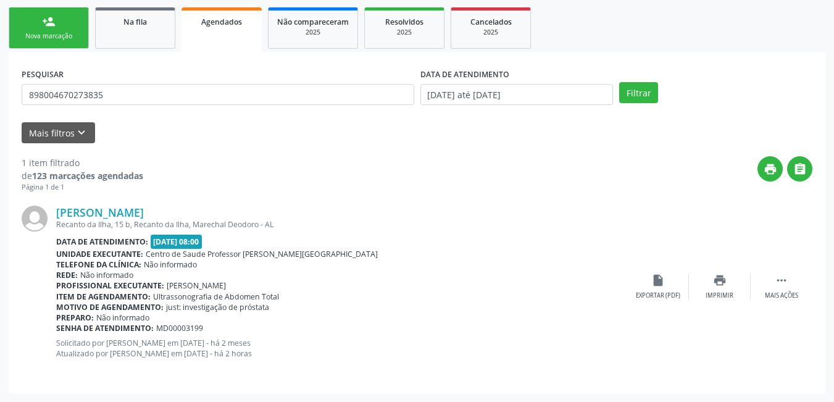
click at [231, 154] on div "1 item filtrado de 123 marcações agendadas Página 1 de 1 print  José Flávio do…" at bounding box center [417, 261] width 791 height 237
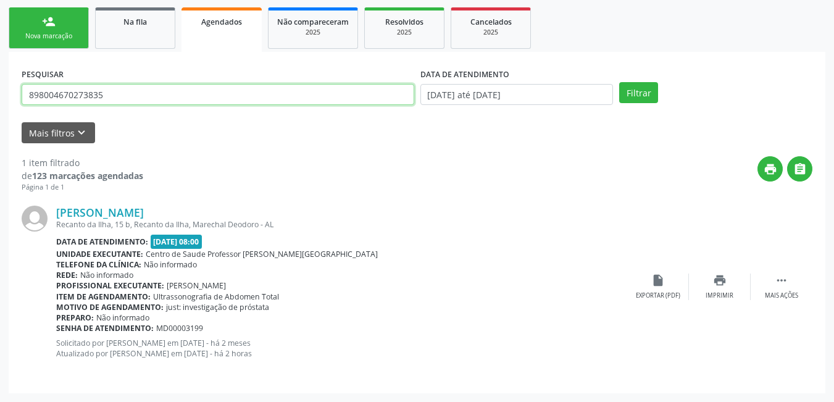
drag, startPoint x: 120, startPoint y: 99, endPoint x: 2, endPoint y: 98, distance: 117.9
click at [2, 98] on div "Acompanhamento Acompanhe a situação das marcações correntes e finalizadas Relat…" at bounding box center [417, 146] width 834 height 511
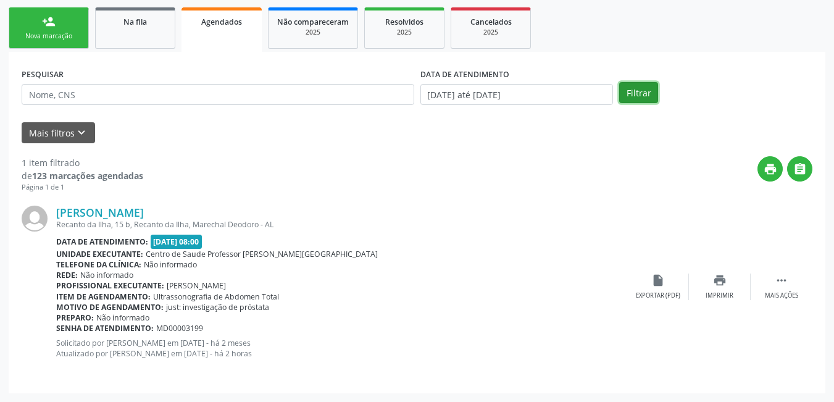
click at [633, 87] on button "Filtrar" at bounding box center [638, 92] width 39 height 21
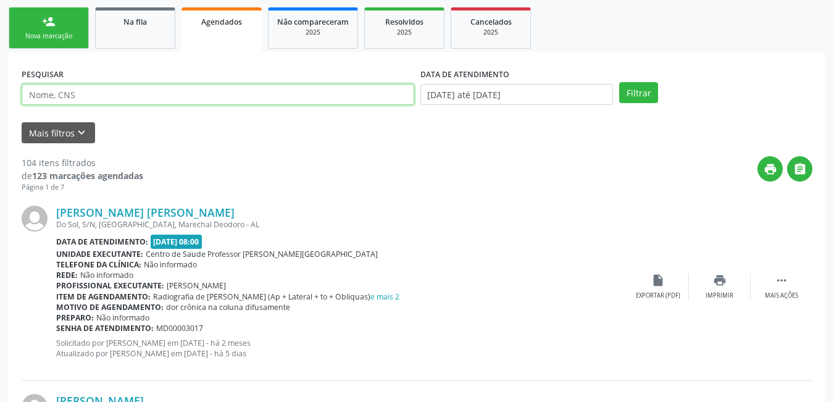
click at [101, 91] on input "text" at bounding box center [218, 94] width 393 height 21
type input "898001212638605"
click at [619, 82] on button "Filtrar" at bounding box center [638, 92] width 39 height 21
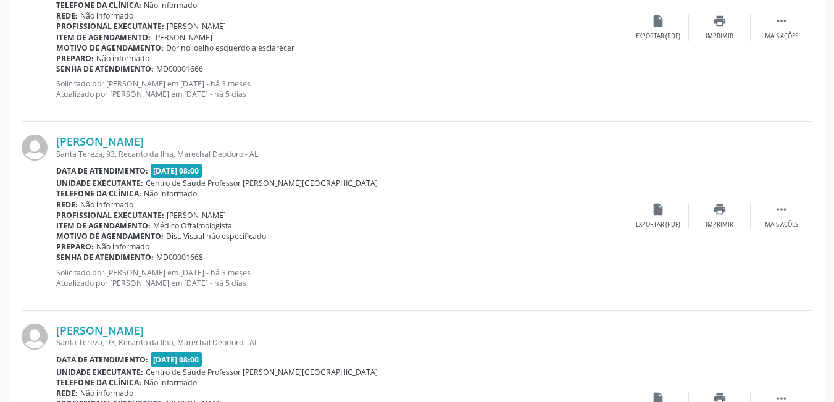
scroll to position [386, 0]
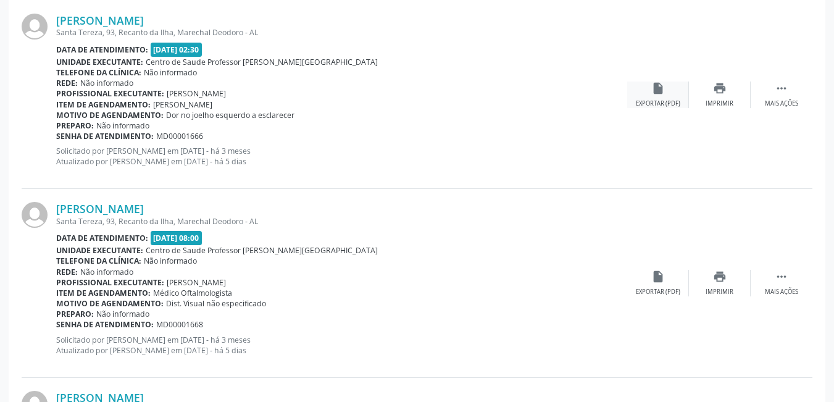
click at [661, 91] on icon "insert_drive_file" at bounding box center [658, 88] width 14 height 14
click at [657, 282] on icon "insert_drive_file" at bounding box center [658, 277] width 14 height 14
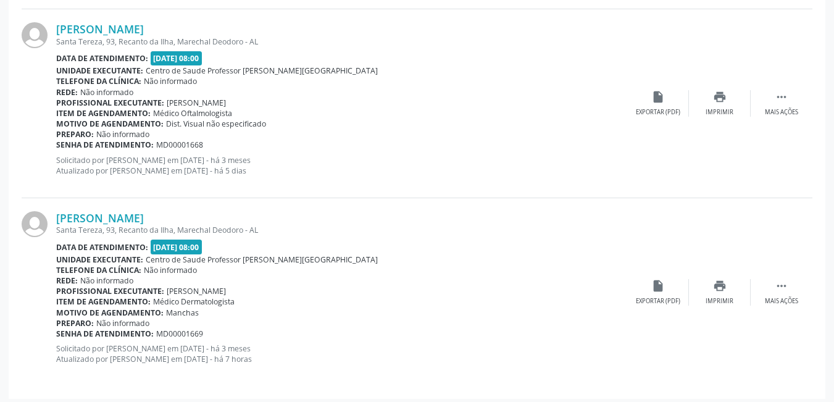
scroll to position [572, 0]
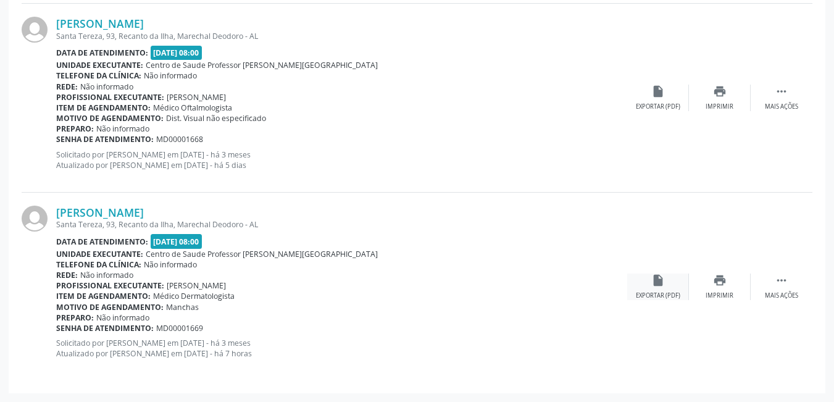
click at [654, 294] on div "Exportar (PDF)" at bounding box center [658, 295] width 44 height 9
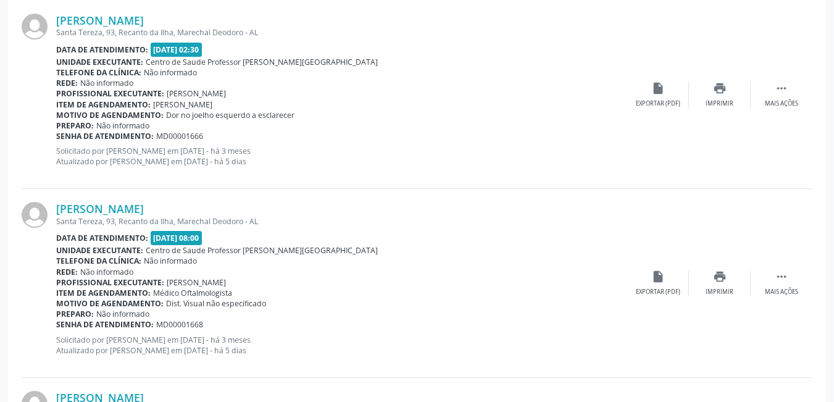
scroll to position [263, 0]
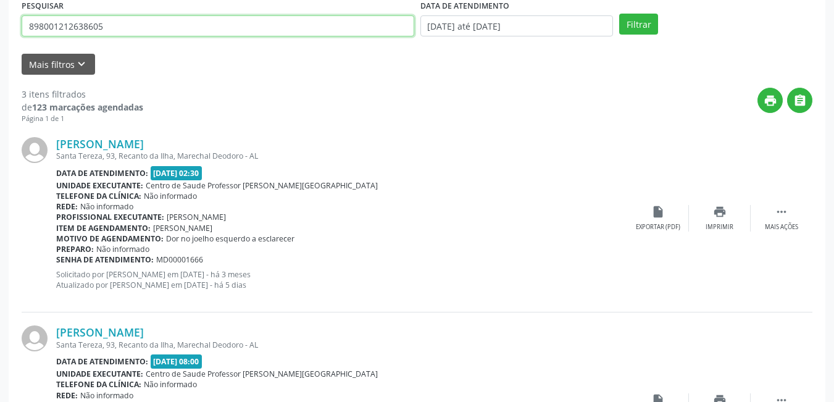
click at [211, 29] on input "898001212638605" at bounding box center [218, 25] width 393 height 21
drag, startPoint x: 121, startPoint y: 30, endPoint x: 0, endPoint y: 42, distance: 121.6
click at [0, 42] on div "Acompanhamento Acompanhe a situação das marcações correntes e finalizadas Relat…" at bounding box center [417, 266] width 834 height 888
click at [315, 36] on input "text" at bounding box center [218, 25] width 393 height 21
type input "700507105561653"
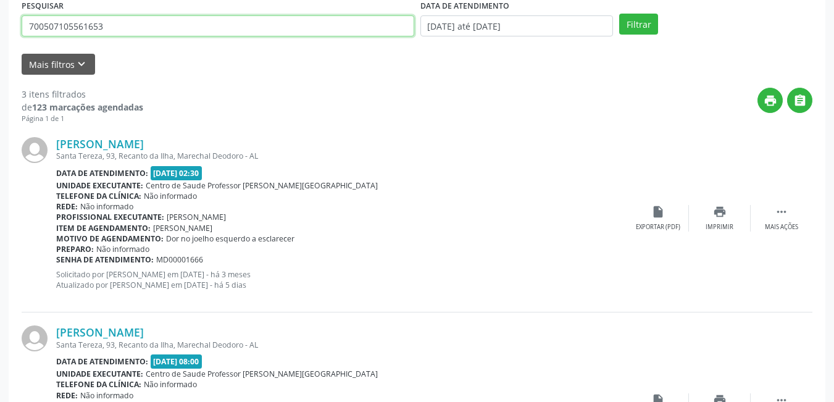
click at [619, 14] on button "Filtrar" at bounding box center [638, 24] width 39 height 21
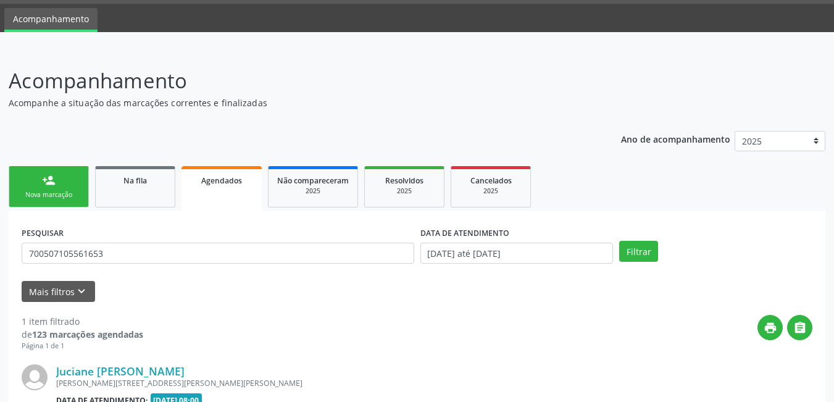
scroll to position [194, 0]
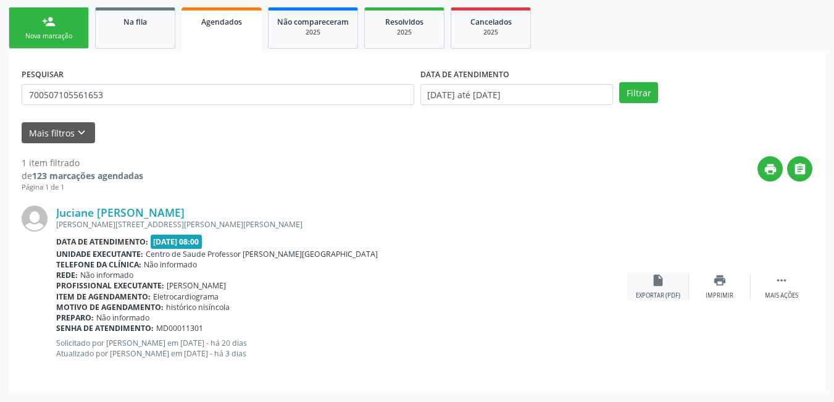
click at [652, 292] on div "Exportar (PDF)" at bounding box center [658, 295] width 44 height 9
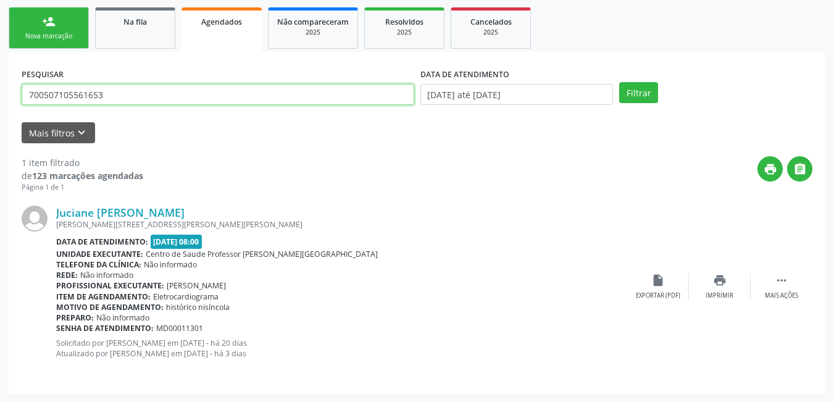
click at [141, 96] on input "700507105561653" at bounding box center [218, 94] width 393 height 21
drag, startPoint x: 73, startPoint y: 105, endPoint x: 0, endPoint y: 96, distance: 74.0
click at [0, 96] on div "Acompanhamento Acompanhe a situação das marcações correntes e finalizadas Relat…" at bounding box center [417, 146] width 834 height 511
type input "702504316862436"
click at [619, 82] on button "Filtrar" at bounding box center [638, 92] width 39 height 21
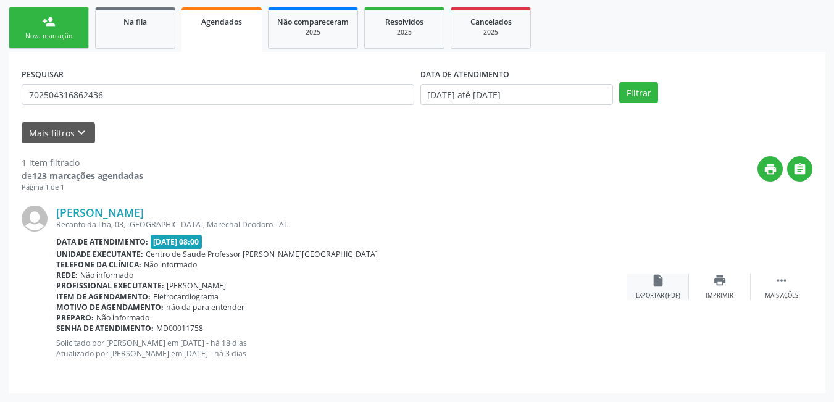
click at [658, 293] on div "Exportar (PDF)" at bounding box center [658, 295] width 44 height 9
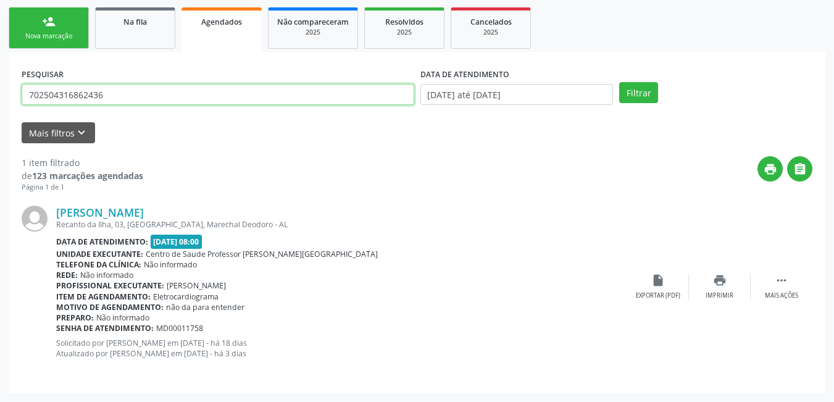
click at [138, 91] on input "702504316862436" at bounding box center [218, 94] width 393 height 21
drag, startPoint x: 136, startPoint y: 91, endPoint x: 0, endPoint y: 73, distance: 137.1
click at [0, 72] on div "Acompanhamento Acompanhe a situação das marcações correntes e finalizadas Relat…" at bounding box center [417, 146] width 834 height 511
type input "708400237963368"
click at [619, 82] on button "Filtrar" at bounding box center [638, 92] width 39 height 21
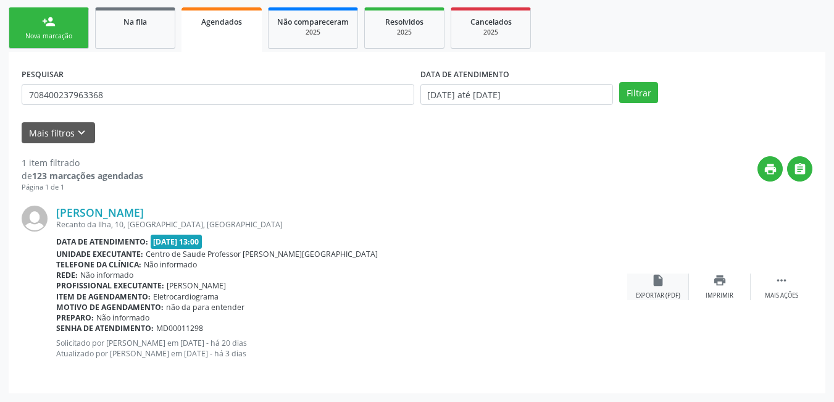
click at [663, 298] on div "Exportar (PDF)" at bounding box center [658, 295] width 44 height 9
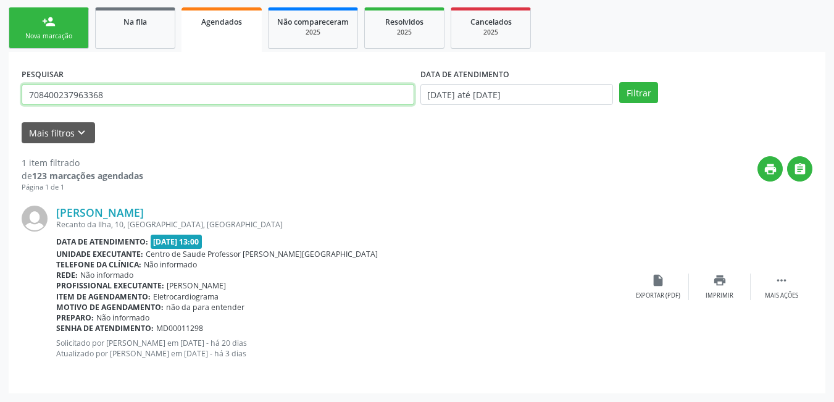
click at [129, 98] on input "708400237963368" at bounding box center [218, 94] width 393 height 21
drag, startPoint x: 119, startPoint y: 104, endPoint x: 1, endPoint y: 97, distance: 118.1
click at [0, 99] on div "Acompanhamento Acompanhe a situação das marcações correntes e finalizadas Relat…" at bounding box center [417, 146] width 834 height 511
type input "700405422482248"
click at [619, 82] on button "Filtrar" at bounding box center [638, 92] width 39 height 21
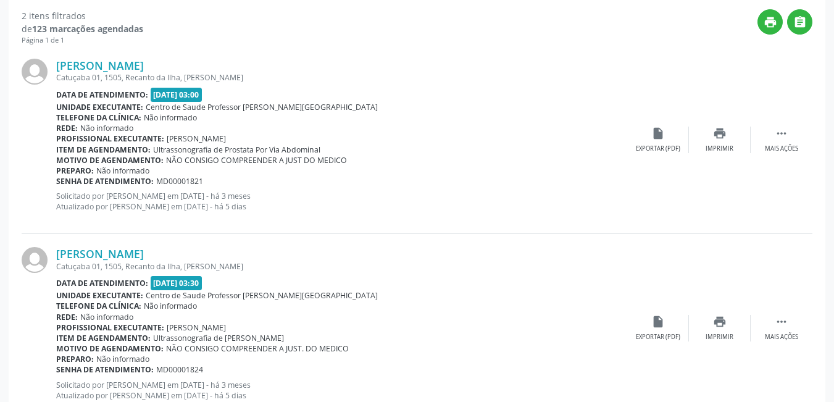
scroll to position [380, 0]
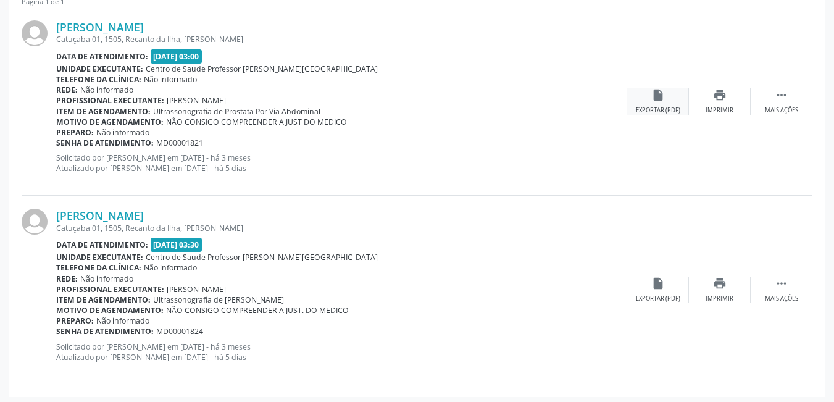
click at [656, 101] on icon "insert_drive_file" at bounding box center [658, 95] width 14 height 14
click at [649, 288] on div "insert_drive_file Exportar (PDF)" at bounding box center [658, 290] width 62 height 27
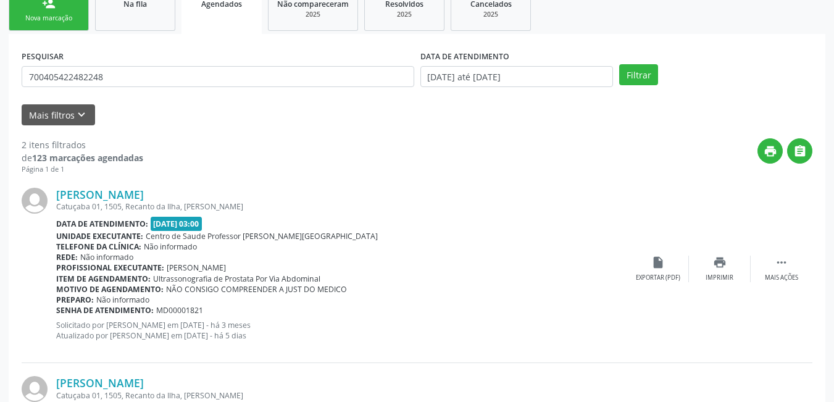
scroll to position [194, 0]
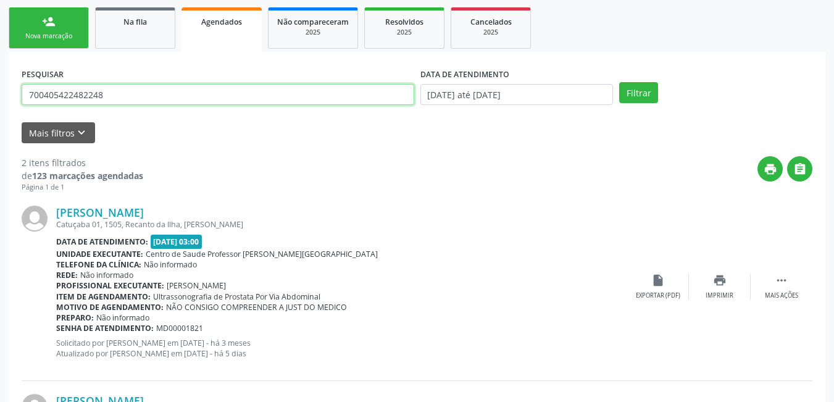
click at [136, 90] on input "700405422482248" at bounding box center [218, 94] width 393 height 21
drag, startPoint x: 121, startPoint y: 94, endPoint x: 0, endPoint y: 88, distance: 121.2
click at [0, 87] on div "Acompanhamento Acompanhe a situação das marcações correntes e finalizadas Relat…" at bounding box center [417, 241] width 834 height 700
click at [119, 91] on input "text" at bounding box center [218, 94] width 393 height 21
click at [619, 82] on button "Filtrar" at bounding box center [638, 92] width 39 height 21
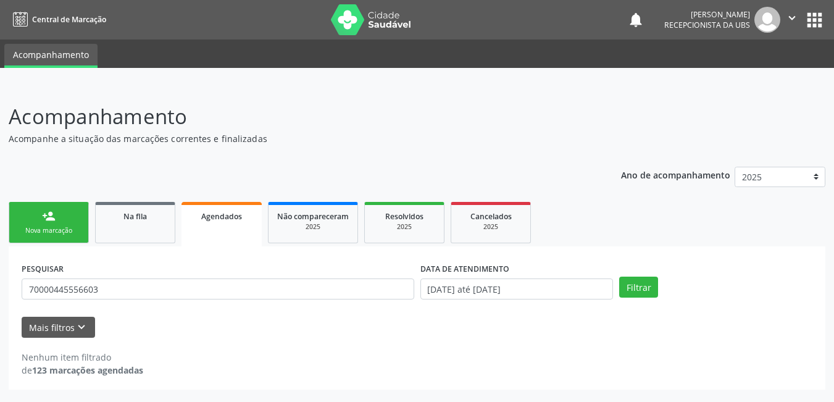
scroll to position [0, 0]
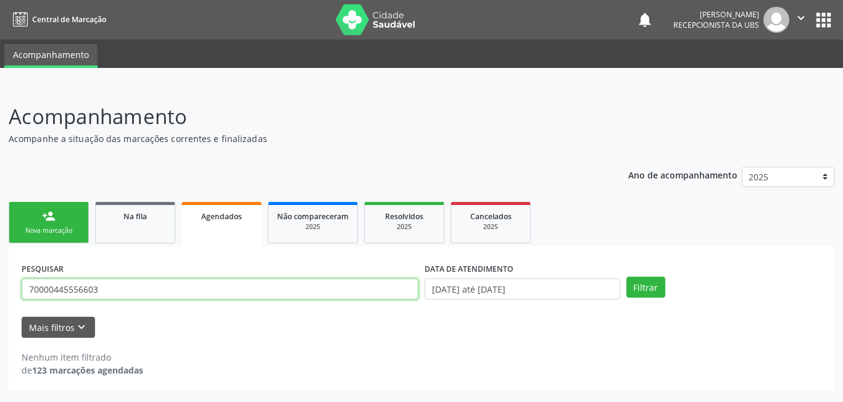
click at [48, 288] on input "70000445556603" at bounding box center [220, 288] width 397 height 21
type input "700000445556603"
click at [627, 277] on button "Filtrar" at bounding box center [646, 287] width 39 height 21
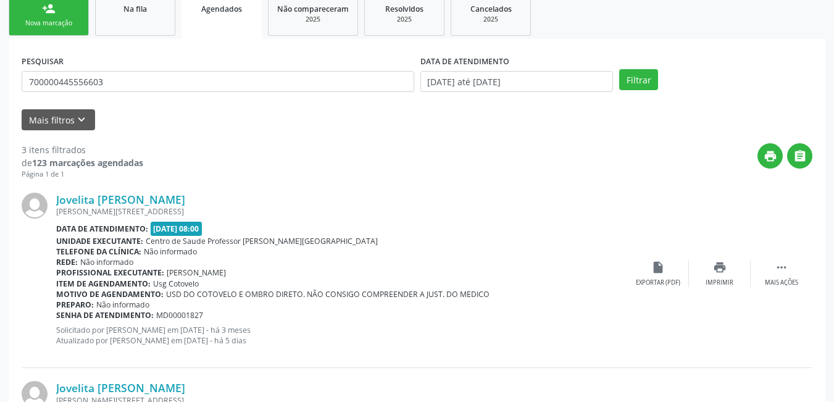
scroll to position [201, 0]
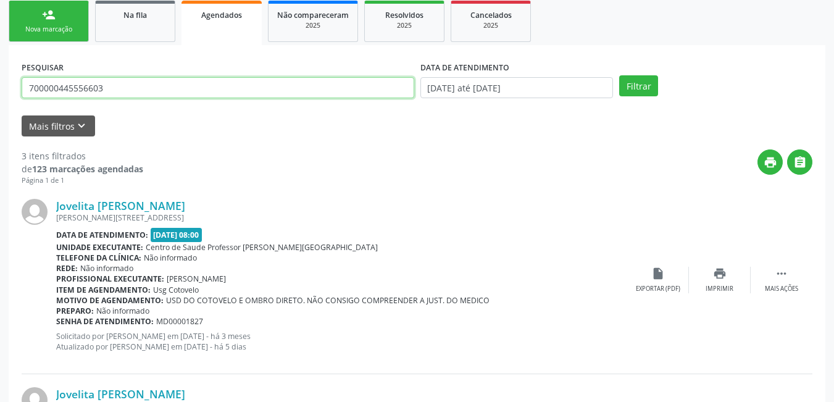
click at [106, 83] on input "700000445556603" at bounding box center [218, 87] width 393 height 21
drag, startPoint x: 106, startPoint y: 85, endPoint x: 0, endPoint y: 83, distance: 105.6
click at [6, 81] on div "Acompanhamento Acompanhe a situação das marcações correntes e finalizadas Relat…" at bounding box center [417, 328] width 834 height 888
type input "5"
type input "4"
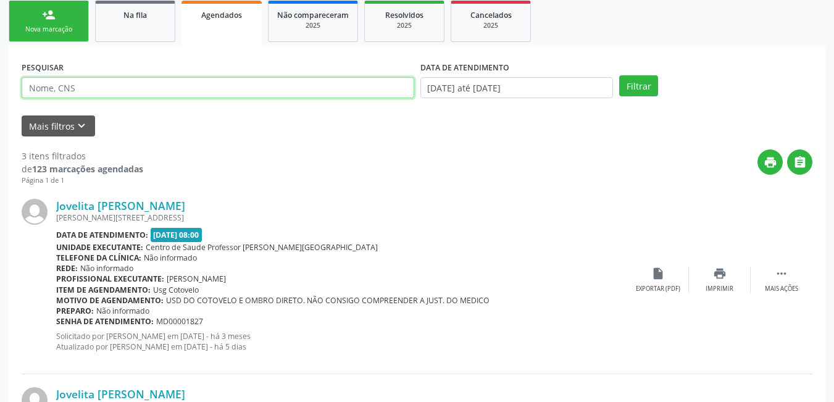
type input "4"
type input "700506931075055"
click at [619, 75] on button "Filtrar" at bounding box center [638, 85] width 39 height 21
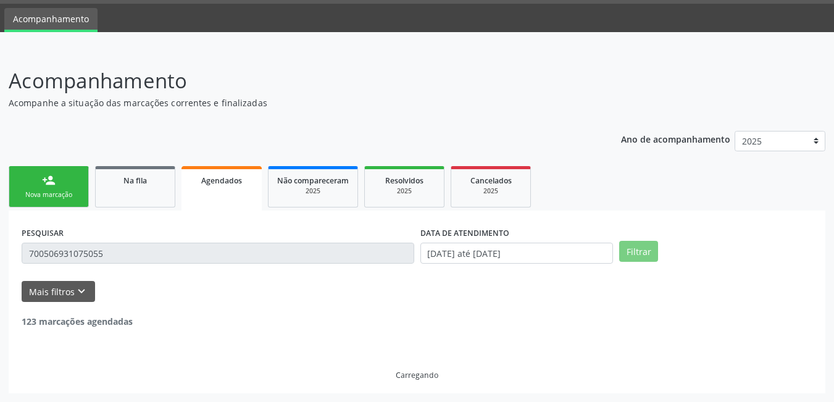
scroll to position [194, 0]
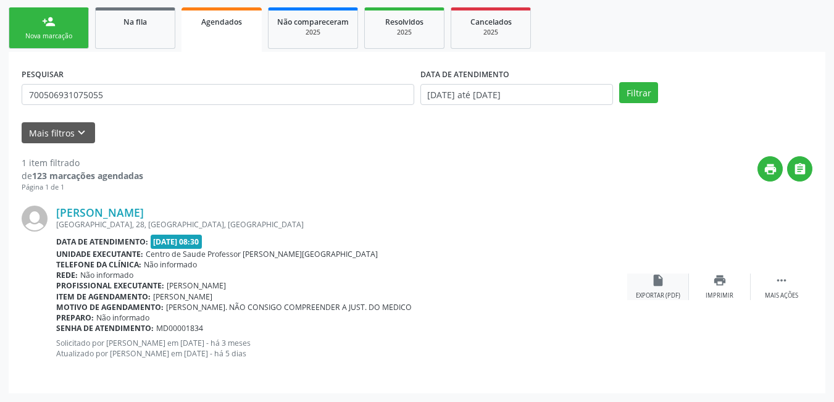
click at [650, 286] on div "insert_drive_file Exportar (PDF)" at bounding box center [658, 287] width 62 height 27
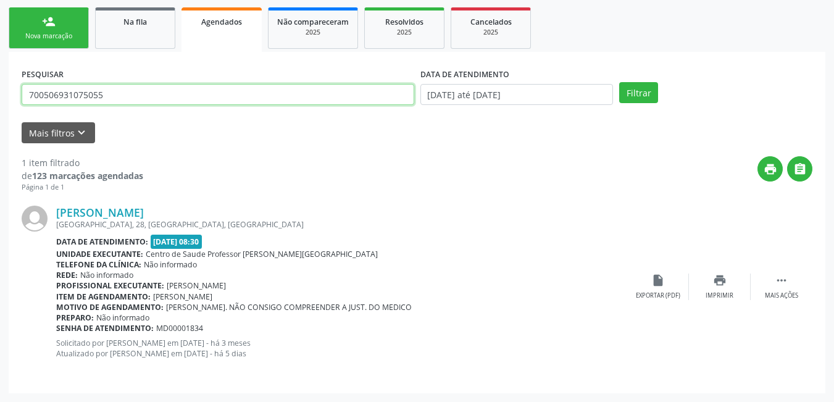
click at [177, 98] on input "700506931075055" at bounding box center [218, 94] width 393 height 21
drag, startPoint x: 136, startPoint y: 100, endPoint x: 22, endPoint y: 106, distance: 114.4
click at [22, 106] on div "PESQUISAR 700506931075055" at bounding box center [218, 89] width 399 height 48
type input "704305555085391"
click at [619, 82] on button "Filtrar" at bounding box center [638, 92] width 39 height 21
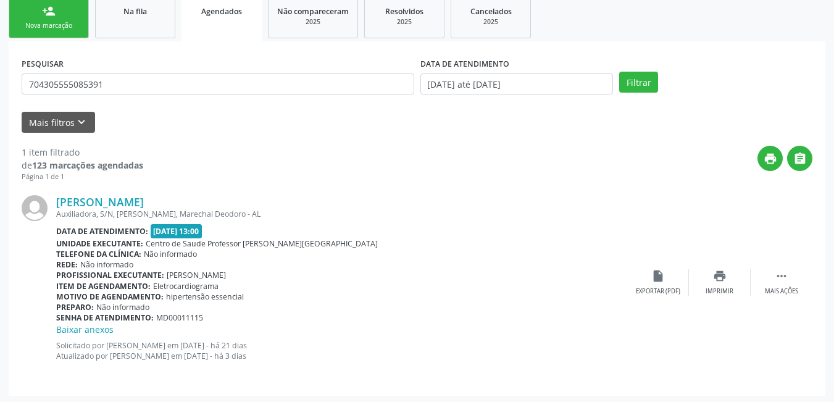
scroll to position [207, 0]
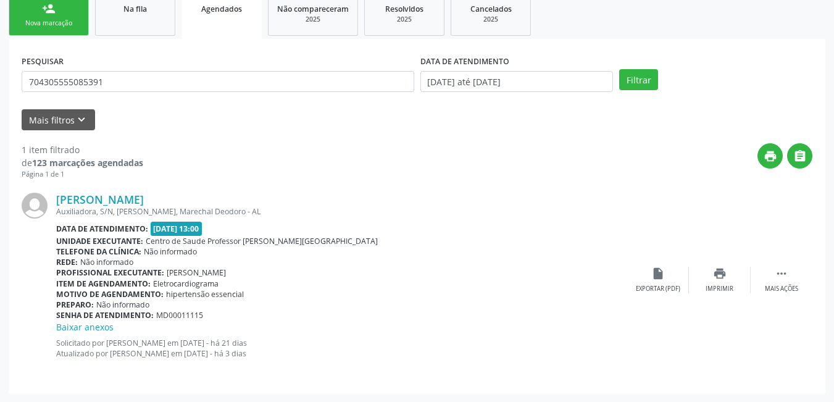
click at [673, 294] on div "Antonio Florentino dos Santos Auxiliadora, S/N, Riacho Velho, Marechal Deodoro …" at bounding box center [417, 280] width 791 height 201
click at [668, 286] on div "Exportar (PDF)" at bounding box center [658, 289] width 44 height 9
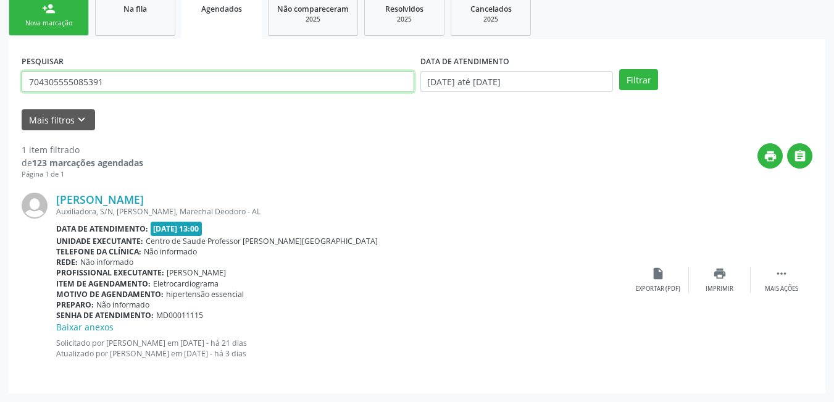
click at [119, 81] on input "704305555085391" at bounding box center [218, 81] width 393 height 21
drag, startPoint x: 119, startPoint y: 81, endPoint x: 0, endPoint y: 83, distance: 118.5
click at [0, 83] on div "Acompanhamento Acompanhe a situação das marcações correntes e finalizadas Relat…" at bounding box center [417, 140] width 834 height 524
